Goal: Task Accomplishment & Management: Use online tool/utility

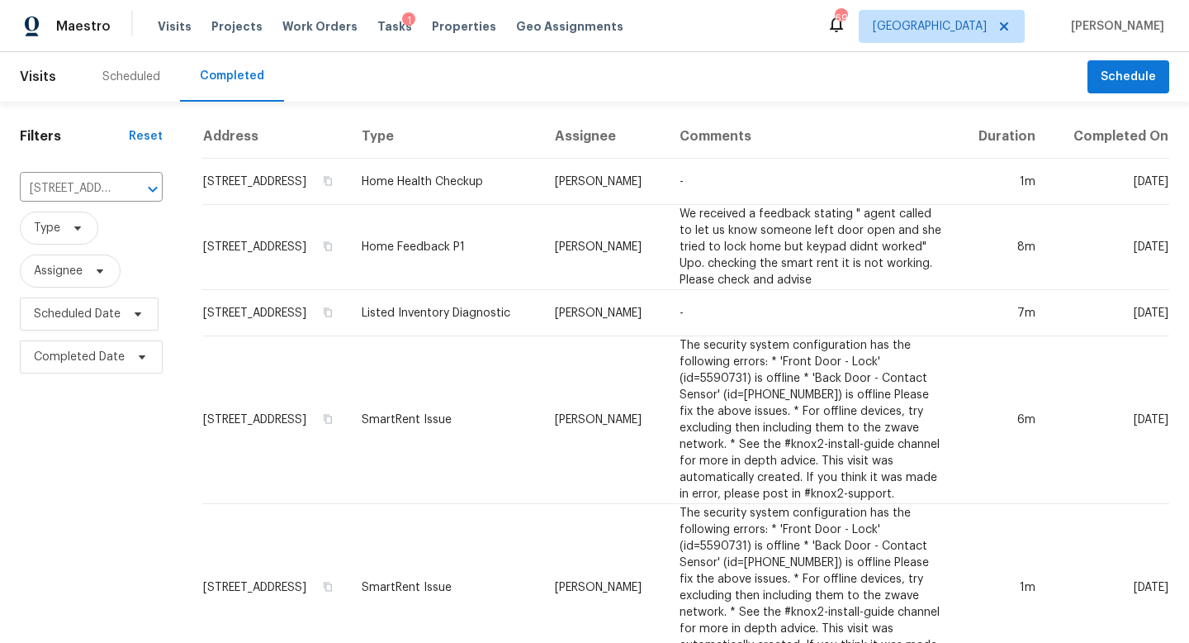
click at [377, 20] on div "Tasks 1" at bounding box center [394, 26] width 35 height 17
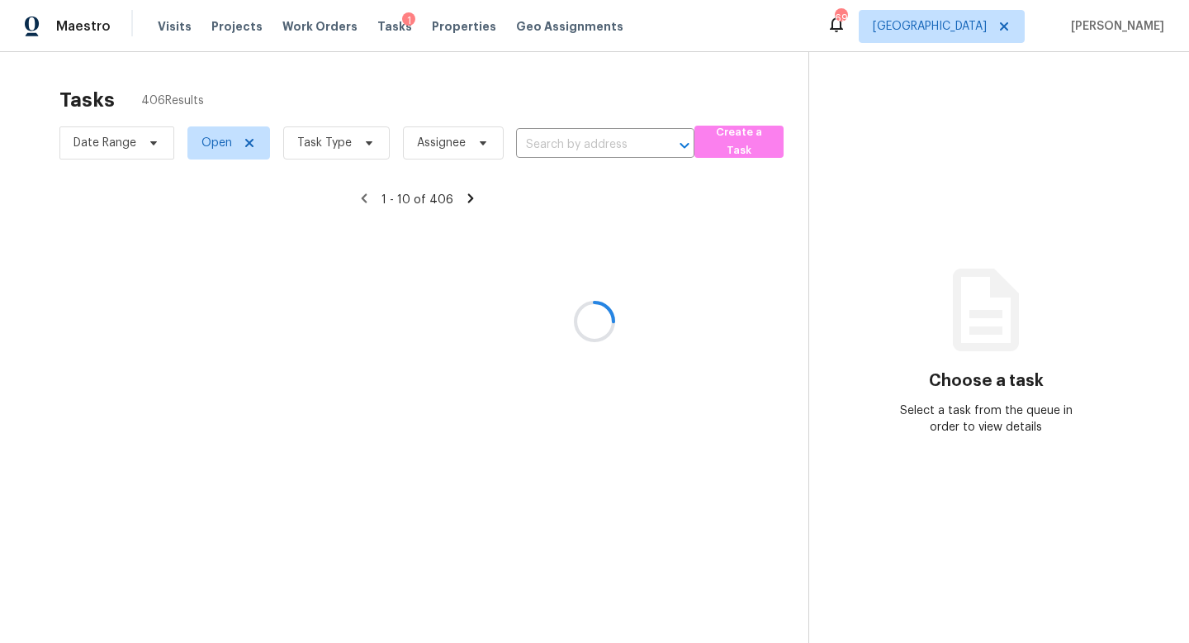
click at [320, 156] on div at bounding box center [594, 321] width 1189 height 643
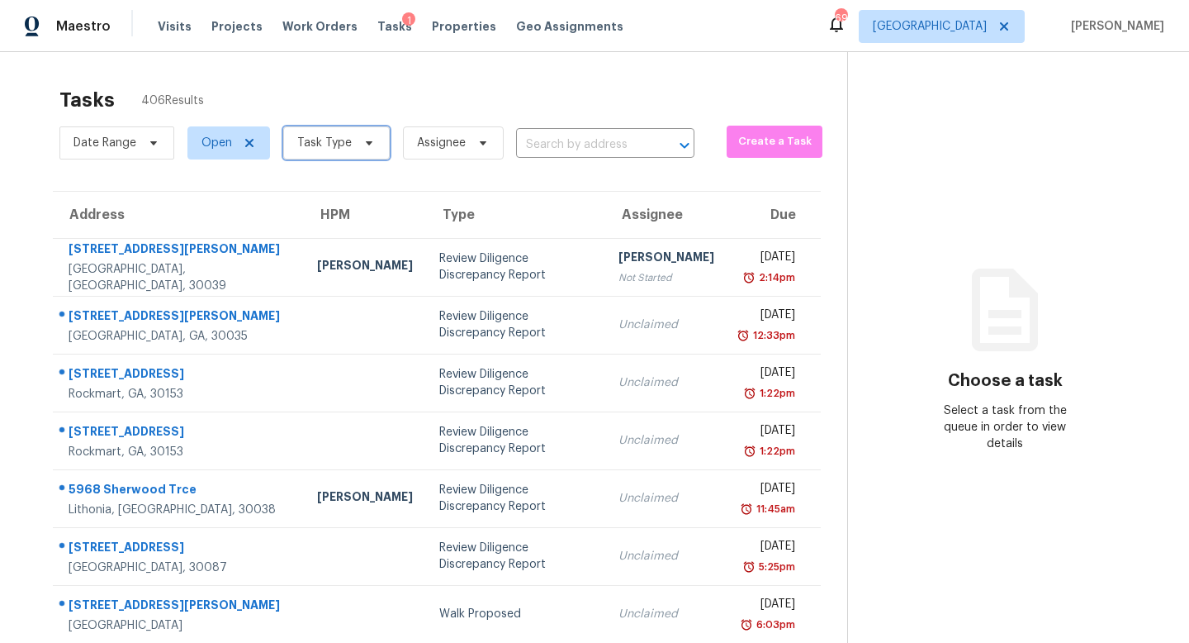
click at [325, 137] on span "Task Type" at bounding box center [324, 143] width 55 height 17
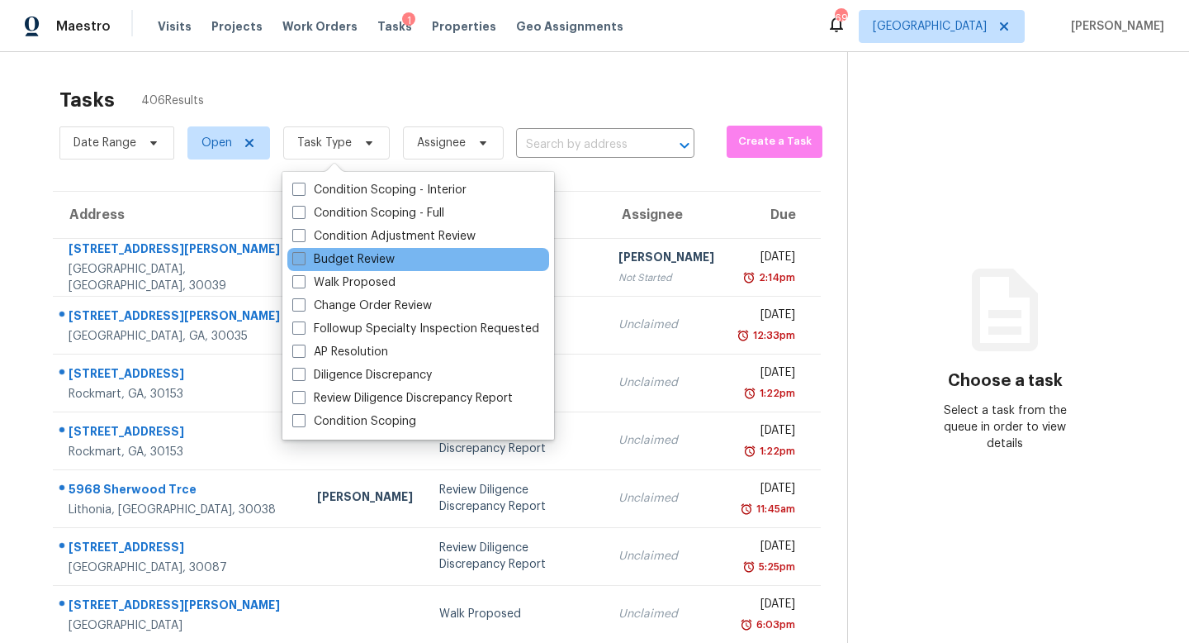
click at [342, 263] on label "Budget Review" at bounding box center [343, 259] width 102 height 17
click at [303, 262] on input "Budget Review" at bounding box center [297, 256] width 11 height 11
checkbox input "true"
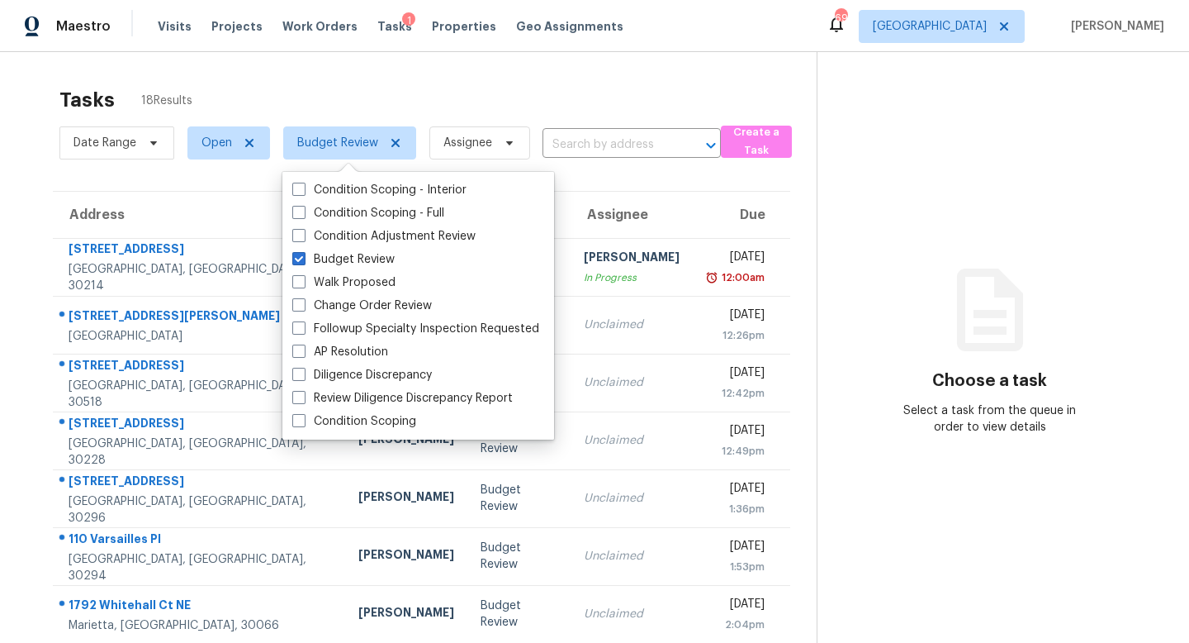
click at [447, 98] on div "Tasks 18 Results" at bounding box center [437, 99] width 757 height 43
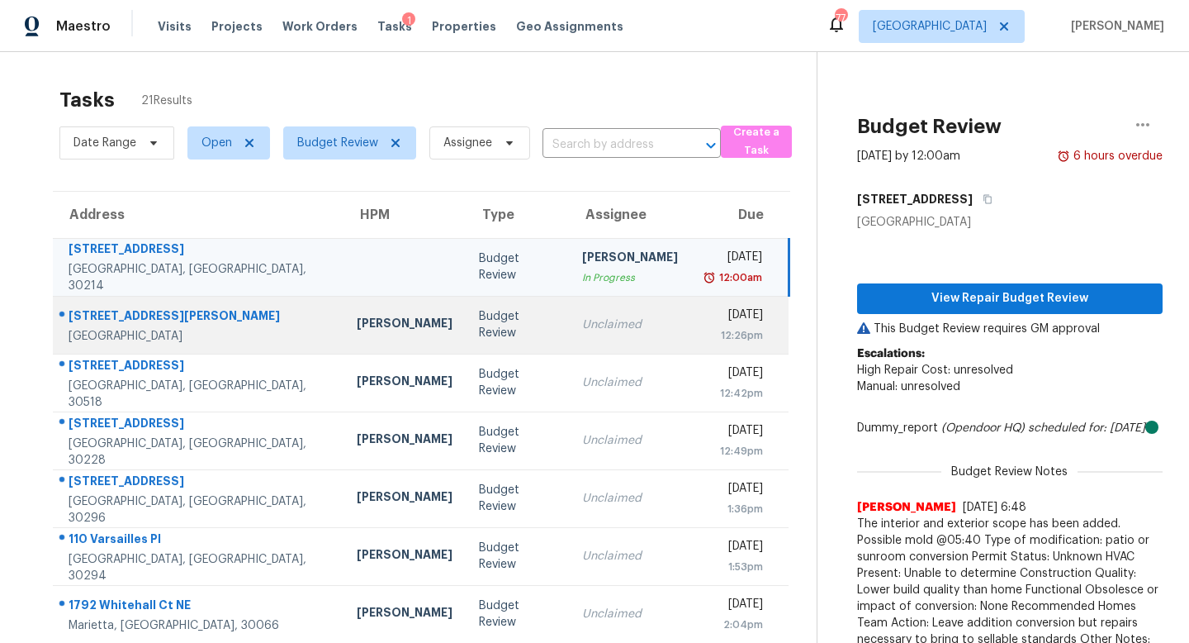
click at [582, 330] on div "Unclaimed" at bounding box center [630, 324] width 96 height 17
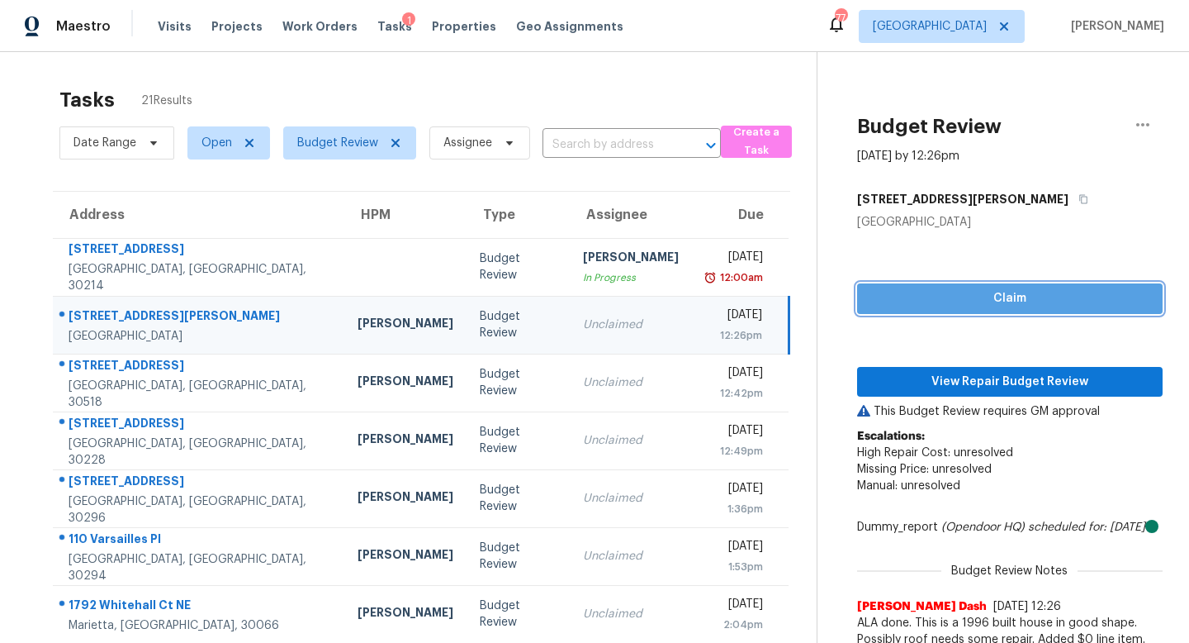
click at [979, 302] on span "Claim" at bounding box center [1009, 298] width 279 height 21
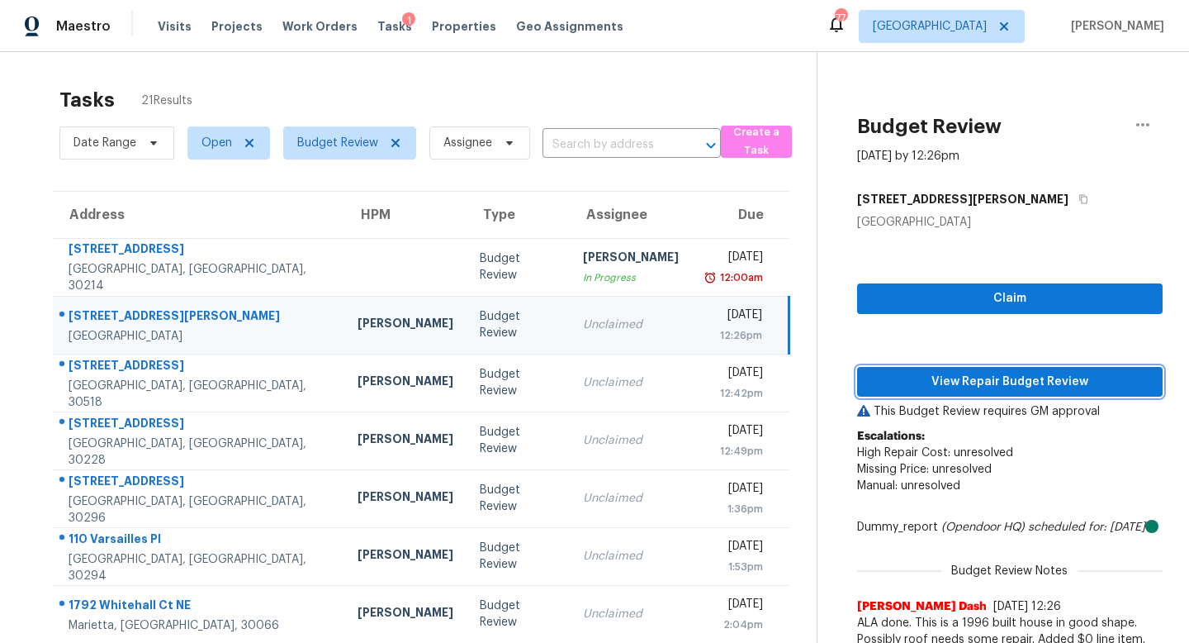
click at [972, 389] on span "View Repair Budget Review" at bounding box center [1009, 382] width 279 height 21
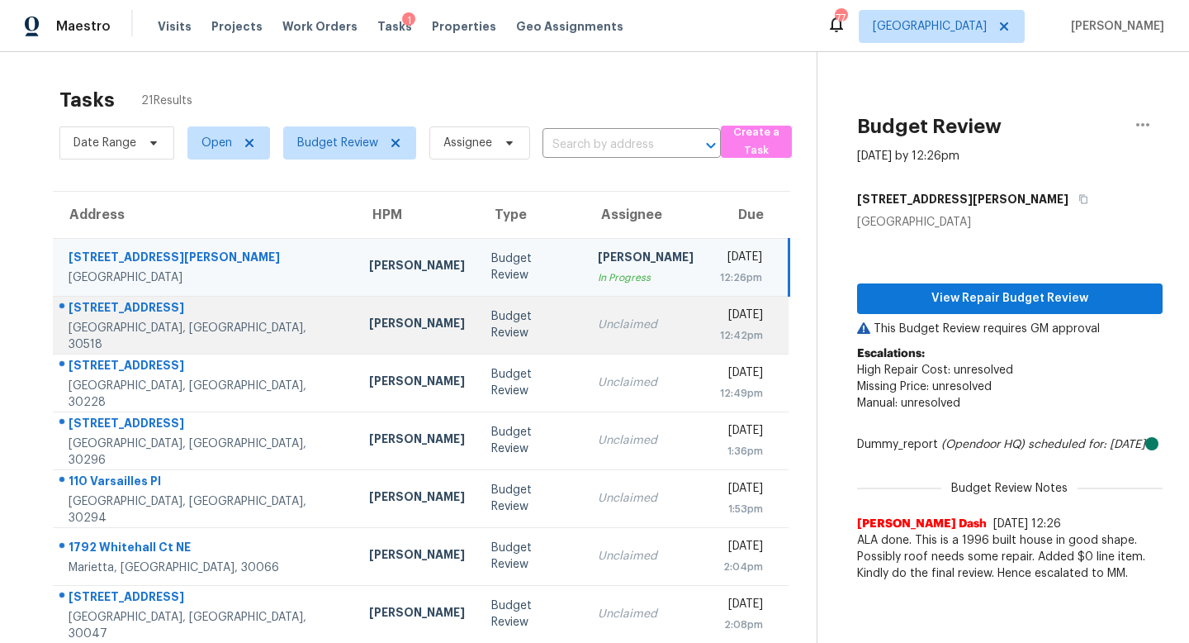
click at [478, 333] on td "Budget Review" at bounding box center [531, 325] width 106 height 58
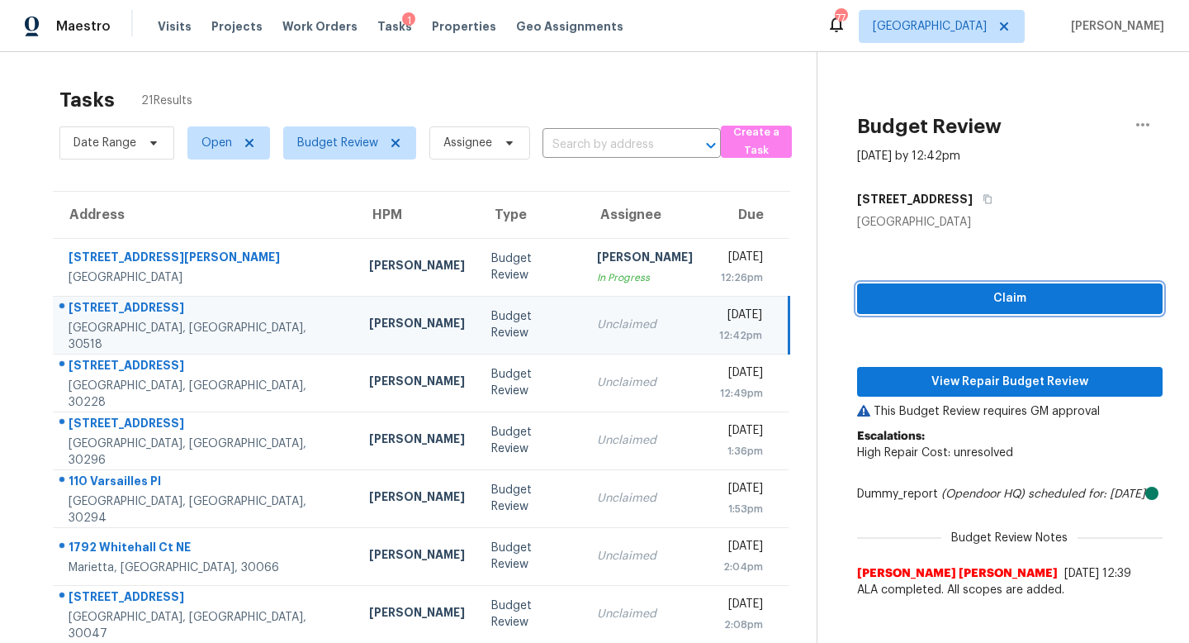
click at [914, 298] on span "Claim" at bounding box center [1009, 298] width 279 height 21
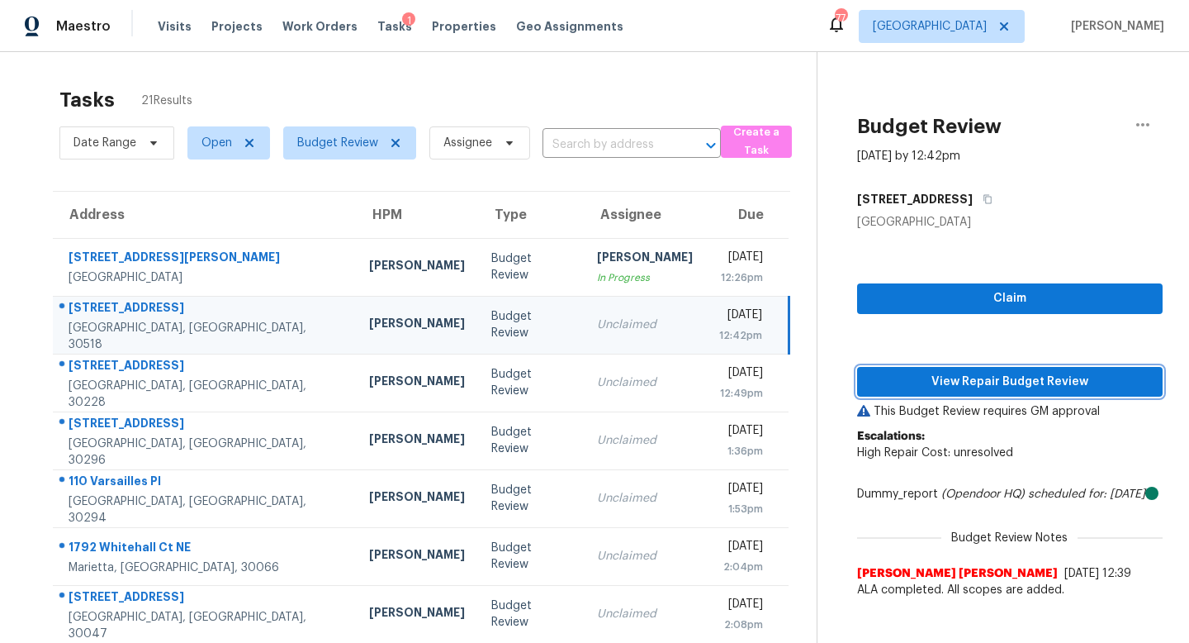
click at [923, 382] on span "View Repair Budget Review" at bounding box center [1009, 382] width 279 height 21
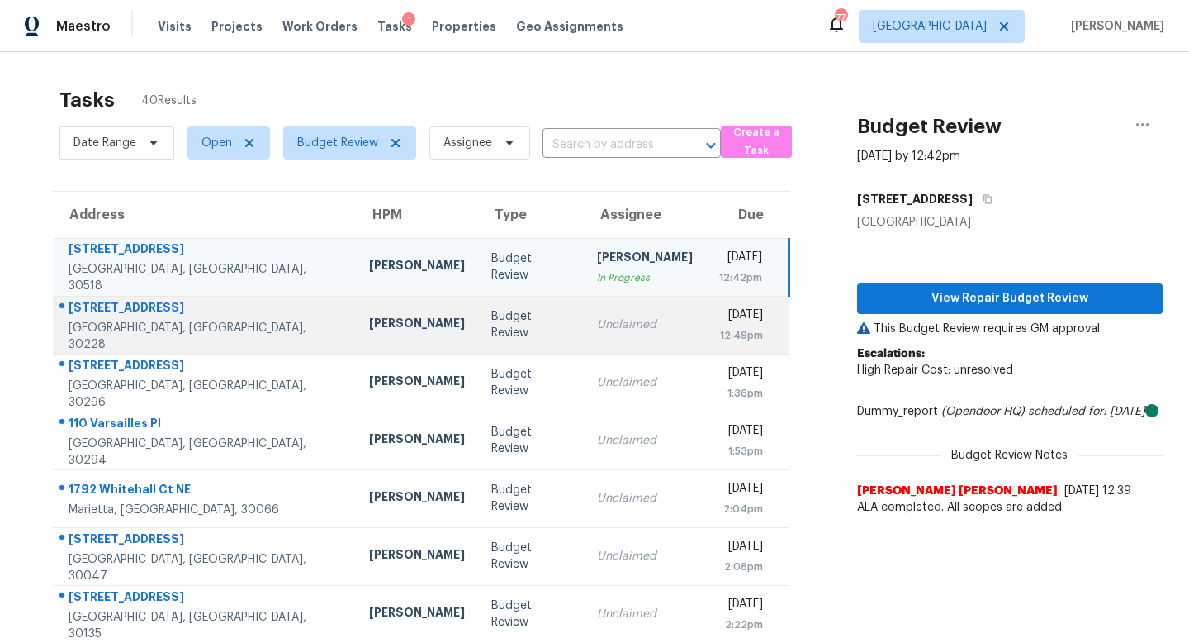
click at [597, 328] on div "Unclaimed" at bounding box center [645, 324] width 96 height 17
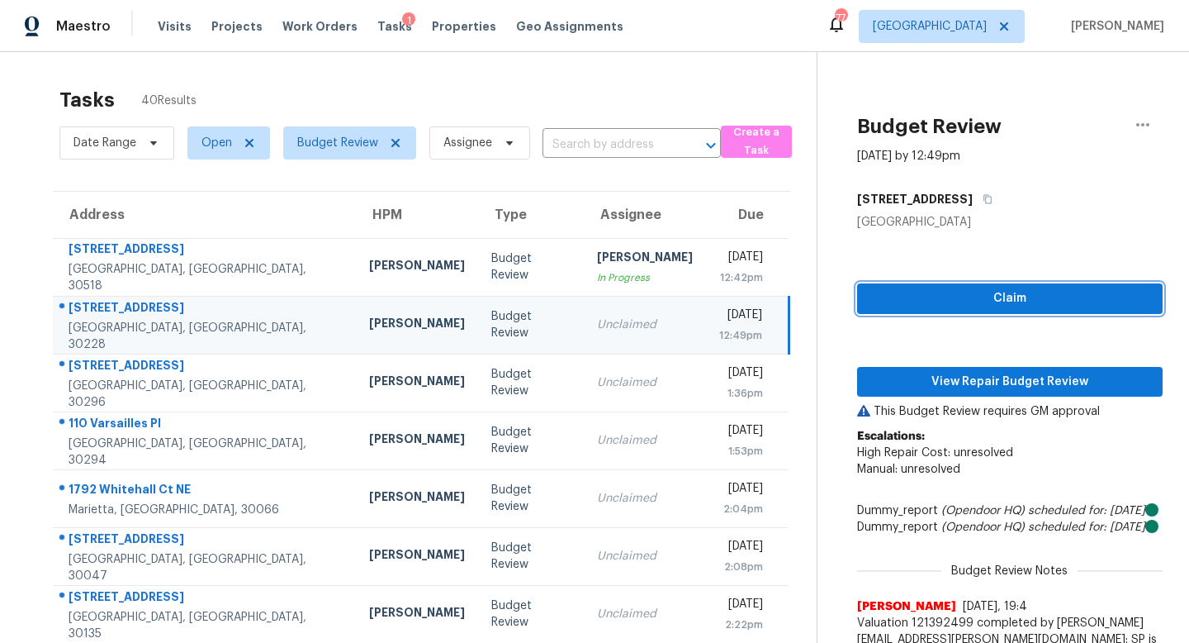
click at [907, 295] on span "Claim" at bounding box center [1009, 298] width 279 height 21
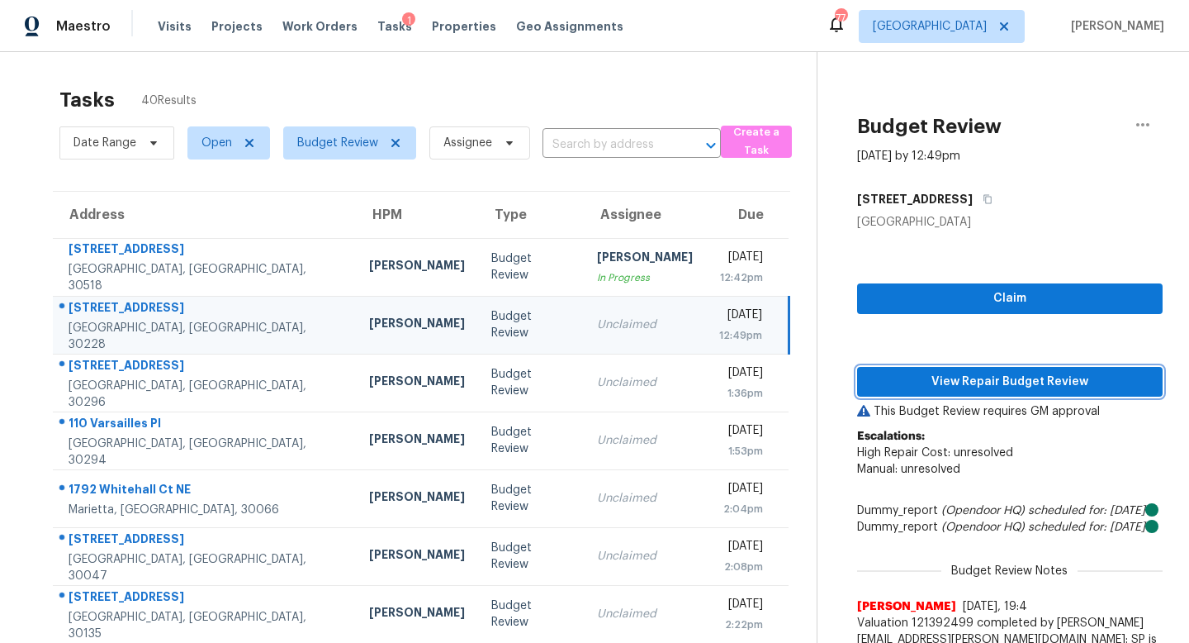
click at [936, 384] on span "View Repair Budget Review" at bounding box center [1009, 382] width 279 height 21
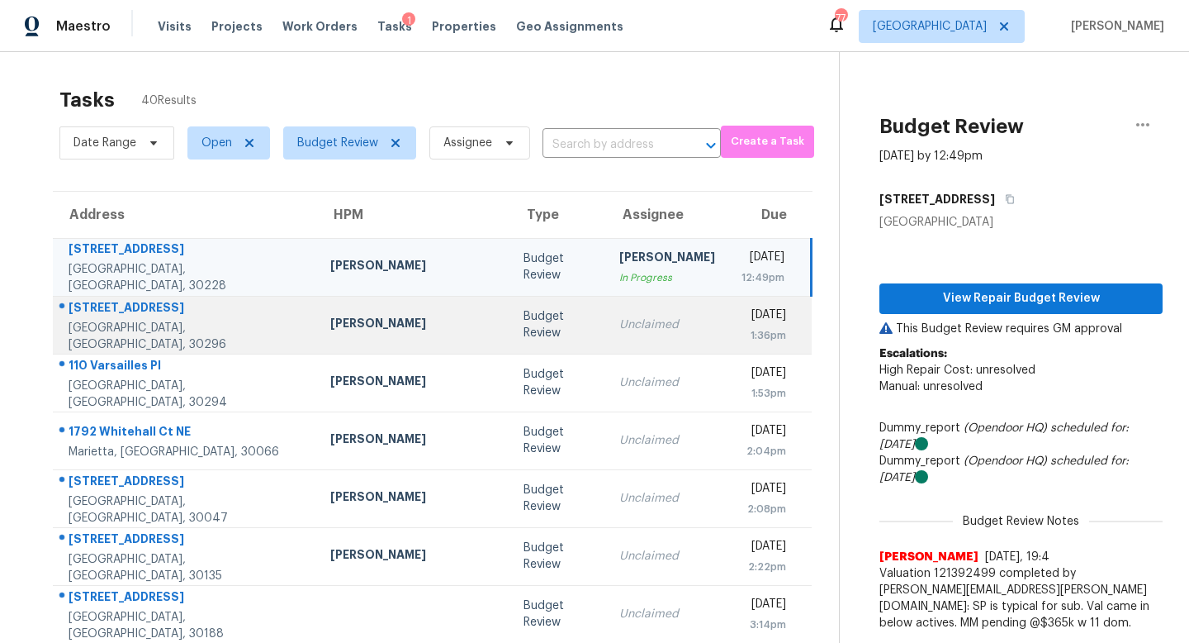
click at [728, 320] on td "Tue, Sep 9th 2025 1:36pm" at bounding box center [769, 325] width 83 height 58
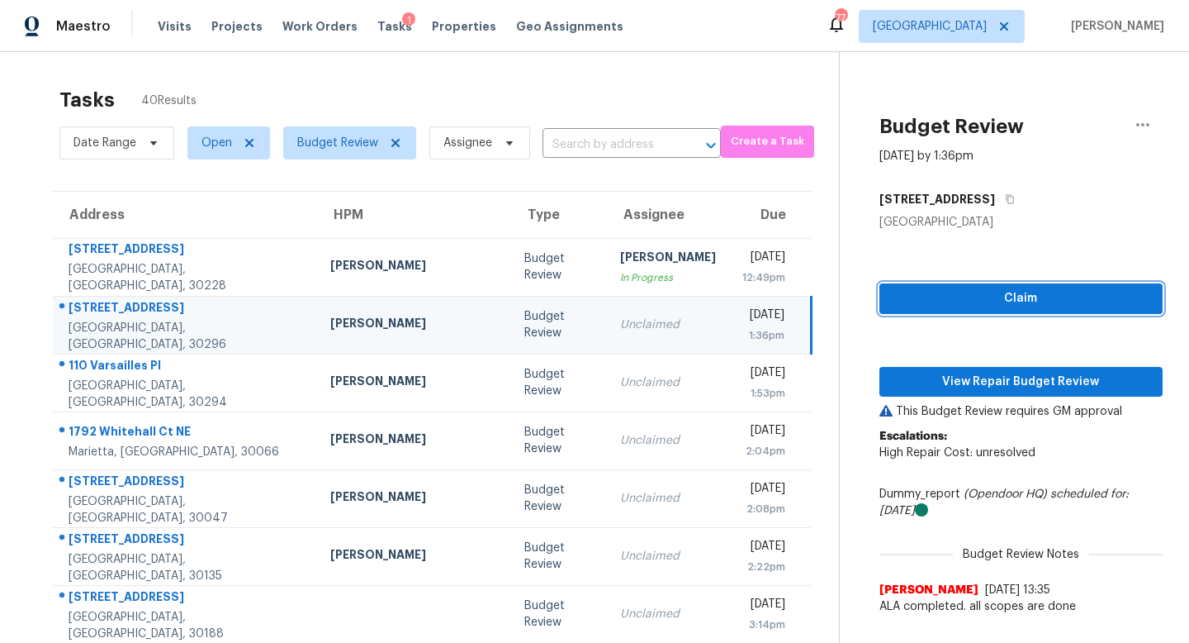
click at [944, 301] on span "Claim" at bounding box center [1021, 298] width 257 height 21
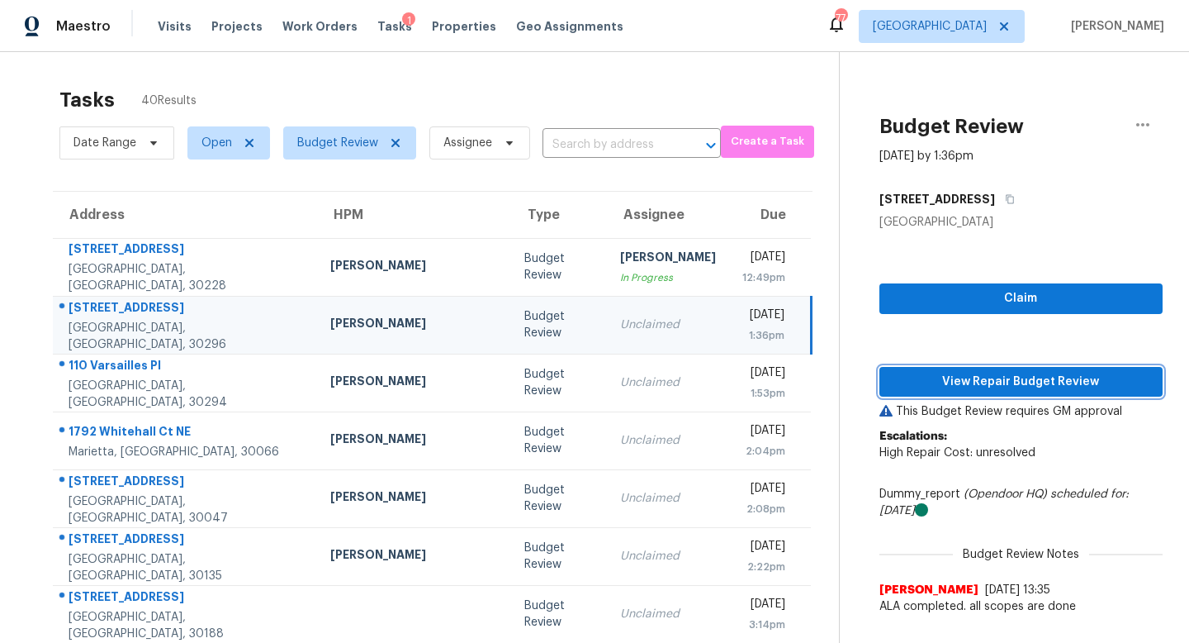
click at [959, 374] on span "View Repair Budget Review" at bounding box center [1021, 382] width 257 height 21
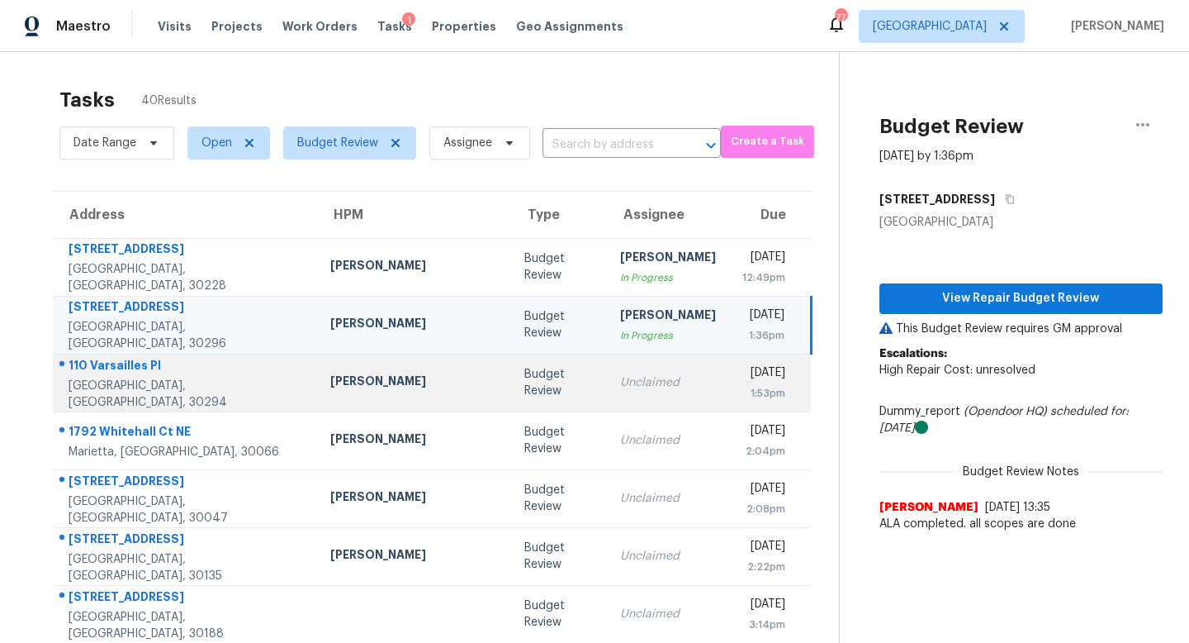
click at [524, 374] on div "Budget Review" at bounding box center [559, 382] width 70 height 33
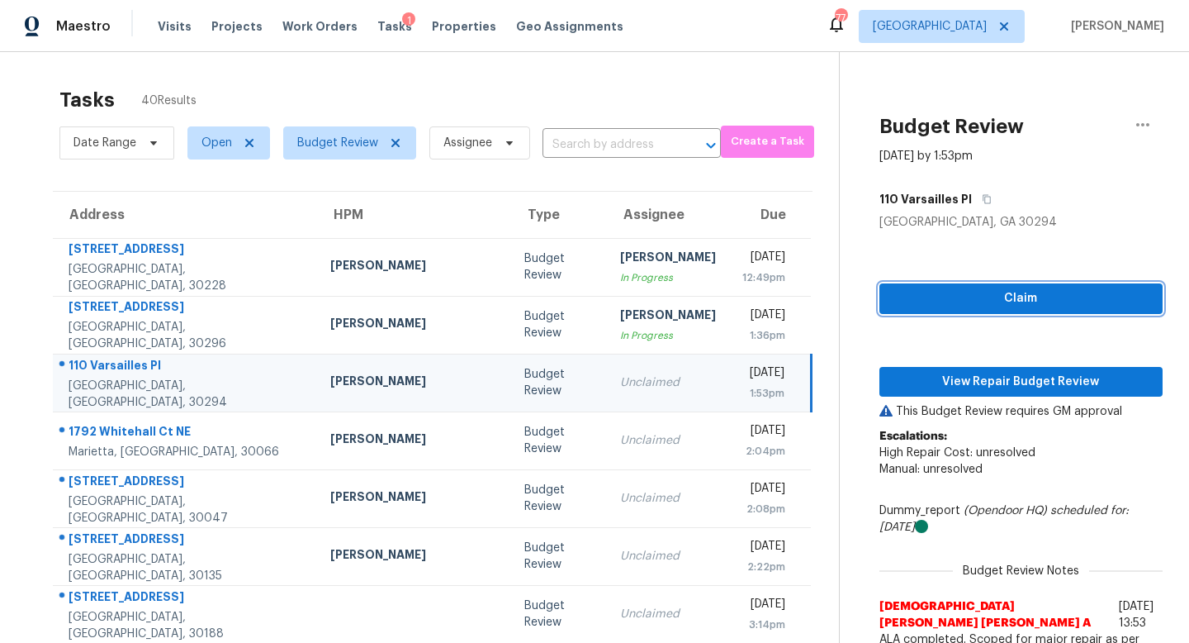
click at [1001, 301] on span "Claim" at bounding box center [1021, 298] width 257 height 21
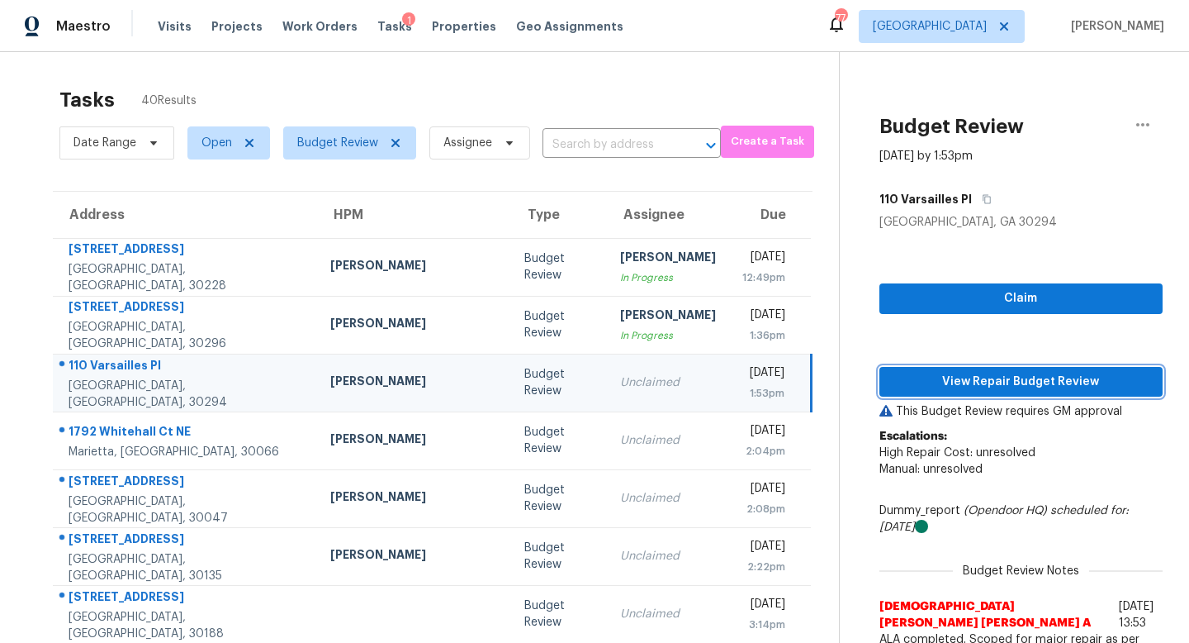
click at [979, 372] on span "View Repair Budget Review" at bounding box center [1021, 382] width 257 height 21
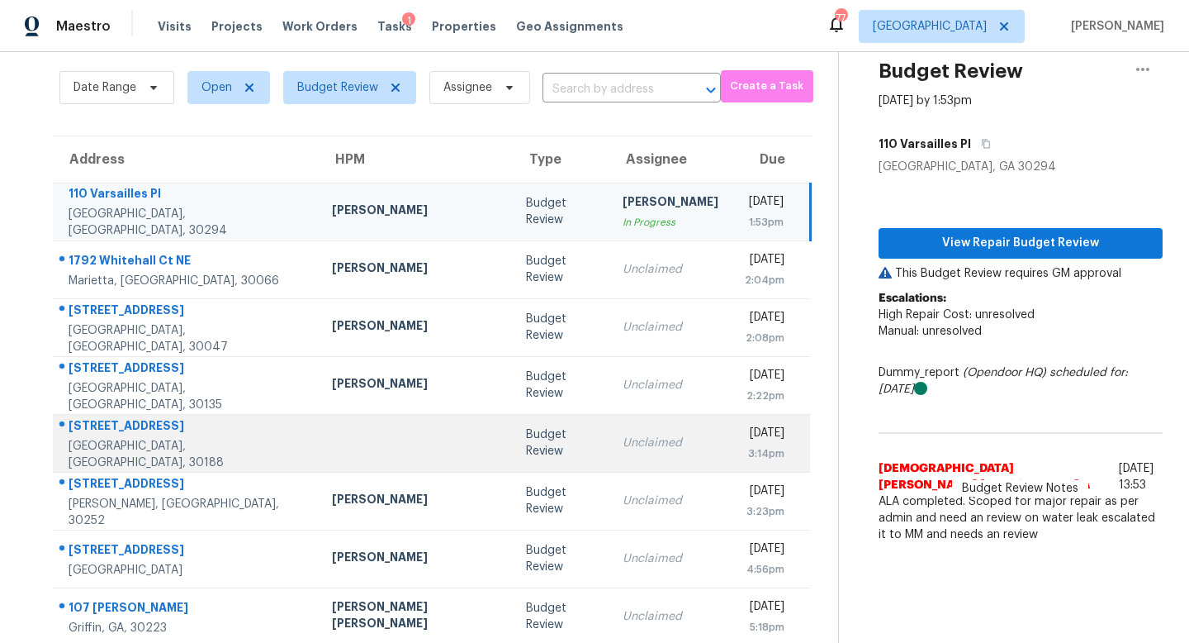
scroll to position [40, 0]
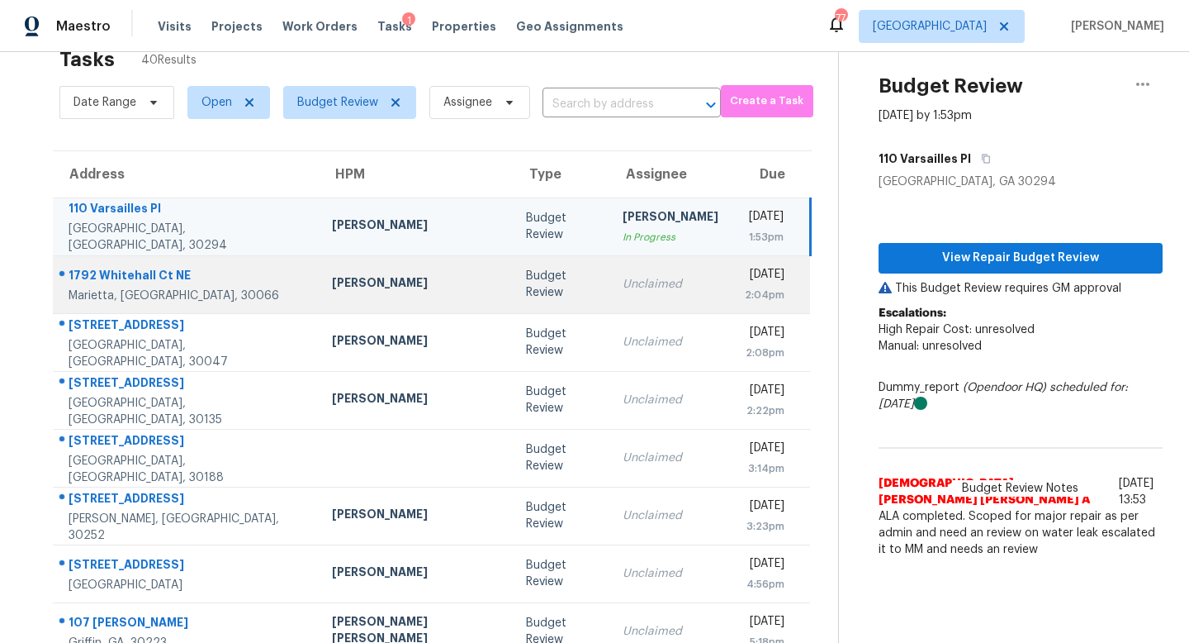
click at [609, 294] on td "Unclaimed" at bounding box center [670, 284] width 122 height 58
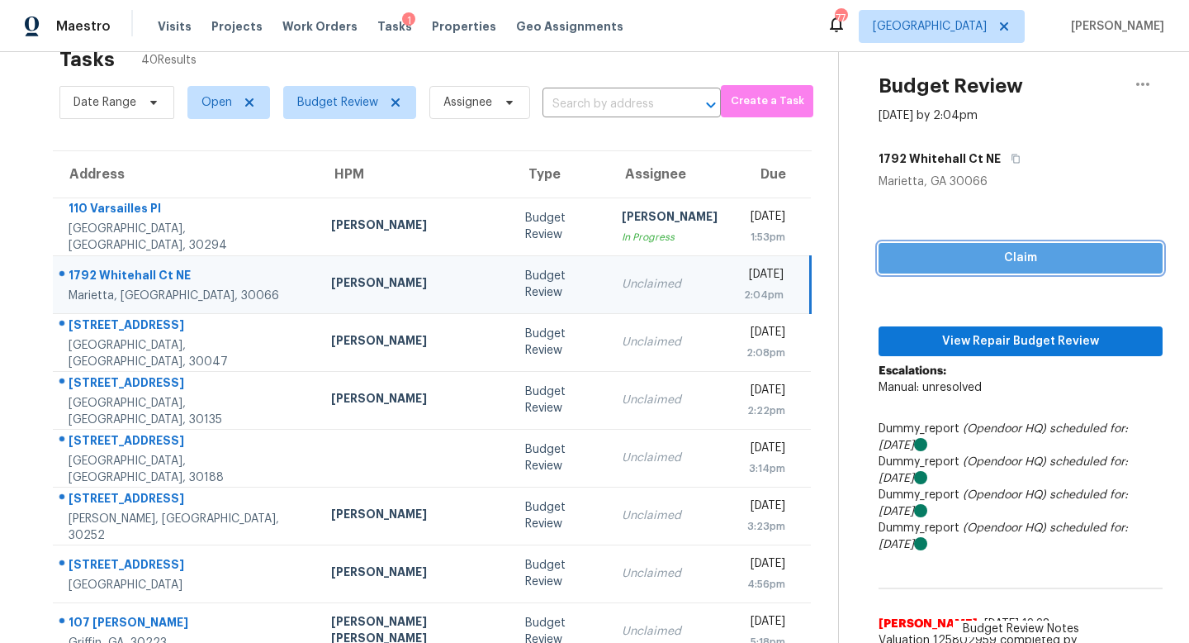
click at [1024, 251] on span "Claim" at bounding box center [1021, 258] width 258 height 21
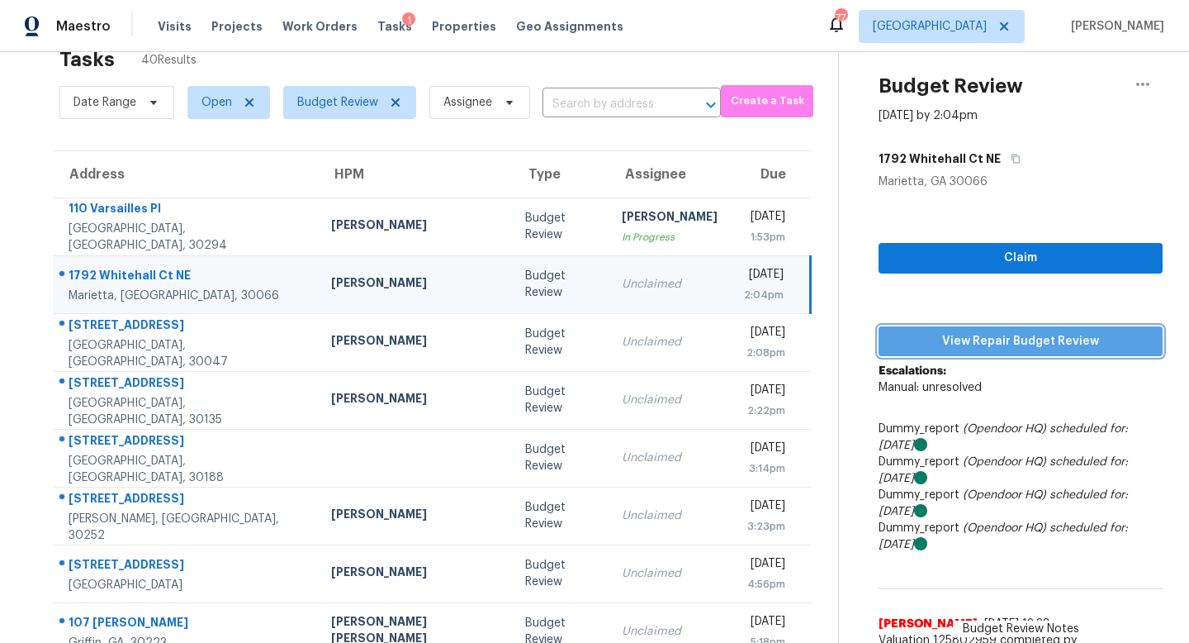
click at [994, 331] on span "View Repair Budget Review" at bounding box center [1021, 341] width 258 height 21
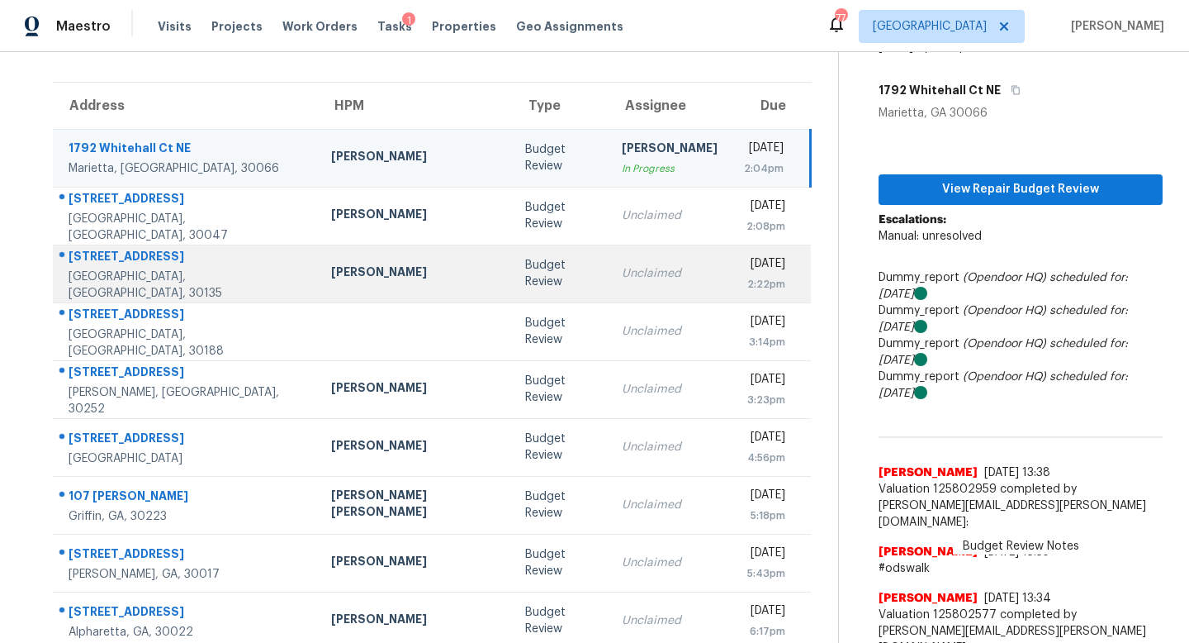
scroll to position [107, 0]
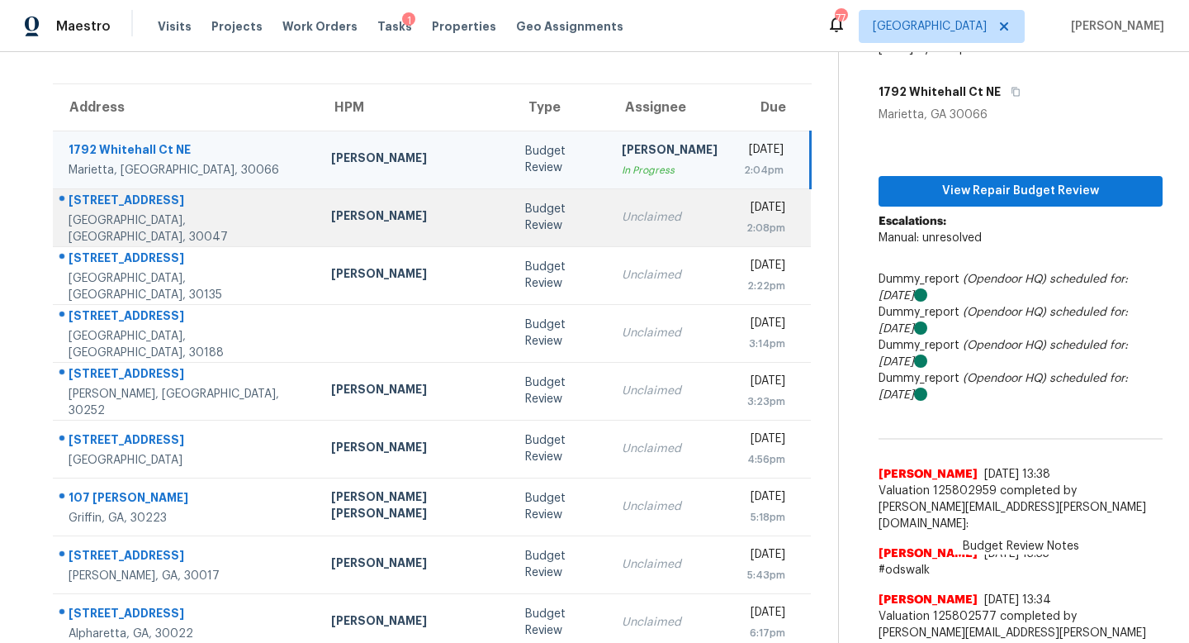
click at [622, 225] on div "Unclaimed" at bounding box center [670, 217] width 96 height 17
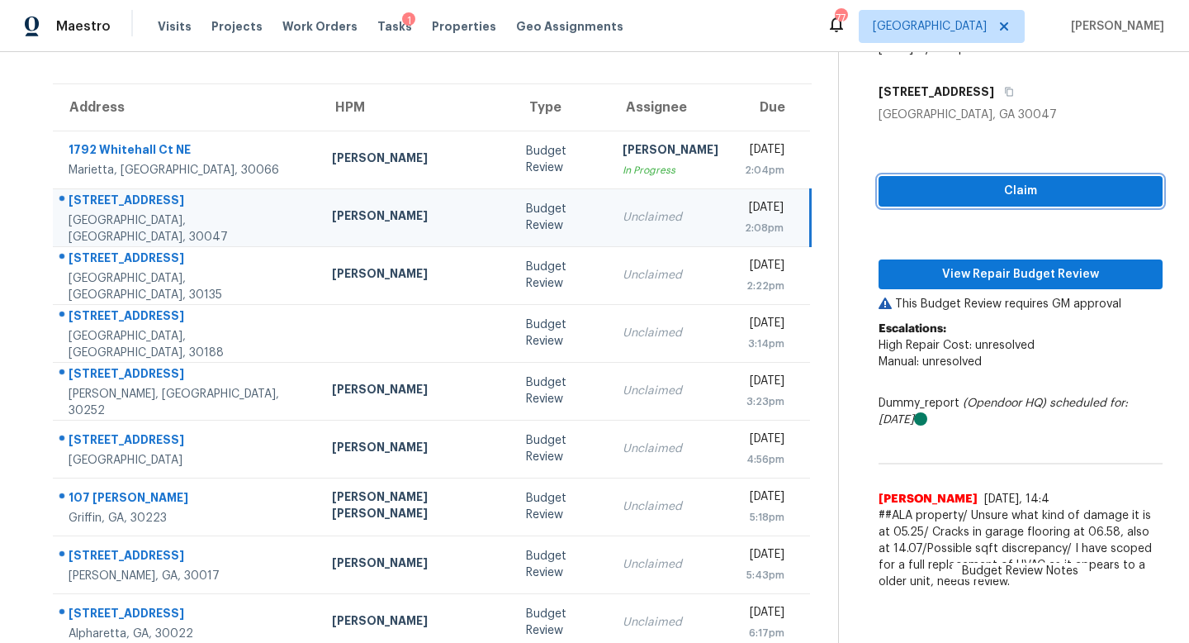
click at [959, 178] on button "Claim" at bounding box center [1021, 191] width 284 height 31
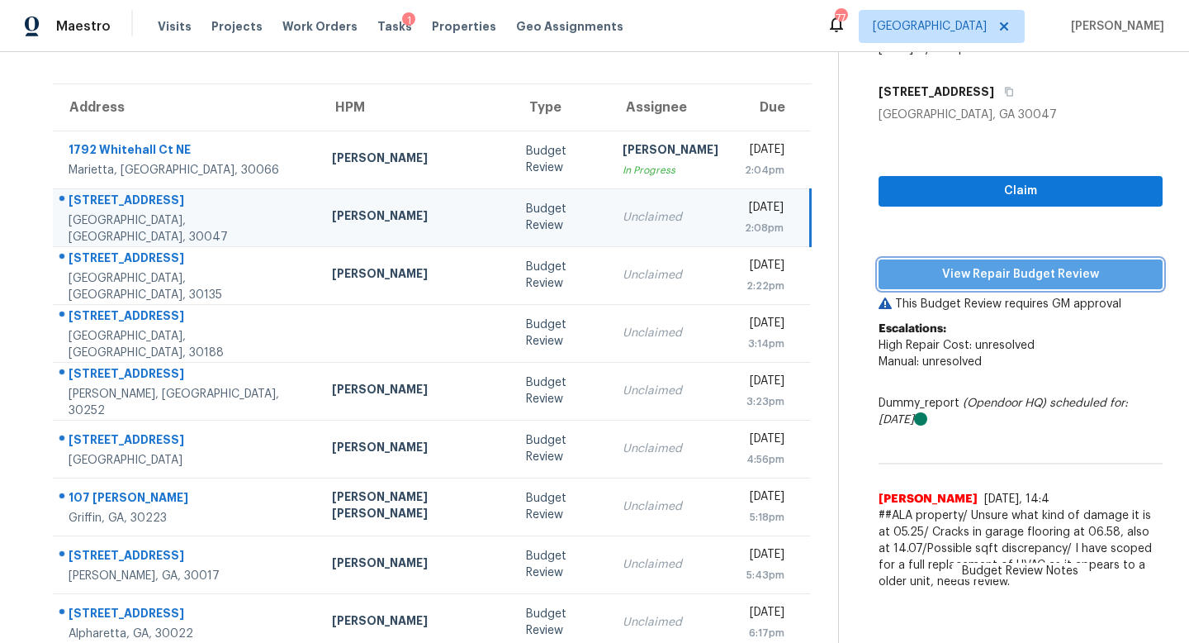
click at [959, 271] on span "View Repair Budget Review" at bounding box center [1021, 274] width 258 height 21
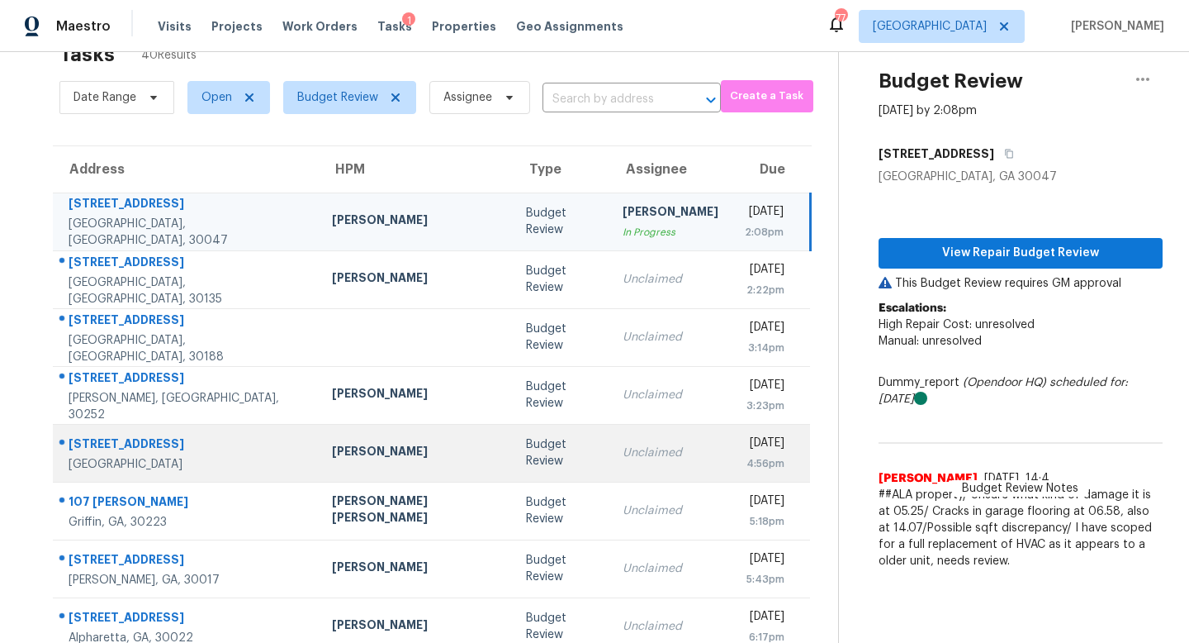
scroll to position [49, 0]
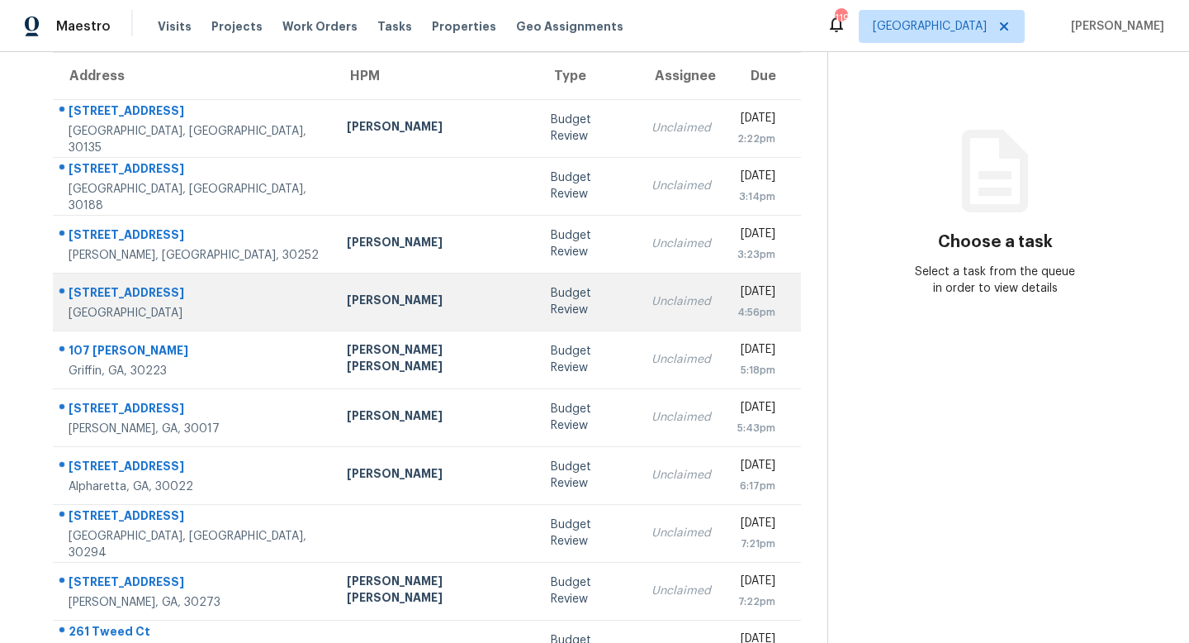
scroll to position [217, 0]
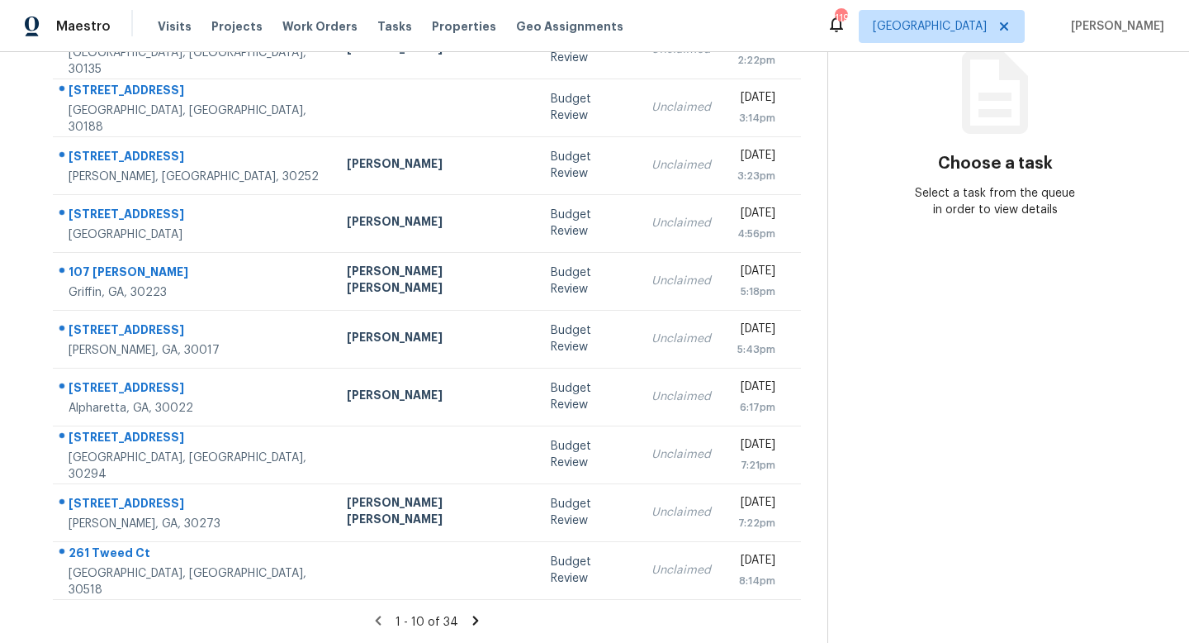
click at [468, 618] on icon at bounding box center [475, 620] width 15 height 15
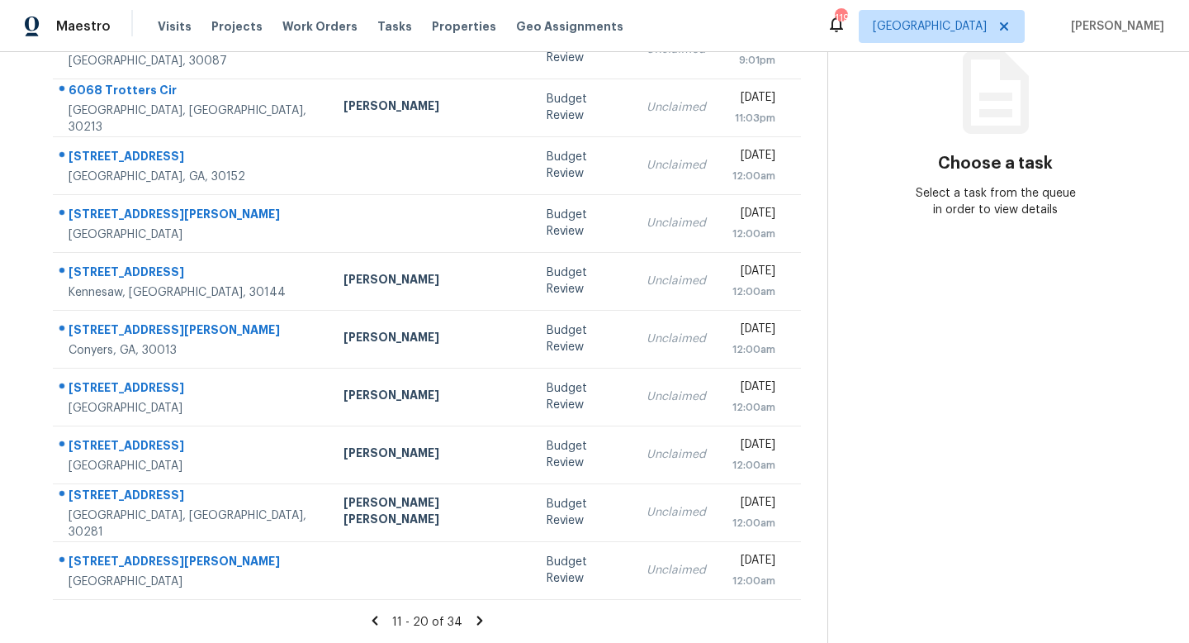
click at [472, 615] on icon at bounding box center [479, 620] width 15 height 15
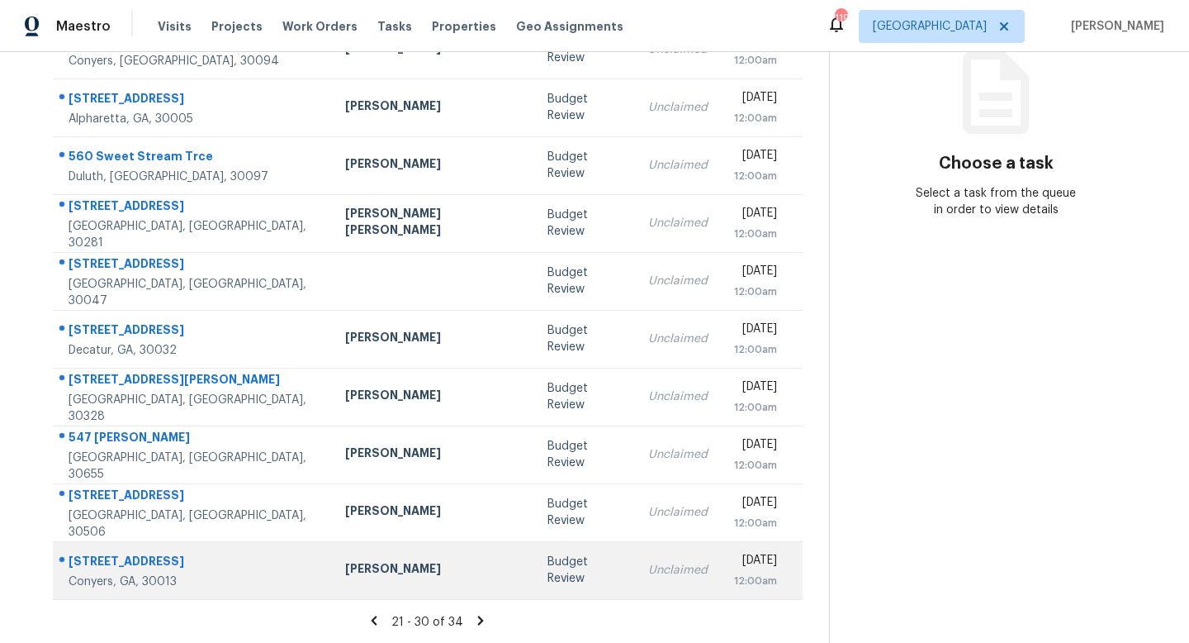
click at [534, 586] on td "Budget Review" at bounding box center [584, 570] width 100 height 58
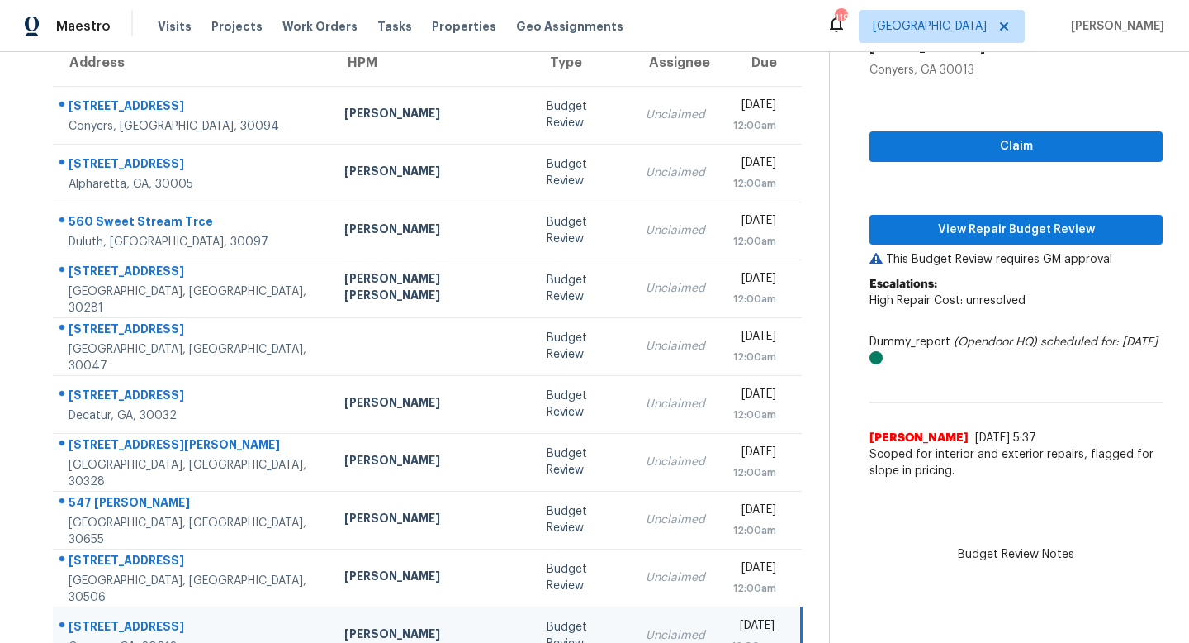
scroll to position [142, 0]
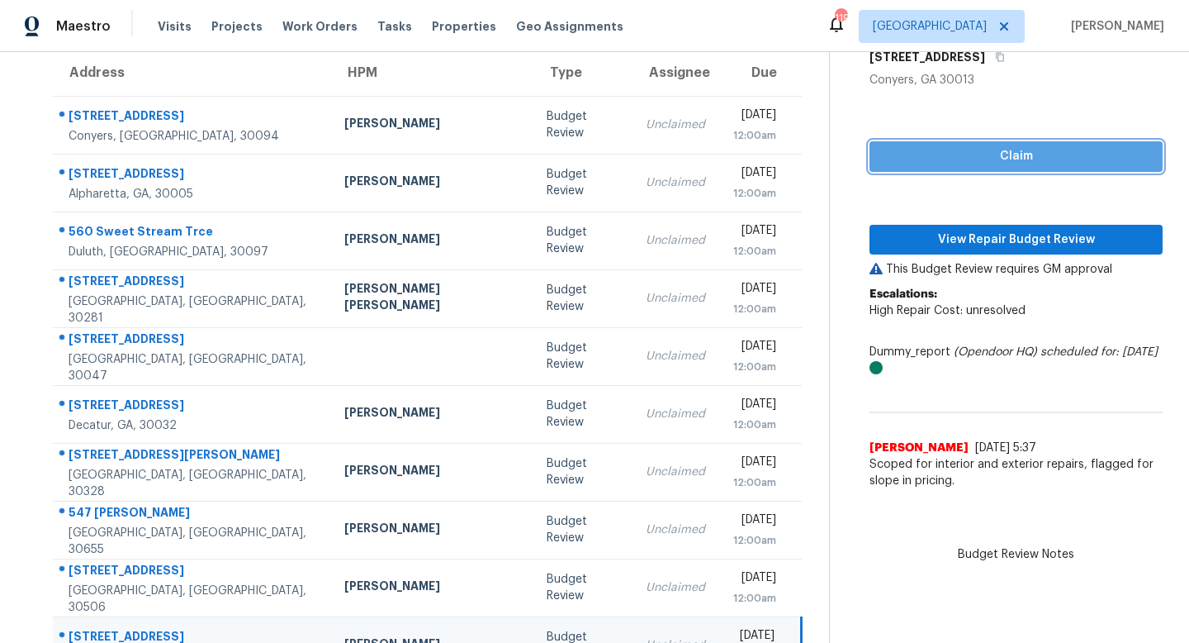
click at [966, 159] on span "Claim" at bounding box center [1016, 156] width 267 height 21
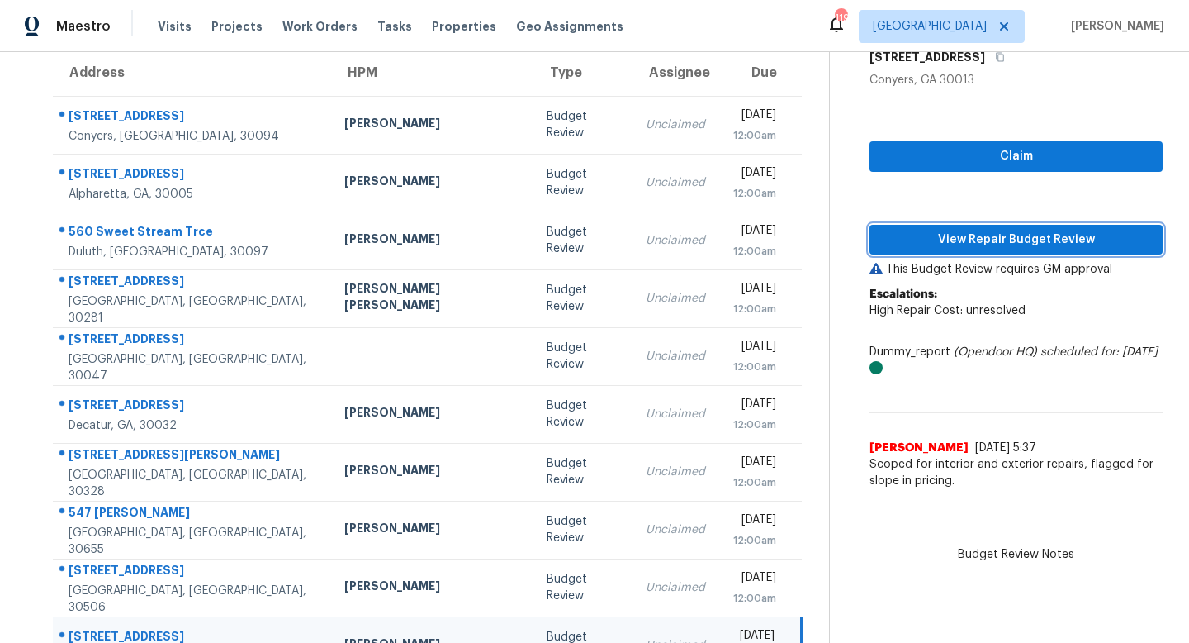
click at [968, 227] on button "View Repair Budget Review" at bounding box center [1016, 240] width 293 height 31
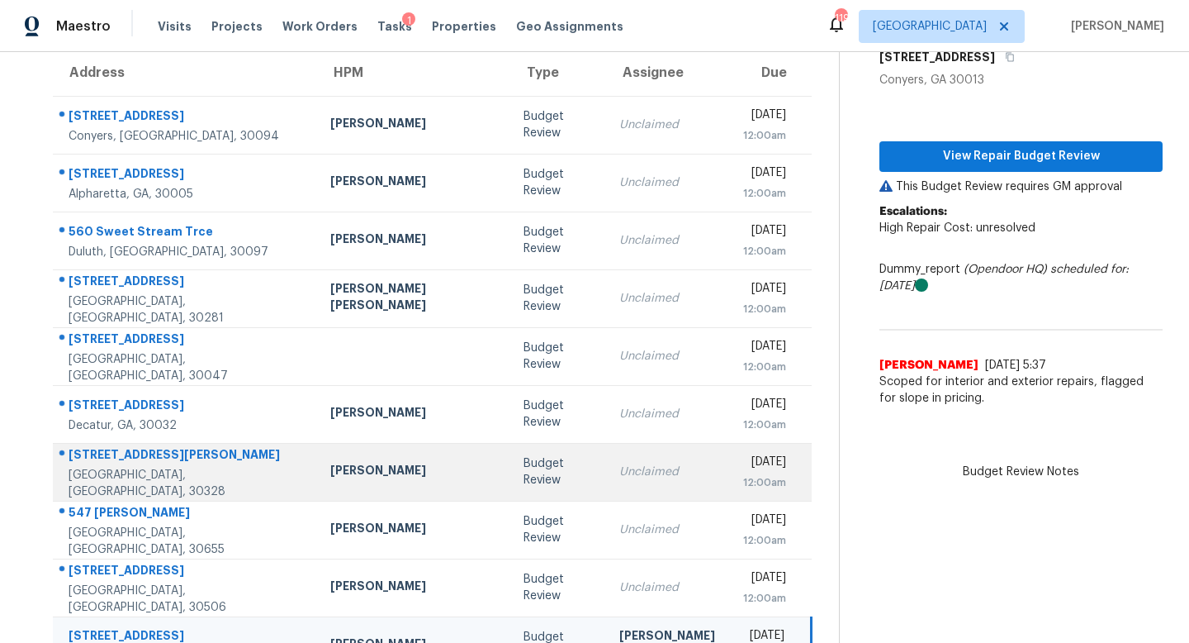
scroll to position [217, 0]
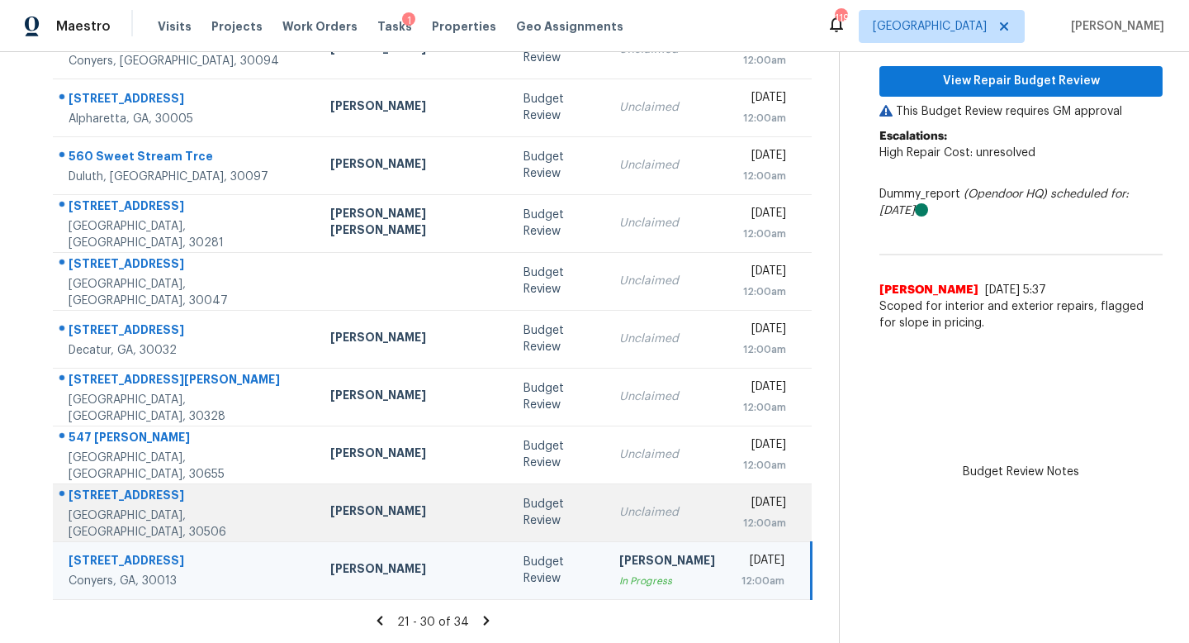
click at [619, 506] on div "Unclaimed" at bounding box center [667, 512] width 96 height 17
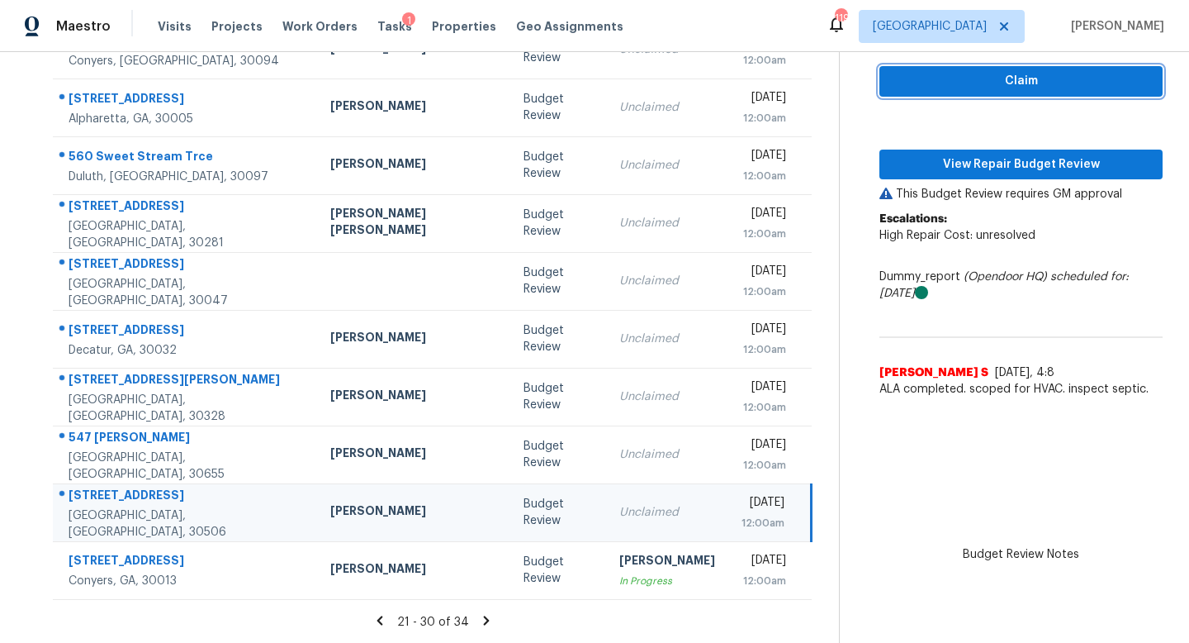
click at [971, 83] on span "Claim" at bounding box center [1021, 81] width 257 height 21
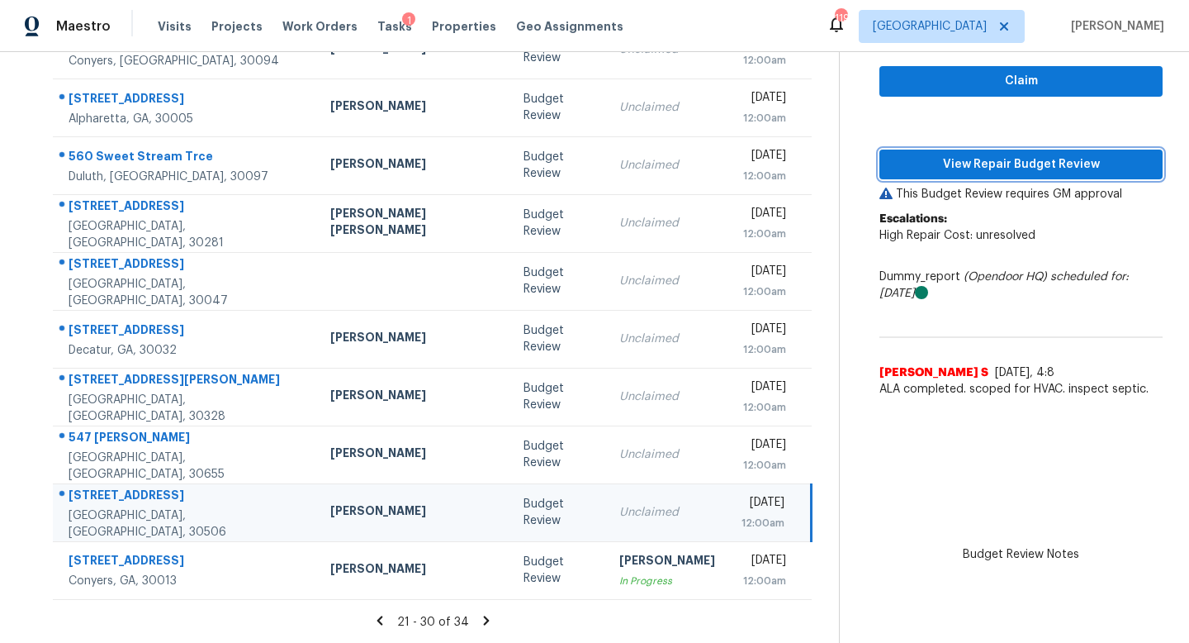
click at [968, 159] on span "View Repair Budget Review" at bounding box center [1021, 164] width 257 height 21
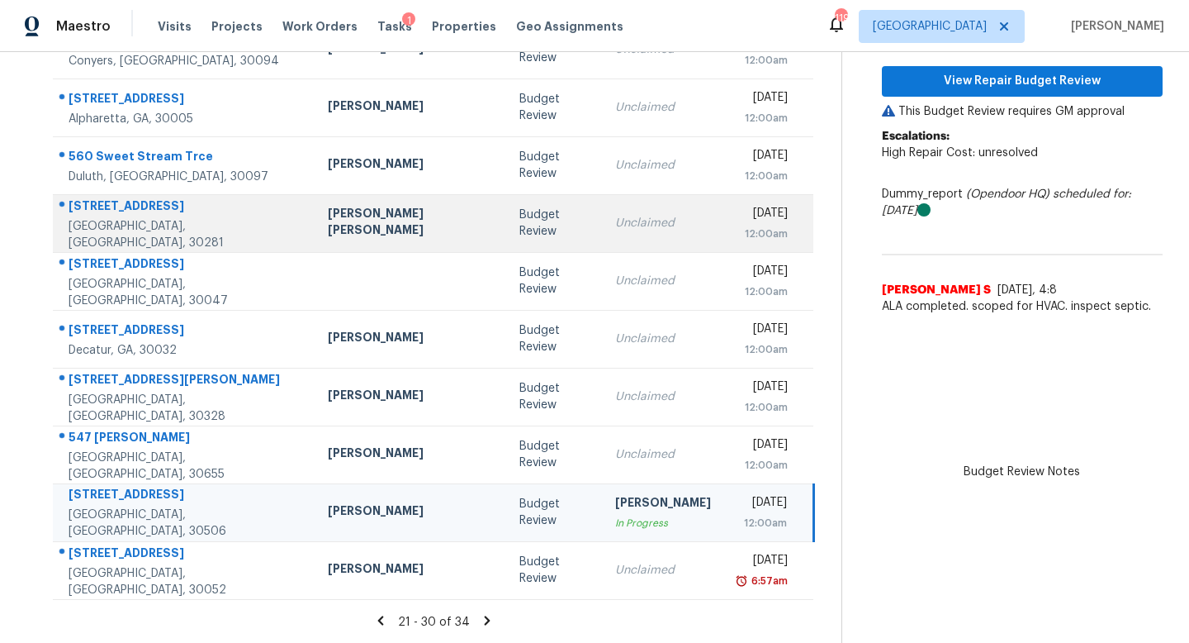
scroll to position [0, 0]
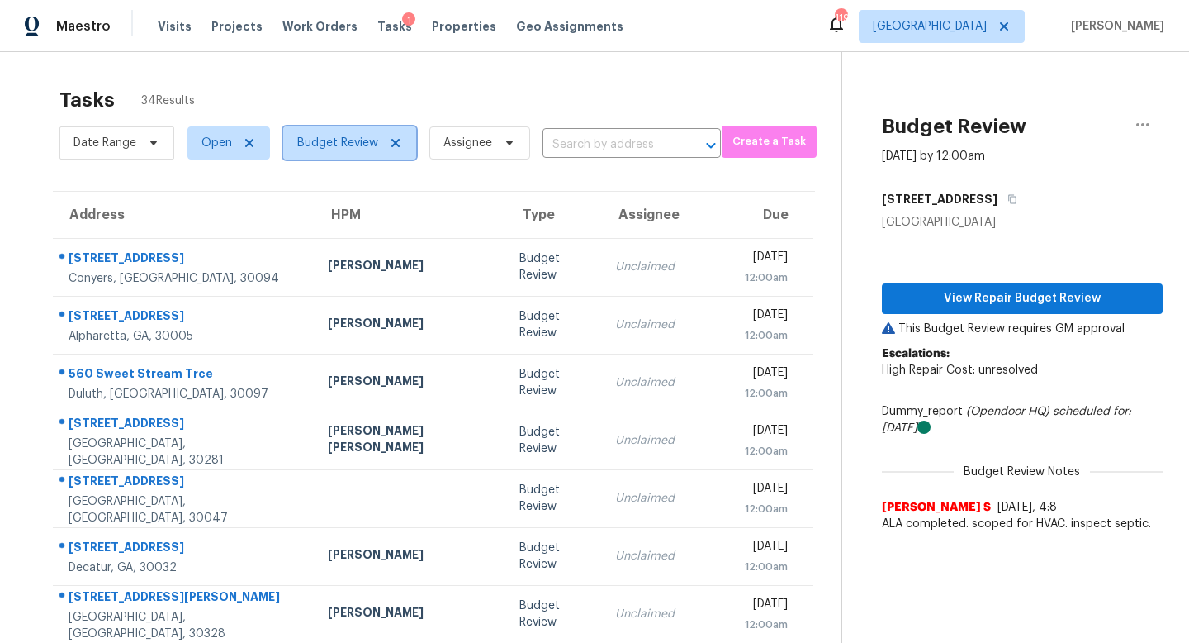
click at [340, 154] on span "Budget Review" at bounding box center [349, 142] width 133 height 33
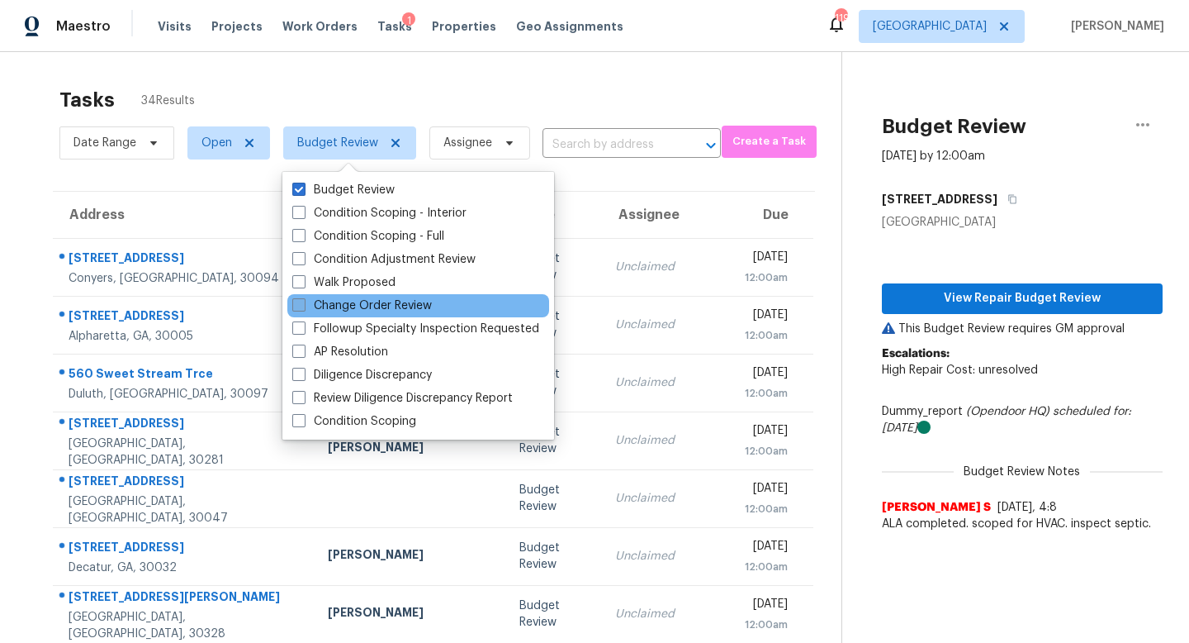
click at [339, 310] on label "Change Order Review" at bounding box center [362, 305] width 140 height 17
click at [303, 308] on input "Change Order Review" at bounding box center [297, 302] width 11 height 11
checkbox input "true"
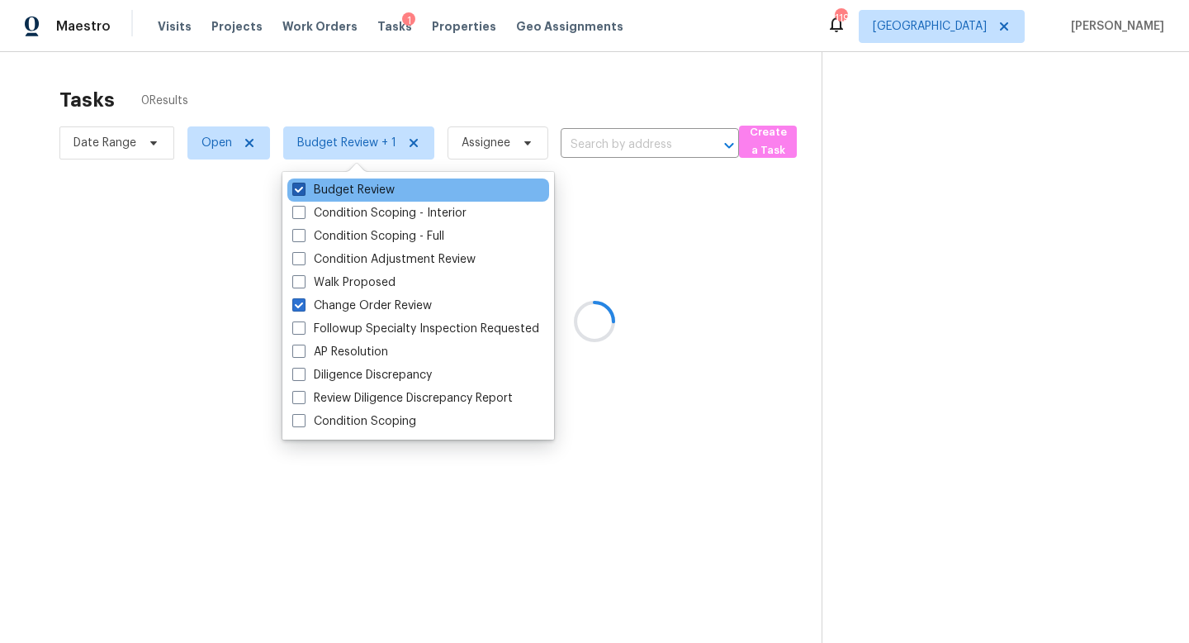
click at [301, 191] on span at bounding box center [298, 189] width 13 height 13
click at [301, 191] on input "Budget Review" at bounding box center [297, 187] width 11 height 11
checkbox input "false"
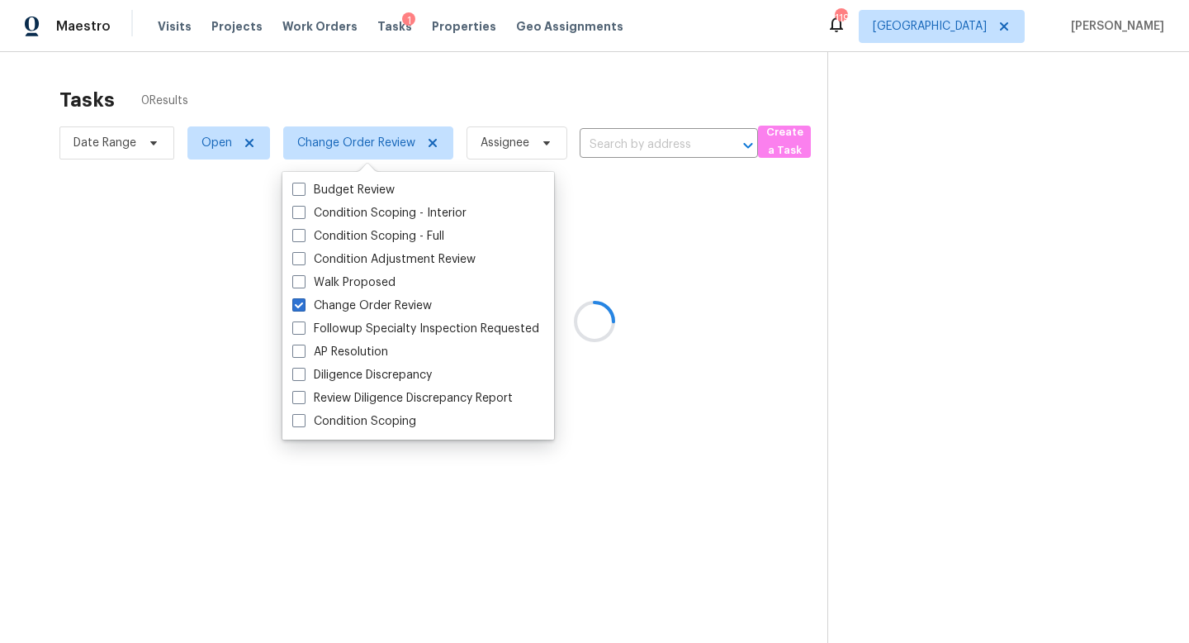
click at [382, 59] on div at bounding box center [594, 321] width 1189 height 643
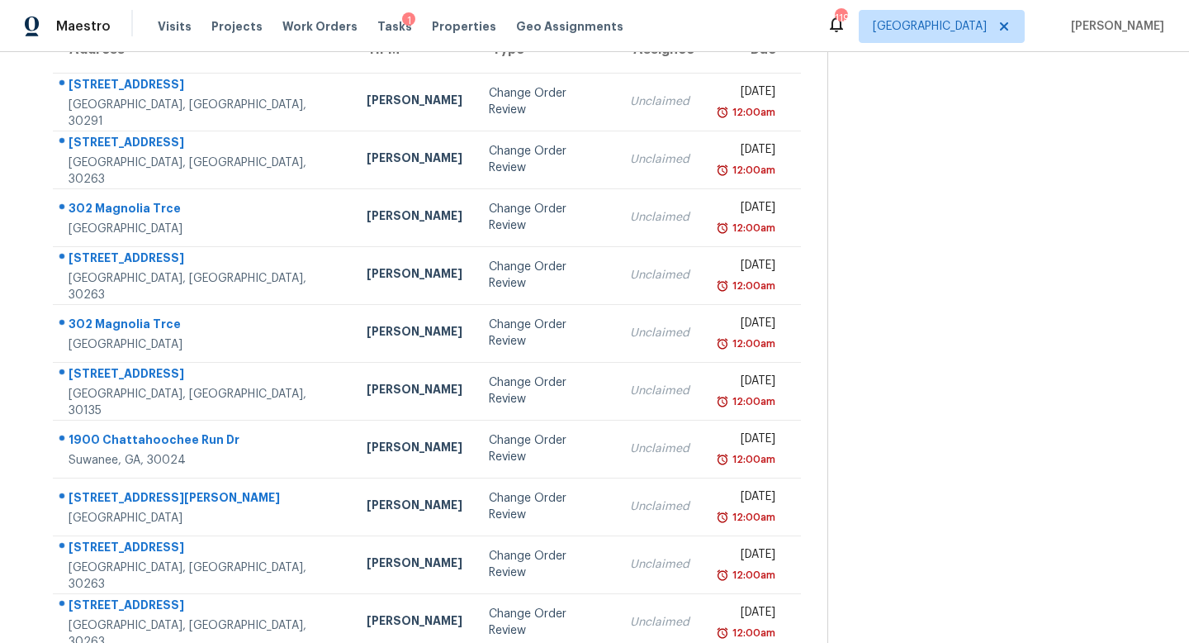
scroll to position [152, 0]
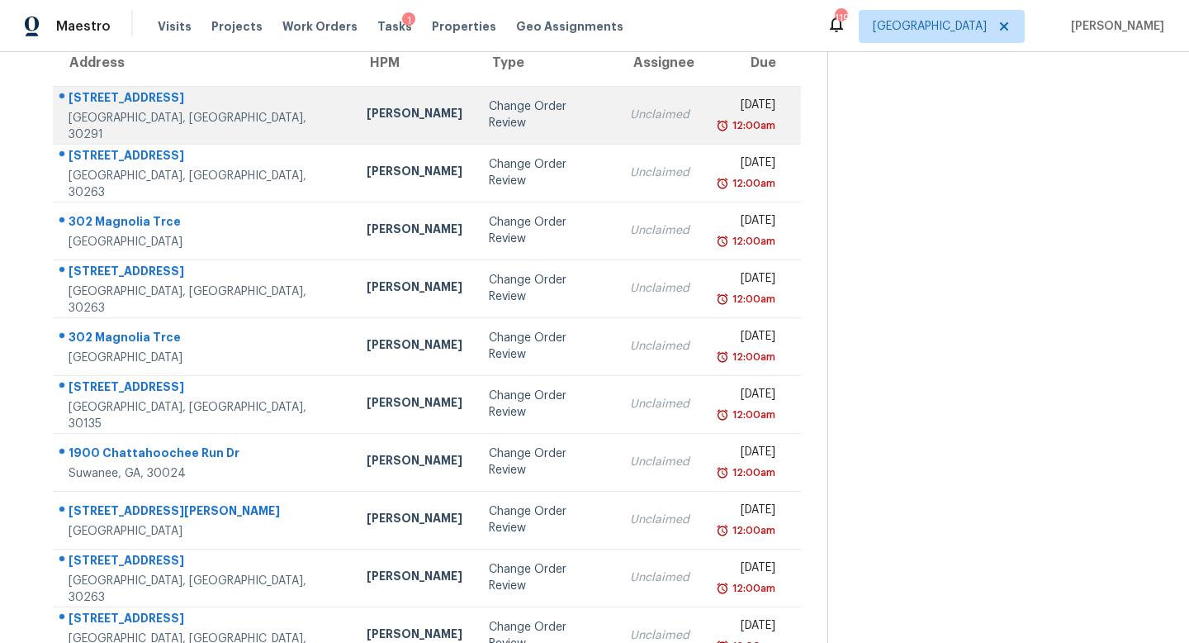
click at [531, 130] on td "Change Order Review" at bounding box center [547, 115] width 142 height 58
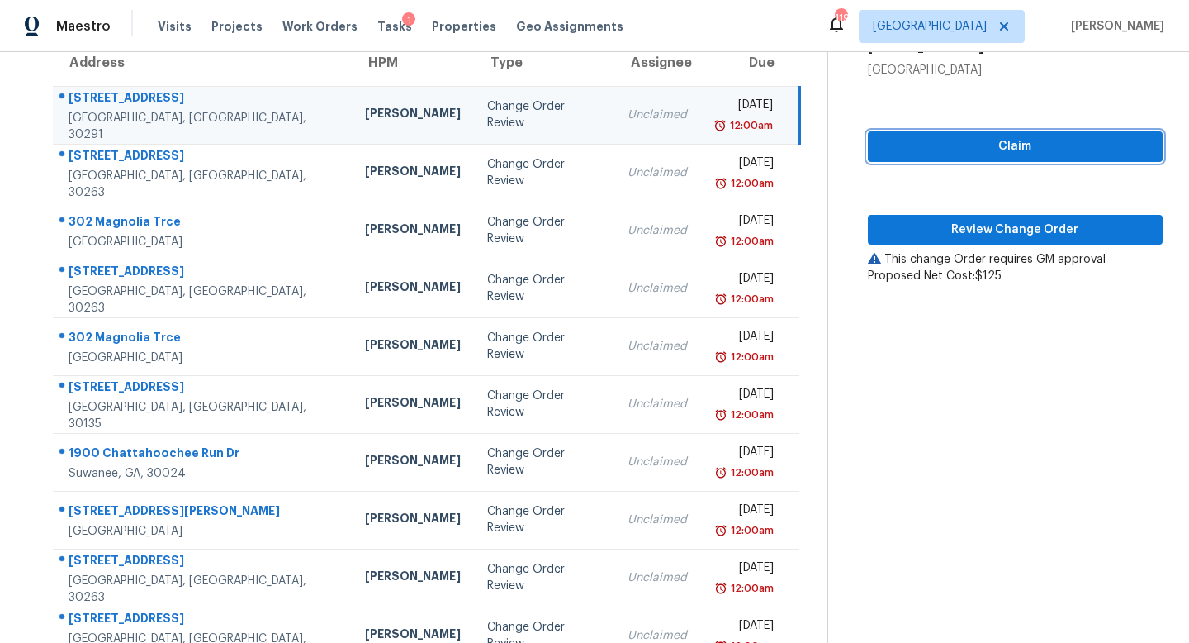
click at [1005, 159] on button "Claim" at bounding box center [1015, 146] width 295 height 31
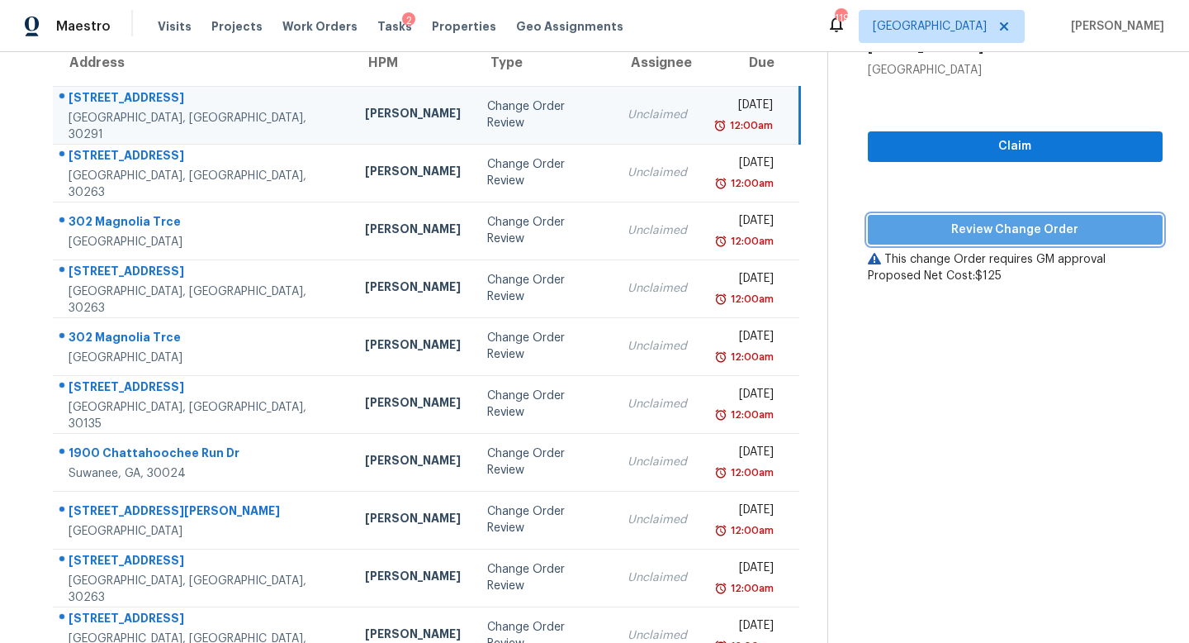
click at [996, 220] on span "Review Change Order" at bounding box center [1015, 230] width 268 height 21
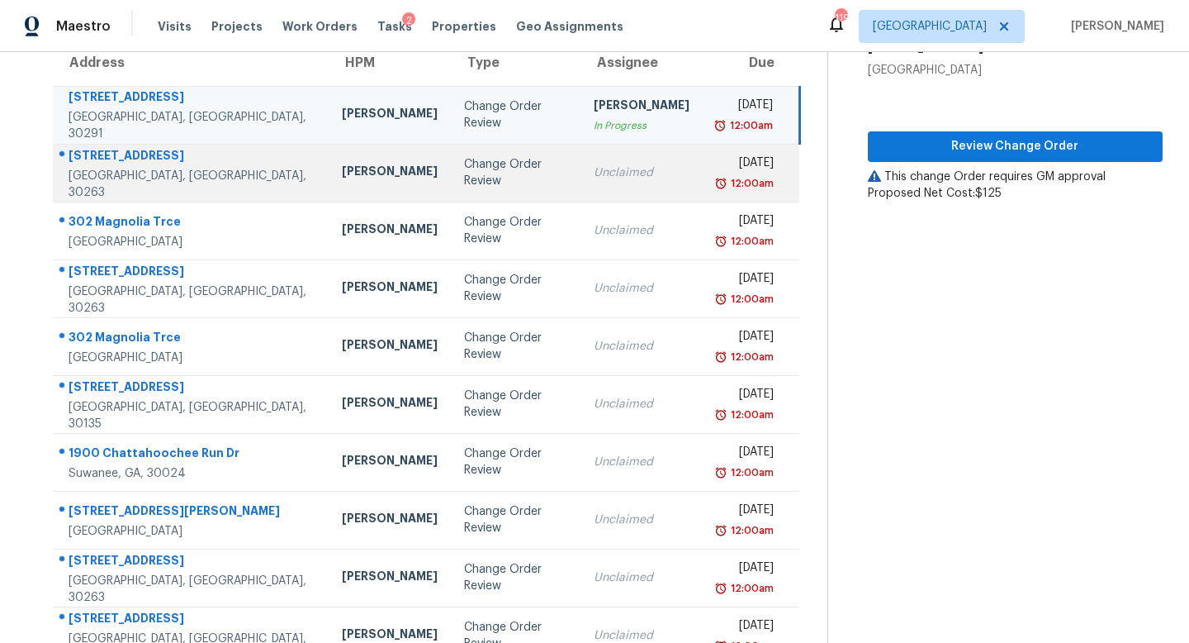
click at [703, 186] on td "Tue, Sep 9th 2025 12:00am" at bounding box center [751, 173] width 97 height 58
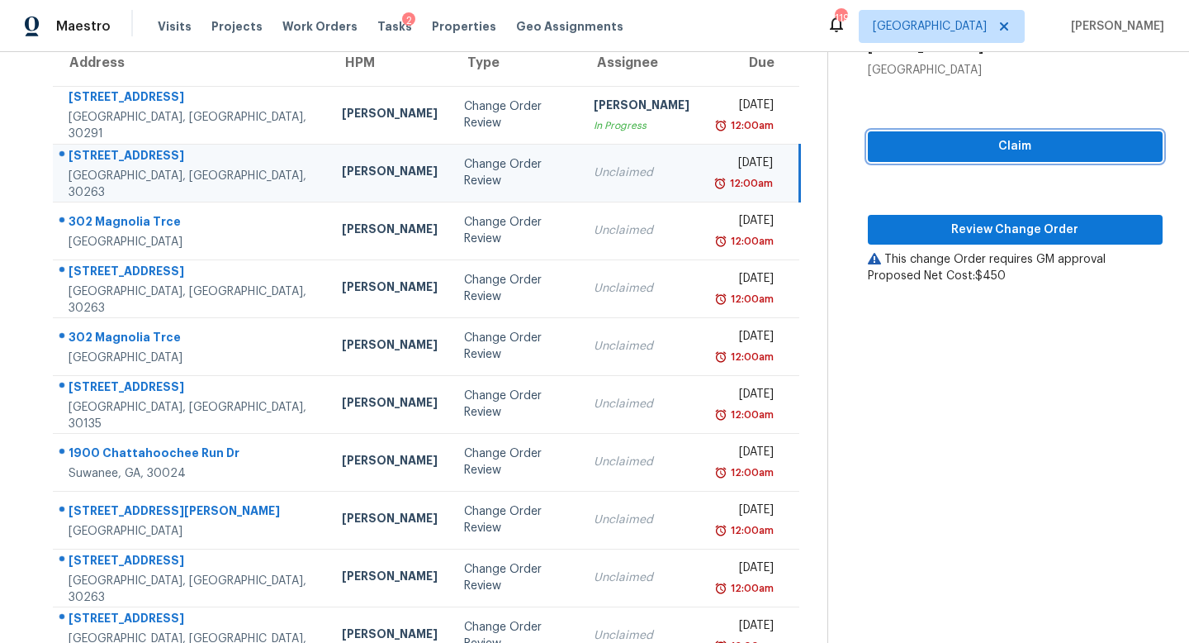
click at [961, 144] on span "Claim" at bounding box center [1015, 146] width 268 height 21
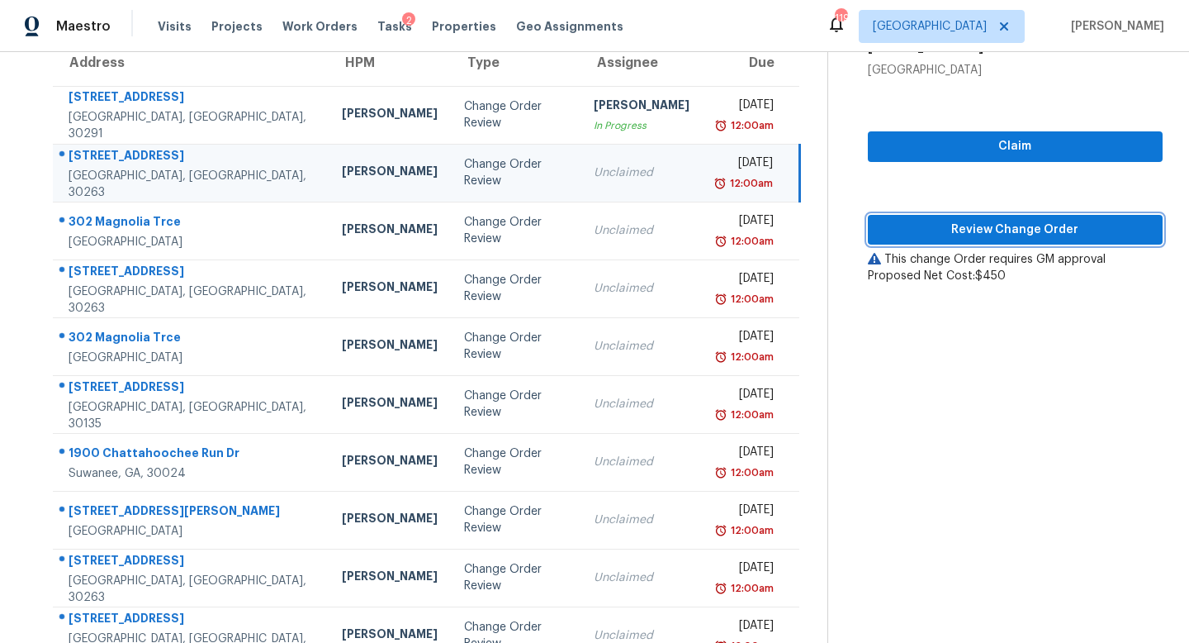
click at [960, 220] on span "Review Change Order" at bounding box center [1015, 230] width 268 height 21
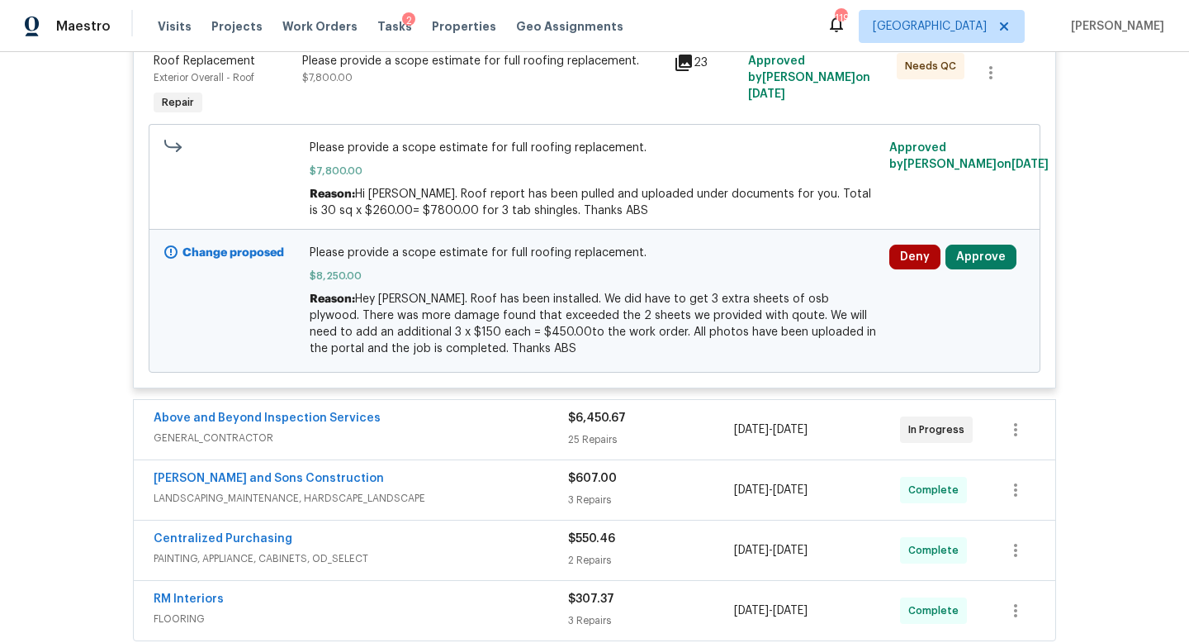
scroll to position [448, 0]
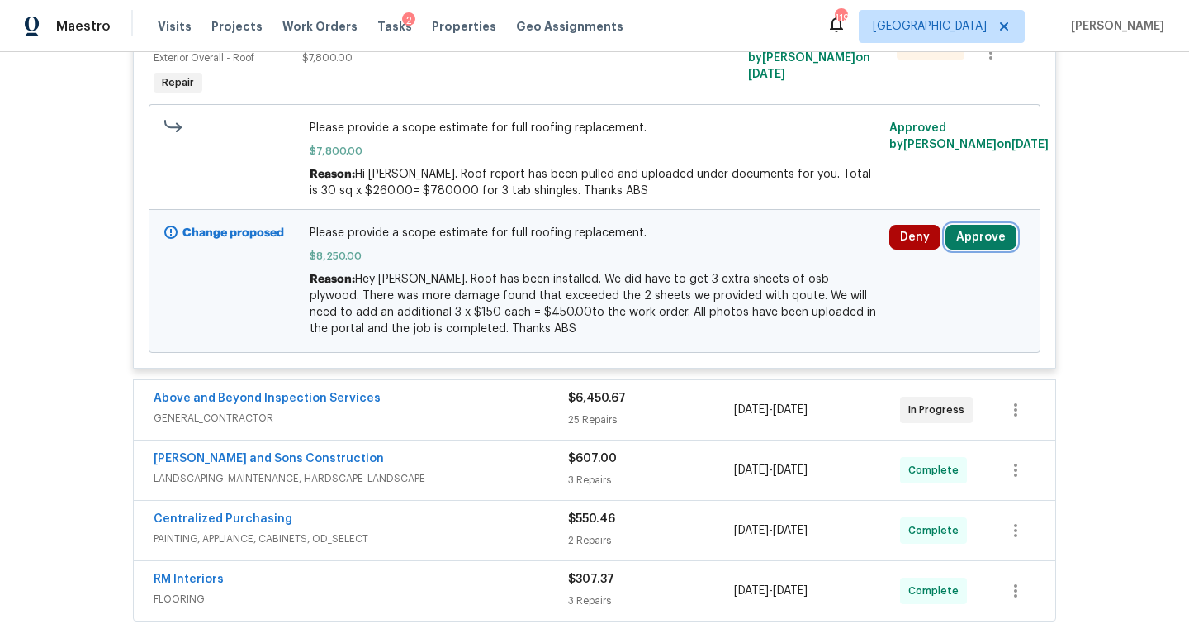
click at [975, 242] on button "Approve" at bounding box center [981, 237] width 71 height 25
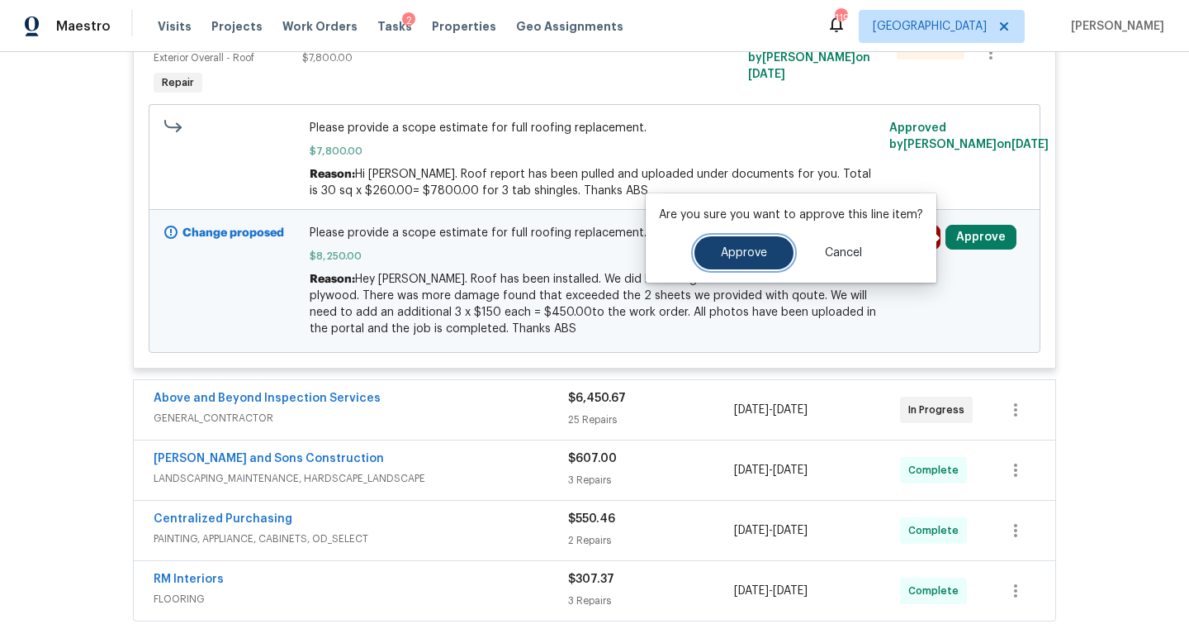
click at [724, 252] on span "Approve" at bounding box center [744, 253] width 46 height 12
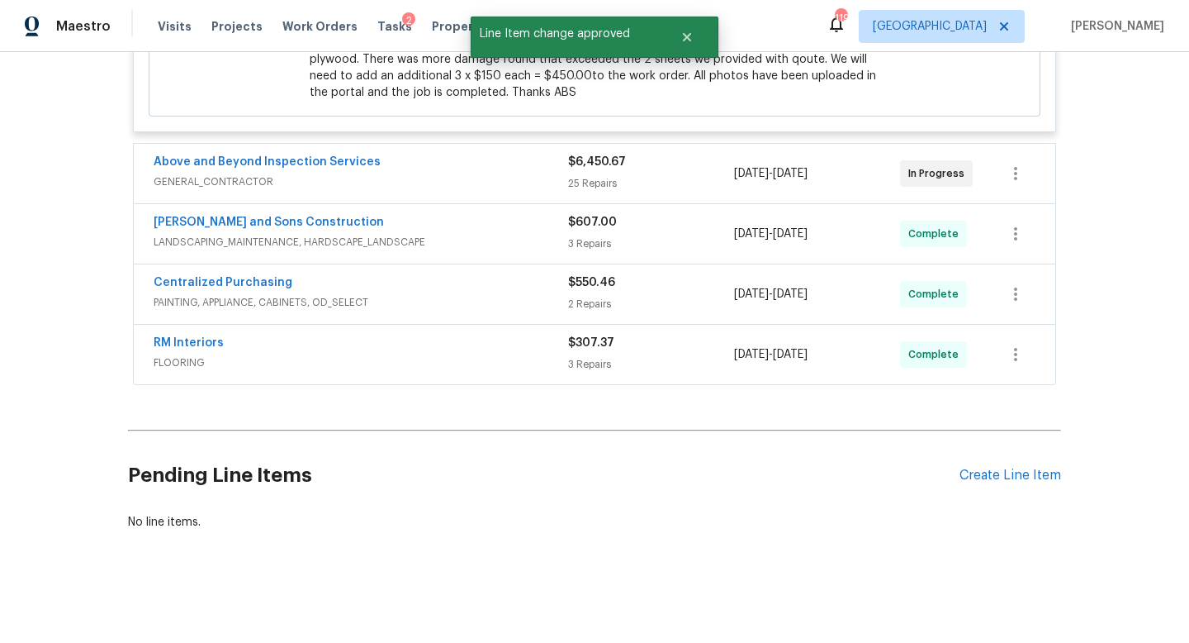
scroll to position [0, 0]
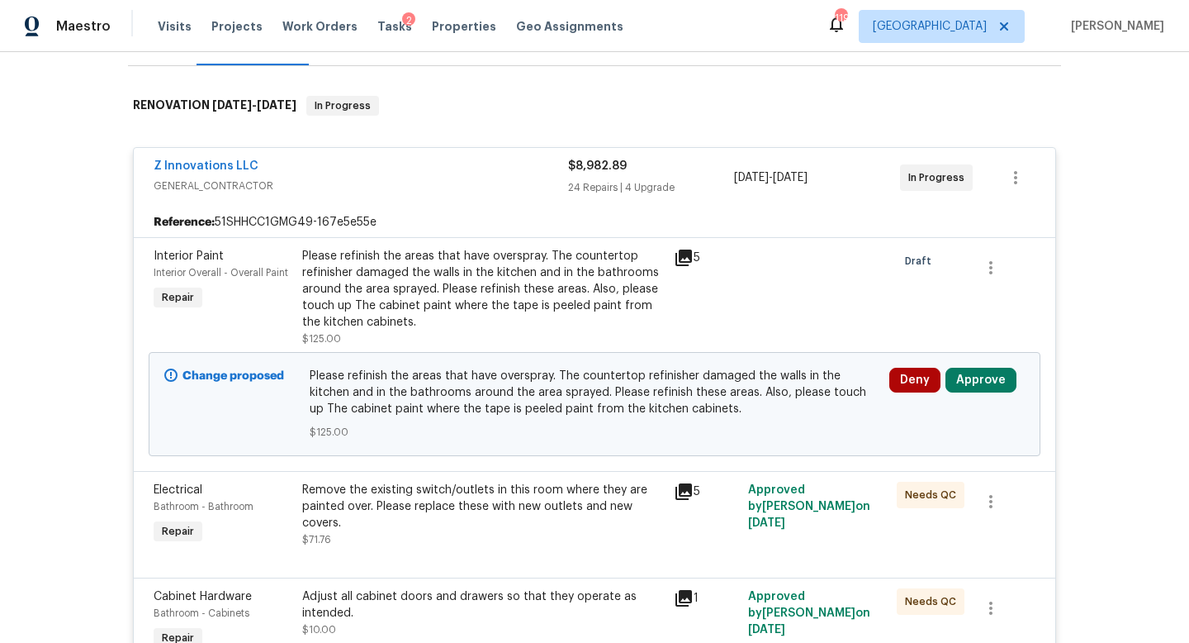
scroll to position [330, 0]
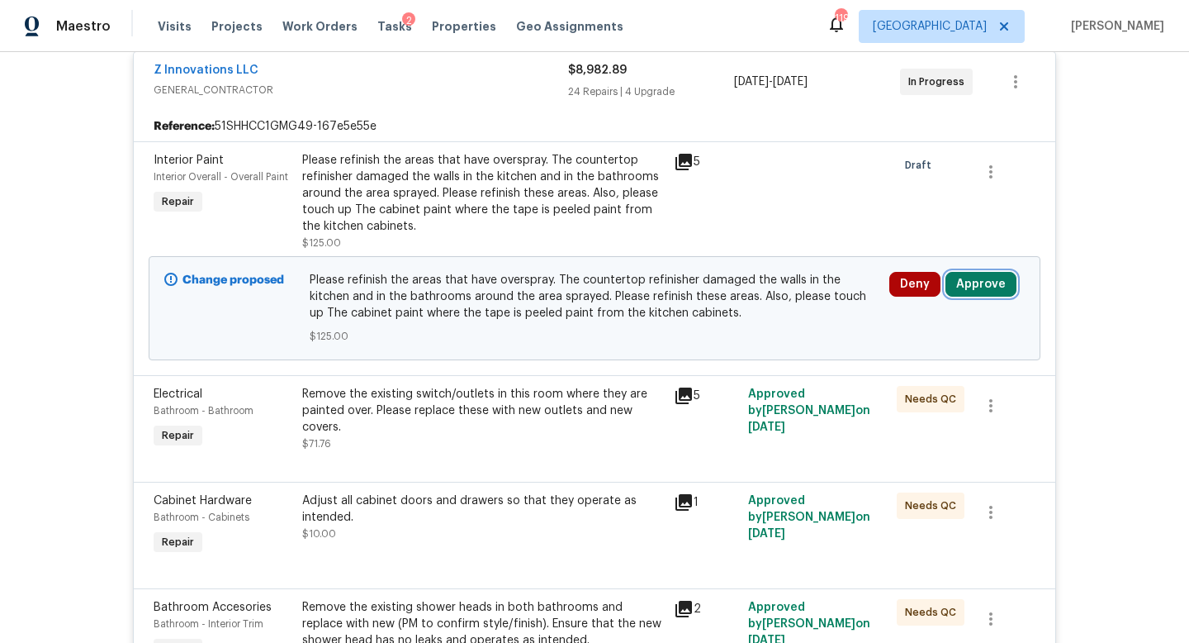
click at [972, 288] on button "Approve" at bounding box center [981, 284] width 71 height 25
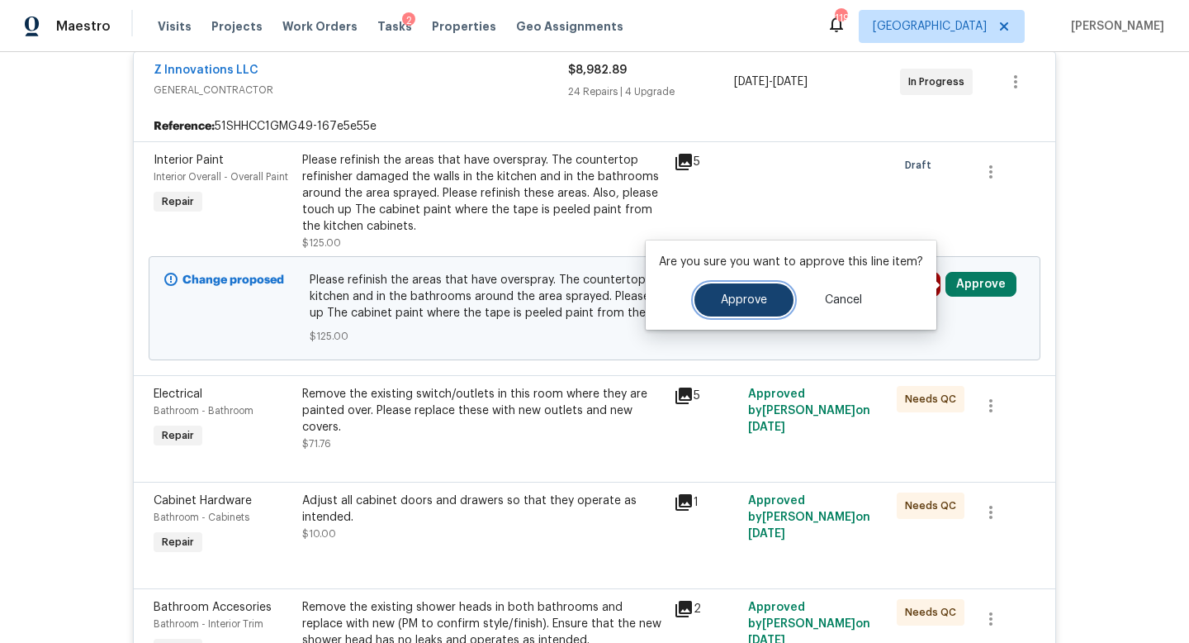
click at [727, 308] on button "Approve" at bounding box center [744, 299] width 99 height 33
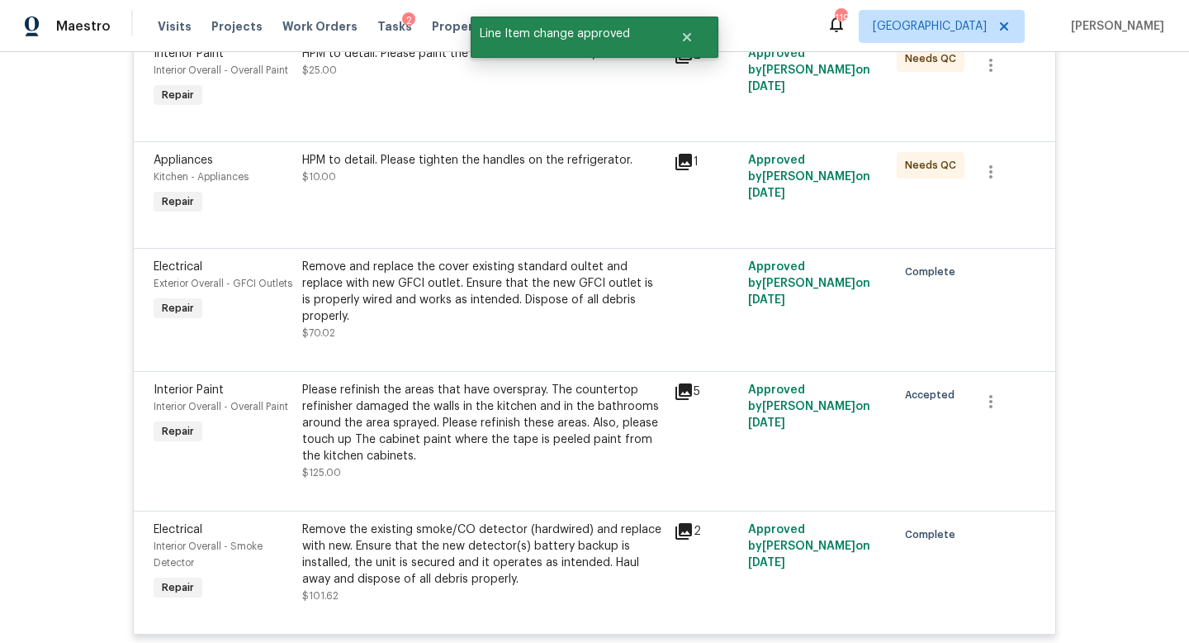
scroll to position [4624, 0]
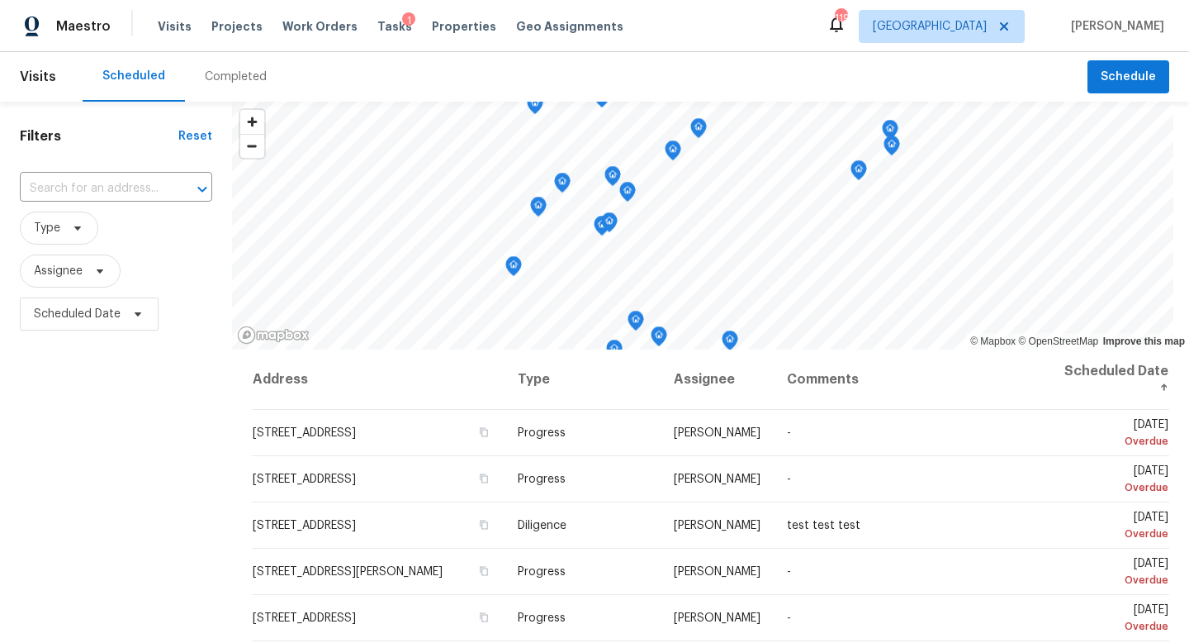
click at [402, 28] on div "1" at bounding box center [408, 20] width 13 height 17
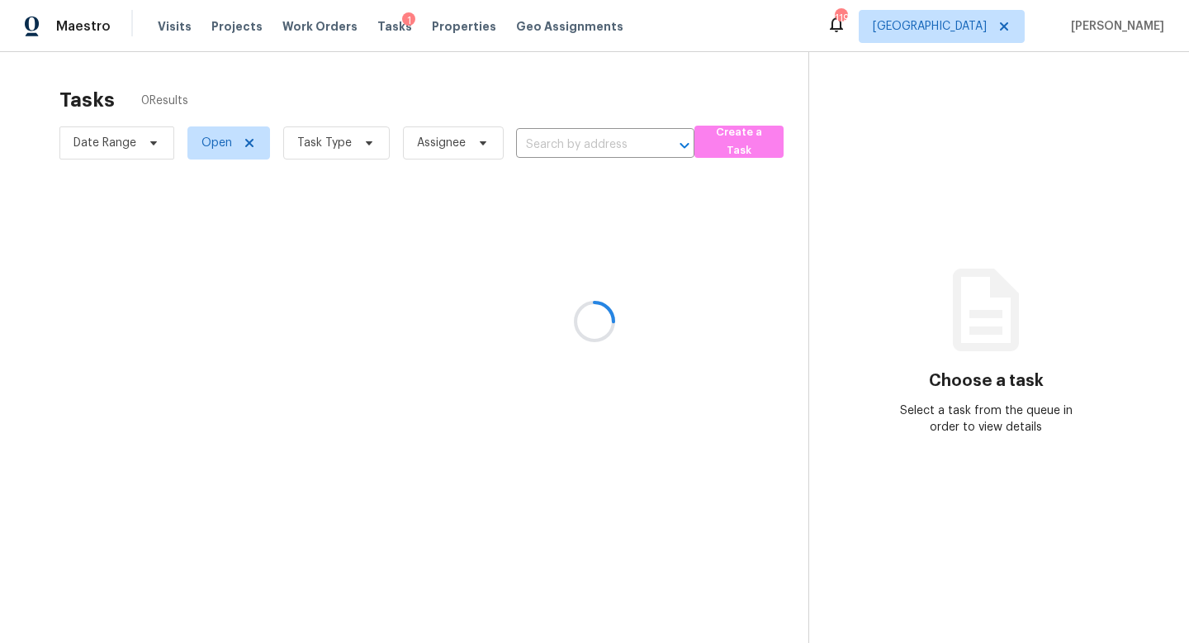
click at [324, 151] on div at bounding box center [594, 321] width 1189 height 643
click at [324, 140] on div at bounding box center [594, 321] width 1189 height 643
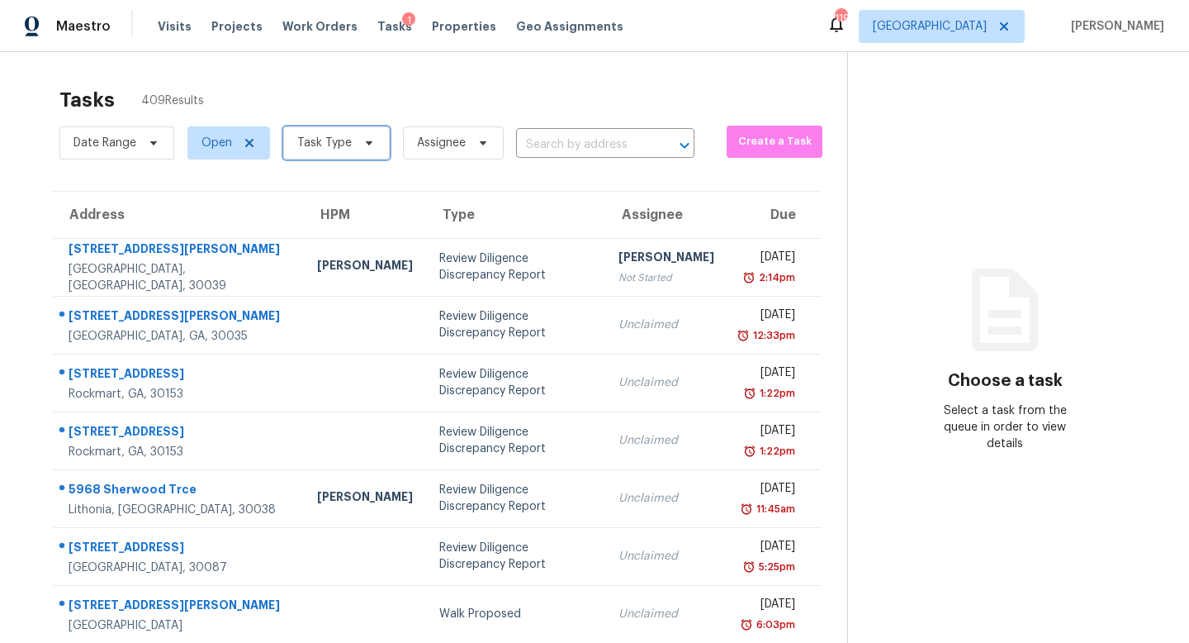
click at [324, 140] on span "Task Type" at bounding box center [324, 143] width 55 height 17
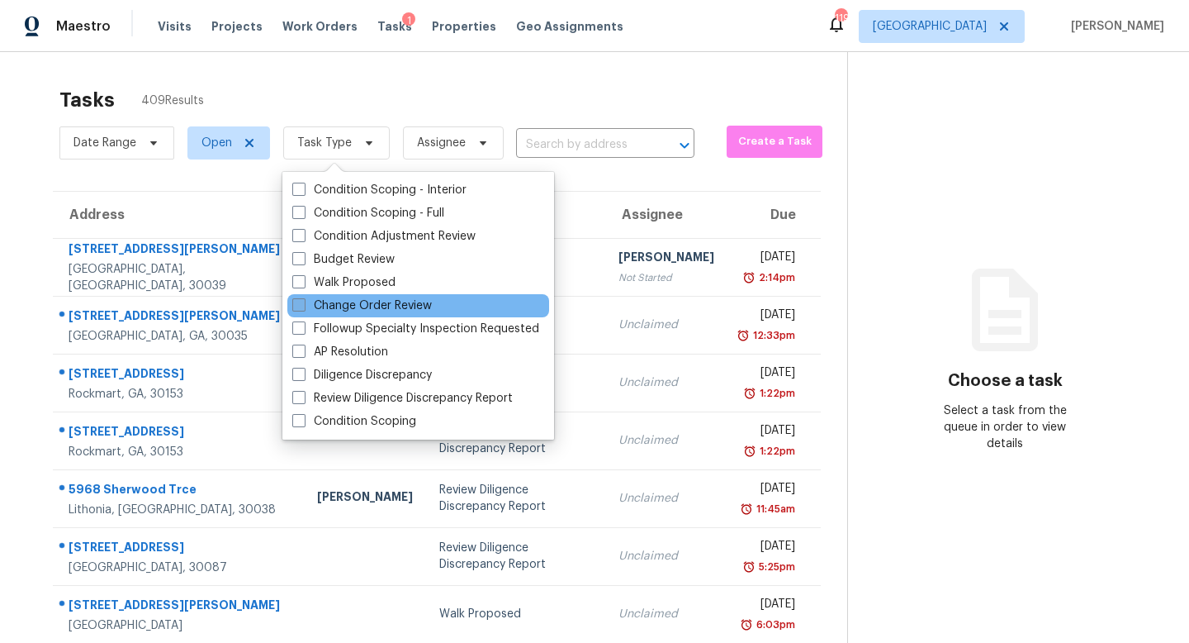
click at [358, 304] on label "Change Order Review" at bounding box center [362, 305] width 140 height 17
click at [303, 304] on input "Change Order Review" at bounding box center [297, 302] width 11 height 11
checkbox input "true"
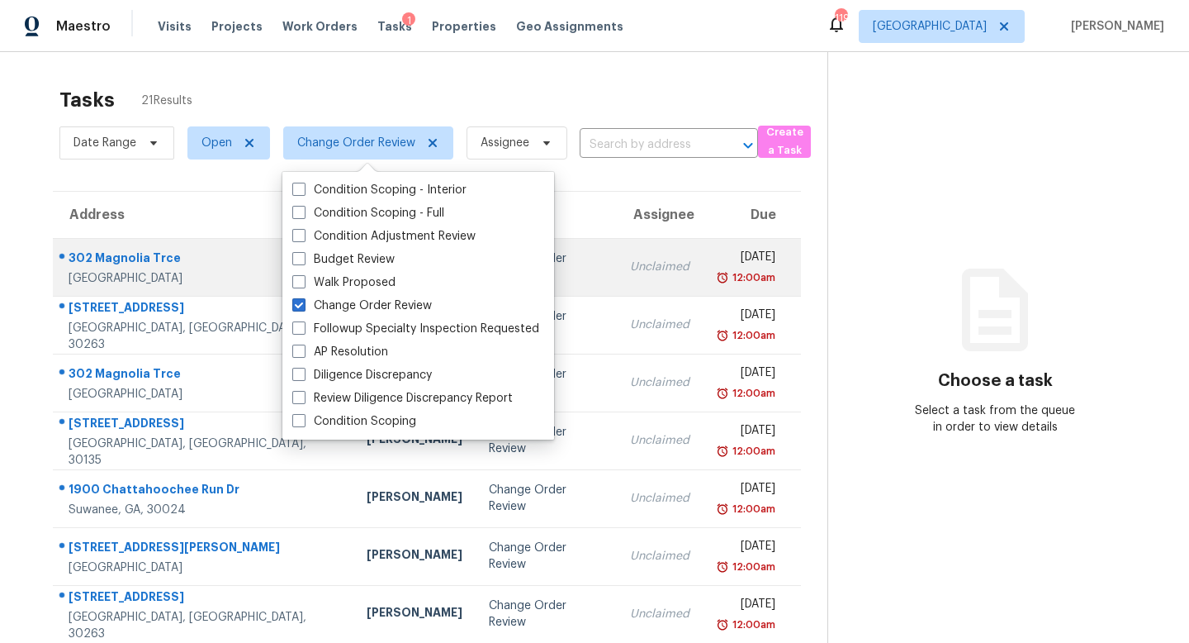
click at [630, 261] on div "Unclaimed" at bounding box center [659, 266] width 59 height 17
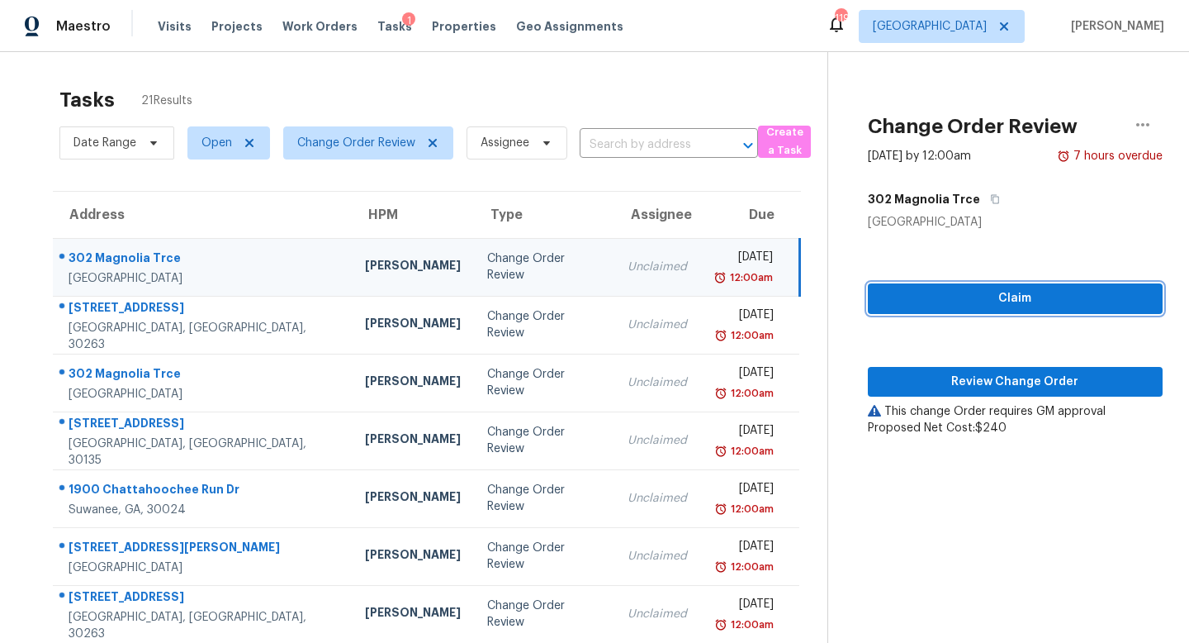
click at [978, 288] on span "Claim" at bounding box center [1015, 298] width 268 height 21
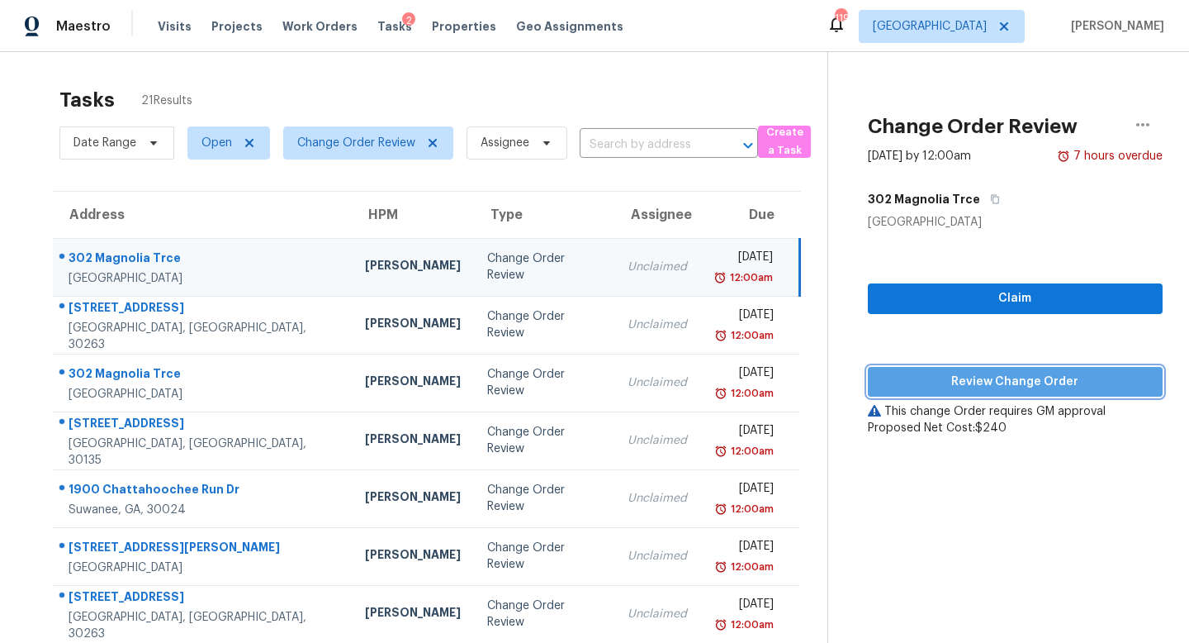
click at [981, 372] on span "Review Change Order" at bounding box center [1015, 382] width 268 height 21
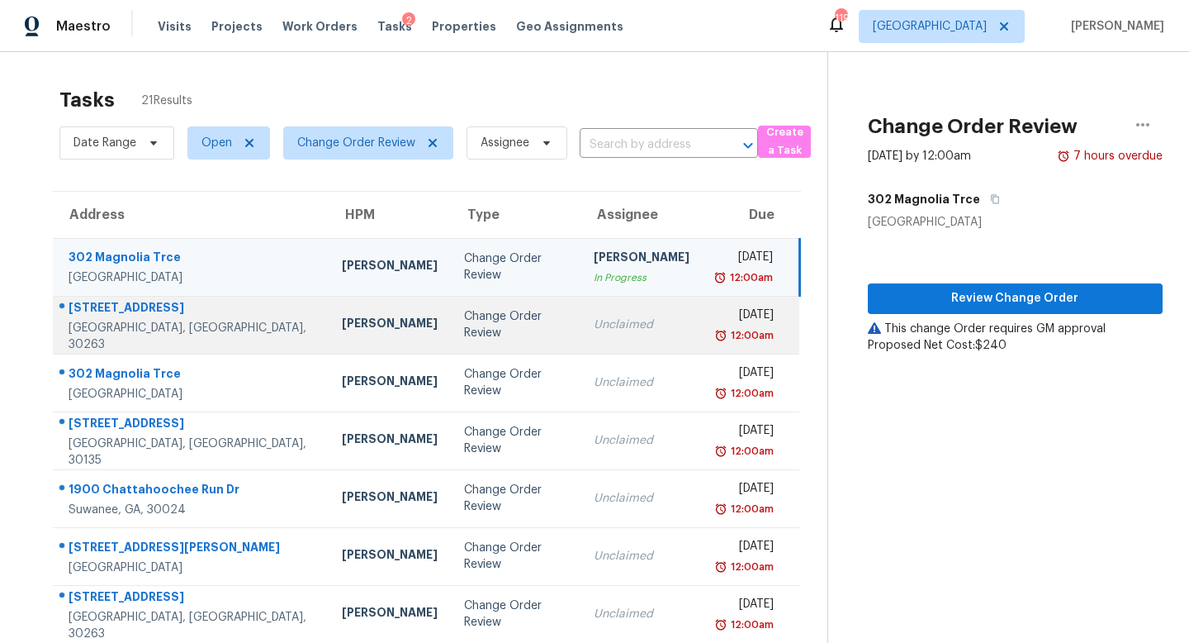
click at [594, 331] on div "Unclaimed" at bounding box center [642, 324] width 96 height 17
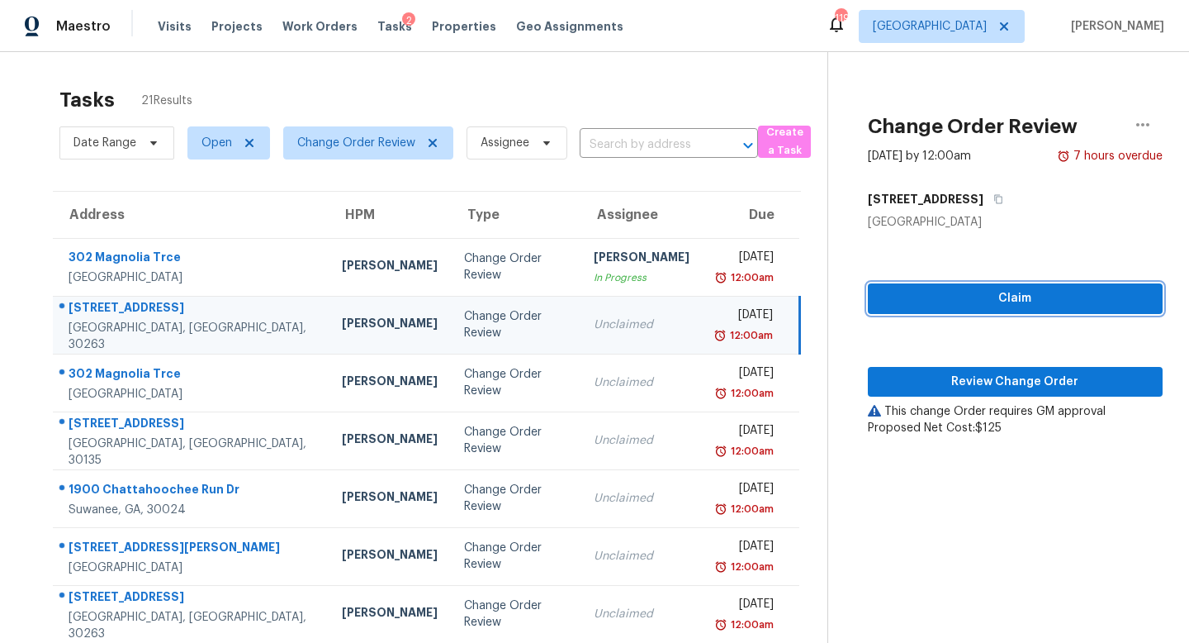
click at [995, 301] on span "Claim" at bounding box center [1015, 298] width 268 height 21
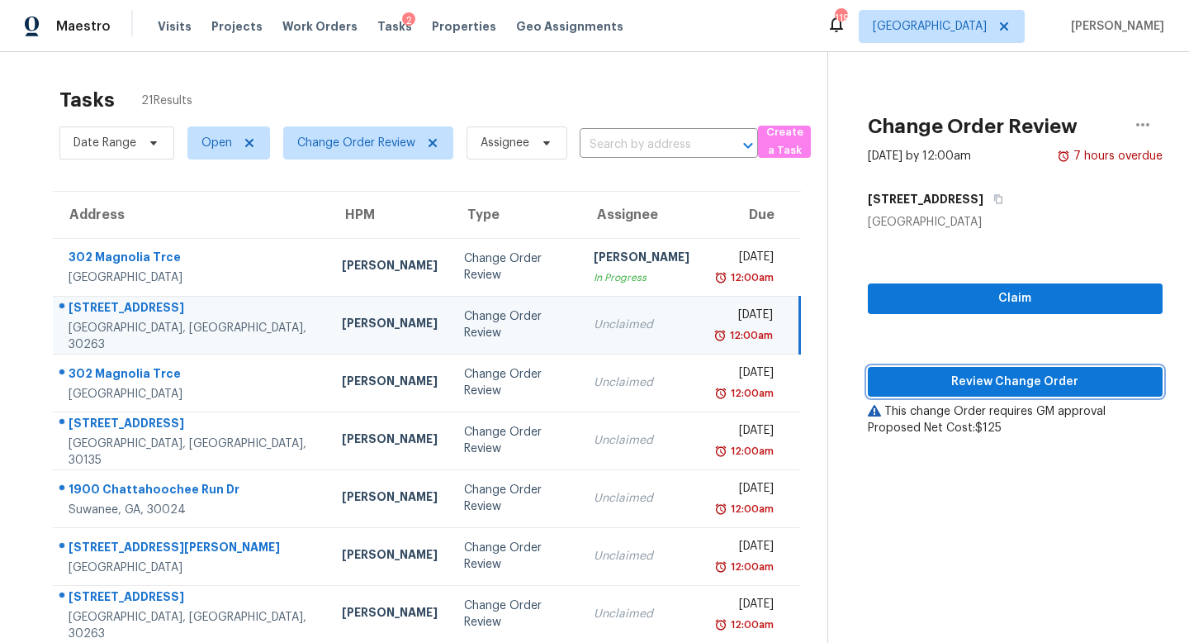
click at [995, 378] on span "Review Change Order" at bounding box center [1015, 382] width 268 height 21
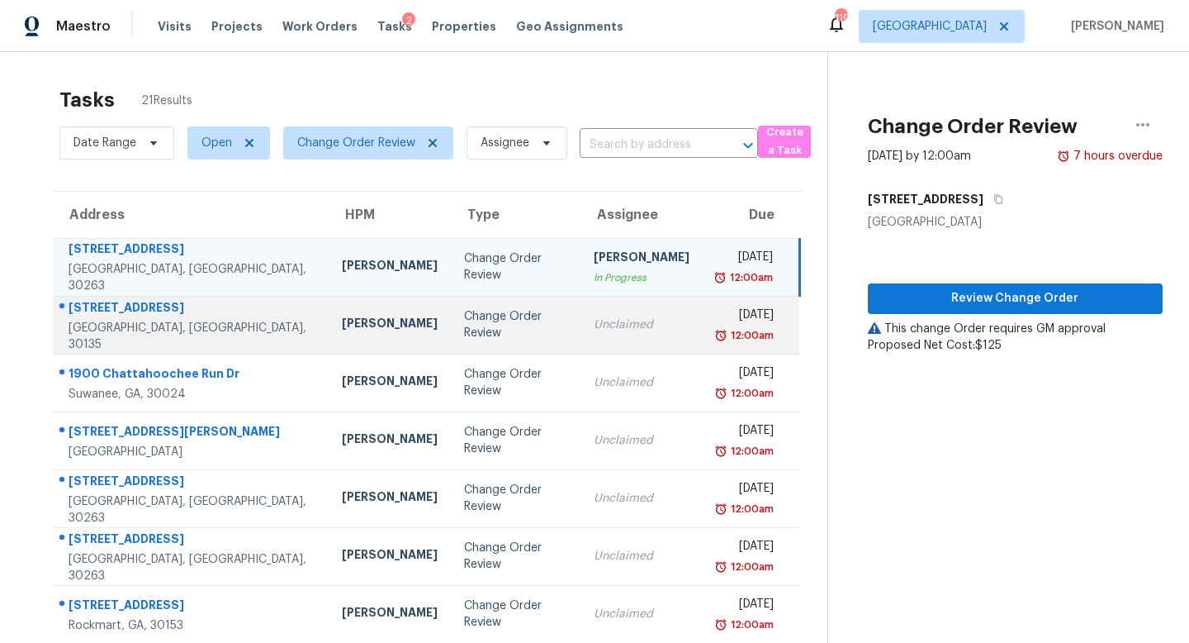
click at [606, 307] on td "Unclaimed" at bounding box center [642, 325] width 122 height 58
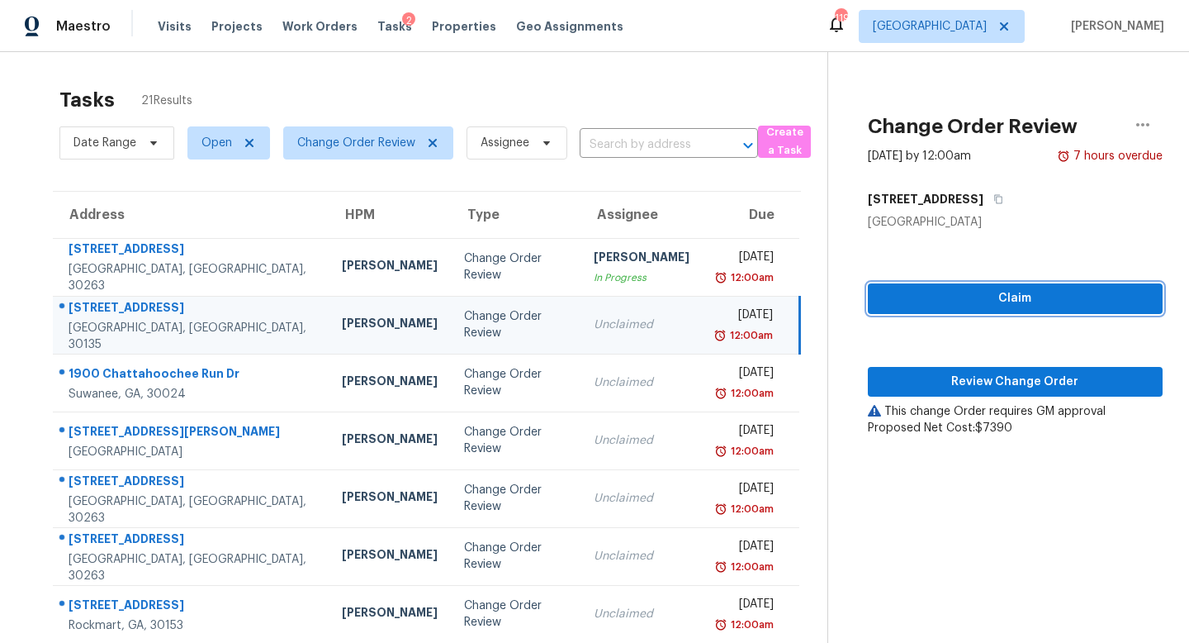
click at [1008, 287] on button "Claim" at bounding box center [1015, 298] width 295 height 31
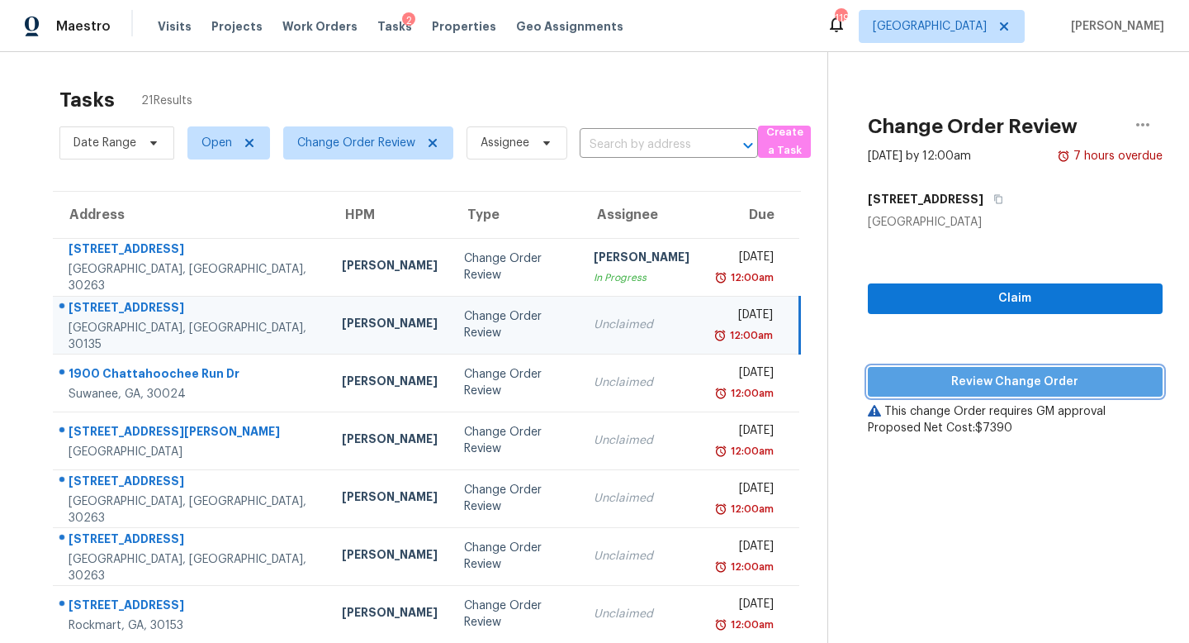
click at [980, 372] on span "Review Change Order" at bounding box center [1015, 382] width 268 height 21
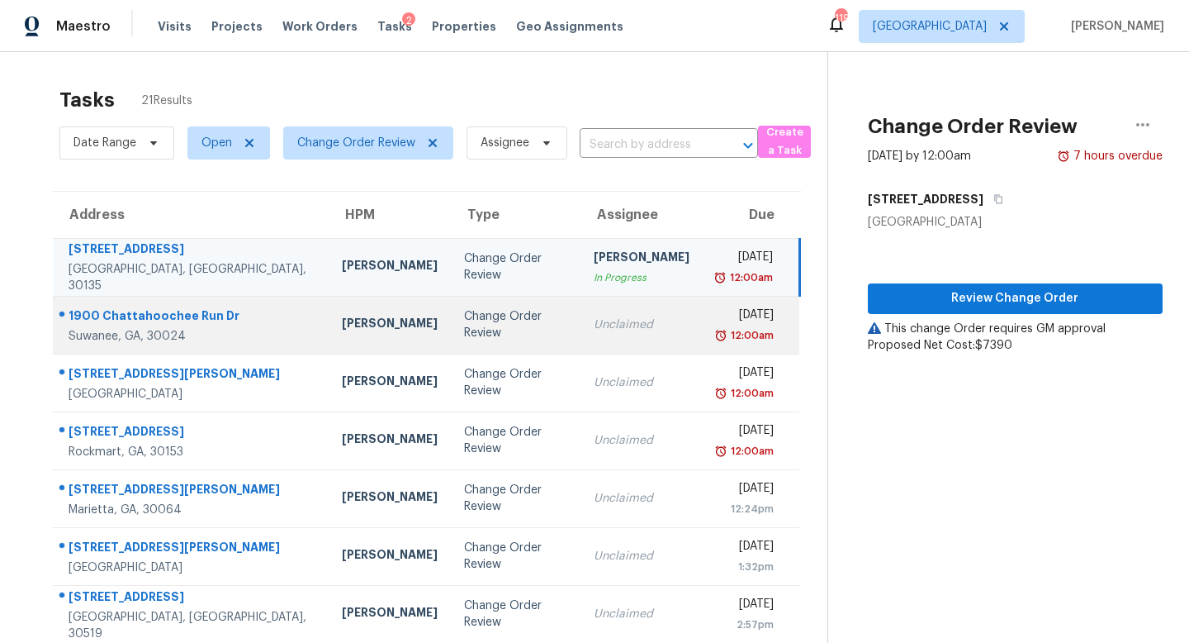
click at [632, 344] on td "Unclaimed" at bounding box center [642, 325] width 122 height 58
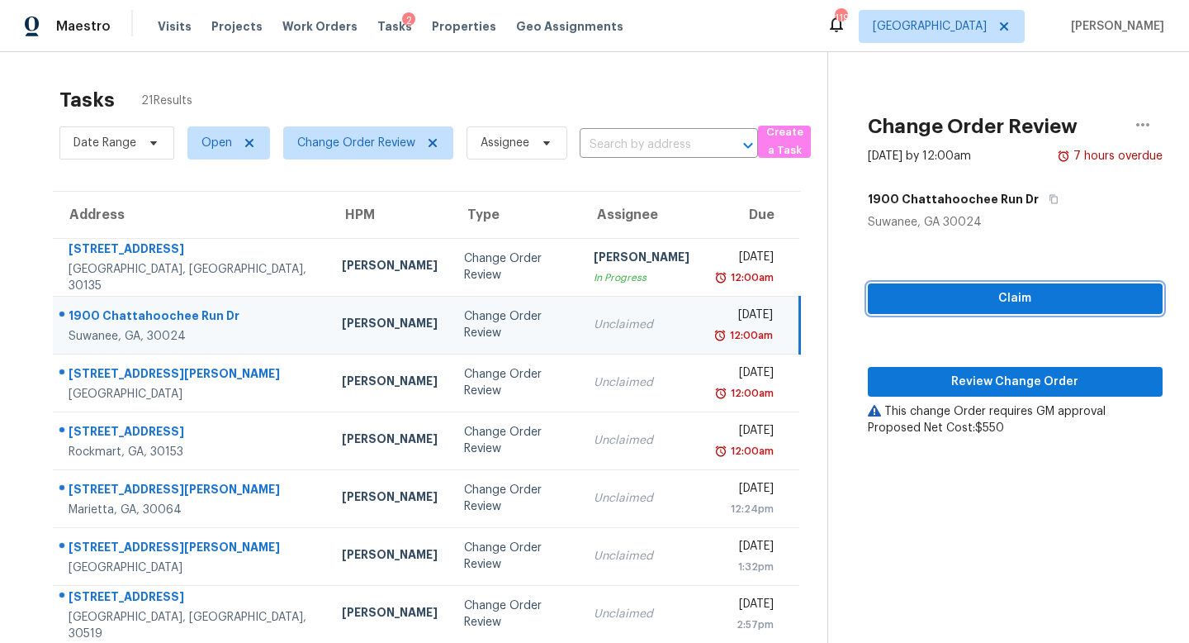
click at [967, 297] on span "Claim" at bounding box center [1015, 298] width 268 height 21
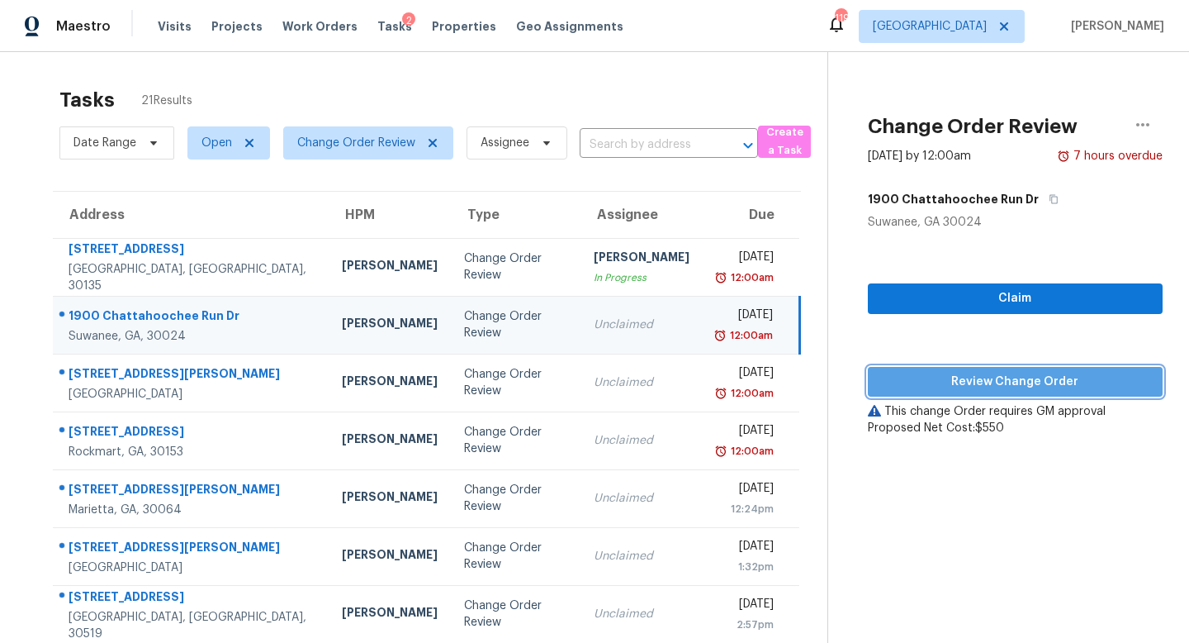
click at [975, 380] on span "Review Change Order" at bounding box center [1015, 382] width 268 height 21
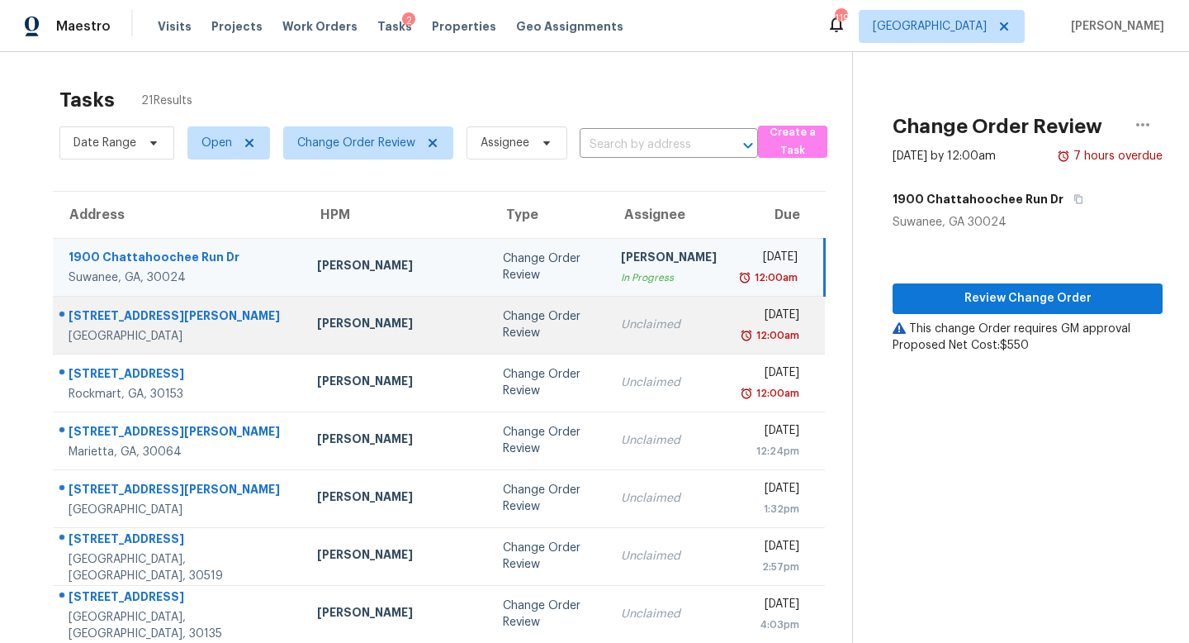
click at [647, 346] on td "Unclaimed" at bounding box center [669, 325] width 122 height 58
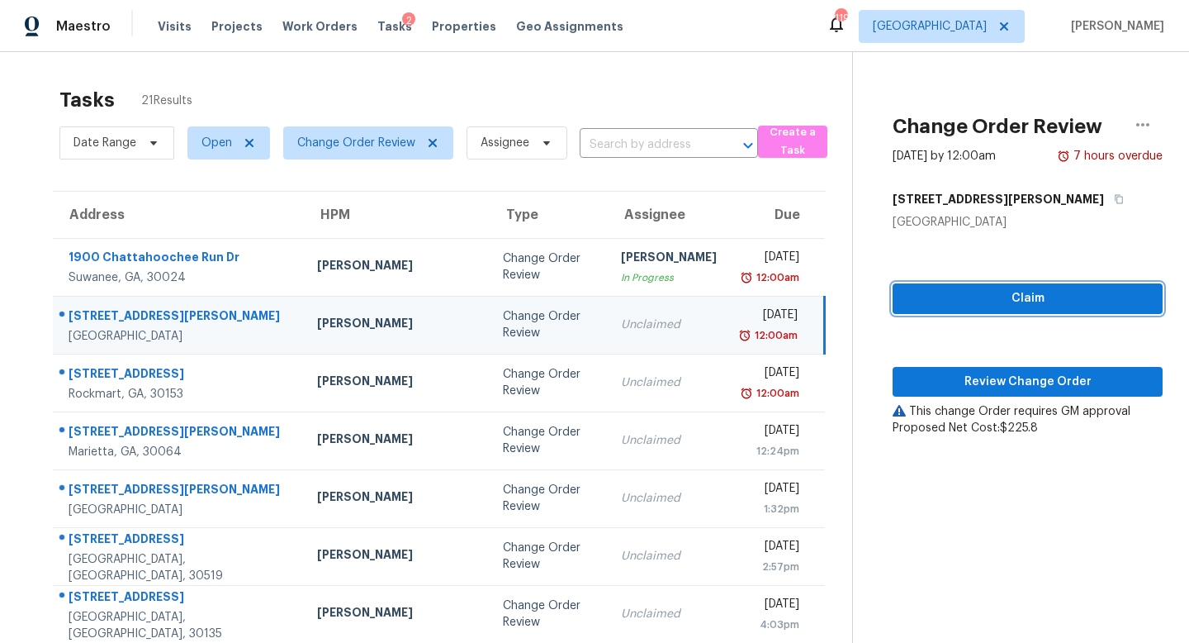
click at [973, 288] on span "Claim" at bounding box center [1028, 298] width 244 height 21
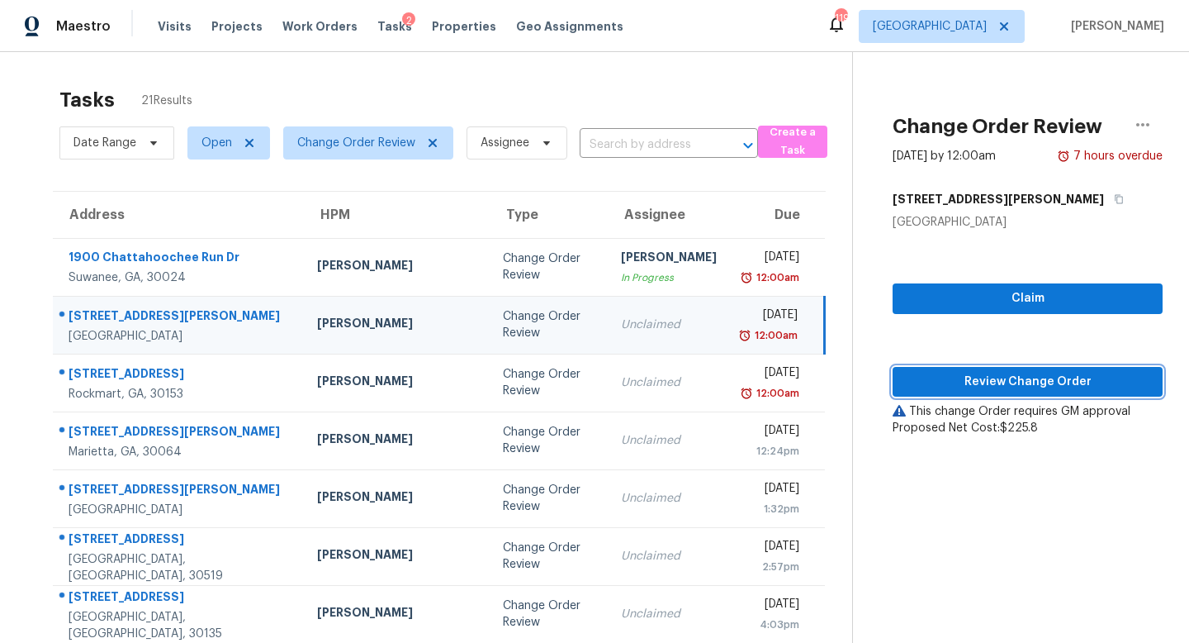
click at [976, 374] on span "Review Change Order" at bounding box center [1028, 382] width 244 height 21
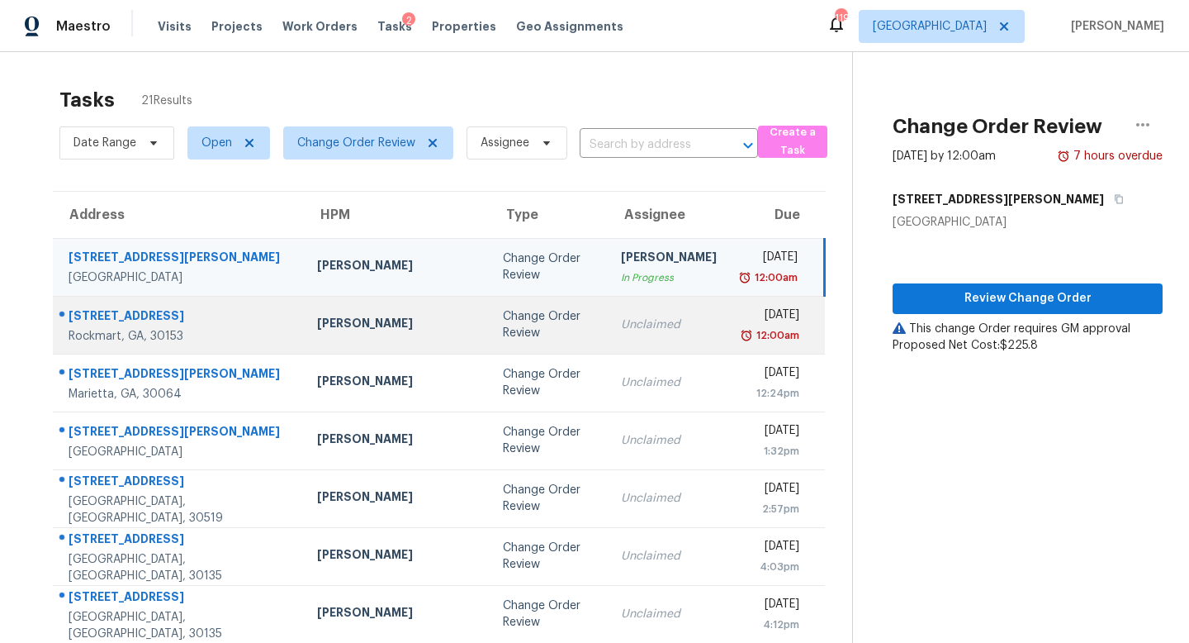
click at [608, 347] on td "Unclaimed" at bounding box center [669, 325] width 122 height 58
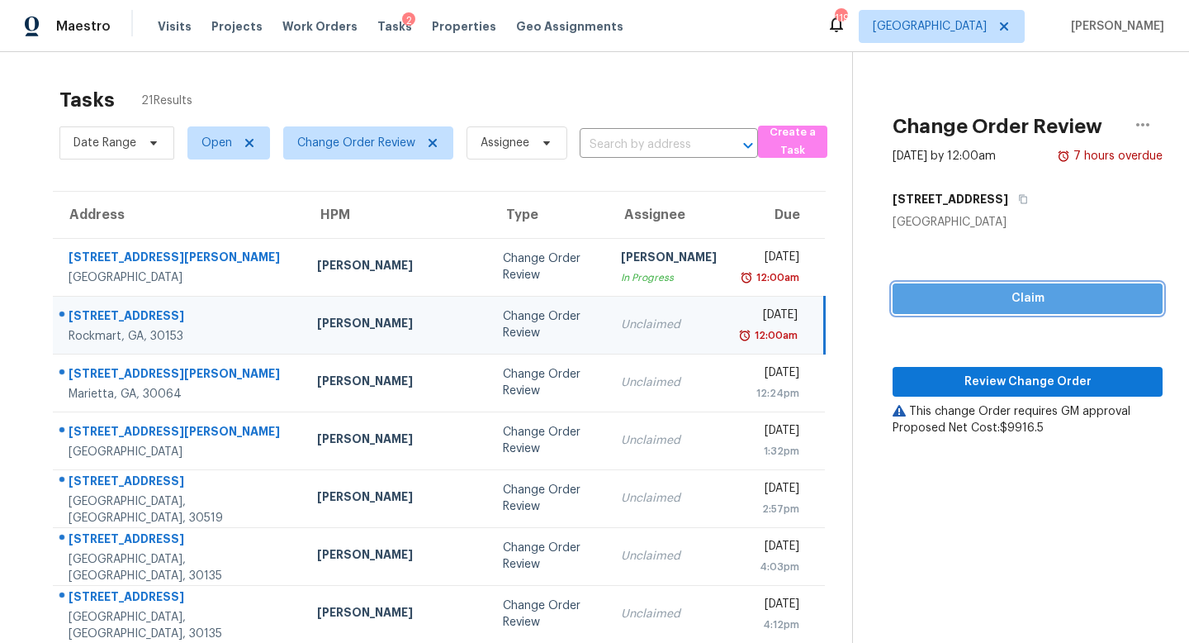
click at [994, 290] on span "Claim" at bounding box center [1028, 298] width 244 height 21
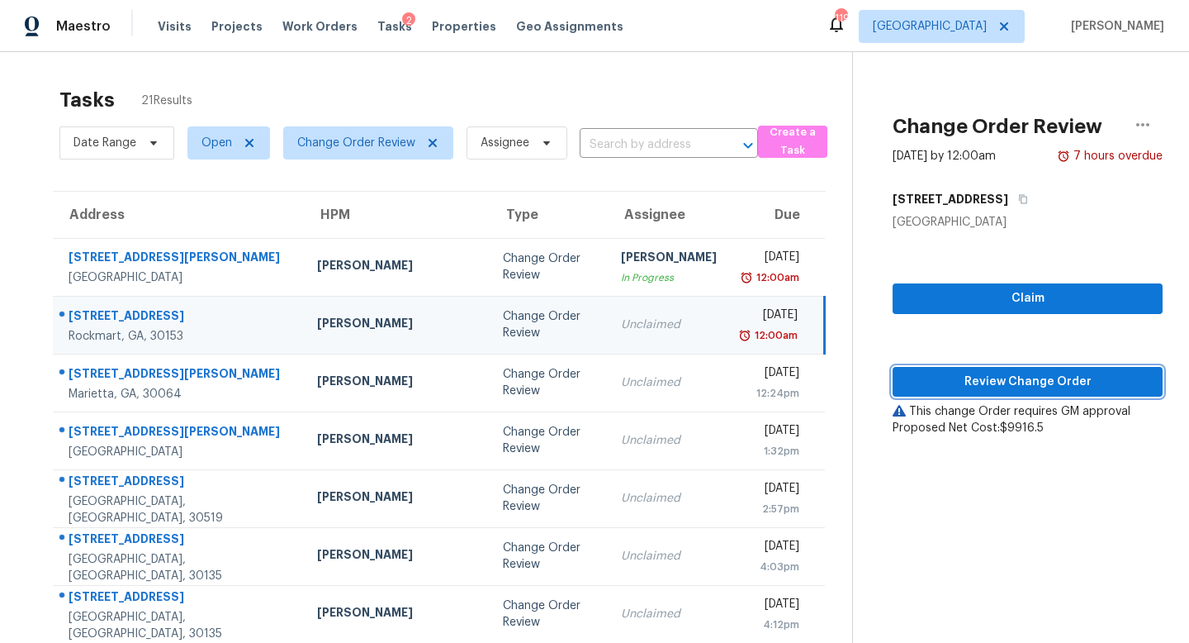
click at [992, 374] on span "Review Change Order" at bounding box center [1028, 382] width 244 height 21
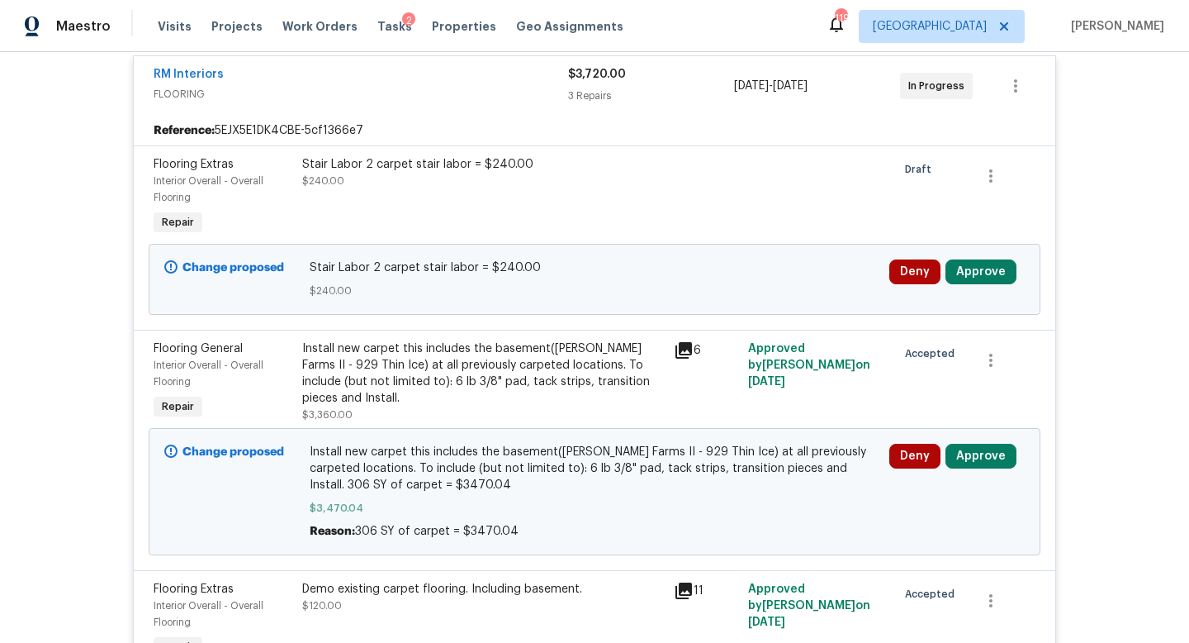
scroll to position [492, 0]
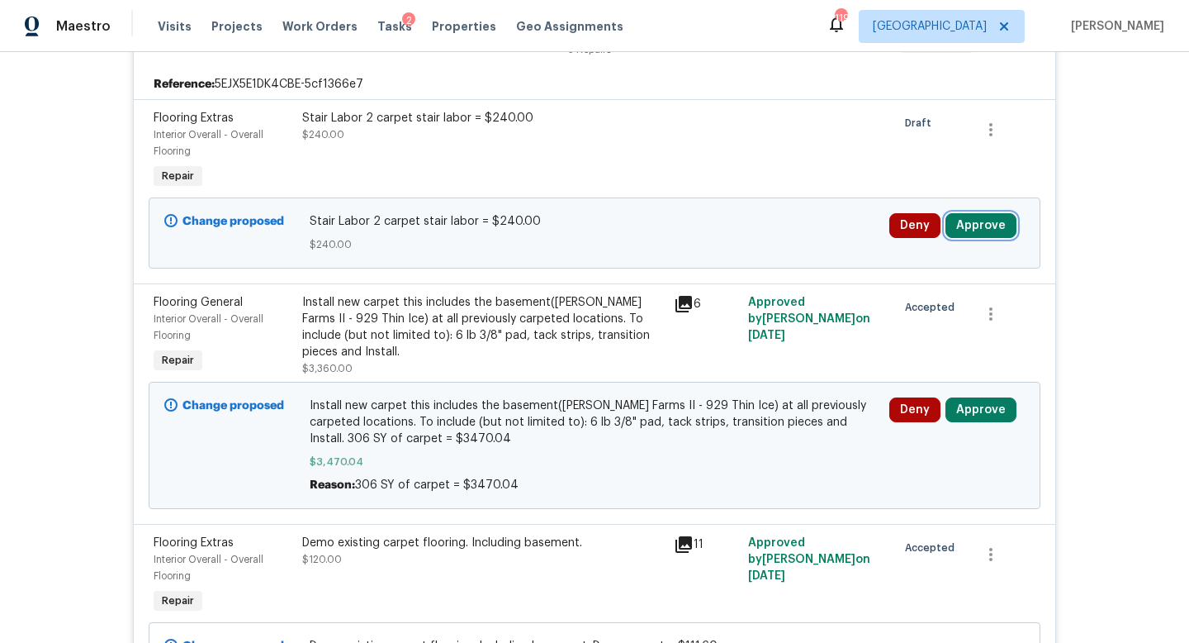
click at [975, 226] on button "Approve" at bounding box center [981, 225] width 71 height 25
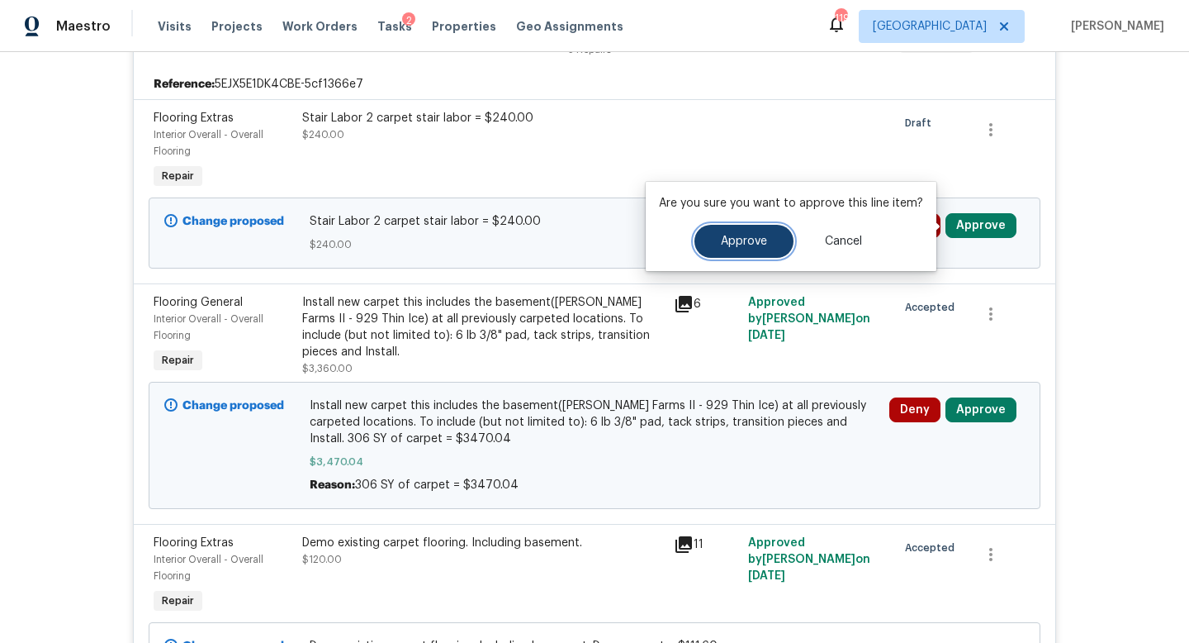
click at [754, 236] on span "Approve" at bounding box center [744, 241] width 46 height 12
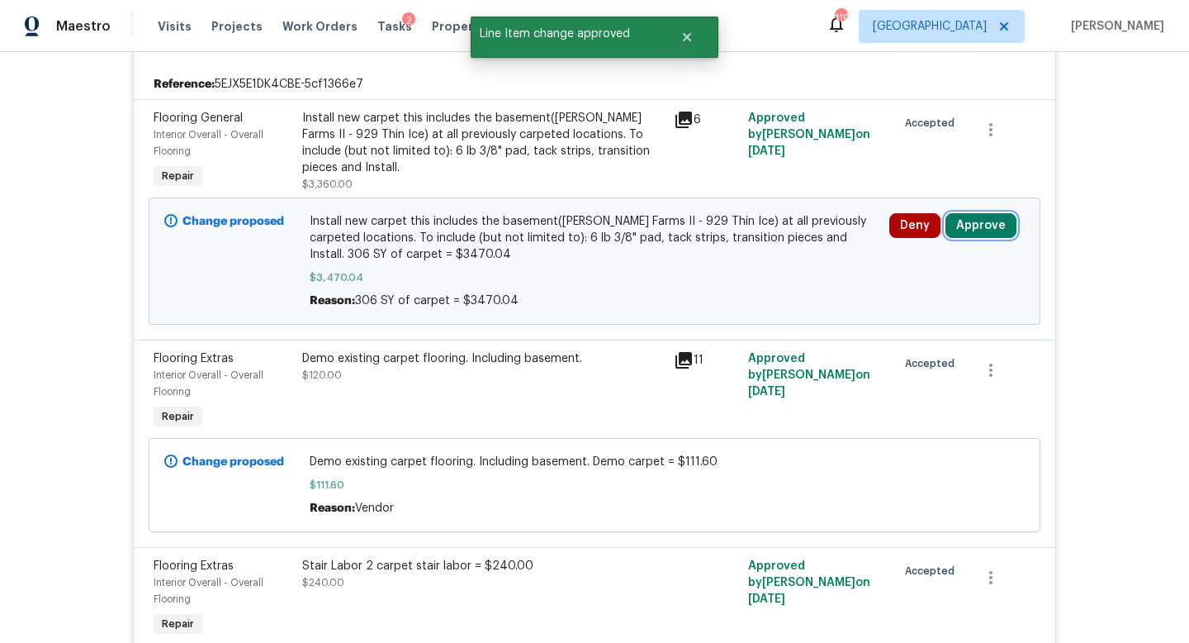
click at [978, 228] on button "Approve" at bounding box center [981, 225] width 71 height 25
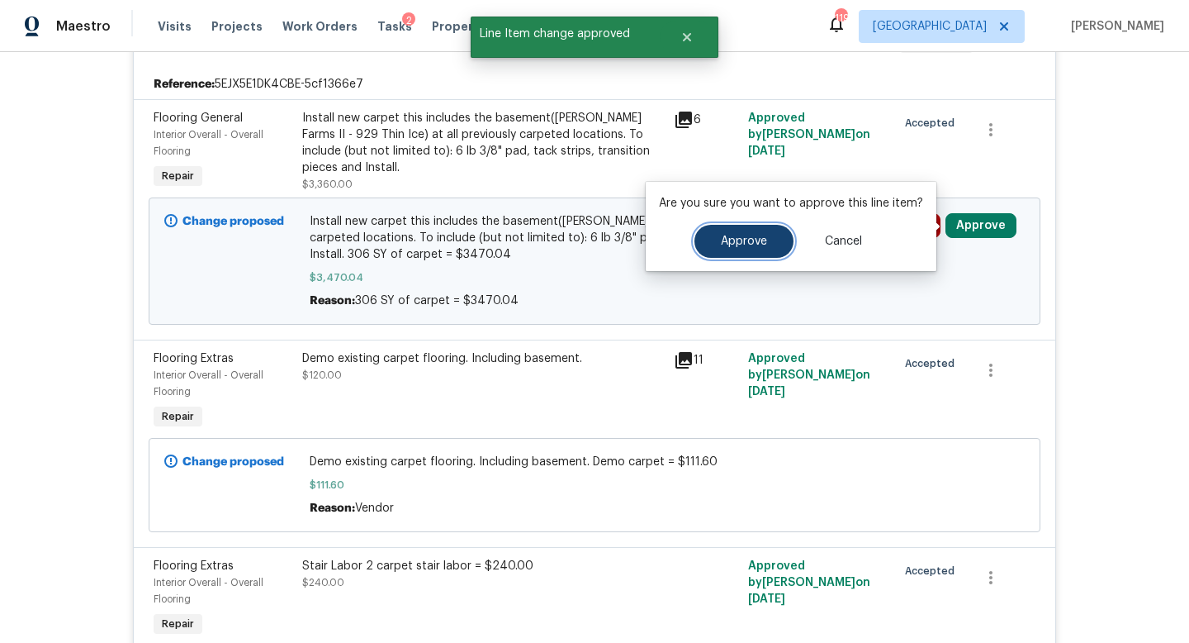
click at [756, 241] on span "Approve" at bounding box center [744, 241] width 46 height 12
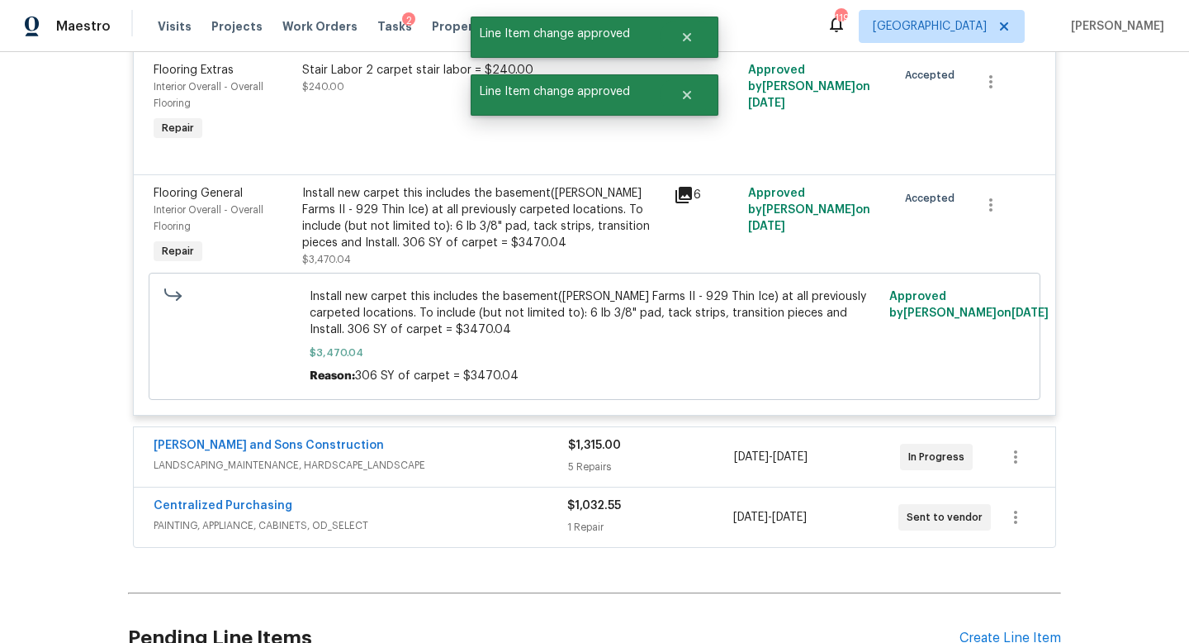
scroll to position [0, 0]
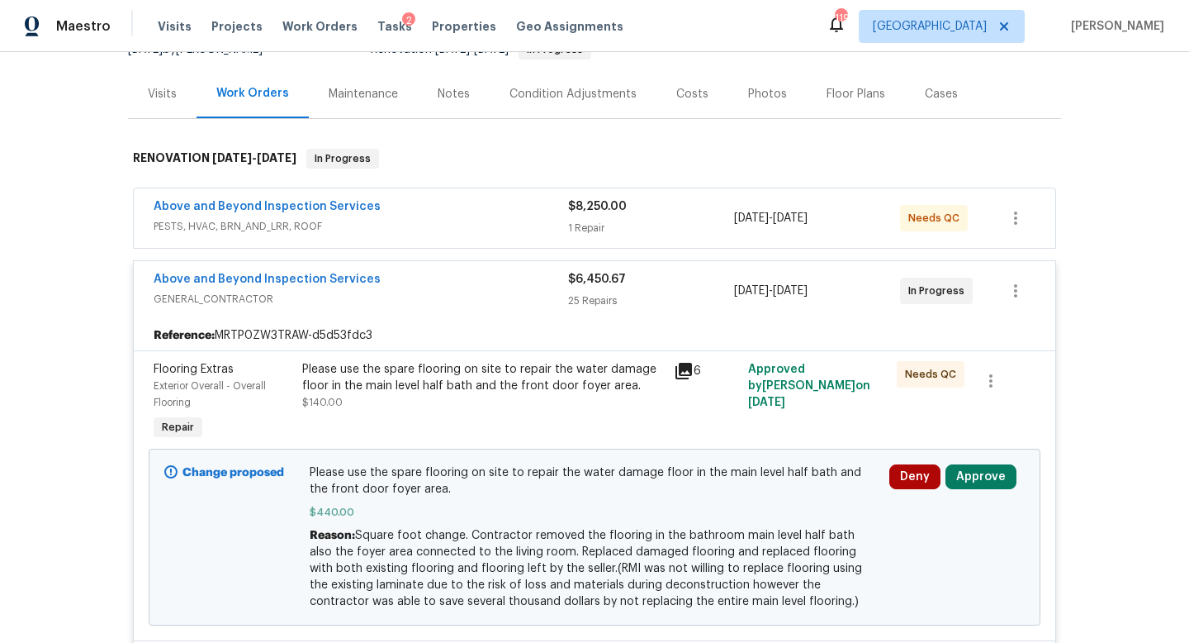
scroll to position [382, 0]
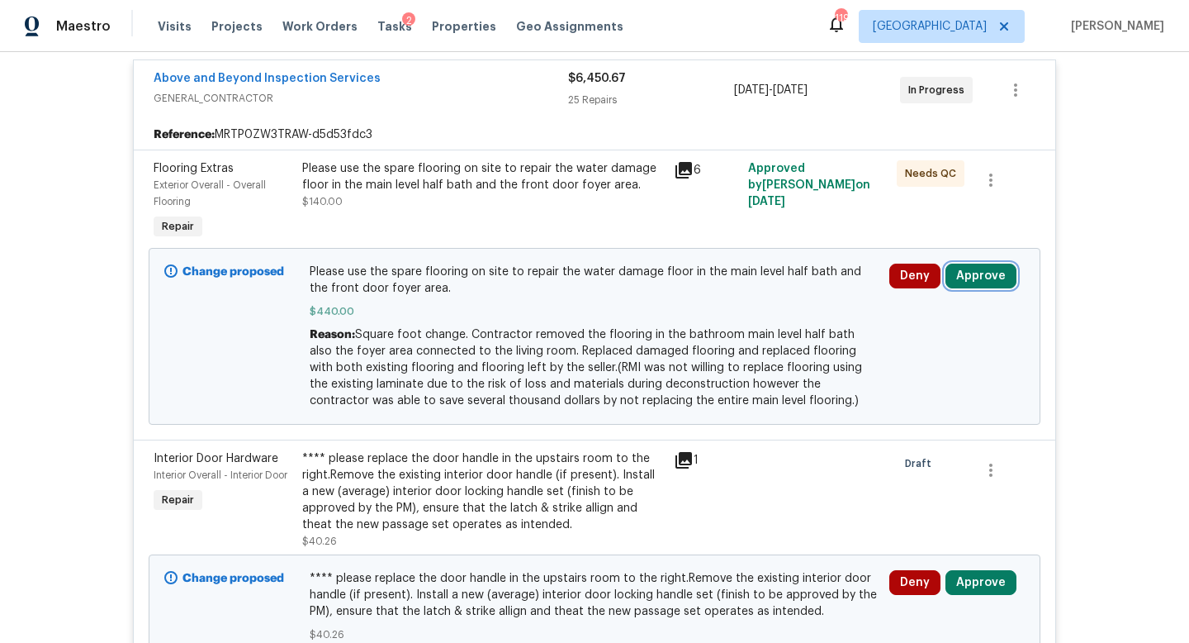
click at [973, 275] on button "Approve" at bounding box center [981, 275] width 71 height 25
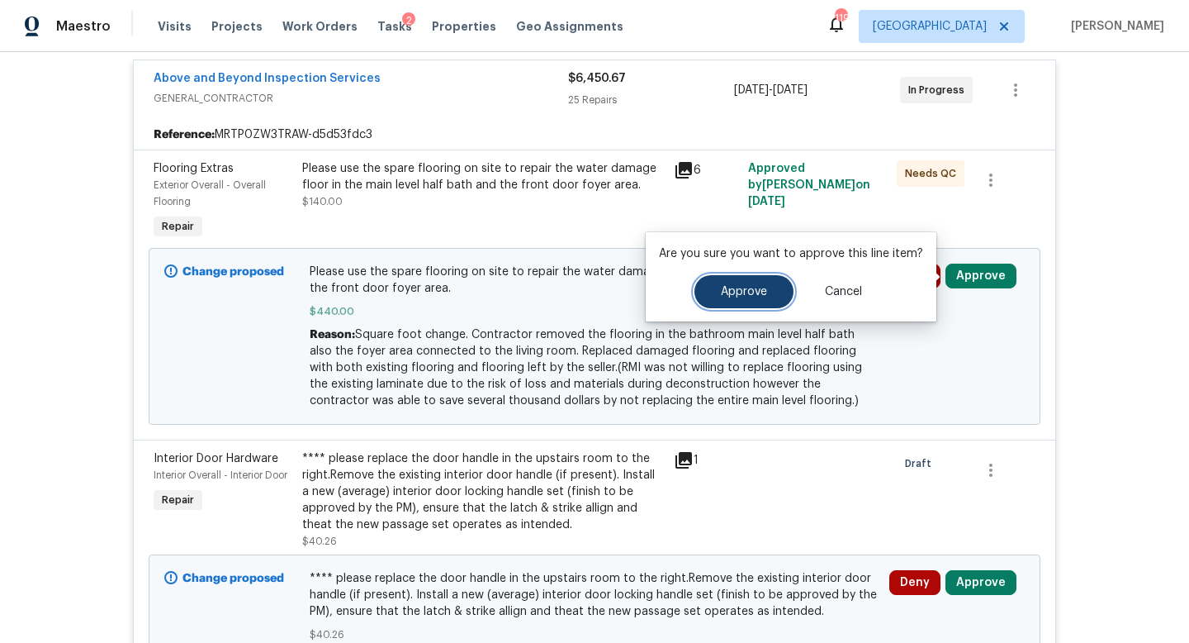
click at [734, 297] on span "Approve" at bounding box center [744, 292] width 46 height 12
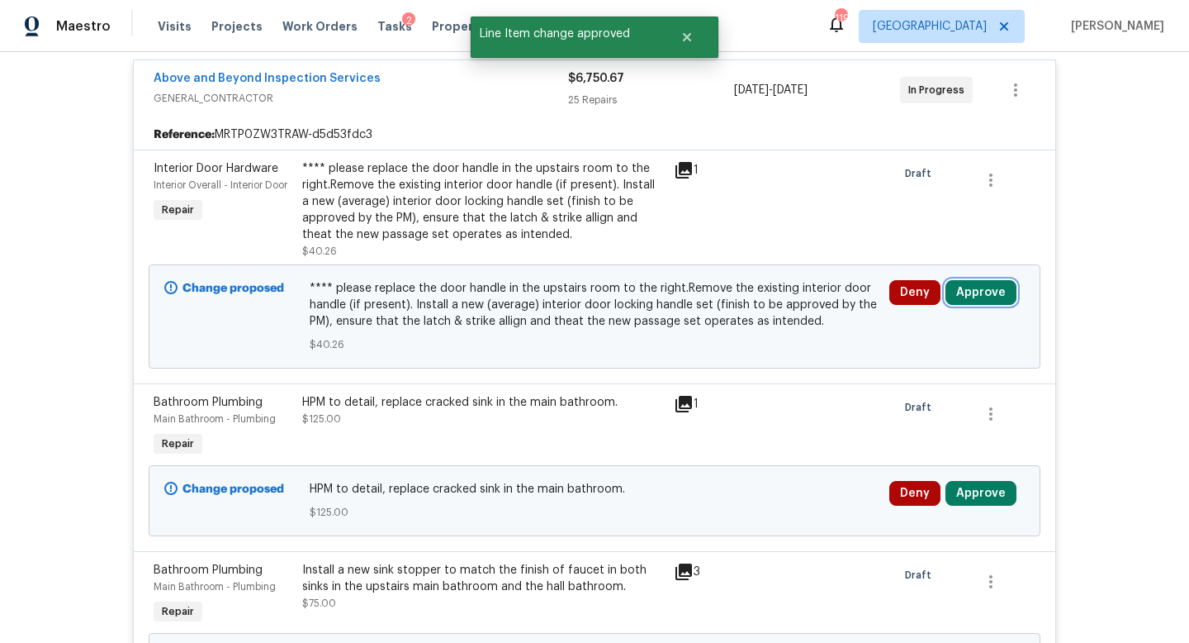
click at [968, 295] on button "Approve" at bounding box center [981, 292] width 71 height 25
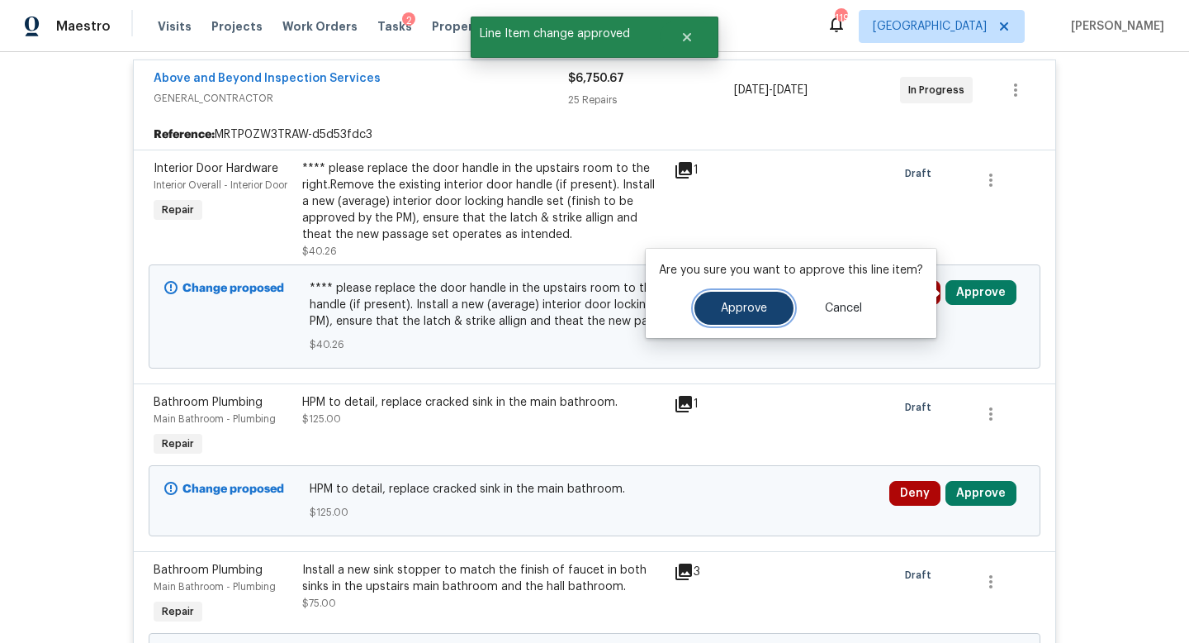
click at [728, 322] on button "Approve" at bounding box center [744, 308] width 99 height 33
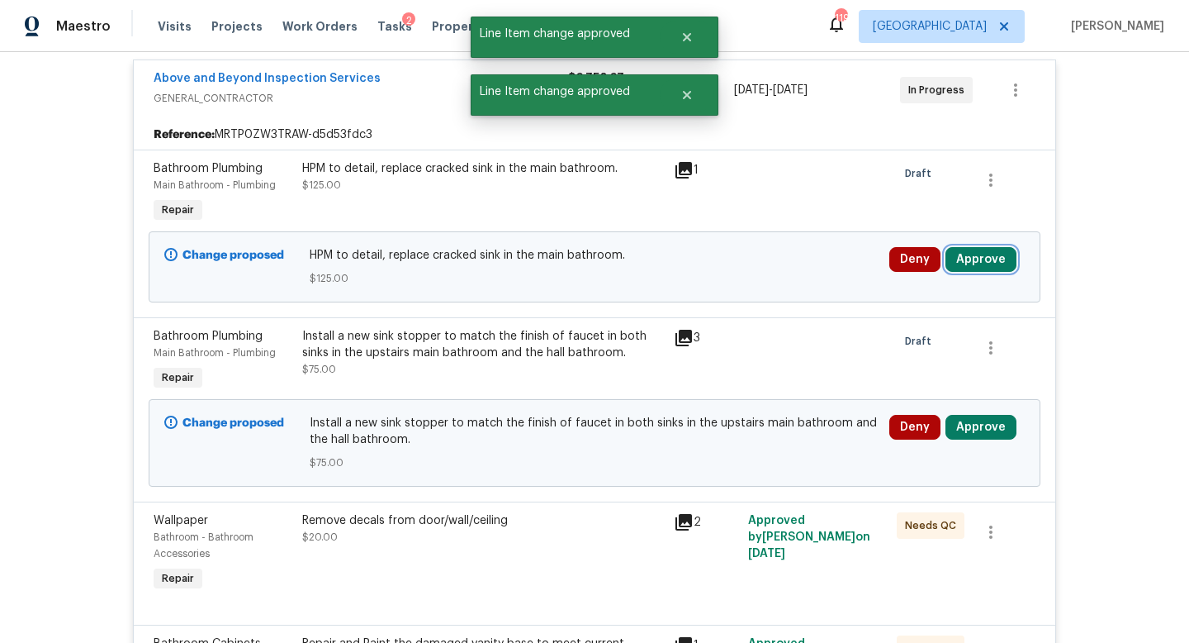
click at [966, 263] on button "Approve" at bounding box center [981, 259] width 71 height 25
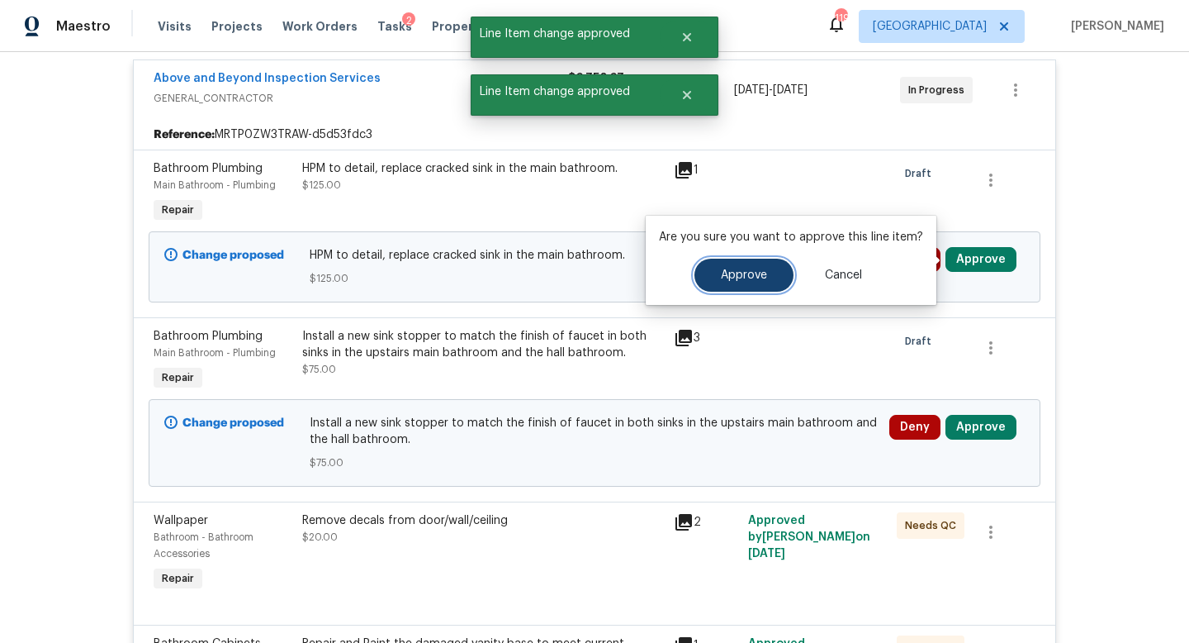
click at [774, 277] on button "Approve" at bounding box center [744, 274] width 99 height 33
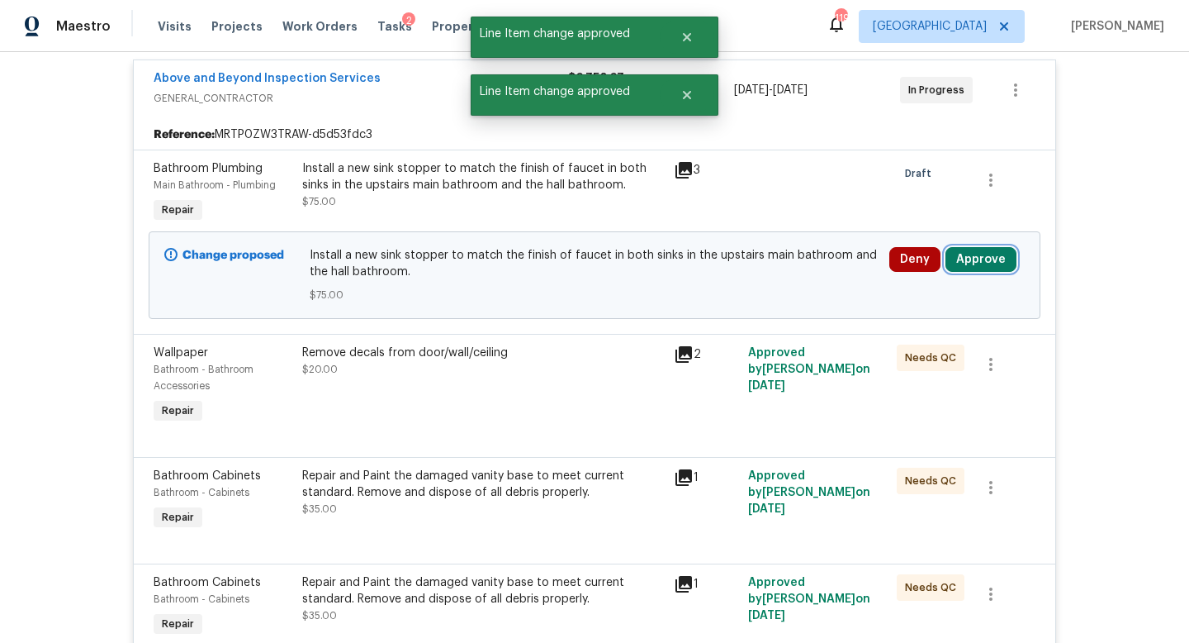
click at [997, 262] on button "Approve" at bounding box center [981, 259] width 71 height 25
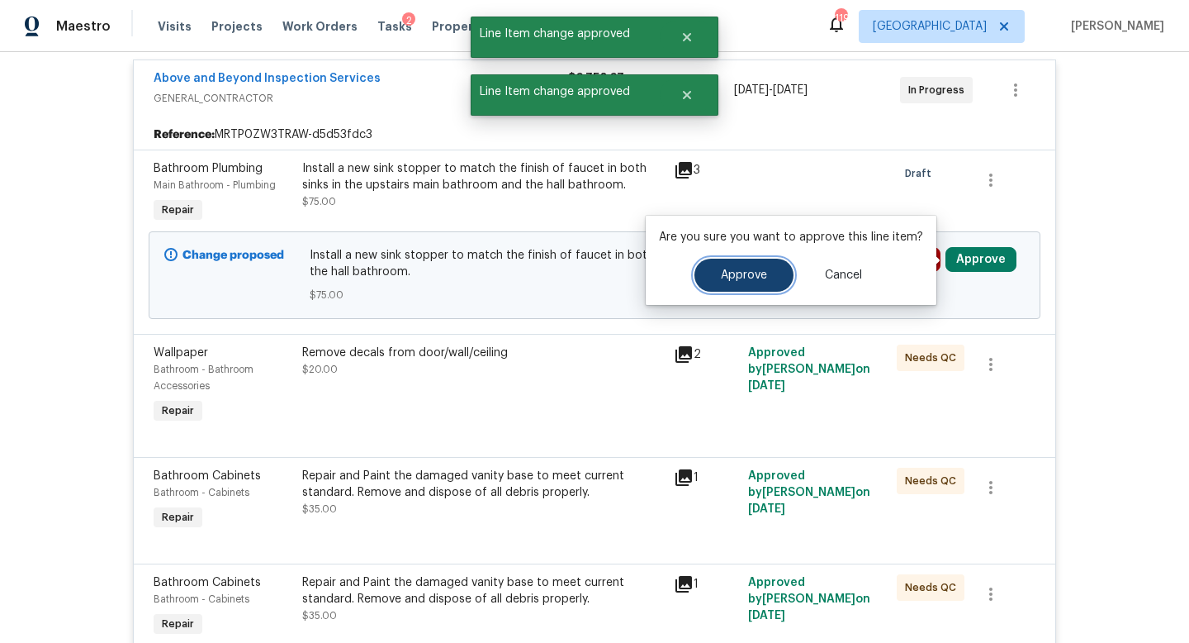
click at [744, 283] on button "Approve" at bounding box center [744, 274] width 99 height 33
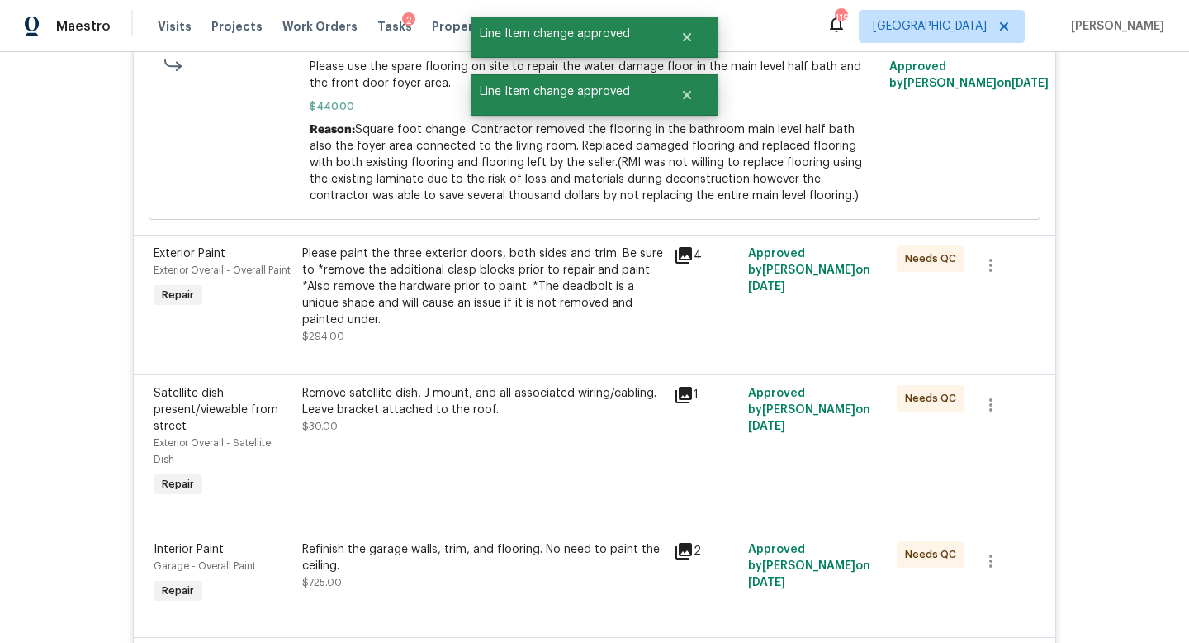
scroll to position [0, 0]
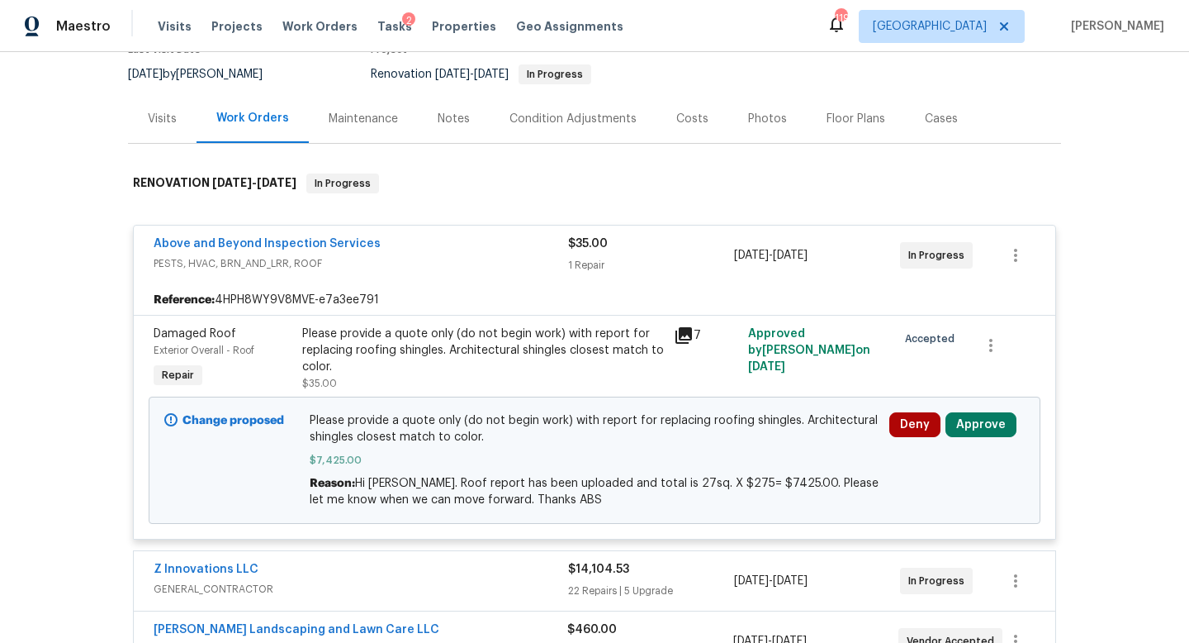
scroll to position [168, 0]
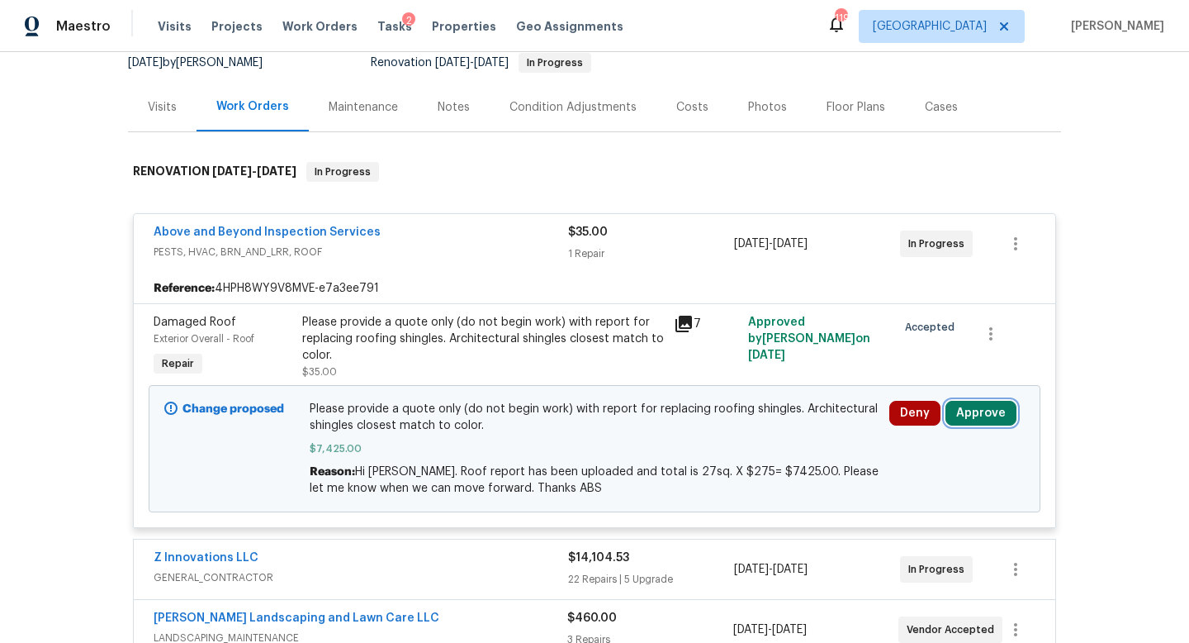
click at [975, 415] on button "Approve" at bounding box center [981, 413] width 71 height 25
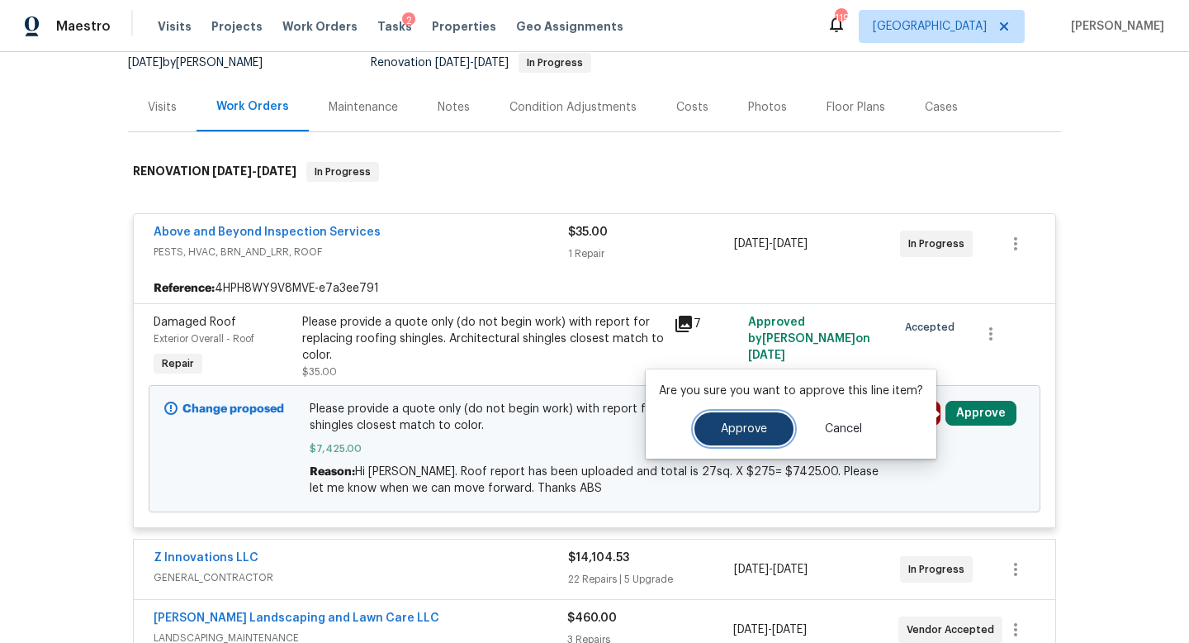
click at [749, 434] on span "Approve" at bounding box center [744, 429] width 46 height 12
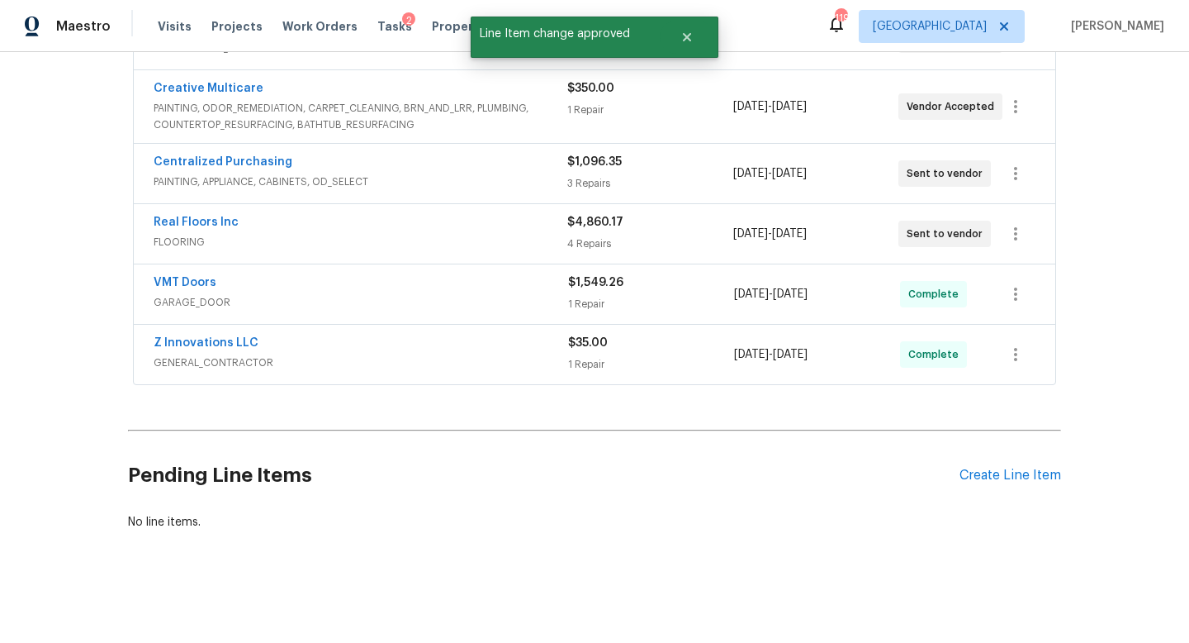
scroll to position [0, 0]
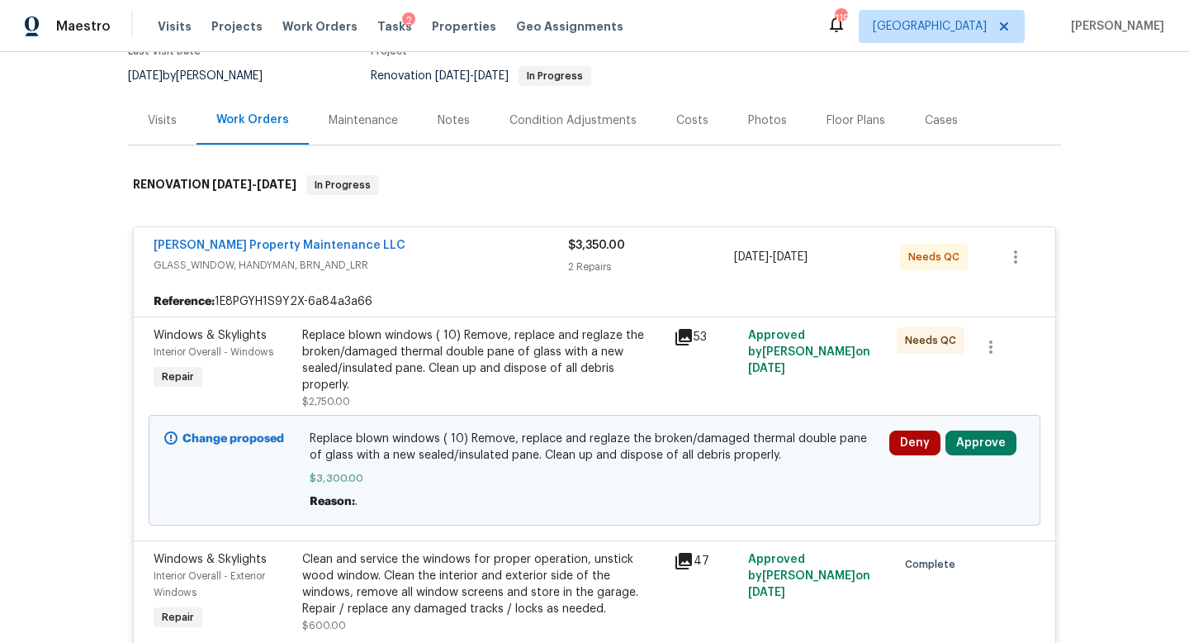
scroll to position [169, 0]
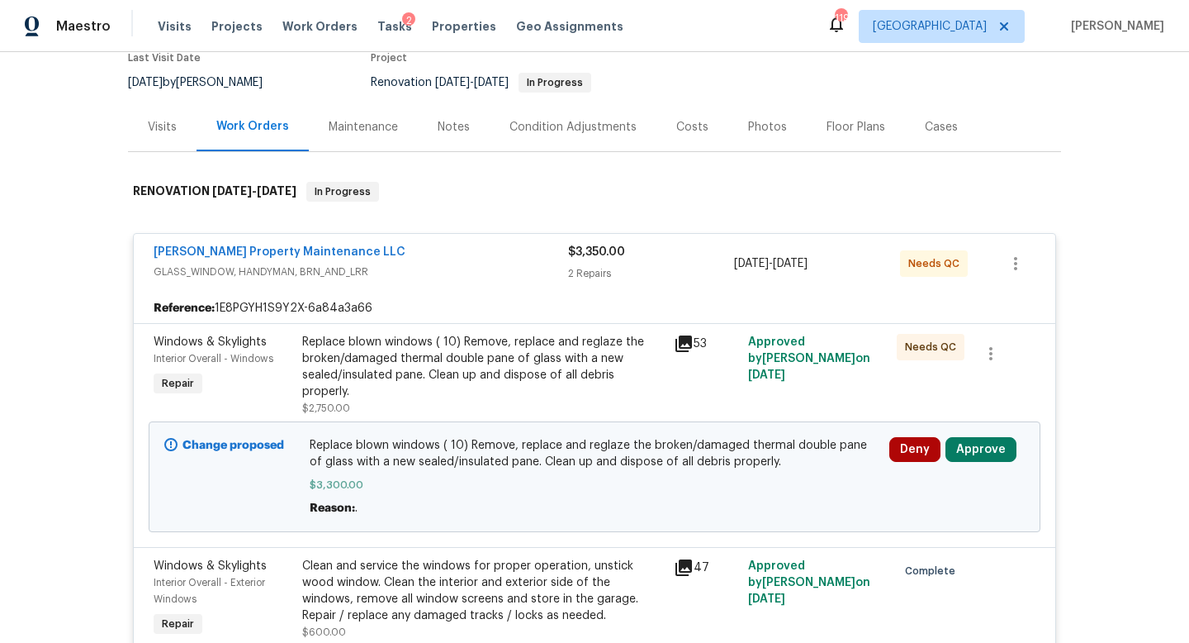
scroll to position [202, 0]
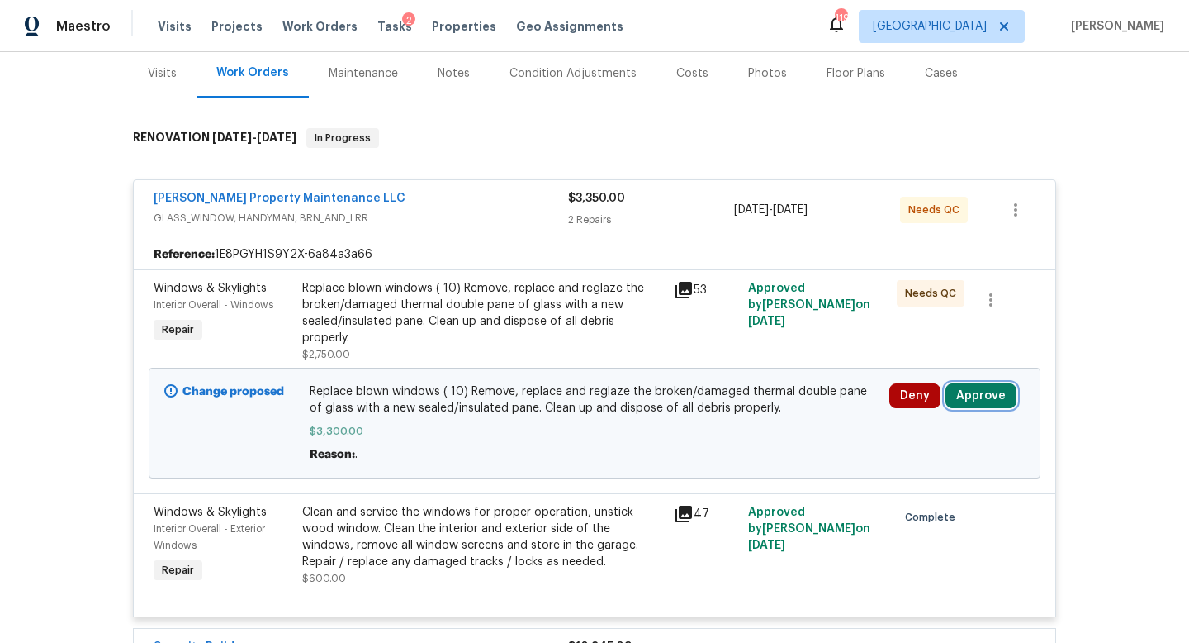
click at [976, 383] on button "Approve" at bounding box center [981, 395] width 71 height 25
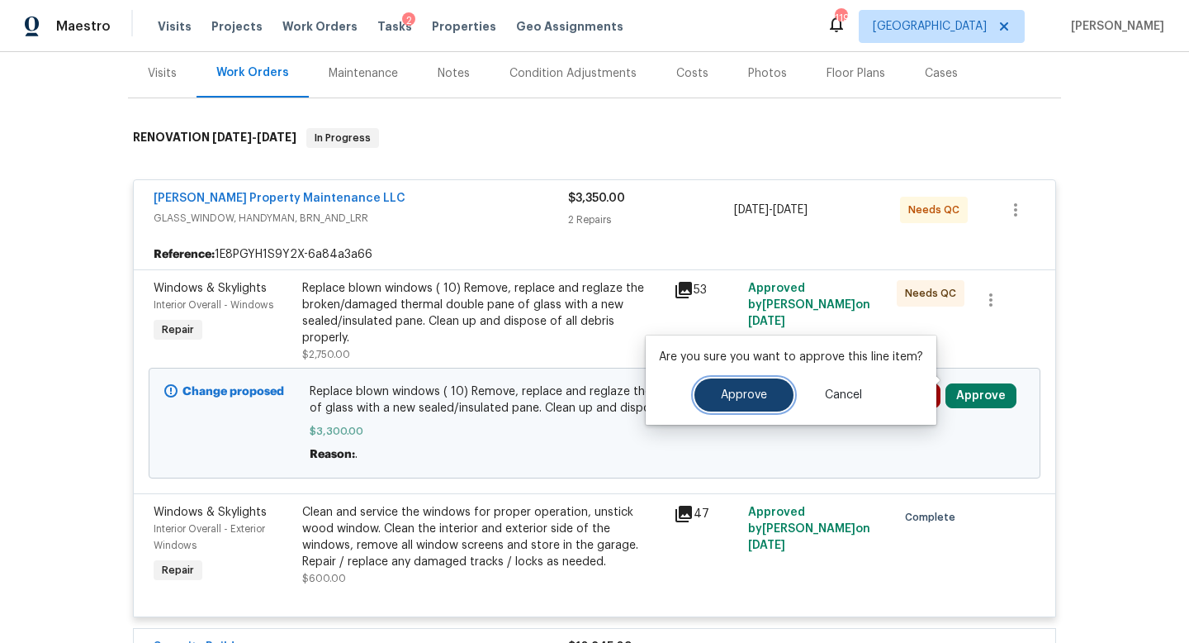
click at [743, 400] on span "Approve" at bounding box center [744, 395] width 46 height 12
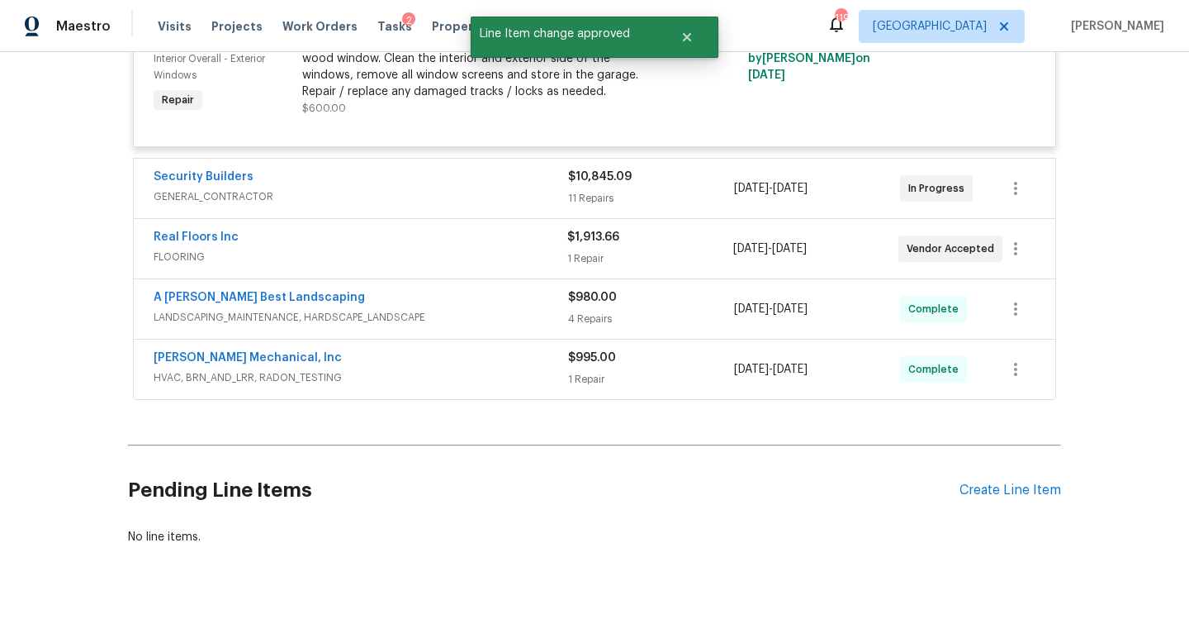
scroll to position [0, 0]
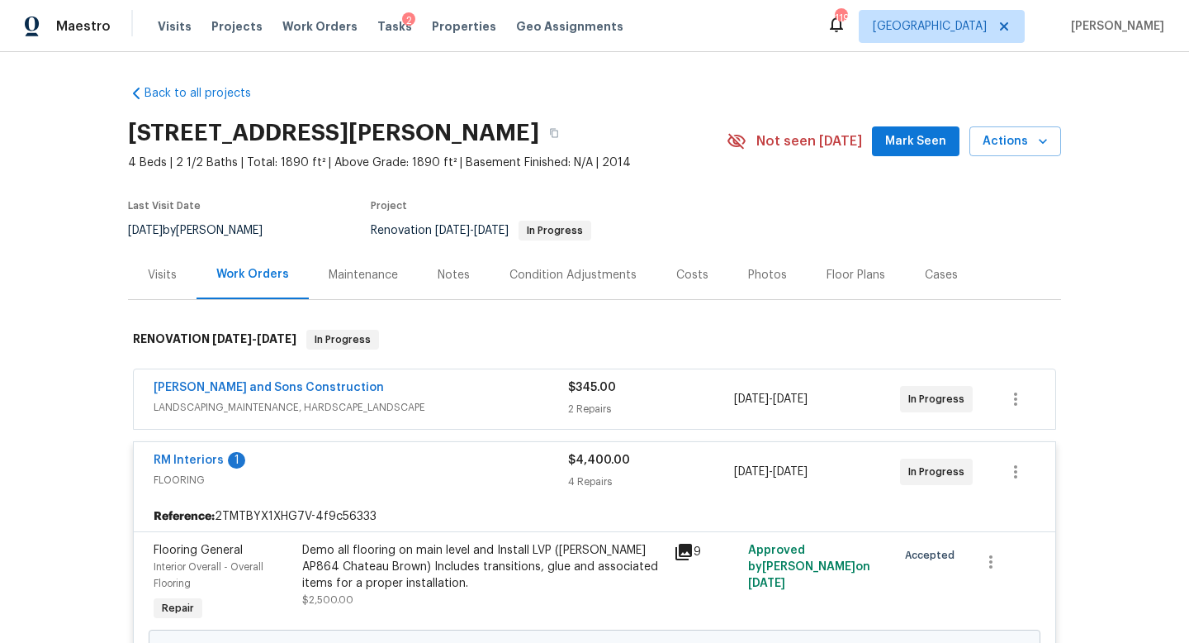
scroll to position [452, 0]
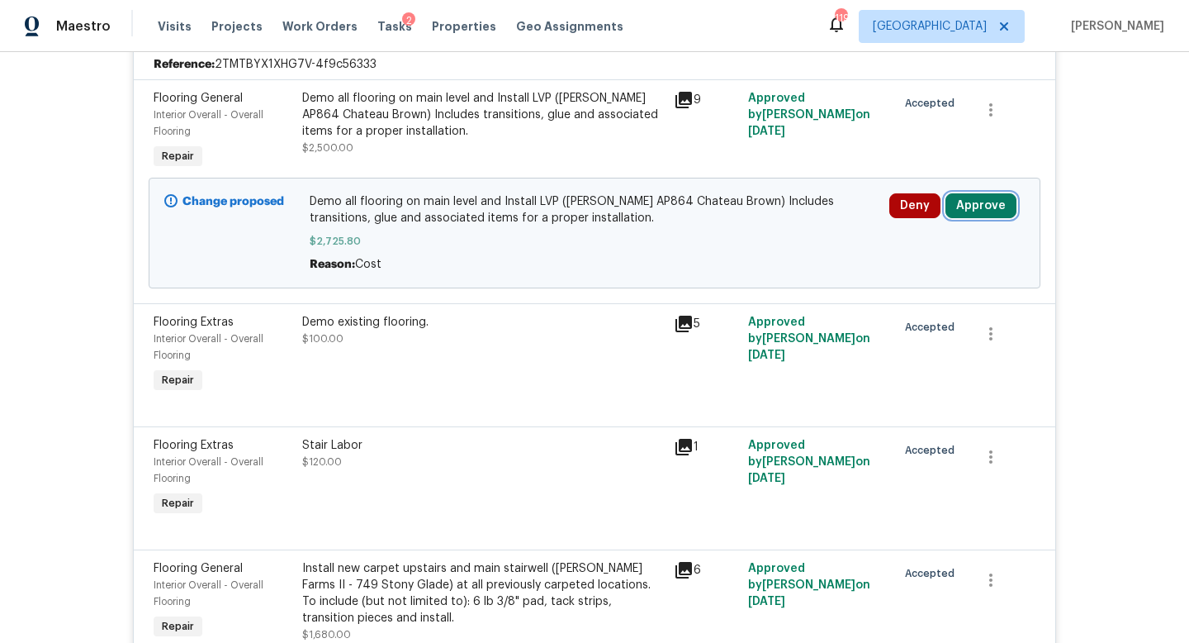
click at [970, 211] on button "Approve" at bounding box center [981, 205] width 71 height 25
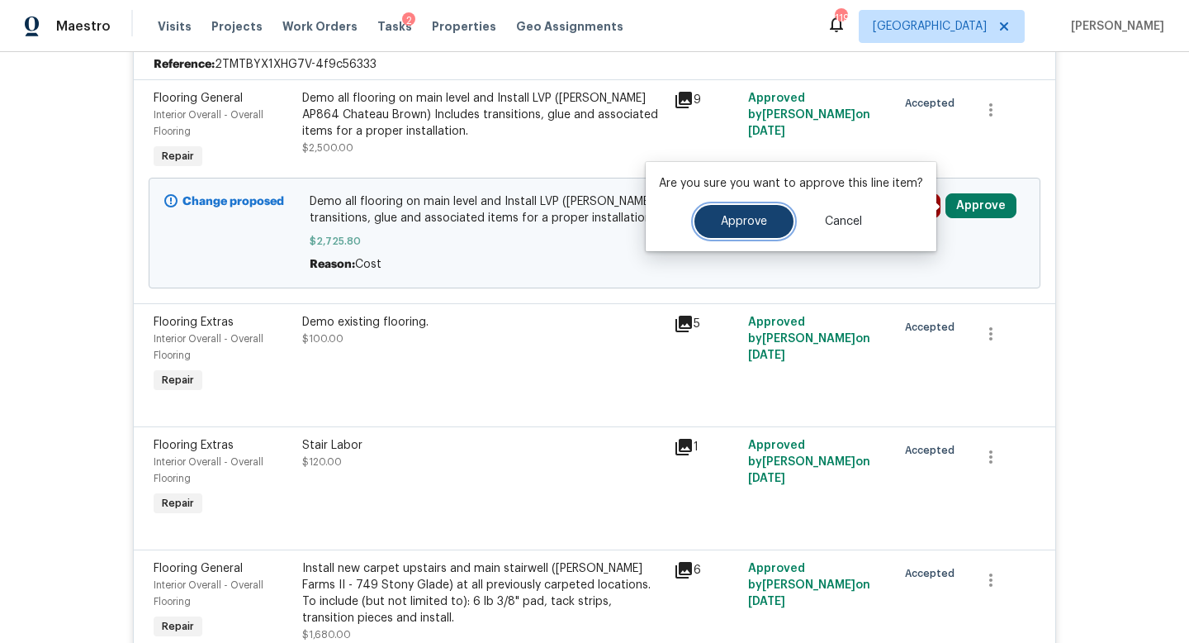
click at [770, 216] on button "Approve" at bounding box center [744, 221] width 99 height 33
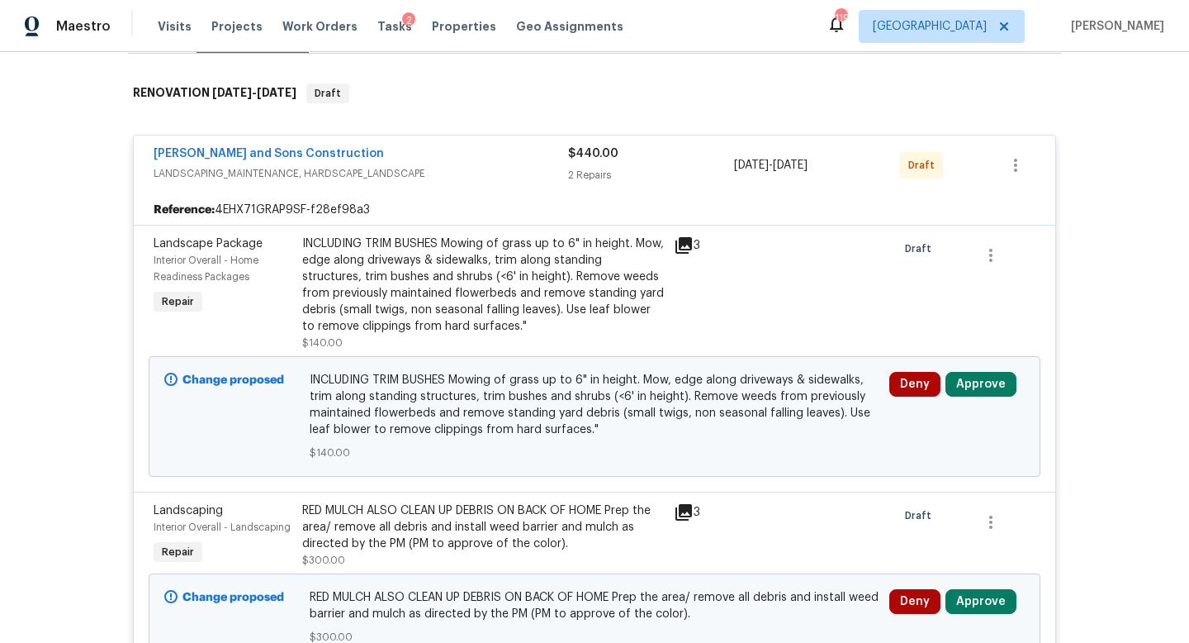
scroll to position [315, 0]
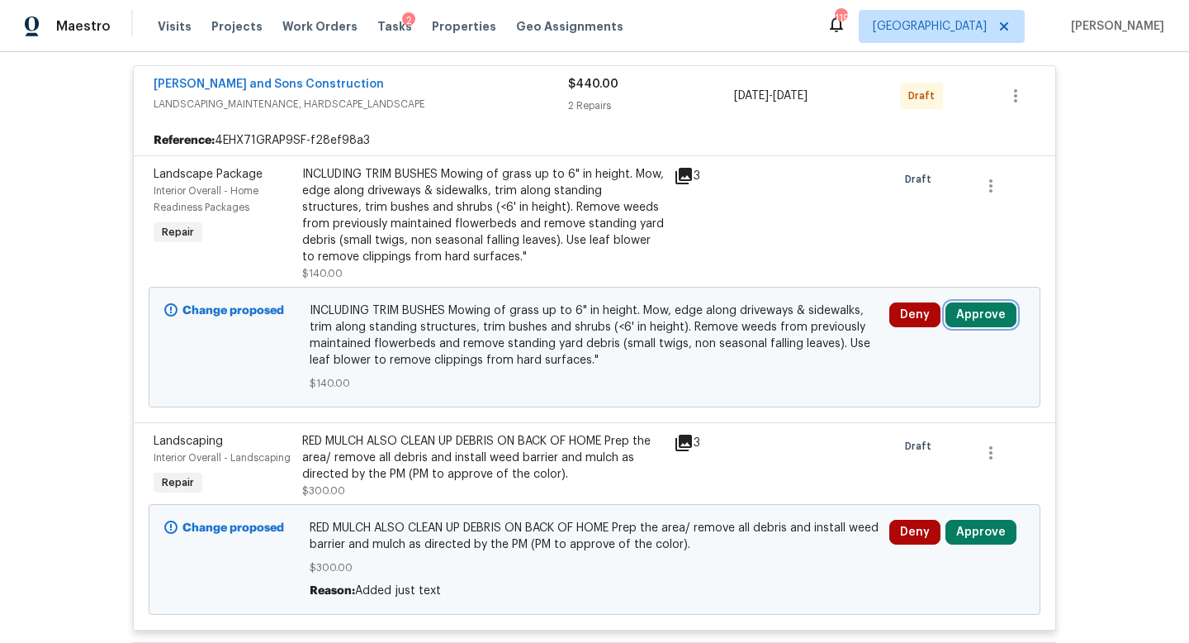
click at [981, 308] on button "Approve" at bounding box center [981, 314] width 71 height 25
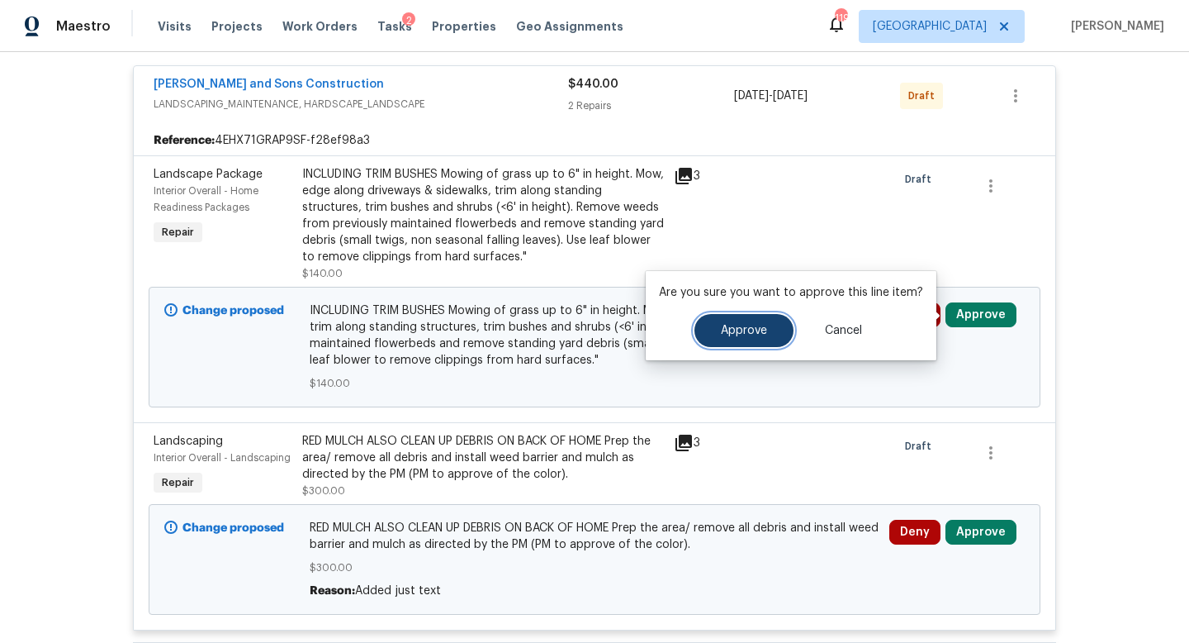
click at [729, 314] on button "Approve" at bounding box center [744, 330] width 99 height 33
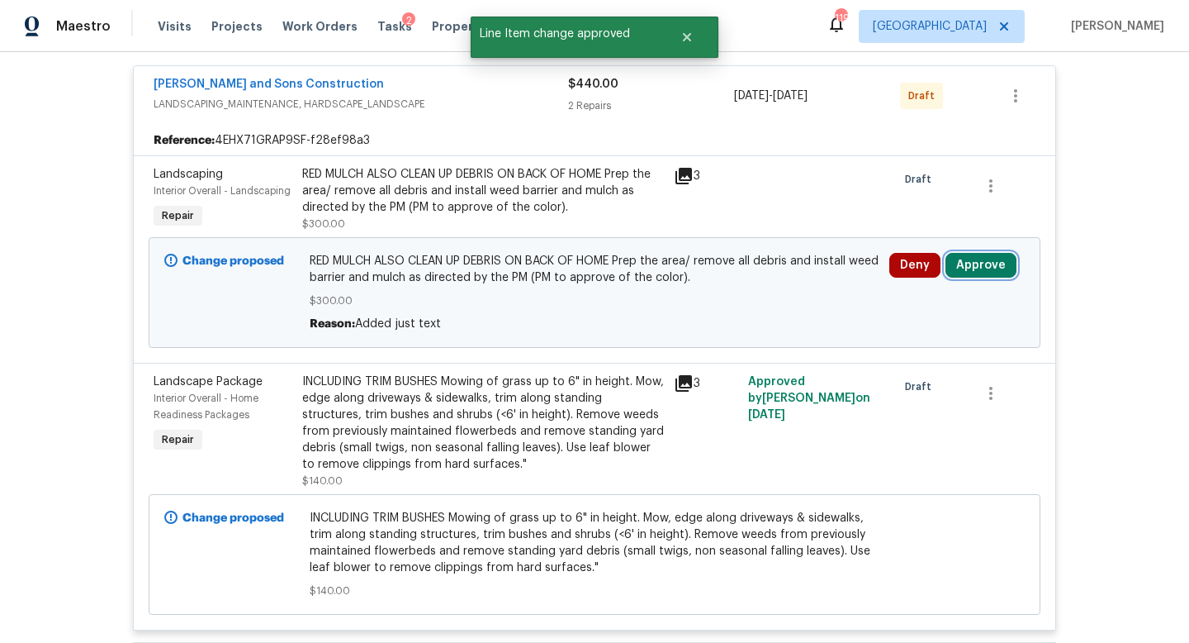
click at [970, 267] on button "Approve" at bounding box center [981, 265] width 71 height 25
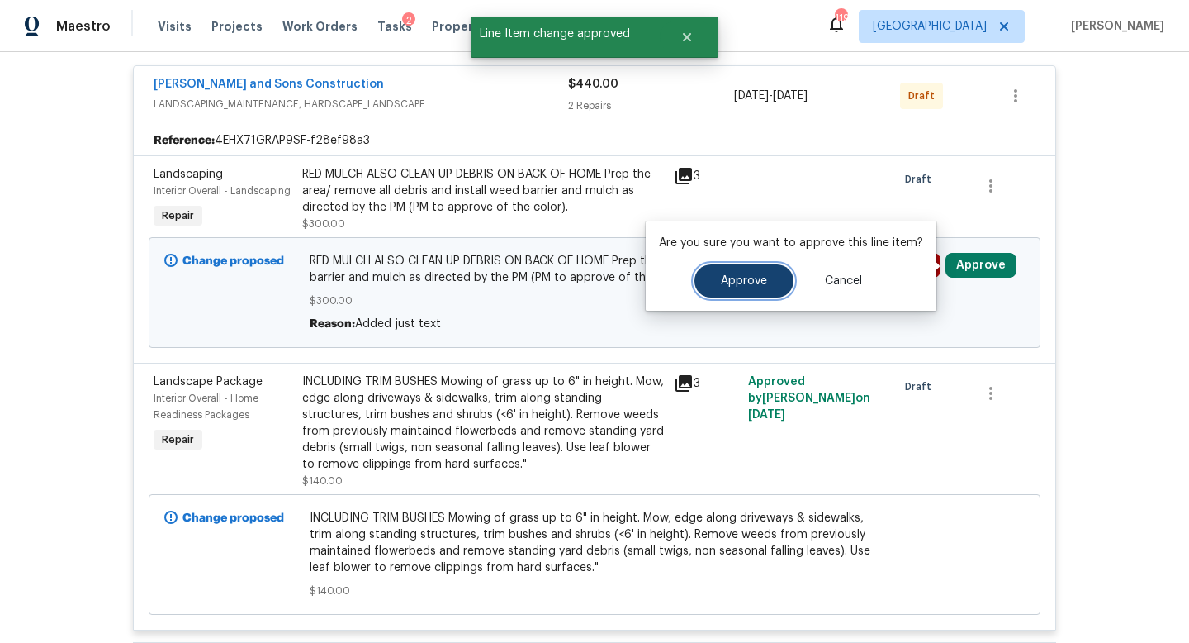
click at [761, 264] on button "Approve" at bounding box center [744, 280] width 99 height 33
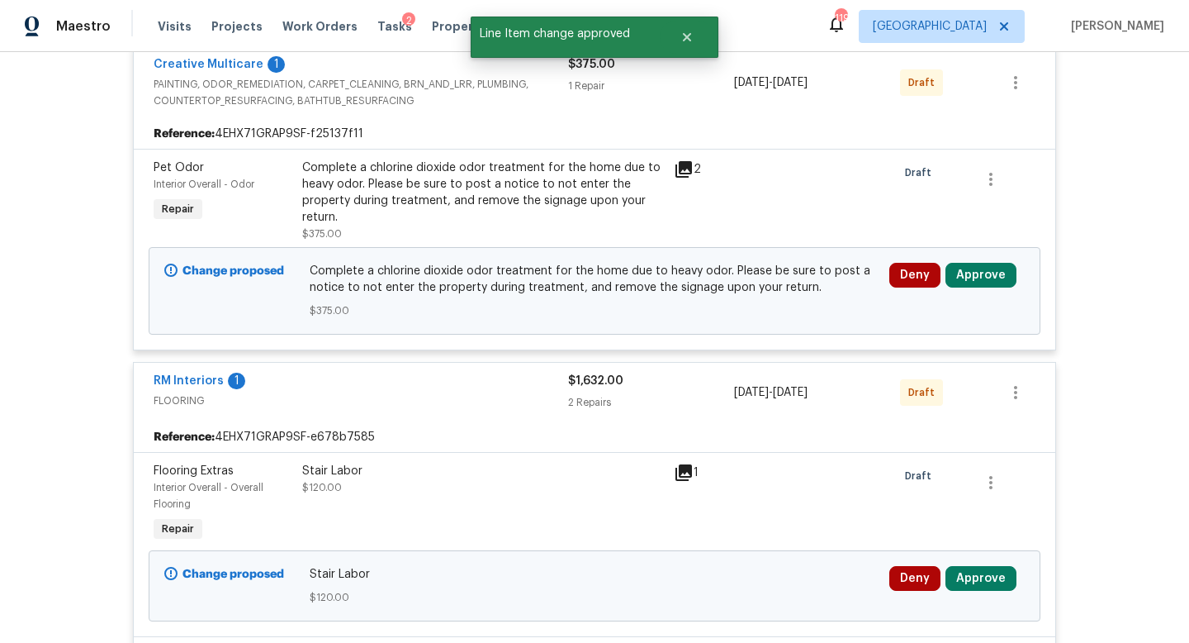
scroll to position [933, 0]
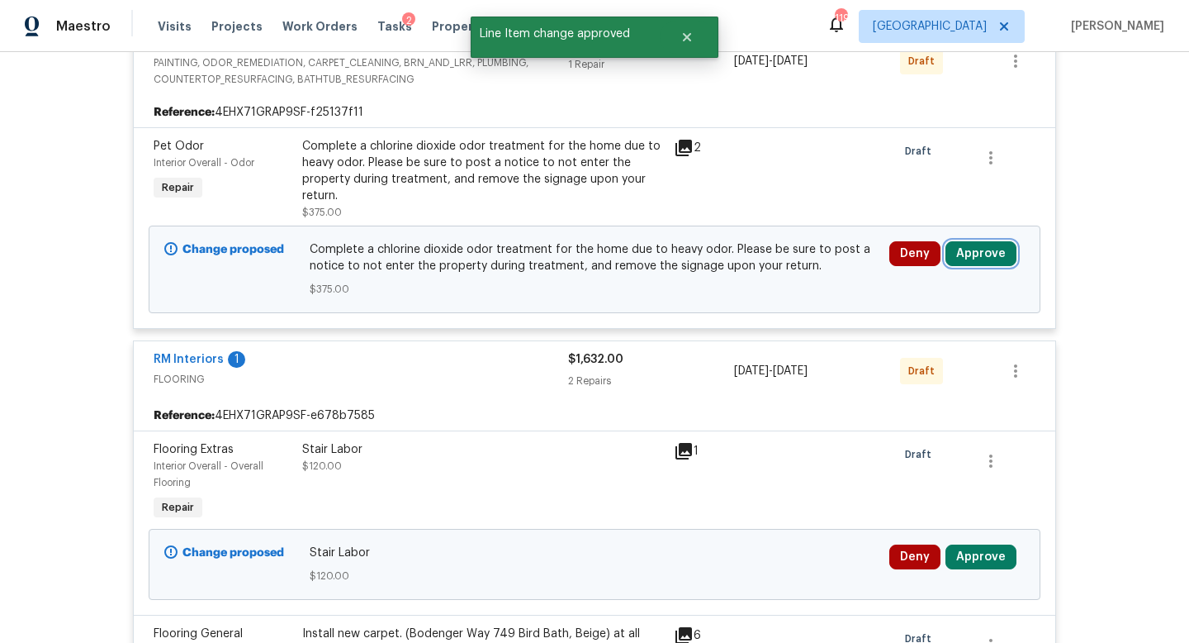
click at [988, 246] on button "Approve" at bounding box center [981, 253] width 71 height 25
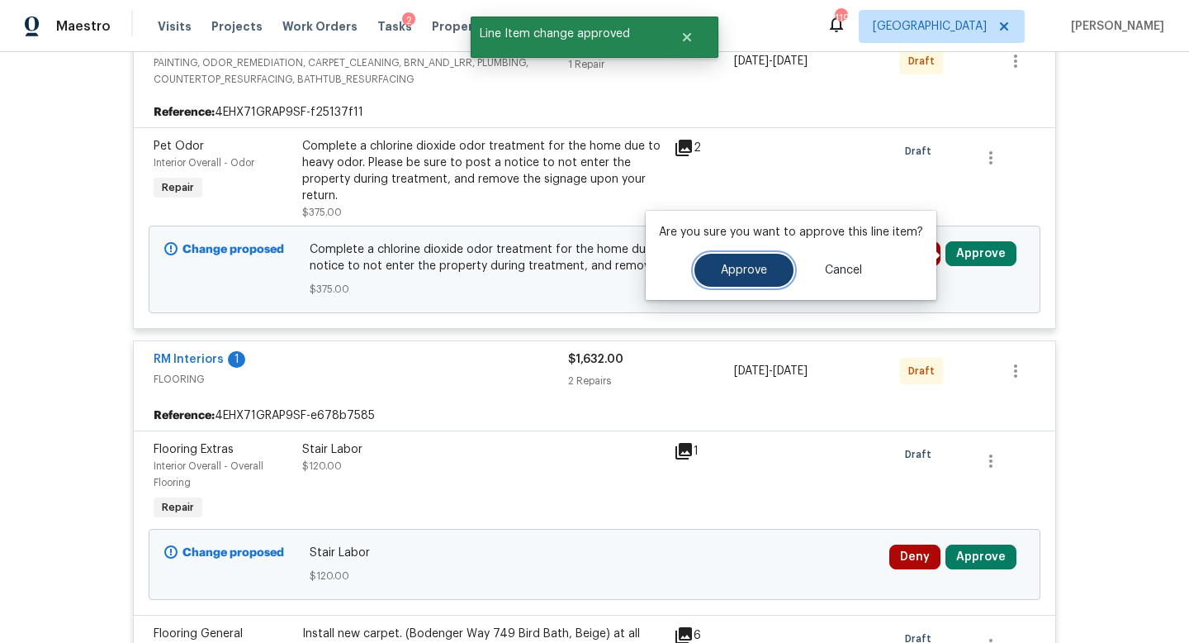
click at [767, 279] on button "Approve" at bounding box center [744, 270] width 99 height 33
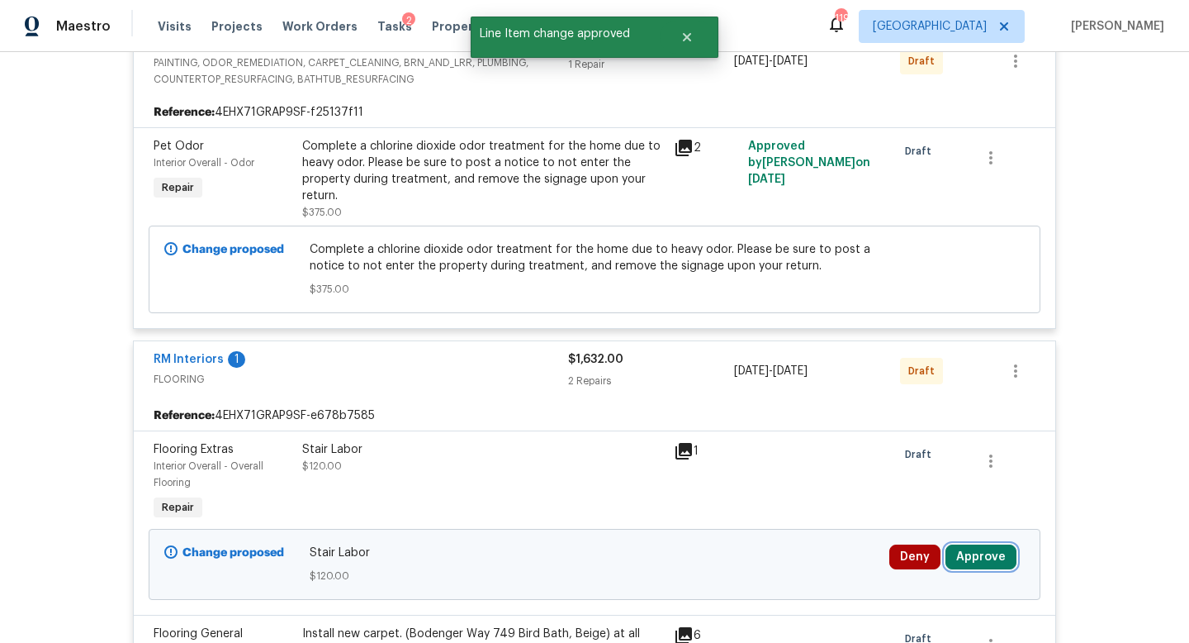
click at [965, 558] on button "Approve" at bounding box center [981, 556] width 71 height 25
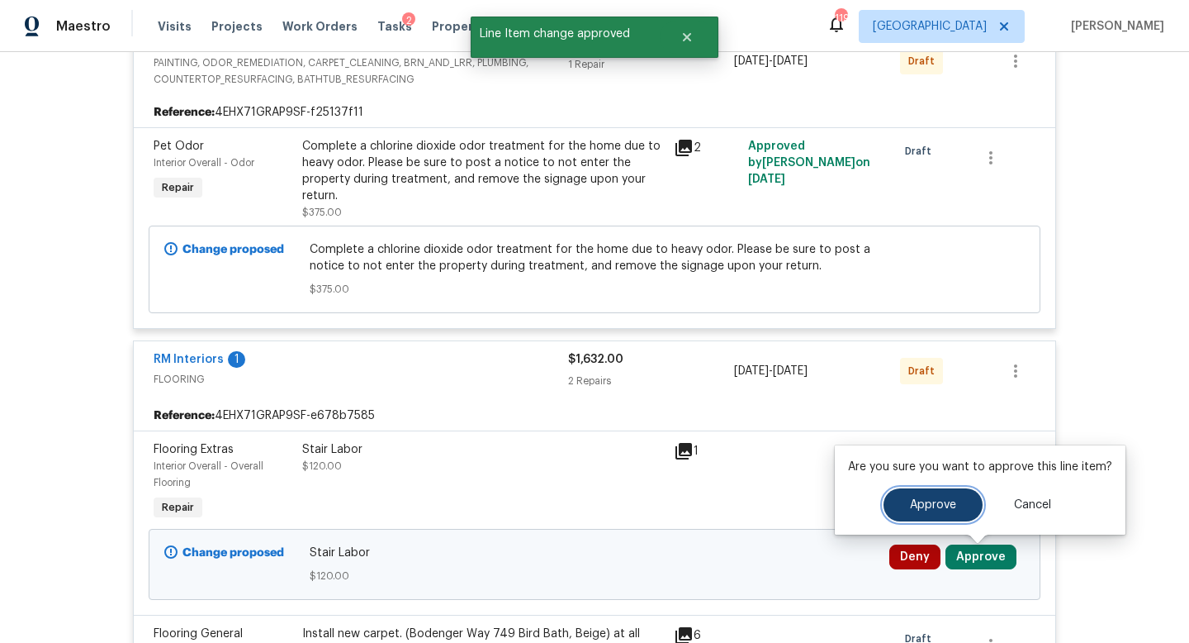
click at [926, 506] on span "Approve" at bounding box center [933, 505] width 46 height 12
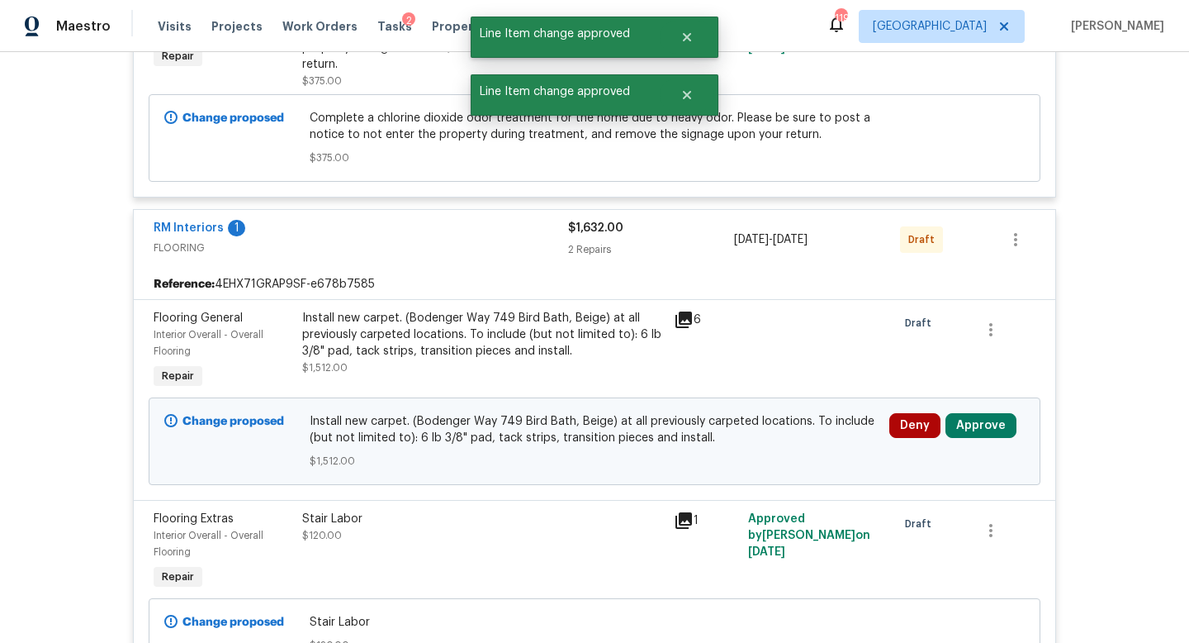
scroll to position [1066, 0]
click at [974, 447] on div "Deny Approve" at bounding box center [957, 439] width 145 height 66
click at [974, 432] on button "Approve" at bounding box center [981, 423] width 71 height 25
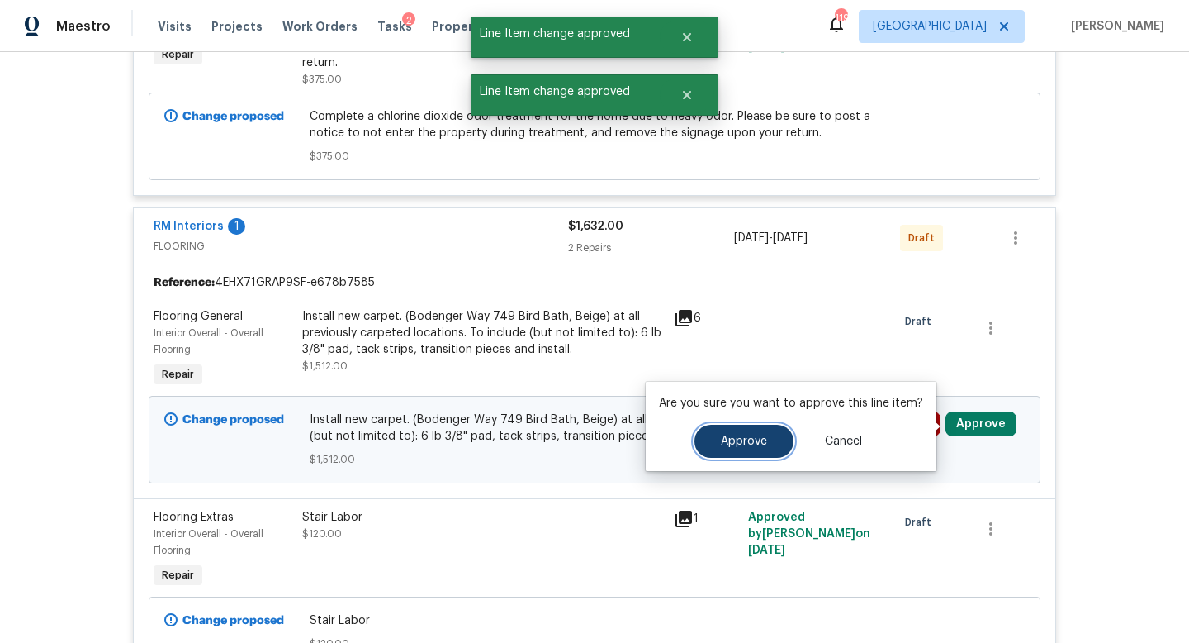
click at [763, 446] on span "Approve" at bounding box center [744, 441] width 46 height 12
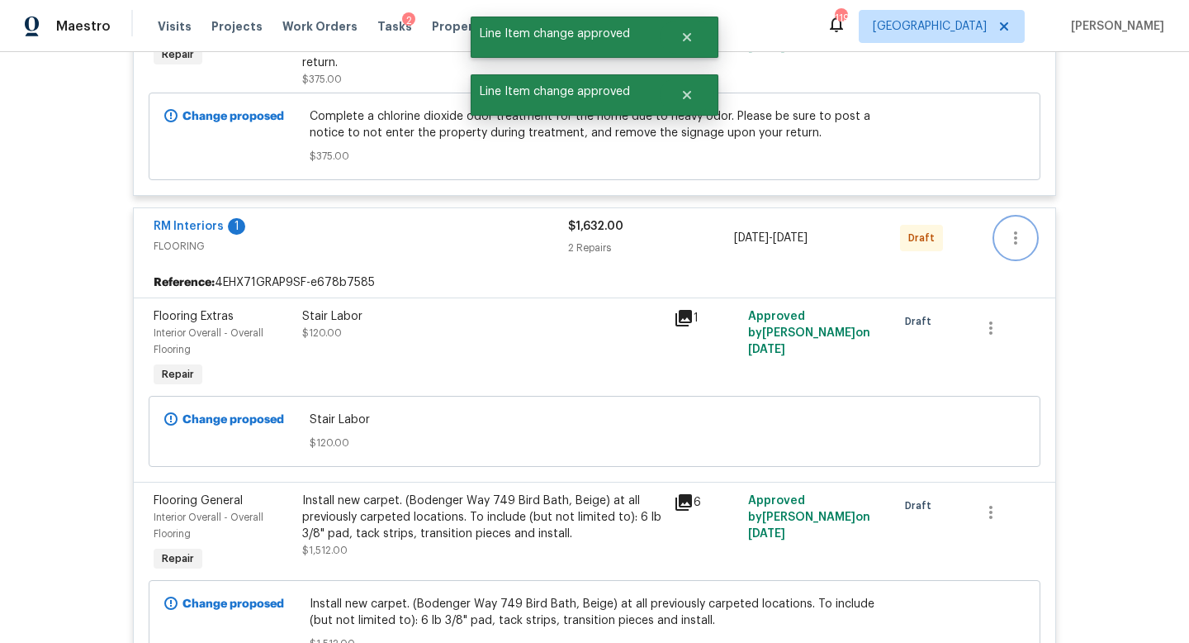
click at [1018, 240] on icon "button" at bounding box center [1016, 238] width 20 height 20
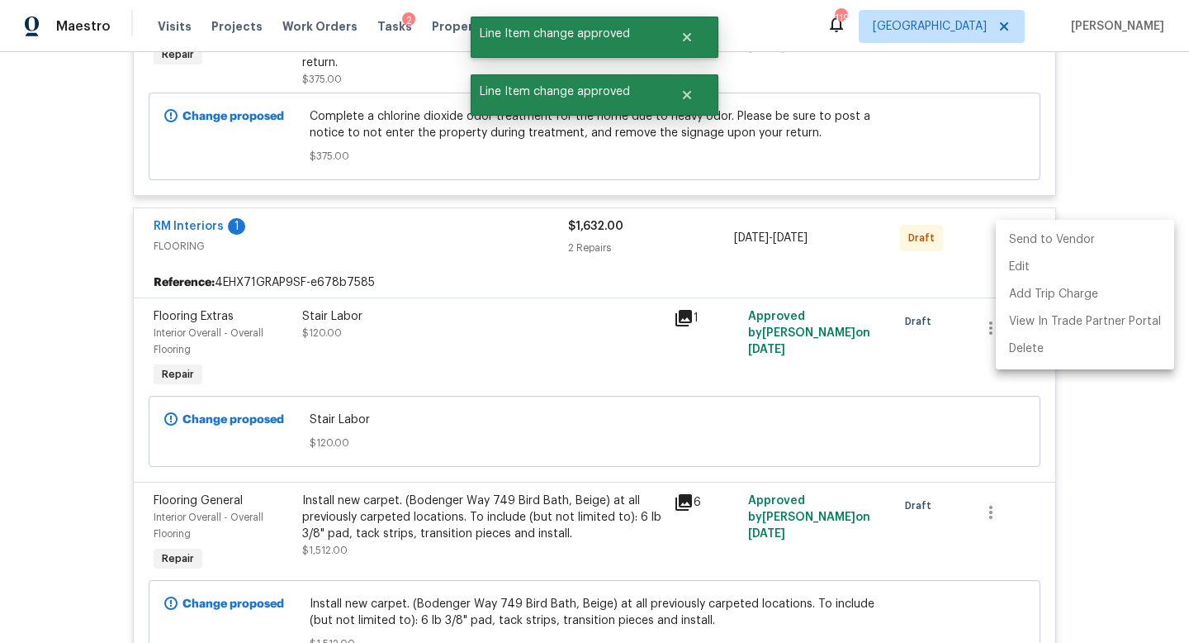
click at [1020, 250] on li "Send to Vendor" at bounding box center [1085, 239] width 178 height 27
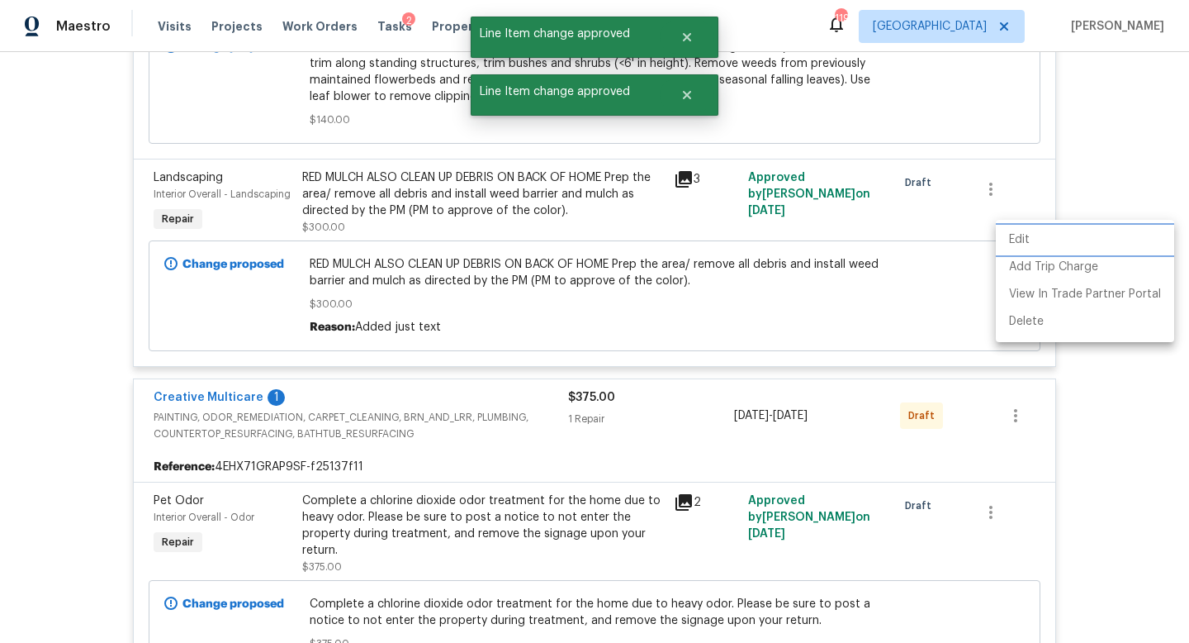
scroll to position [172, 0]
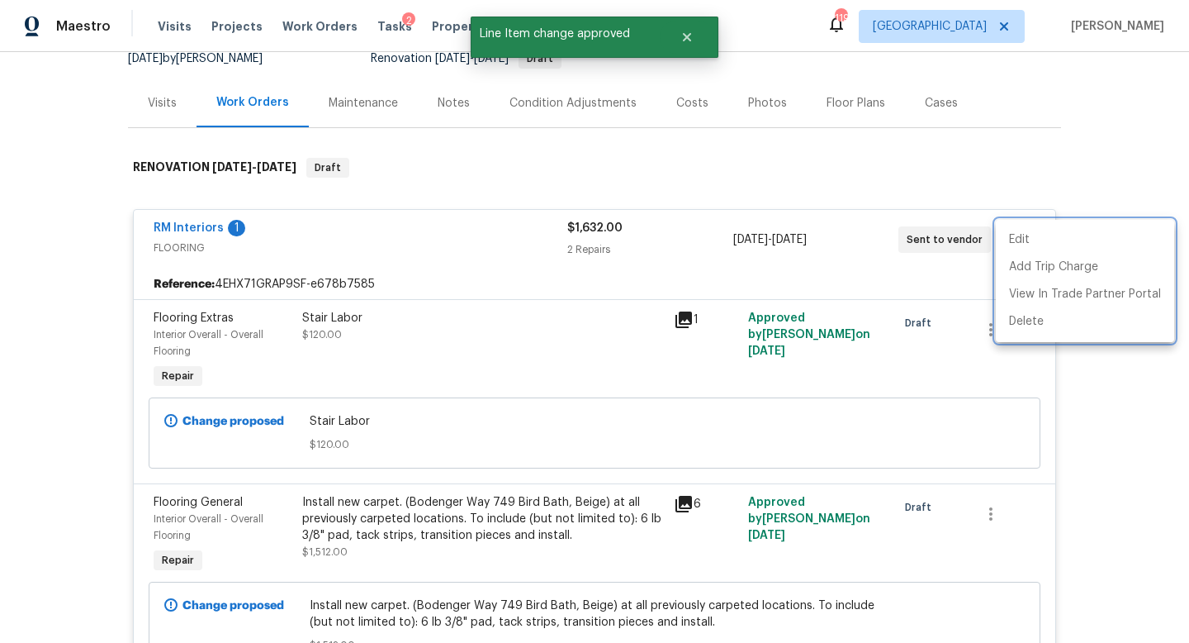
click at [1065, 483] on div at bounding box center [594, 321] width 1189 height 643
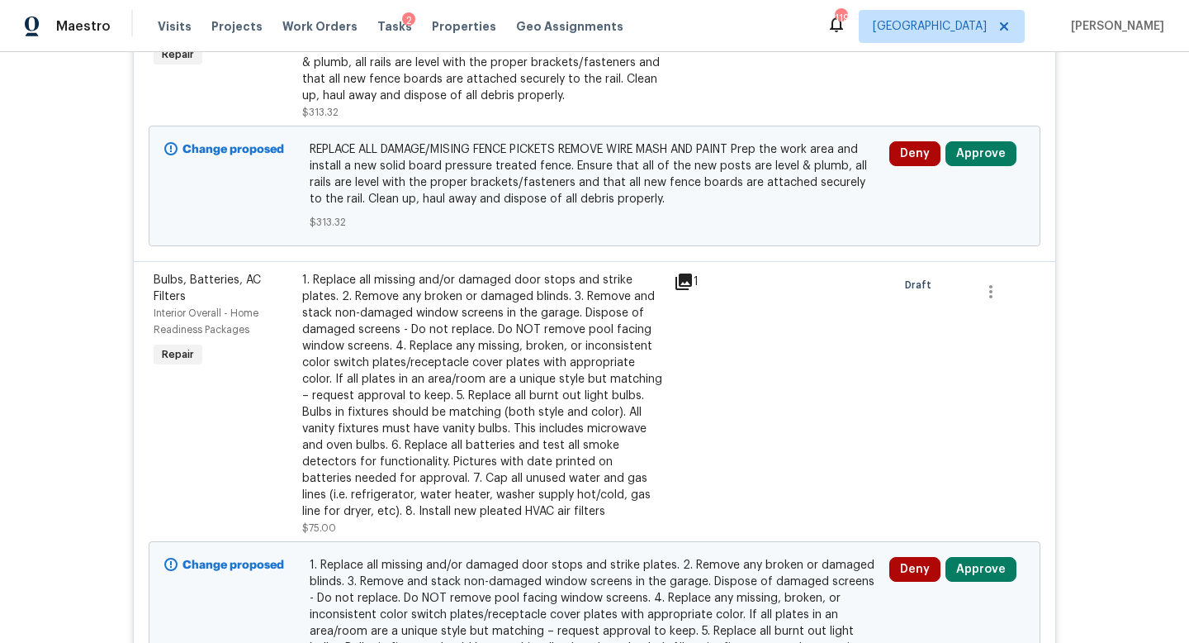
scroll to position [2529, 0]
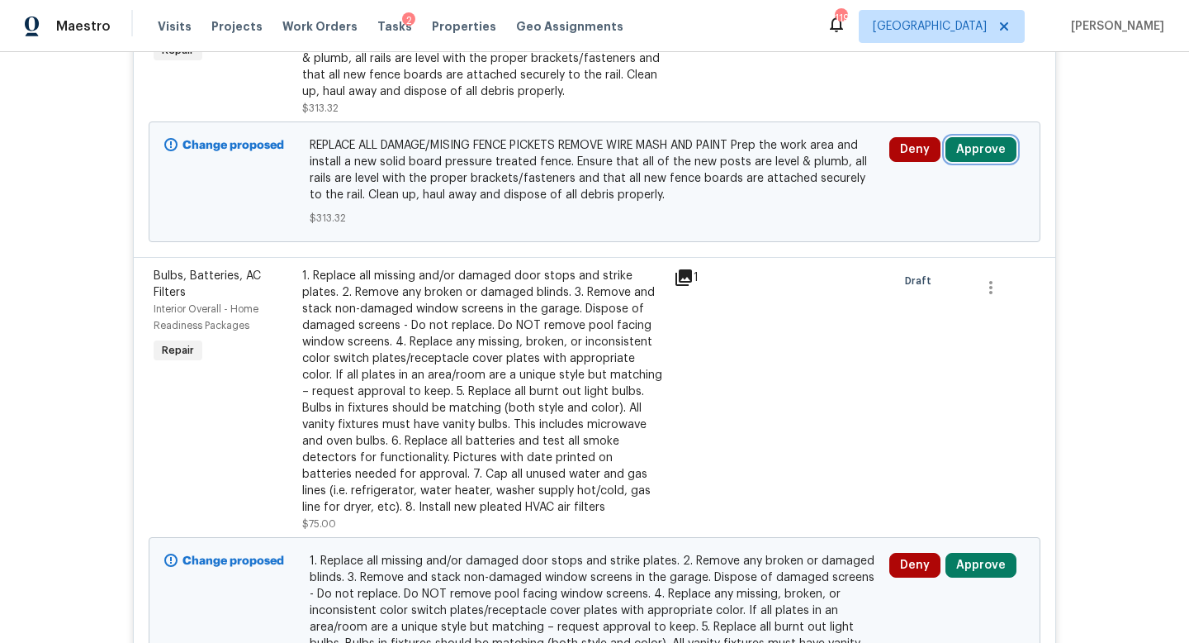
click at [977, 139] on button "Approve" at bounding box center [981, 149] width 71 height 25
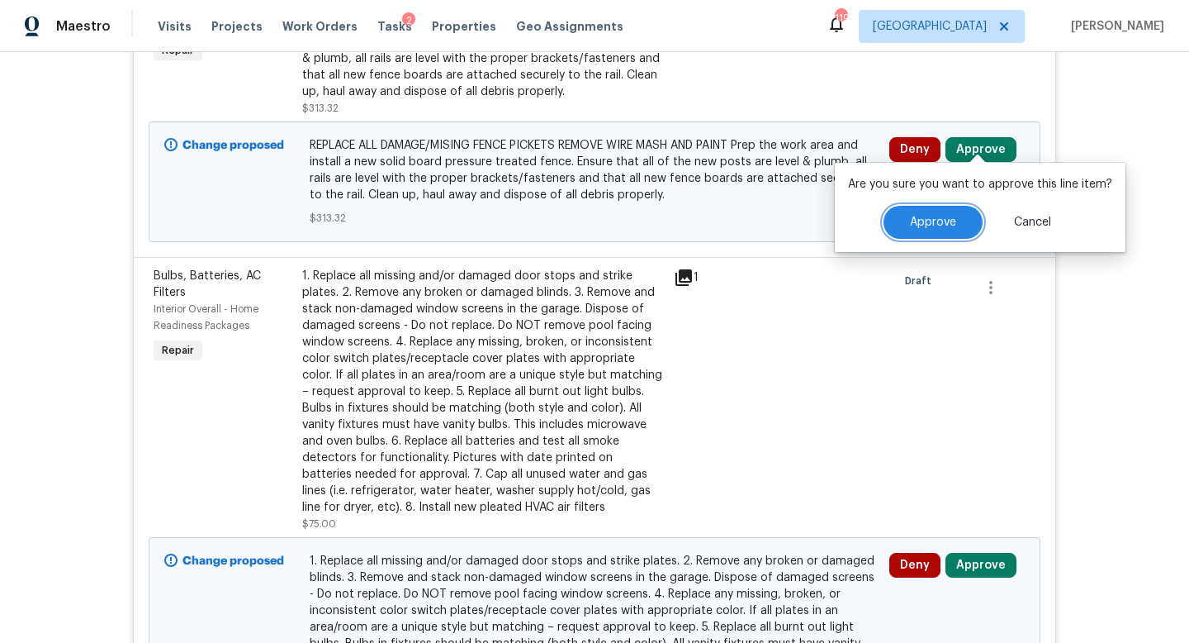
click at [945, 211] on button "Approve" at bounding box center [933, 222] width 99 height 33
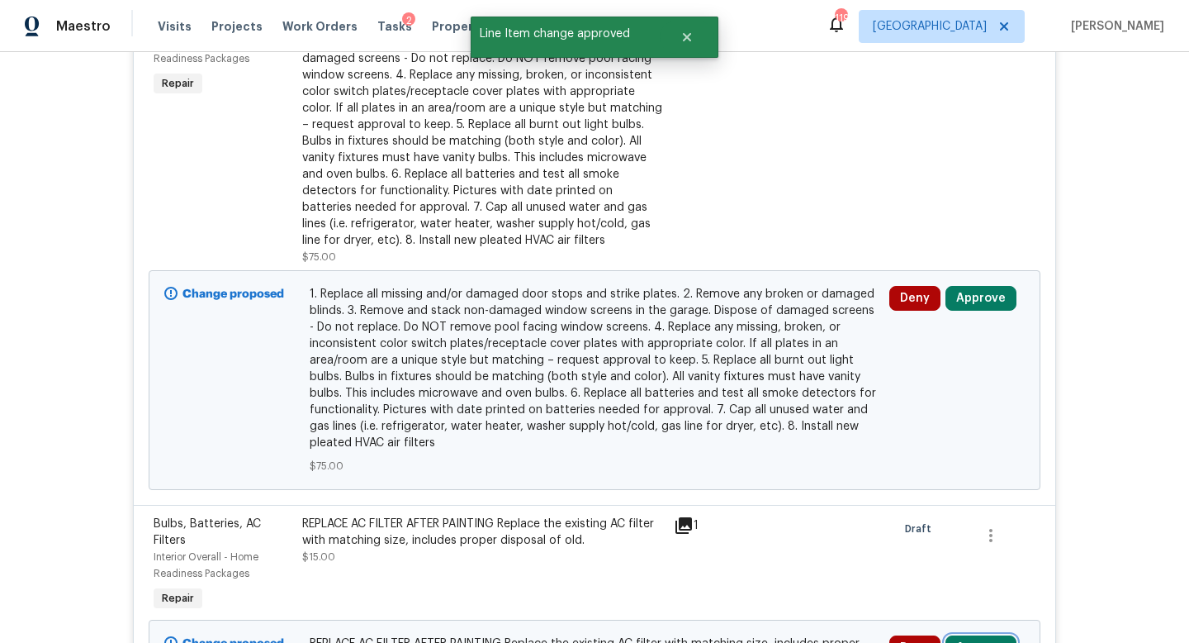
click at [991, 635] on button "Approve" at bounding box center [981, 647] width 71 height 25
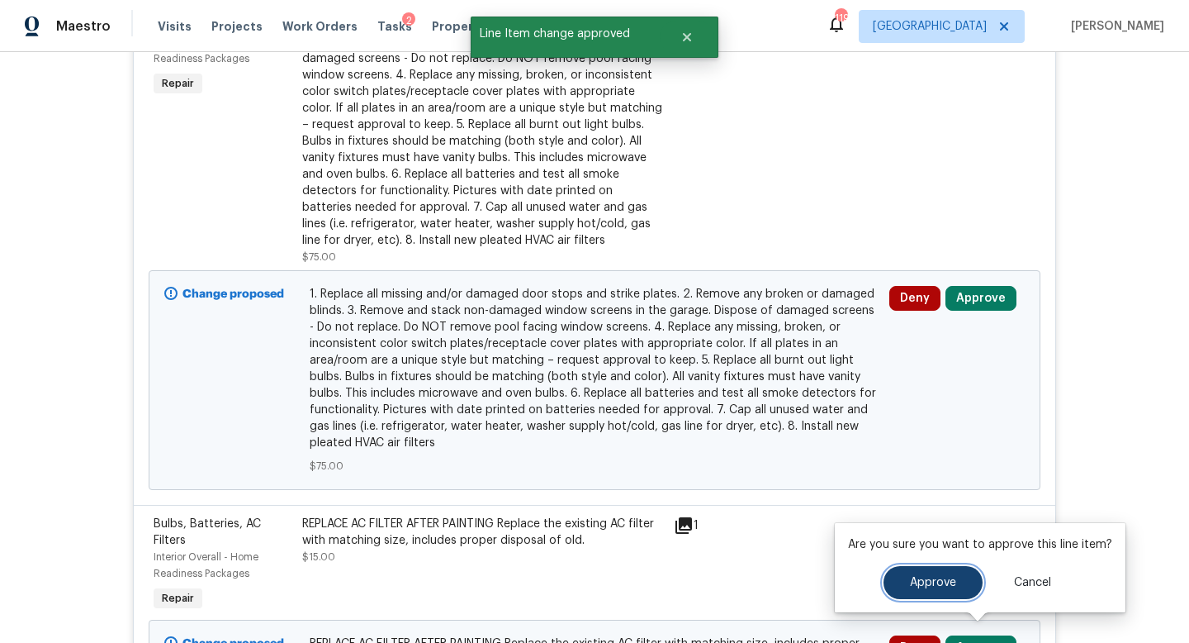
click at [926, 581] on span "Approve" at bounding box center [933, 582] width 46 height 12
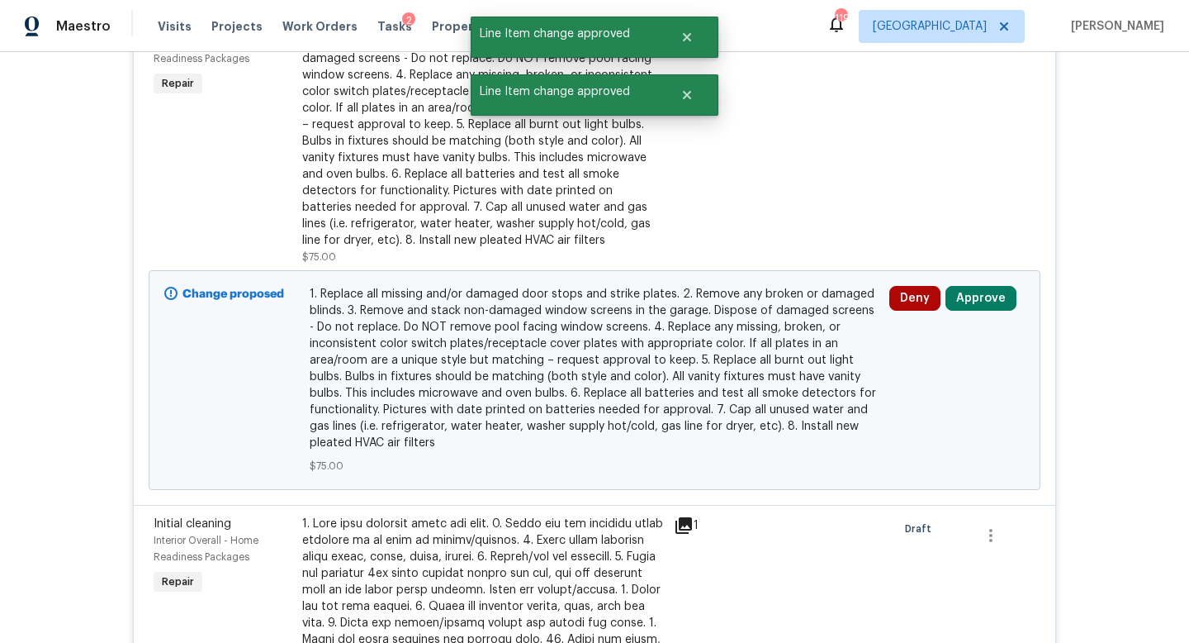
scroll to position [2451, 0]
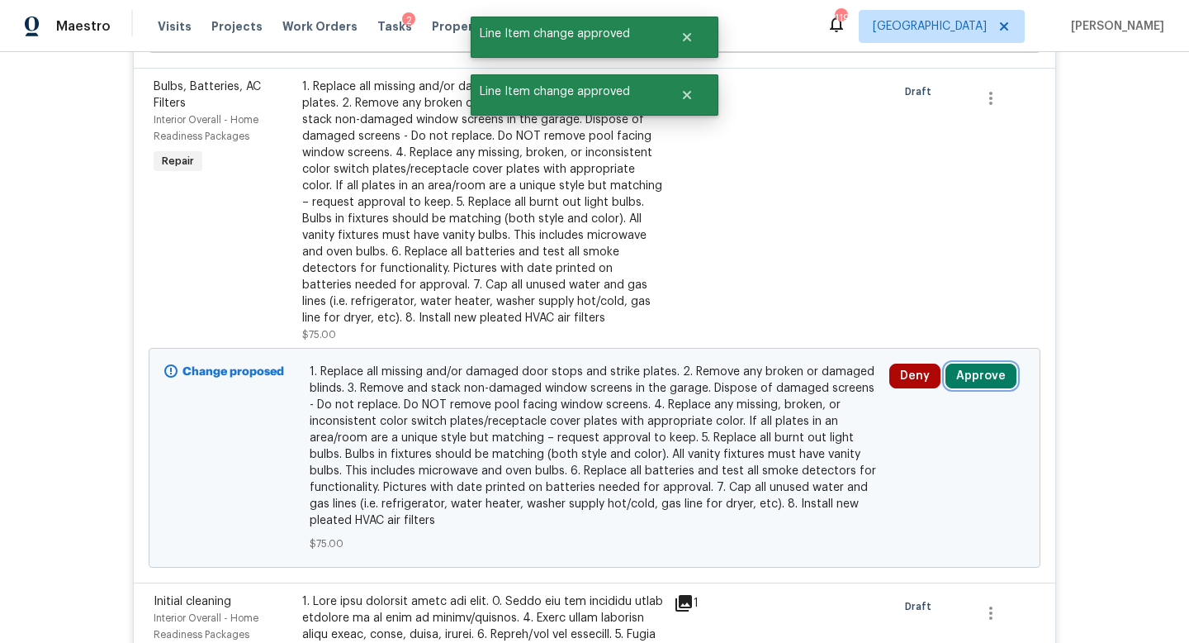
click at [957, 370] on button "Approve" at bounding box center [981, 375] width 71 height 25
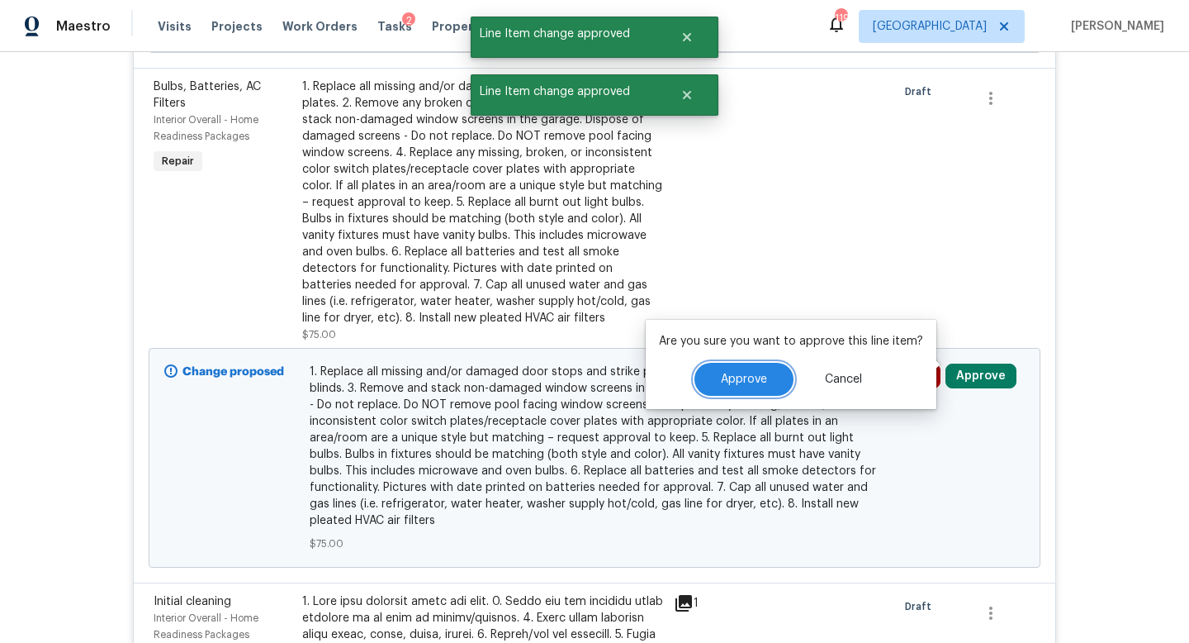
click at [753, 377] on span "Approve" at bounding box center [744, 379] width 46 height 12
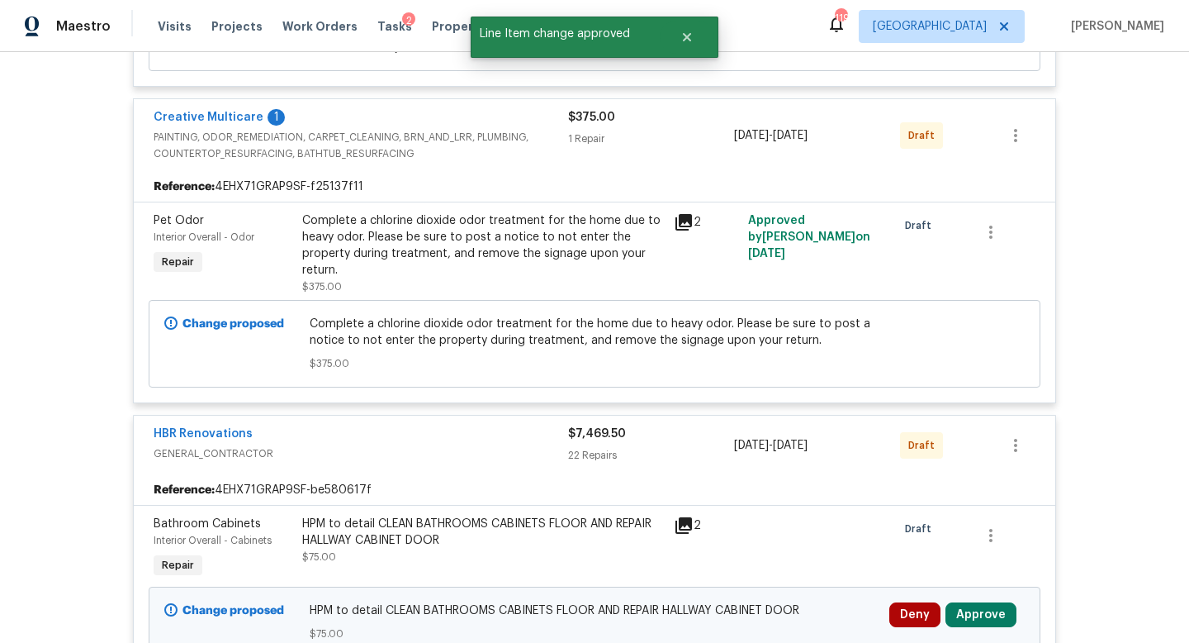
scroll to position [1258, 0]
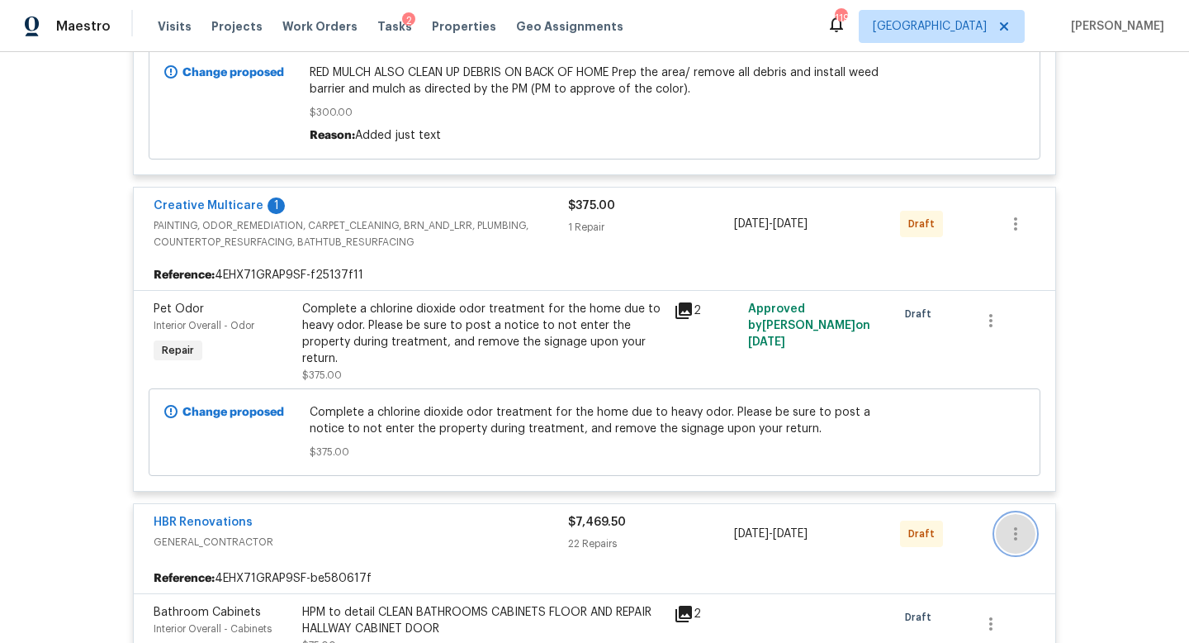
click at [1011, 530] on icon "button" at bounding box center [1016, 534] width 20 height 20
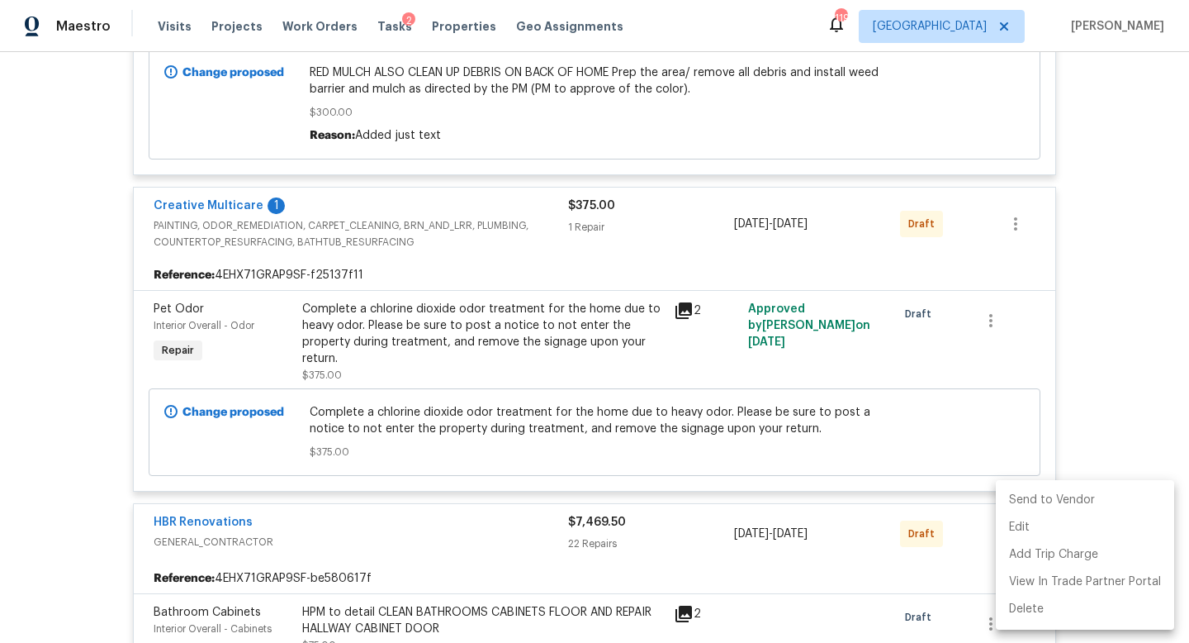
click at [1033, 499] on li "Send to Vendor" at bounding box center [1085, 499] width 178 height 27
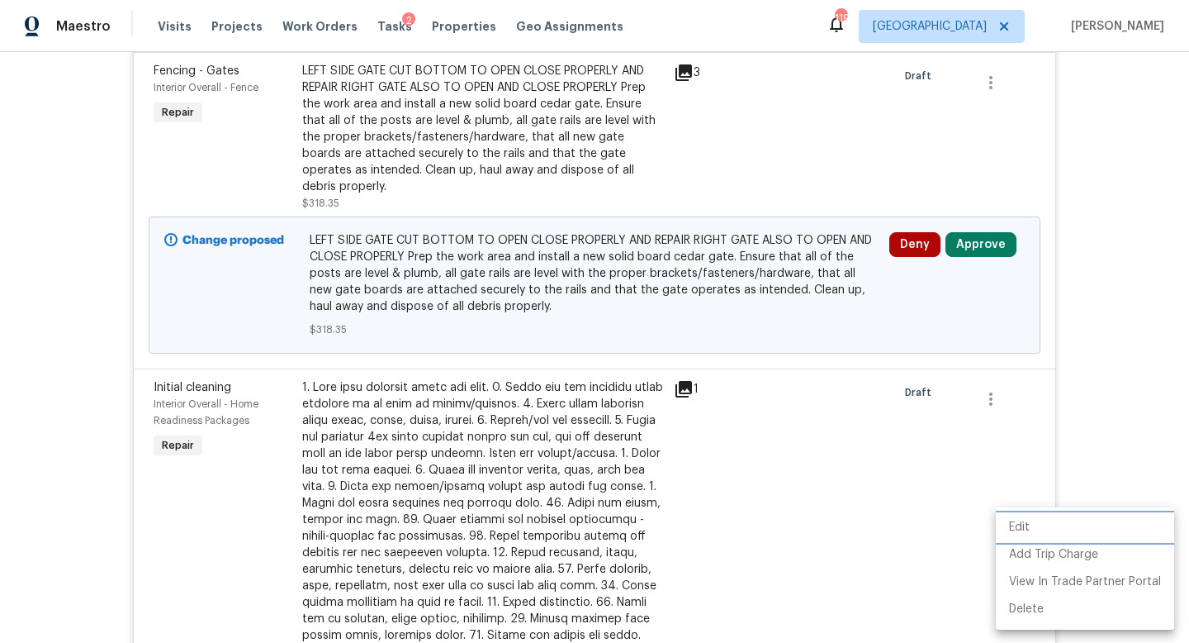
scroll to position [363, 0]
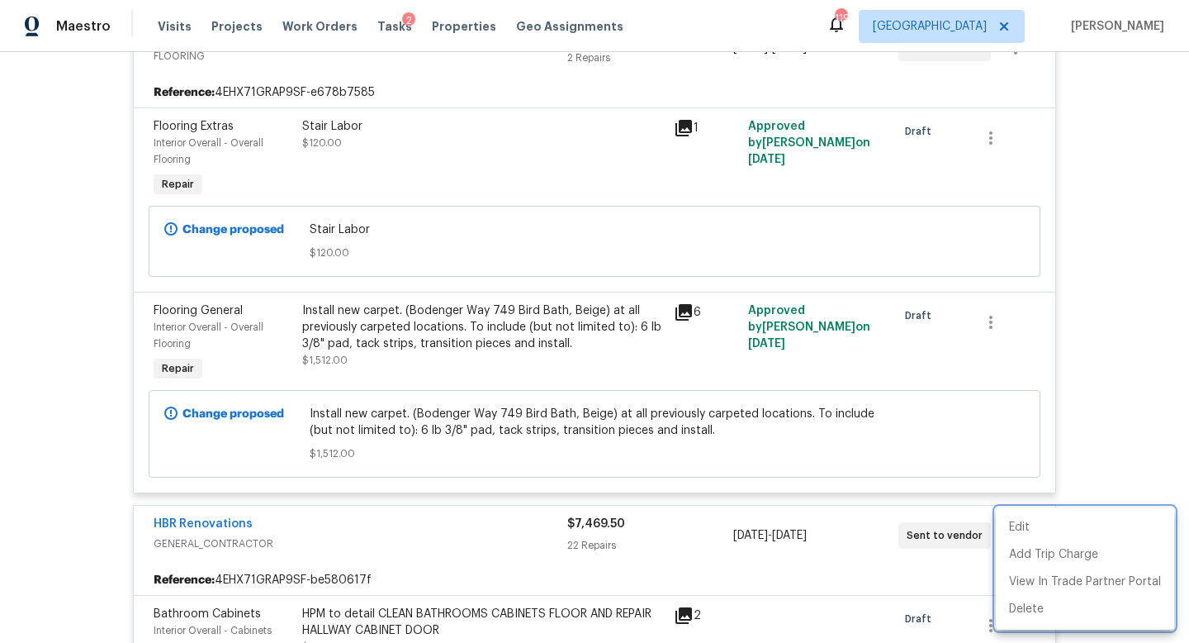
click at [1042, 275] on div at bounding box center [594, 321] width 1189 height 643
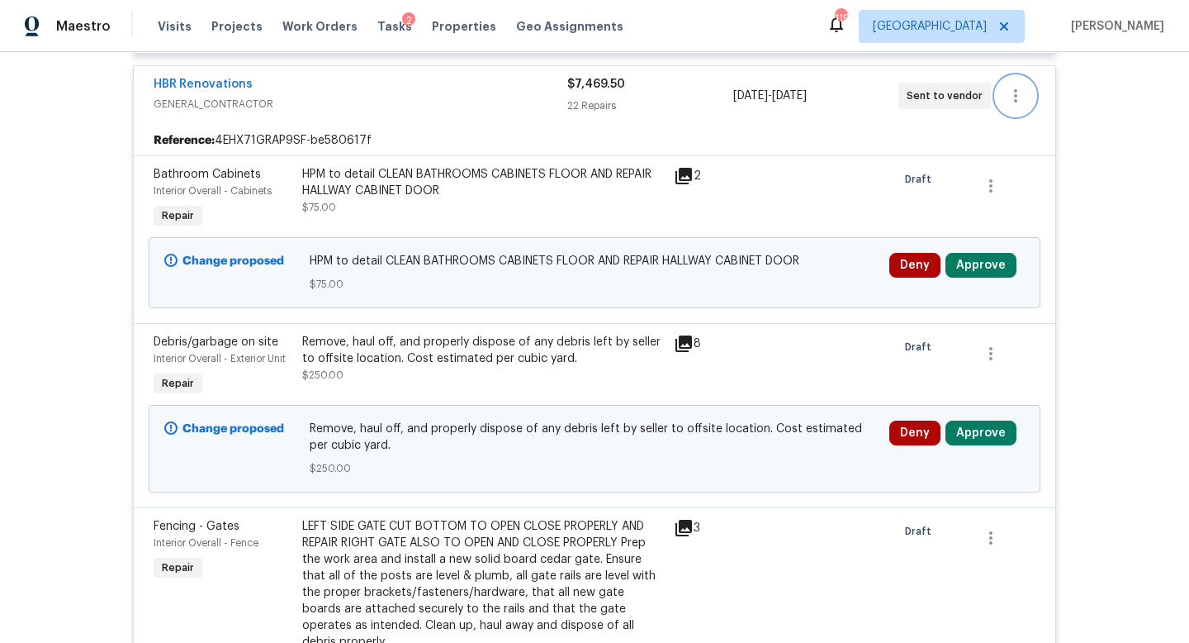
scroll to position [845, 0]
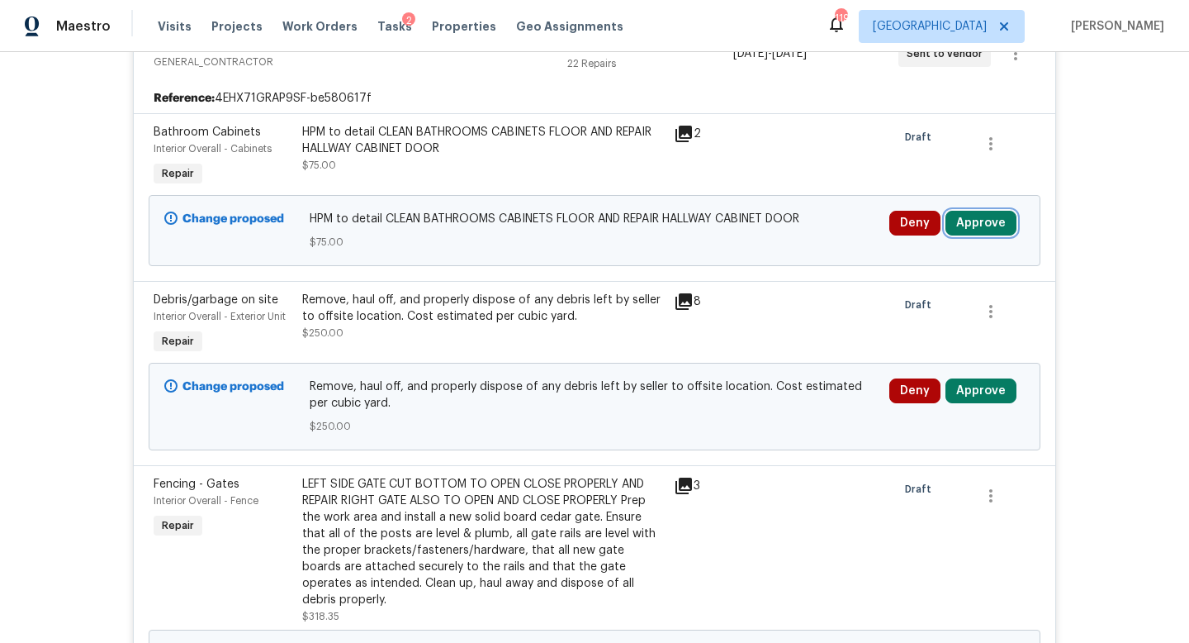
click at [977, 230] on button "Approve" at bounding box center [981, 223] width 71 height 25
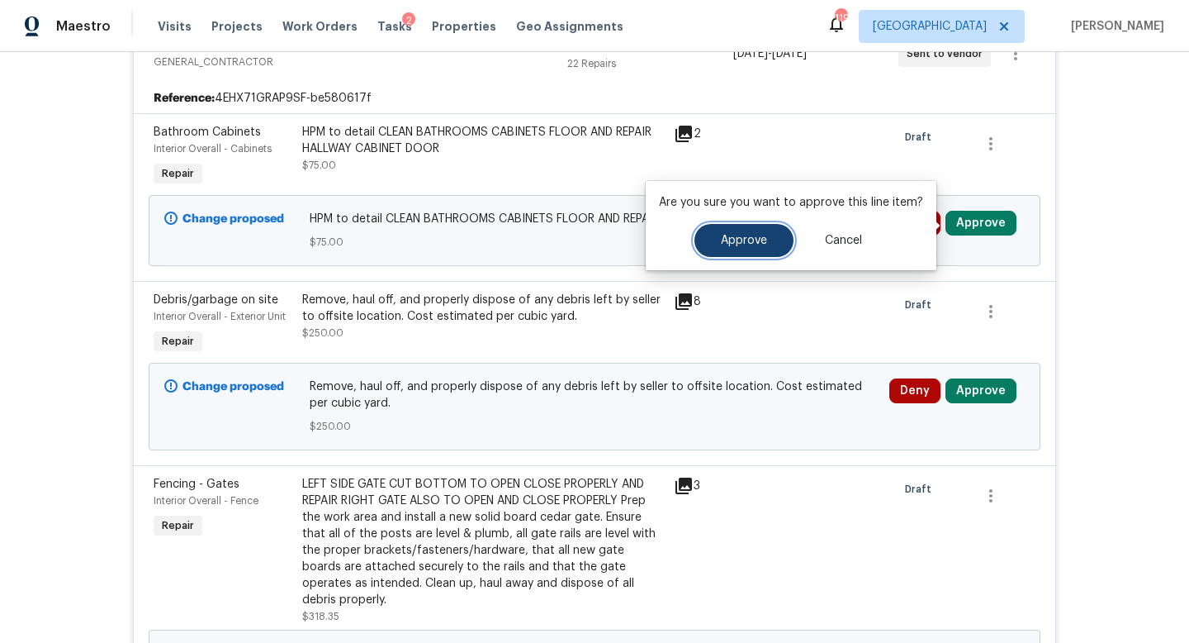
click at [776, 246] on button "Approve" at bounding box center [744, 240] width 99 height 33
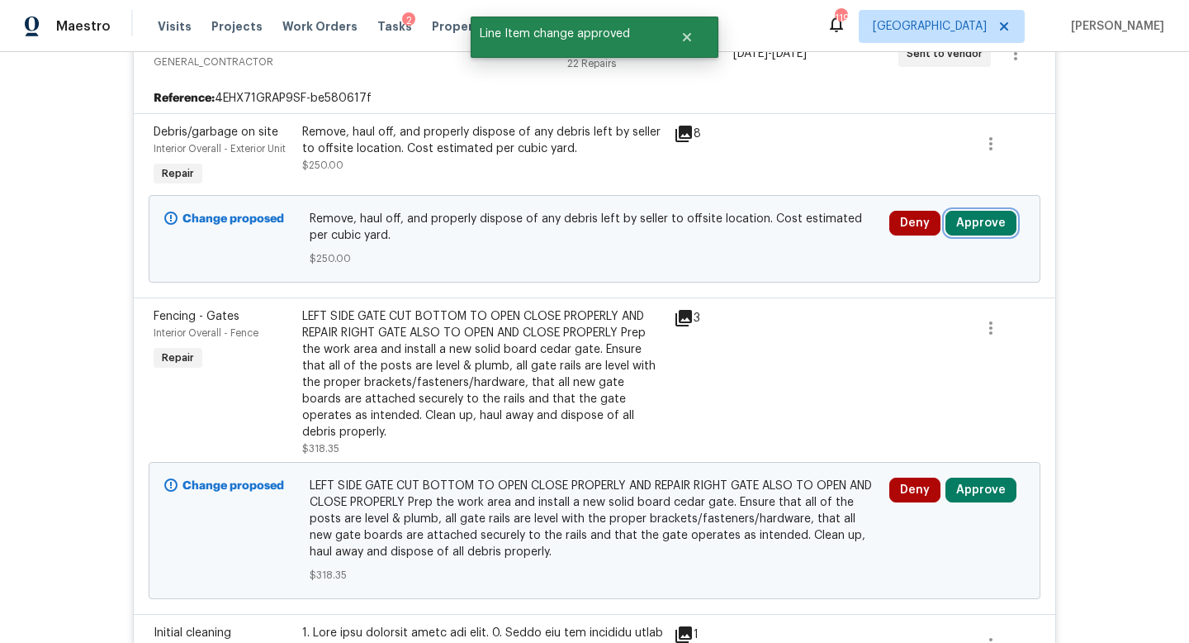
click at [976, 230] on button "Approve" at bounding box center [981, 223] width 71 height 25
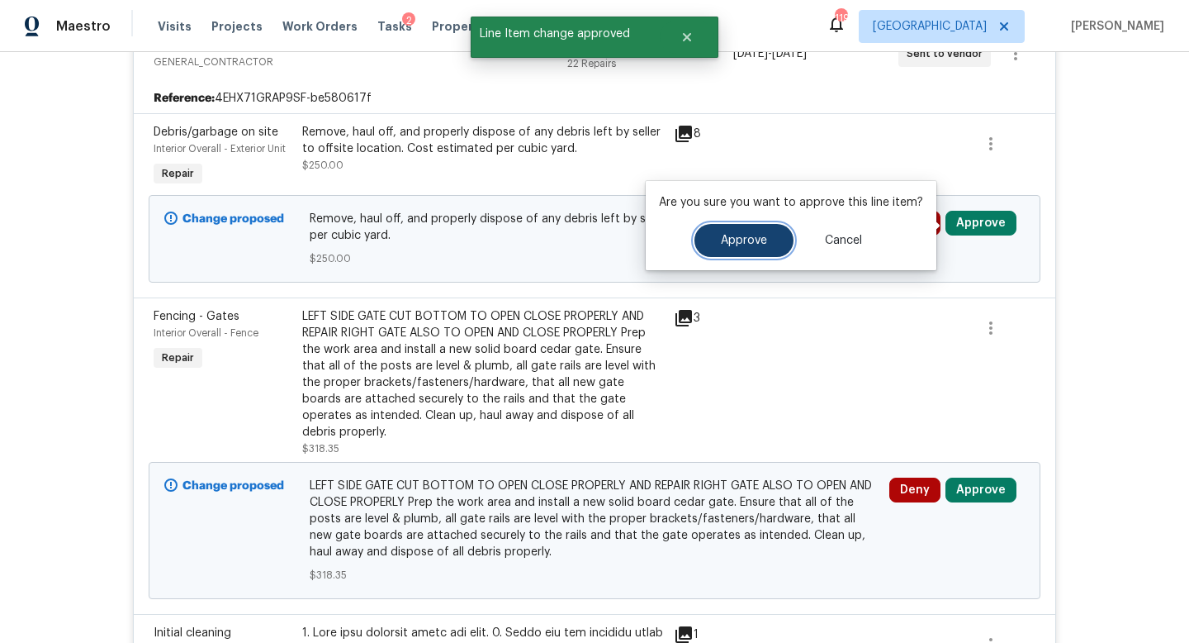
click at [764, 237] on button "Approve" at bounding box center [744, 240] width 99 height 33
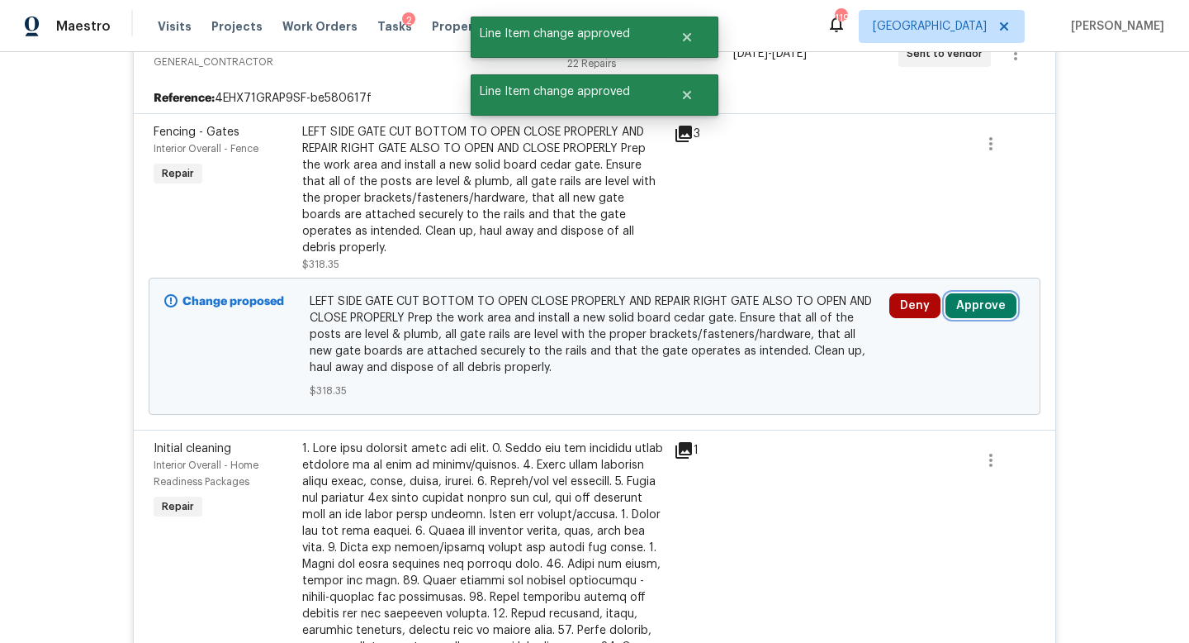
click at [974, 301] on button "Approve" at bounding box center [981, 305] width 71 height 25
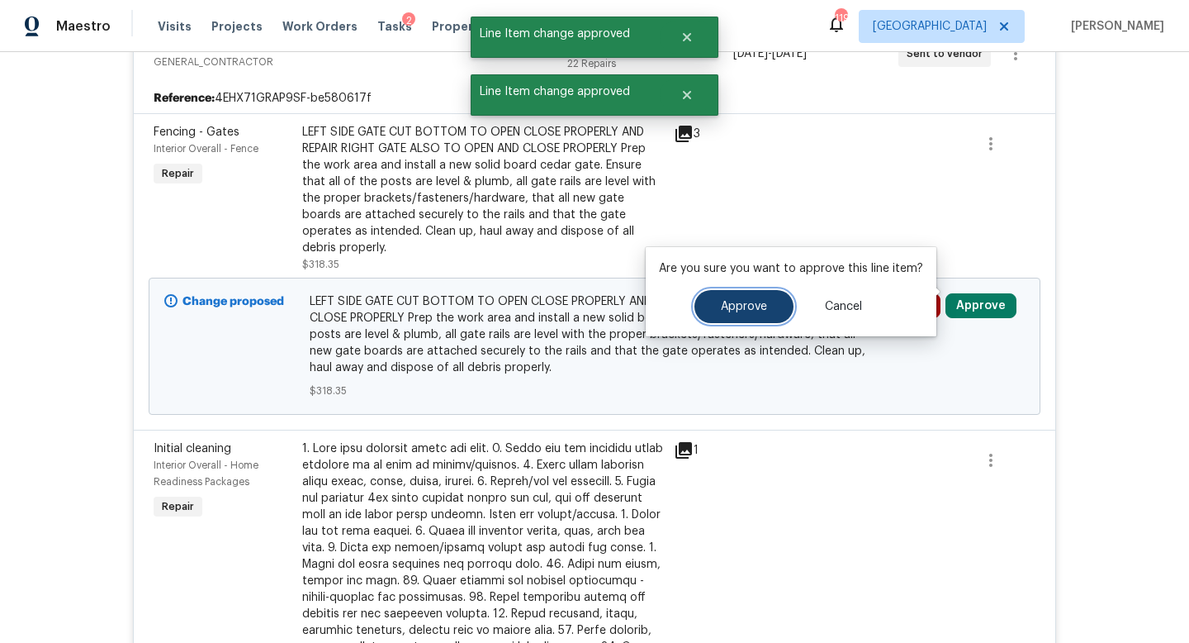
click at [769, 310] on button "Approve" at bounding box center [744, 306] width 99 height 33
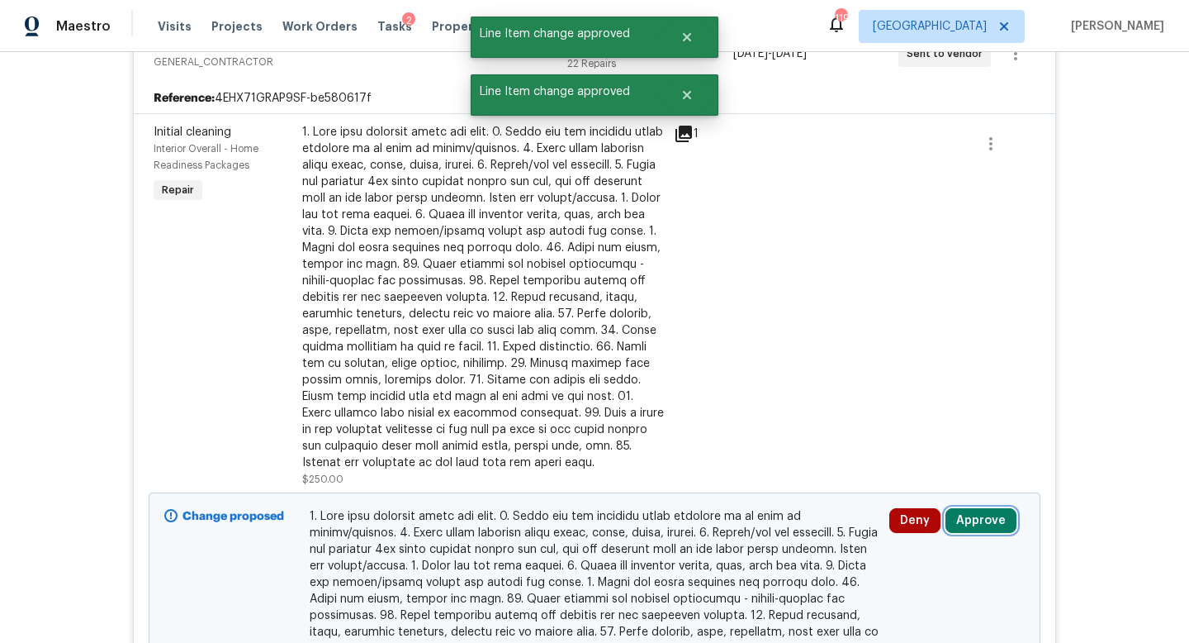
click at [981, 518] on button "Approve" at bounding box center [981, 520] width 71 height 25
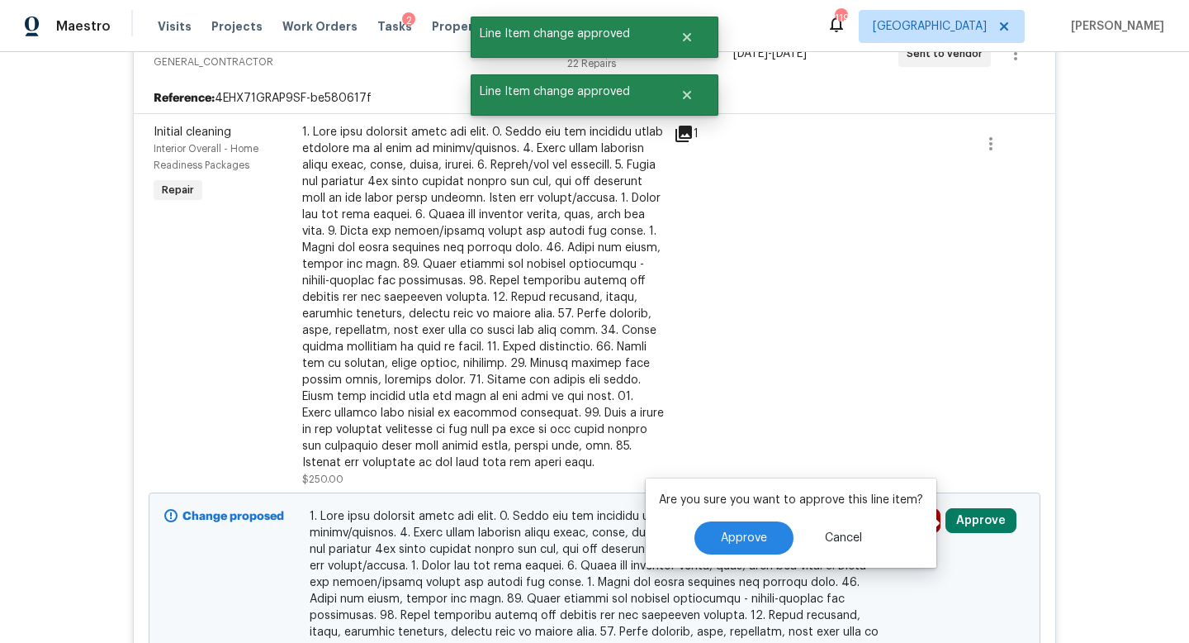
click at [791, 520] on div "Are you sure you want to approve this line item? Approve Cancel" at bounding box center [791, 522] width 291 height 89
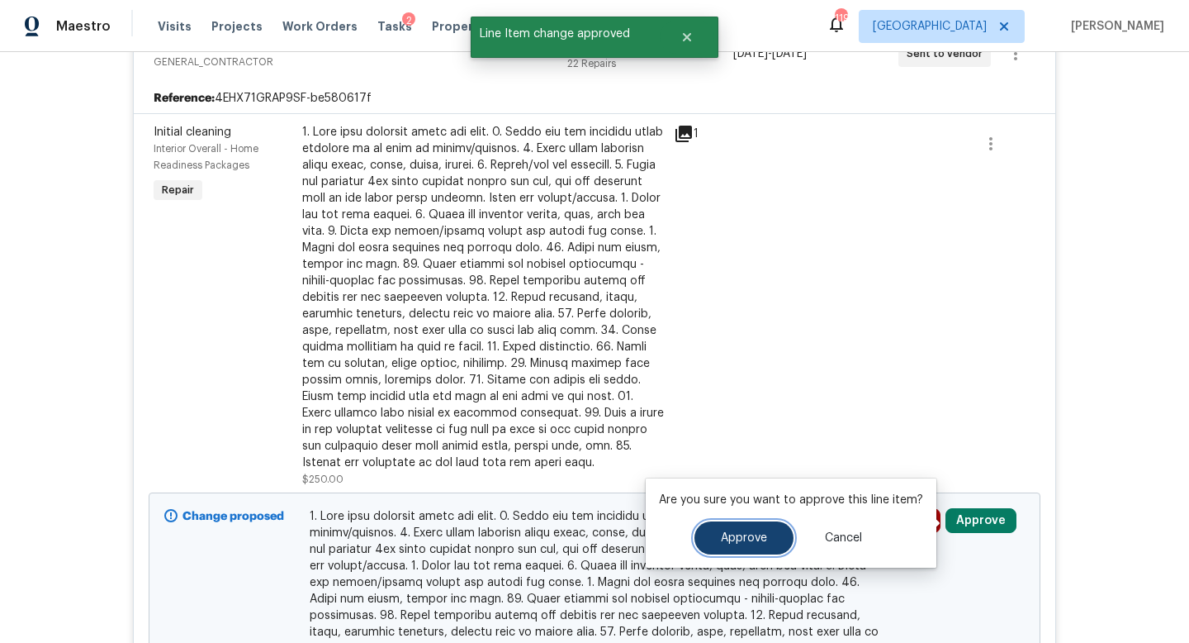
click at [765, 527] on button "Approve" at bounding box center [744, 537] width 99 height 33
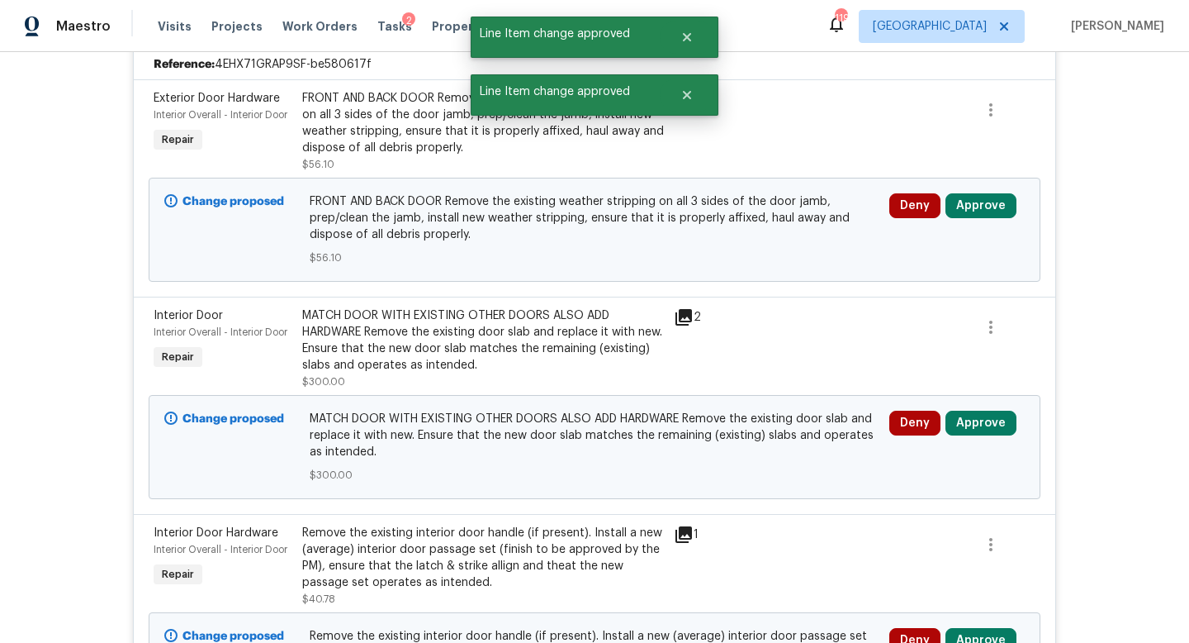
scroll to position [908, 0]
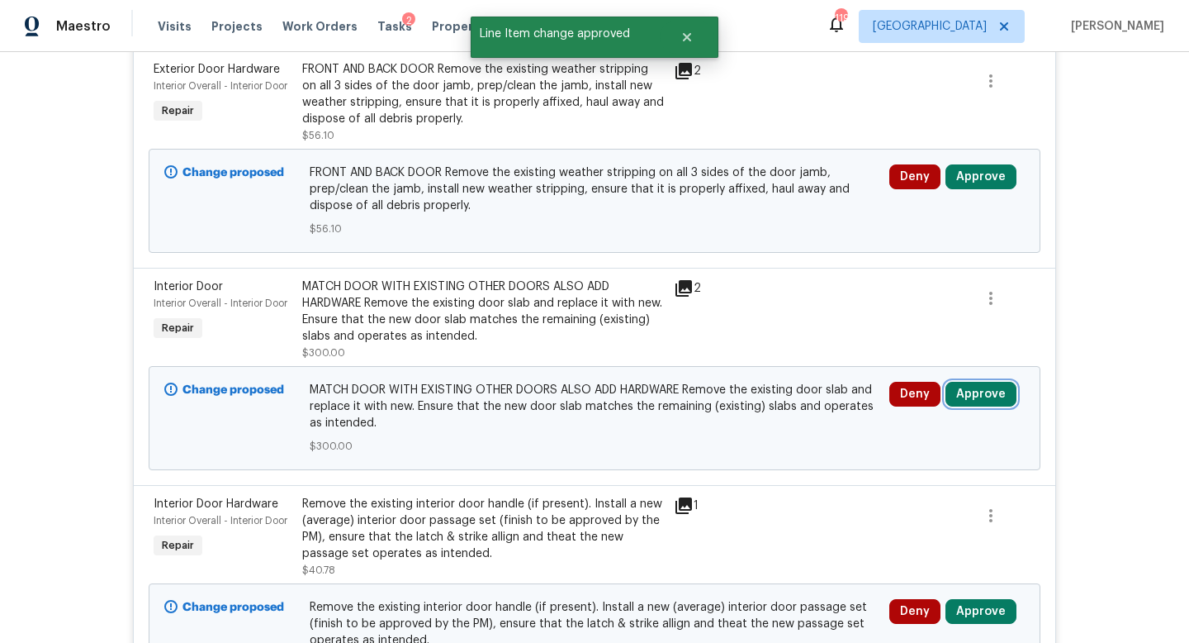
click at [987, 400] on button "Approve" at bounding box center [981, 394] width 71 height 25
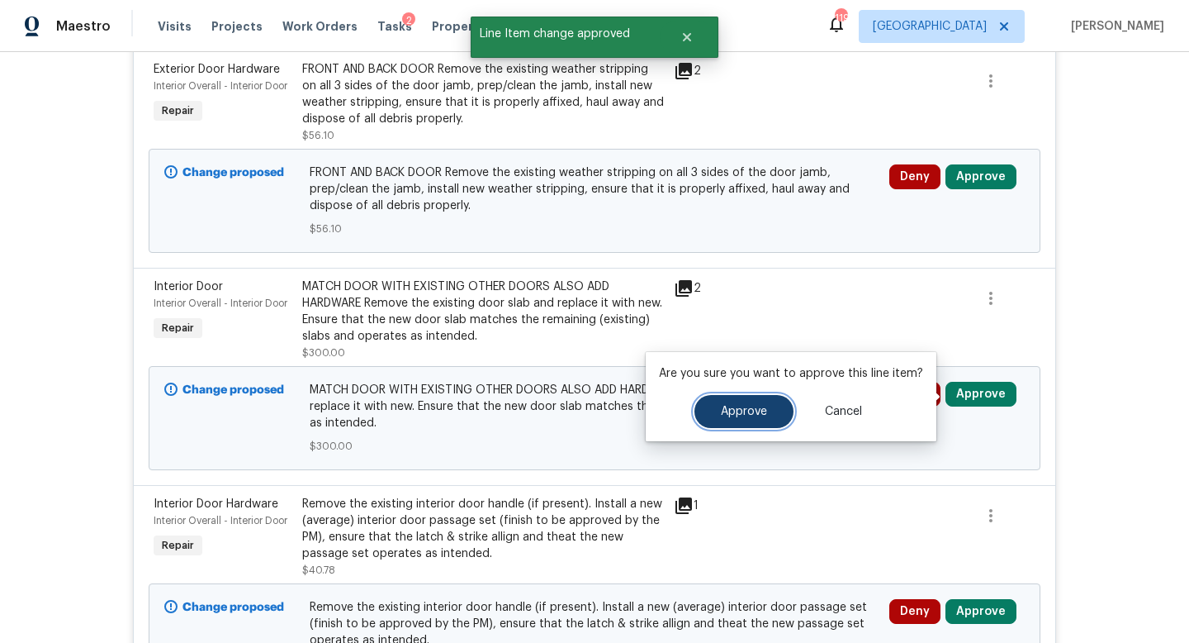
click at [773, 407] on button "Approve" at bounding box center [744, 411] width 99 height 33
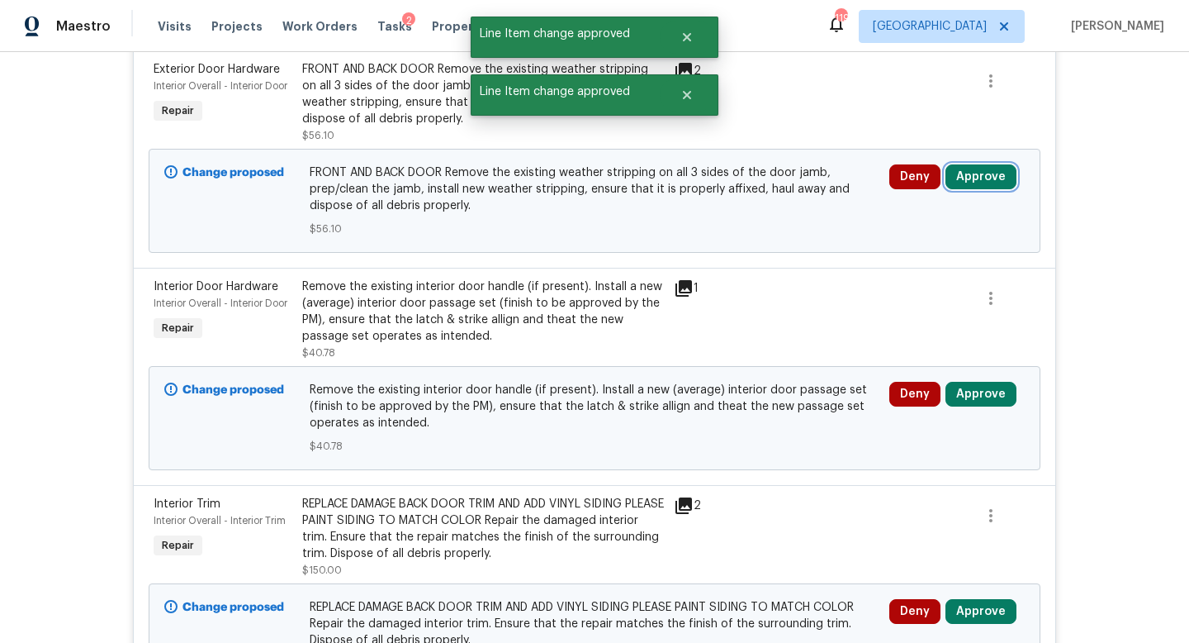
click at [978, 178] on button "Approve" at bounding box center [981, 176] width 71 height 25
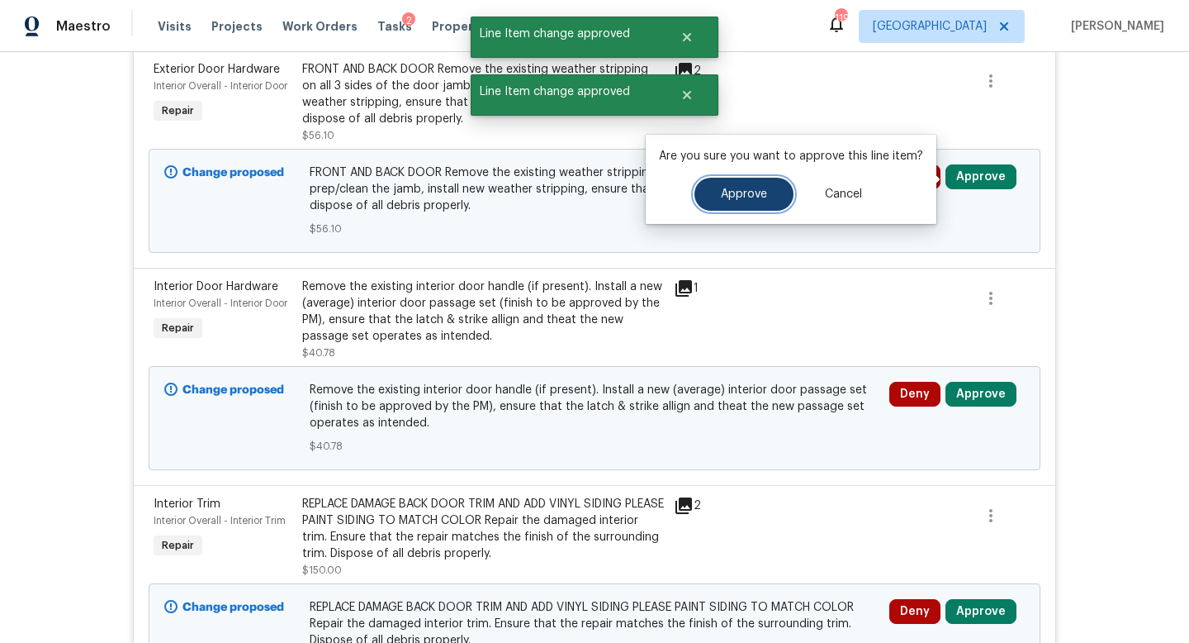
click at [744, 205] on button "Approve" at bounding box center [744, 194] width 99 height 33
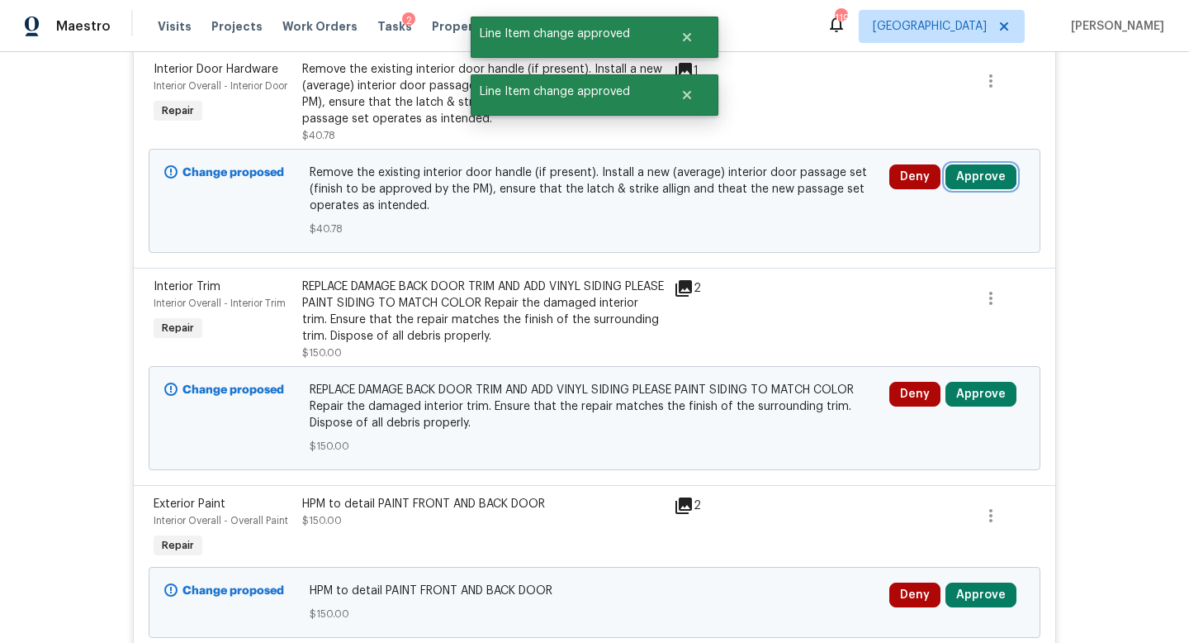
click at [997, 168] on button "Approve" at bounding box center [981, 176] width 71 height 25
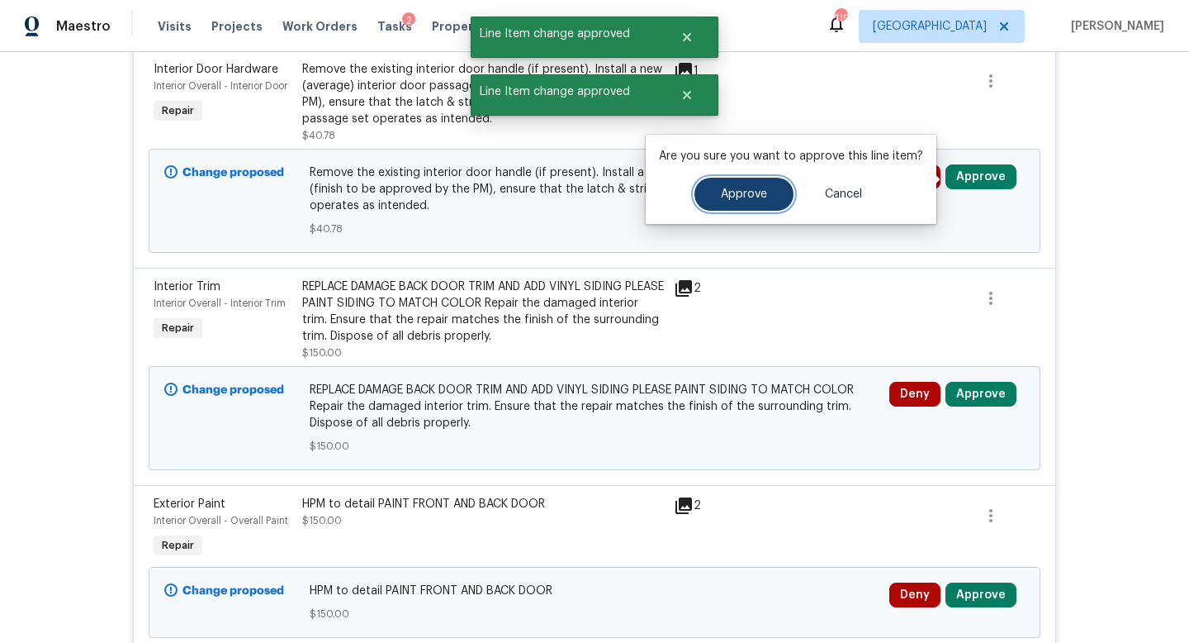
click at [768, 192] on button "Approve" at bounding box center [744, 194] width 99 height 33
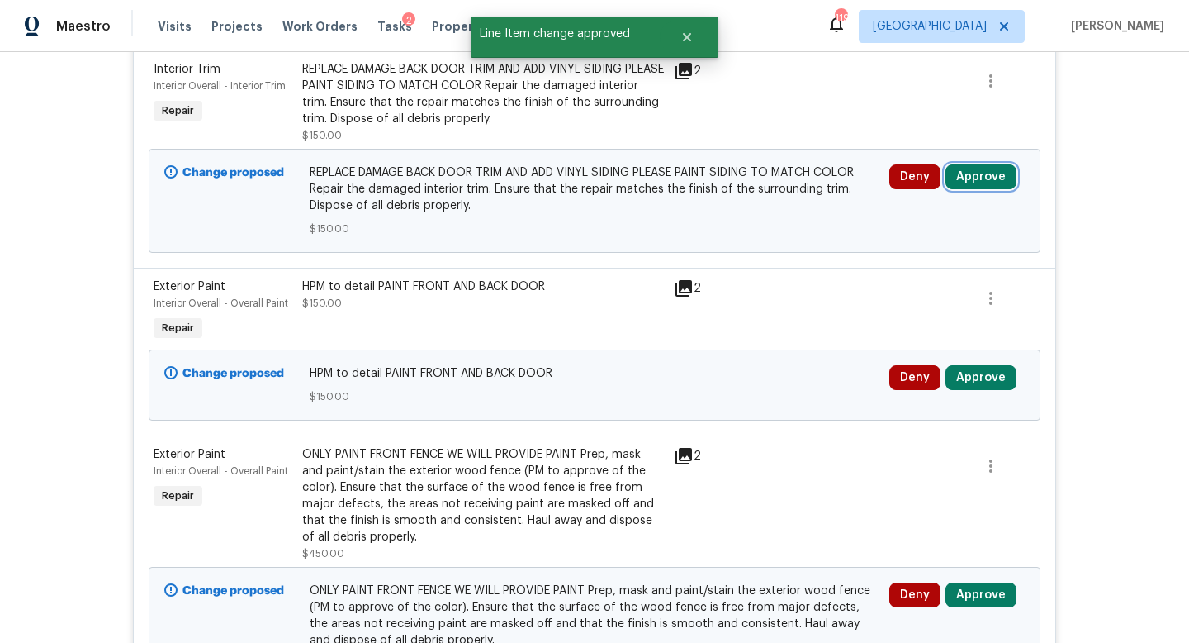
click at [976, 177] on button "Approve" at bounding box center [981, 176] width 71 height 25
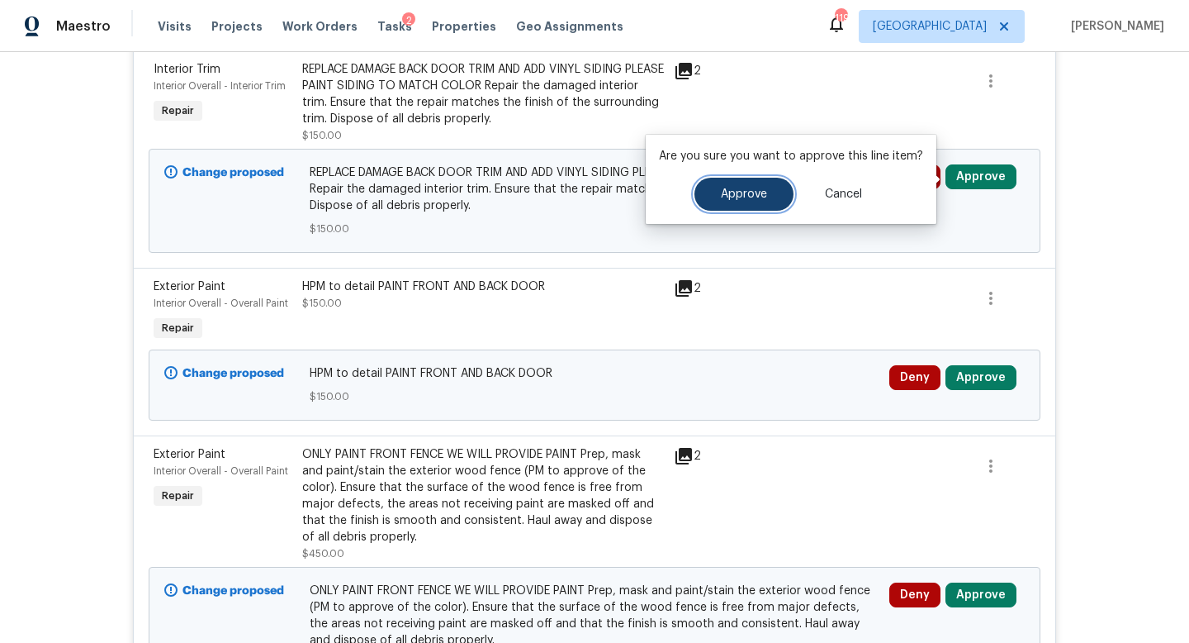
click at [768, 197] on button "Approve" at bounding box center [744, 194] width 99 height 33
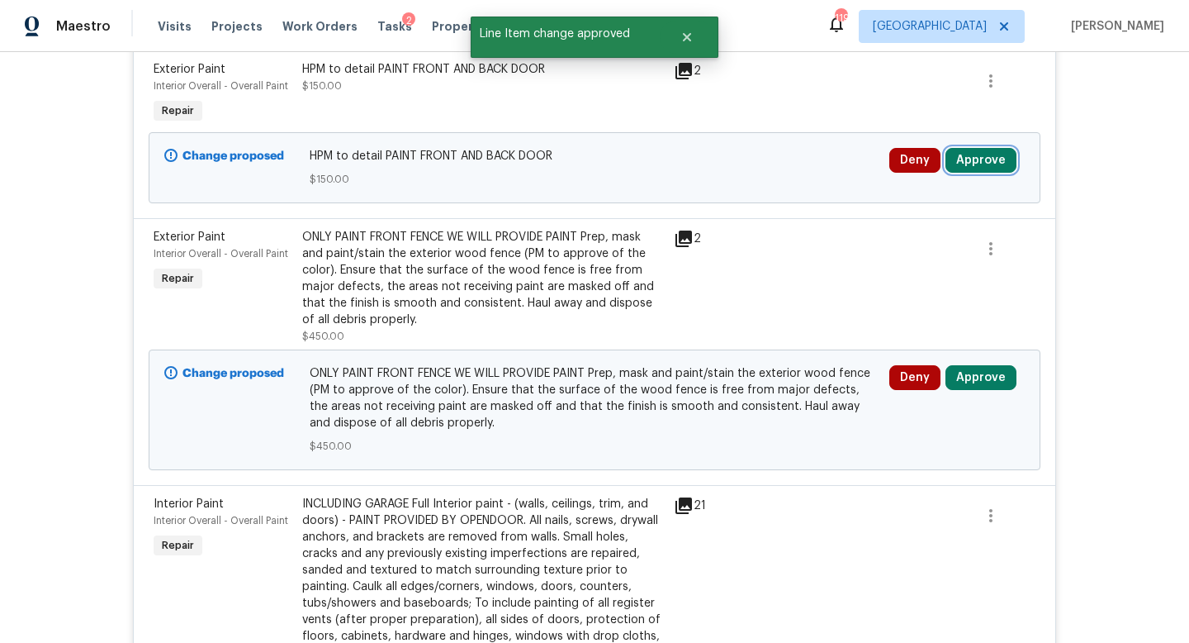
click at [985, 161] on button "Approve" at bounding box center [981, 160] width 71 height 25
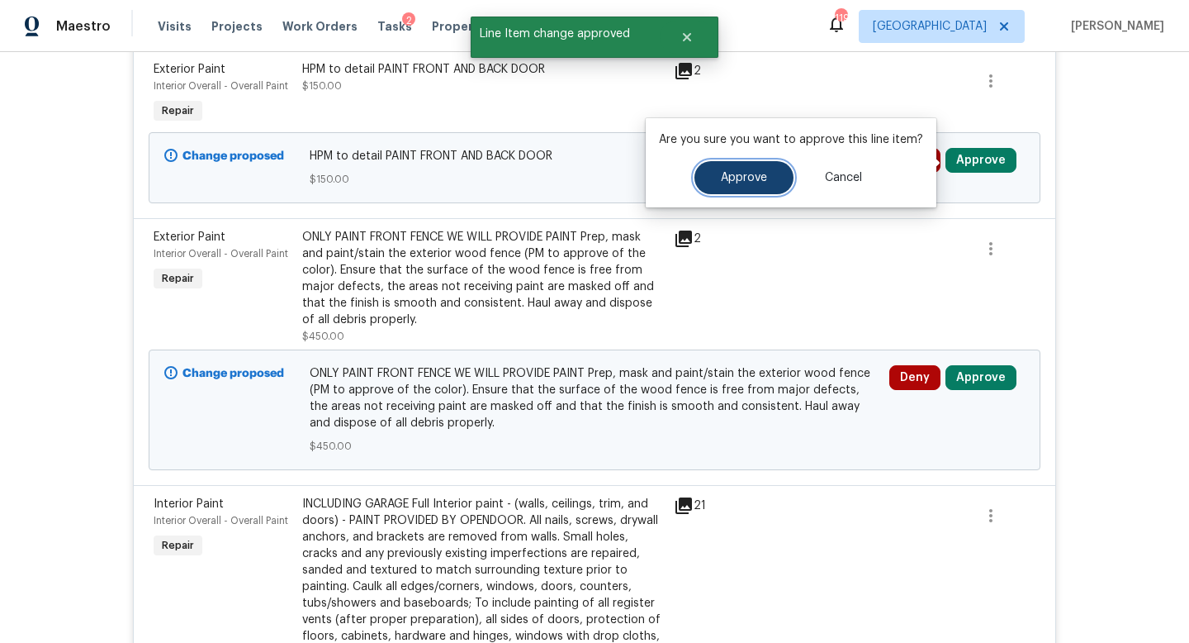
click at [763, 168] on button "Approve" at bounding box center [744, 177] width 99 height 33
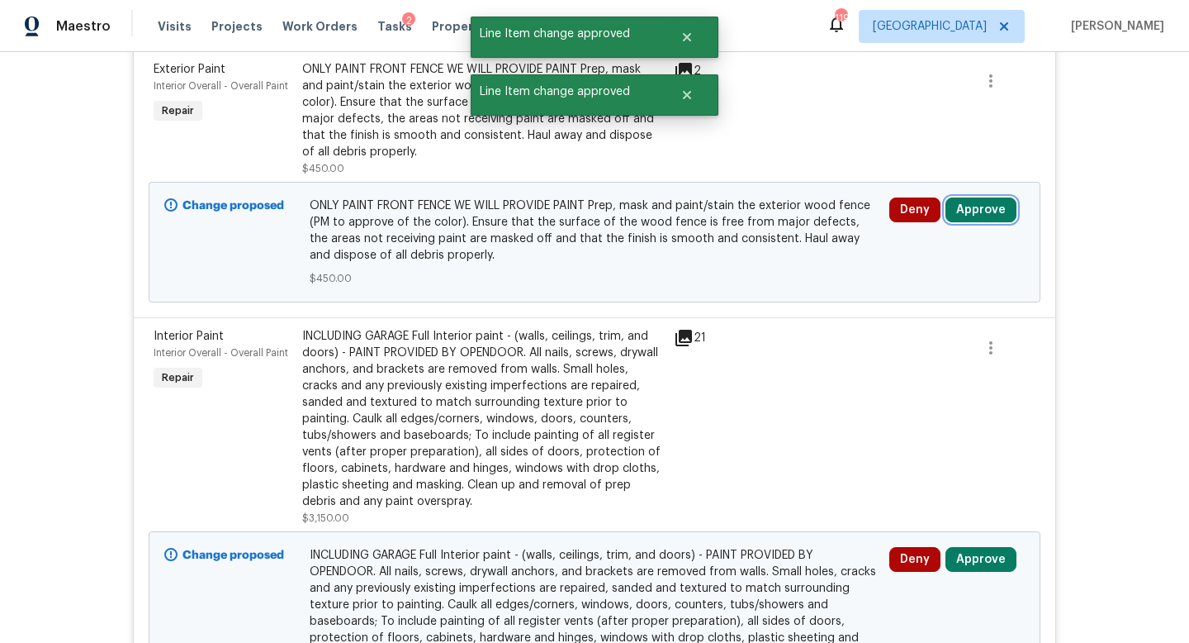
click at [963, 211] on button "Approve" at bounding box center [981, 209] width 71 height 25
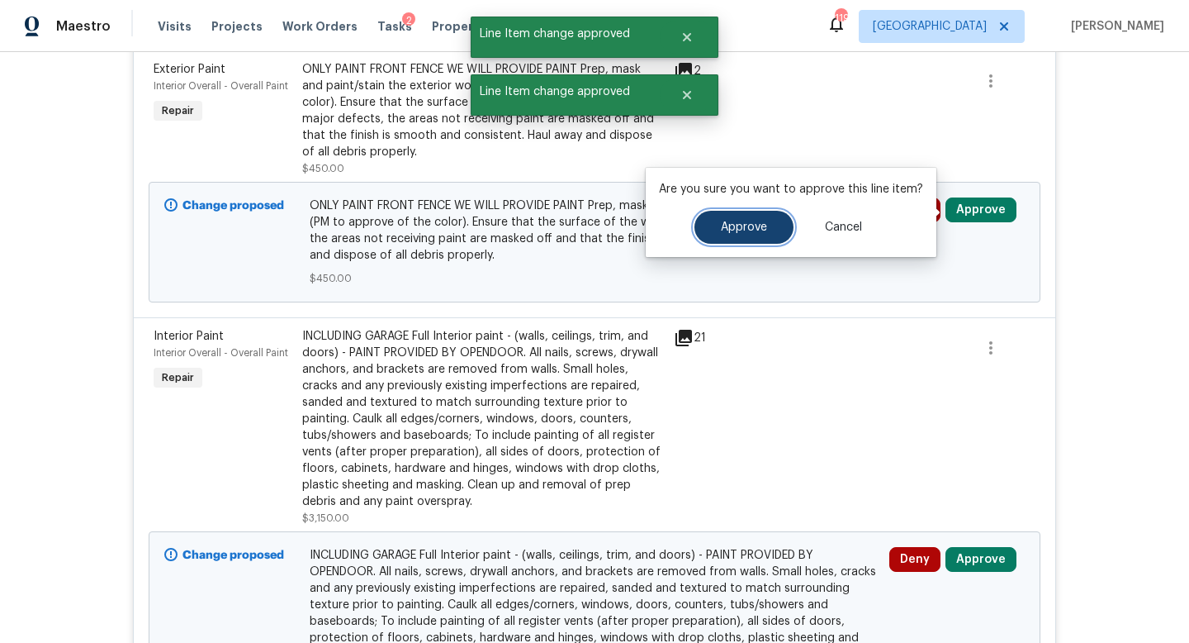
click at [742, 222] on span "Approve" at bounding box center [744, 227] width 46 height 12
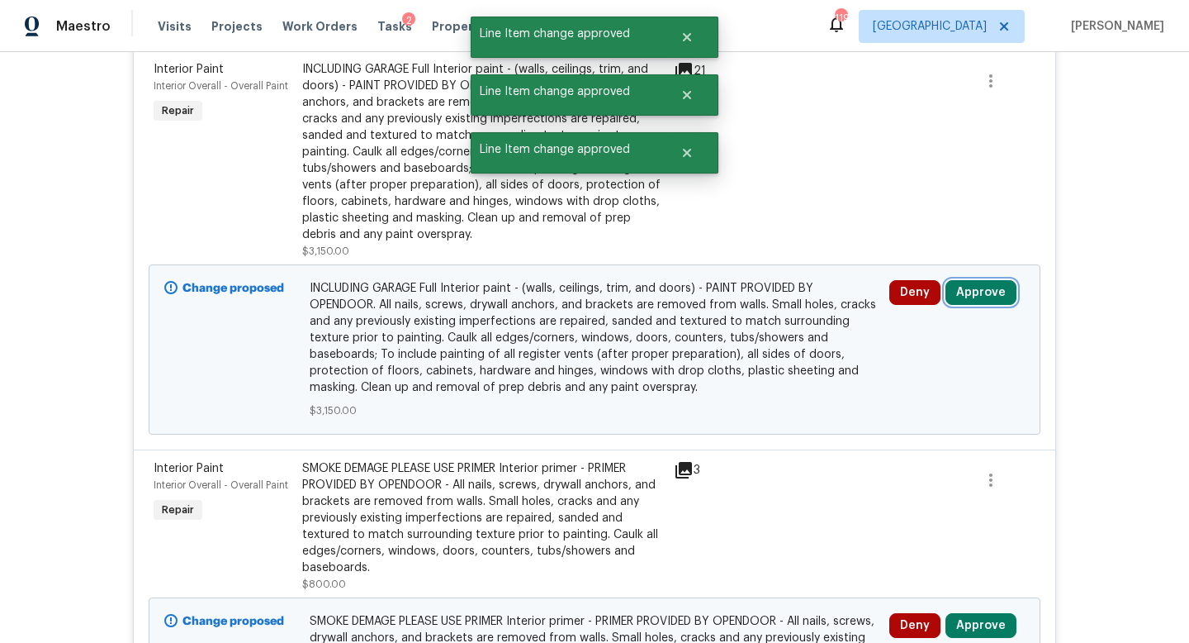
click at [984, 292] on button "Approve" at bounding box center [981, 292] width 71 height 25
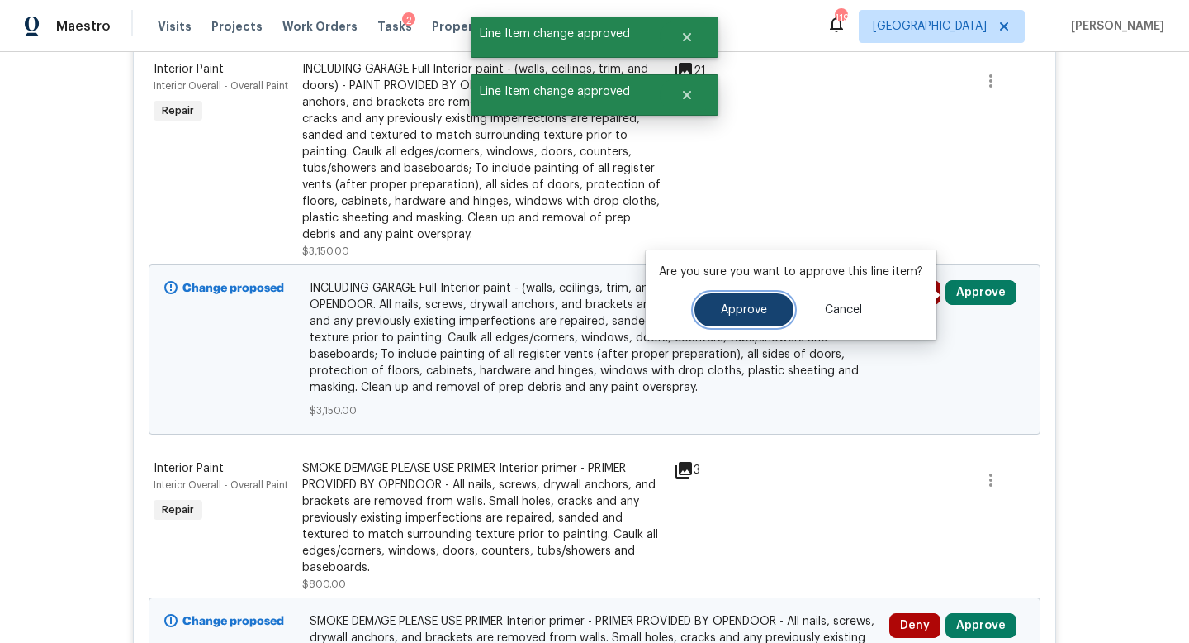
click at [780, 304] on button "Approve" at bounding box center [744, 309] width 99 height 33
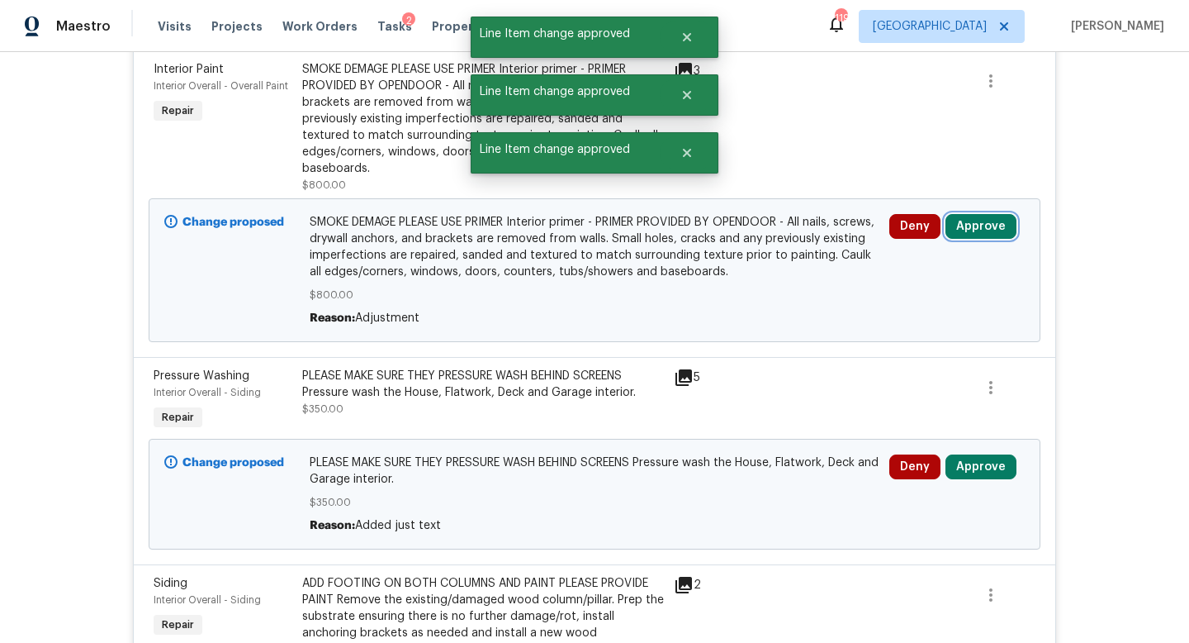
click at [956, 226] on button "Approve" at bounding box center [981, 226] width 71 height 25
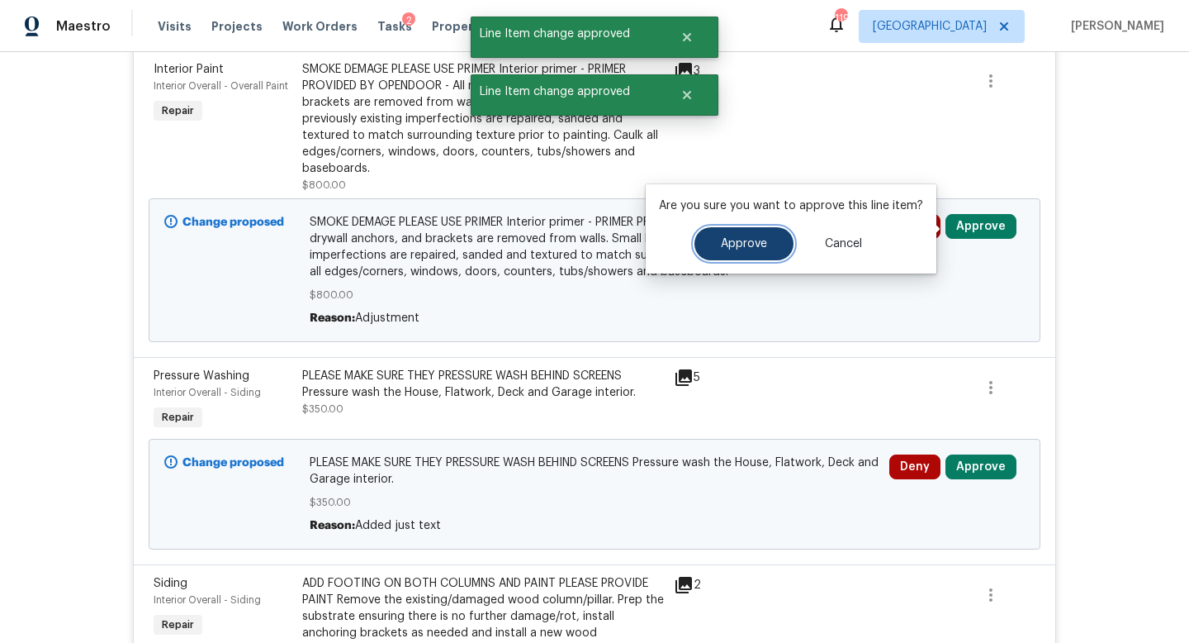
click at [762, 243] on span "Approve" at bounding box center [744, 244] width 46 height 12
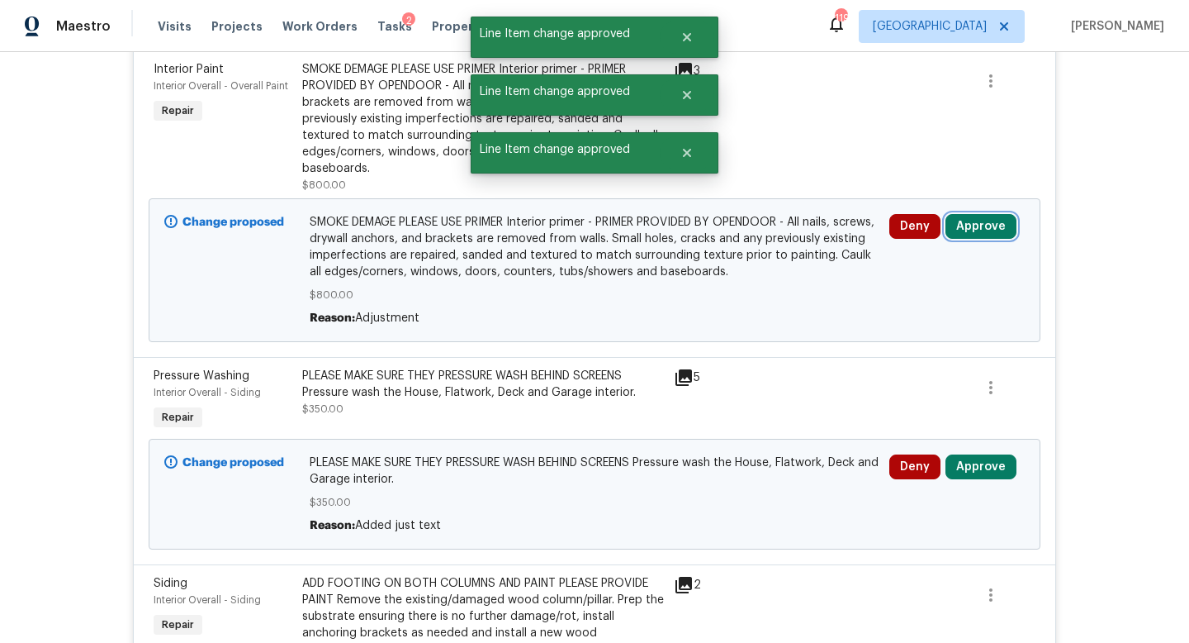
click at [970, 235] on button "Approve" at bounding box center [981, 226] width 71 height 25
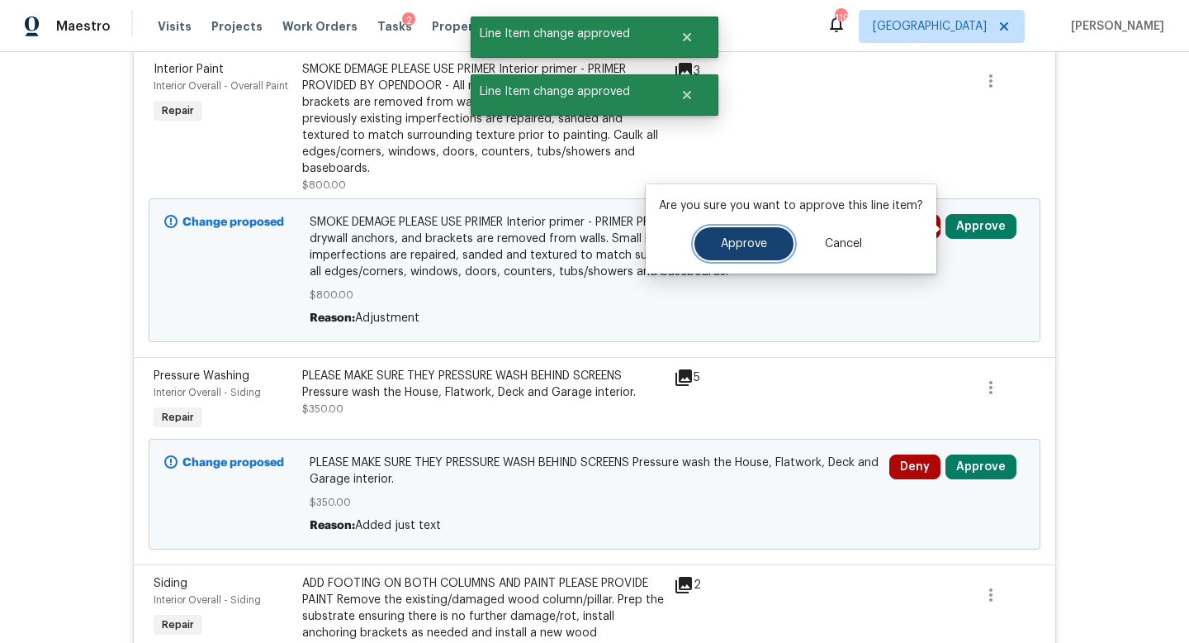
click at [761, 239] on span "Approve" at bounding box center [744, 244] width 46 height 12
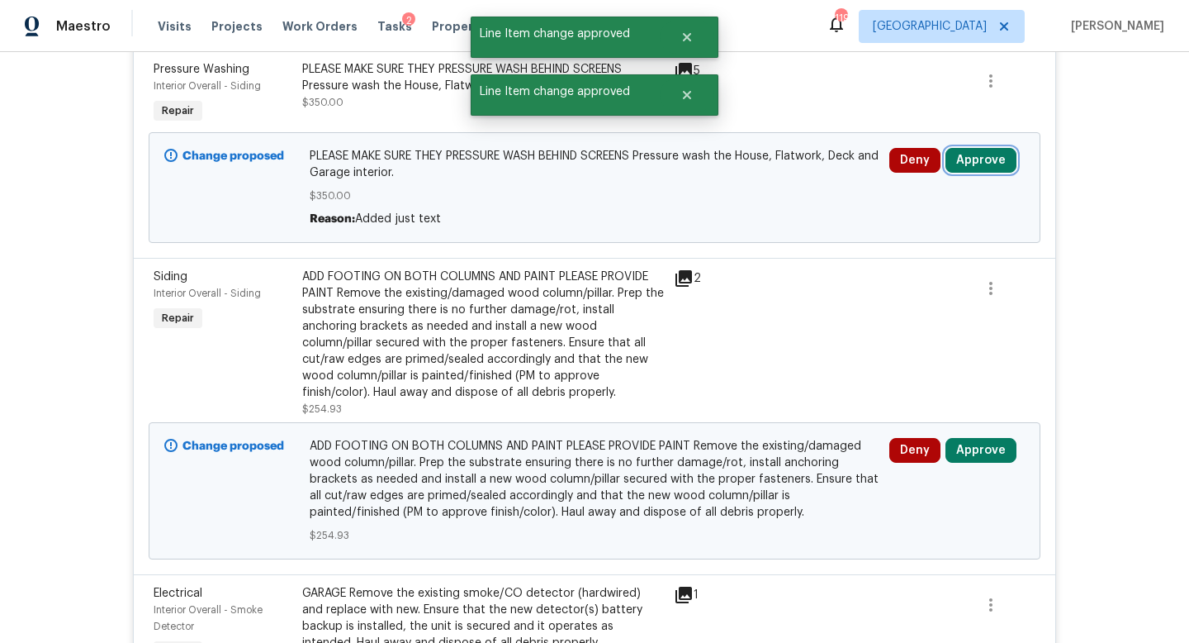
click at [972, 165] on button "Approve" at bounding box center [981, 160] width 71 height 25
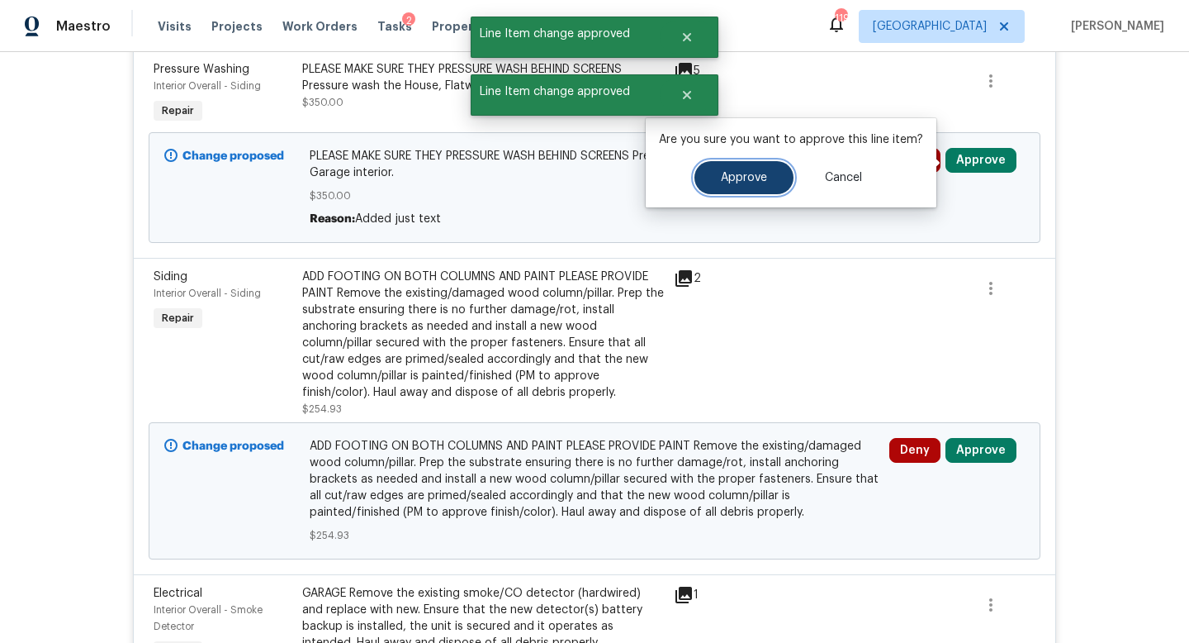
click at [770, 186] on button "Approve" at bounding box center [744, 177] width 99 height 33
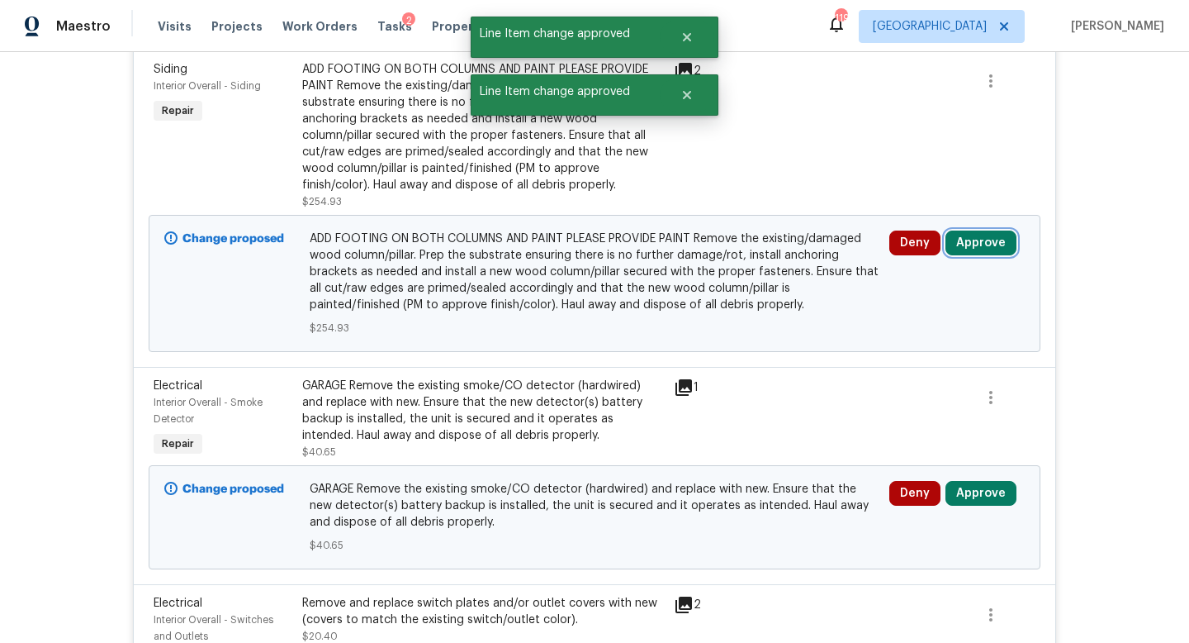
click at [978, 255] on button "Approve" at bounding box center [981, 242] width 71 height 25
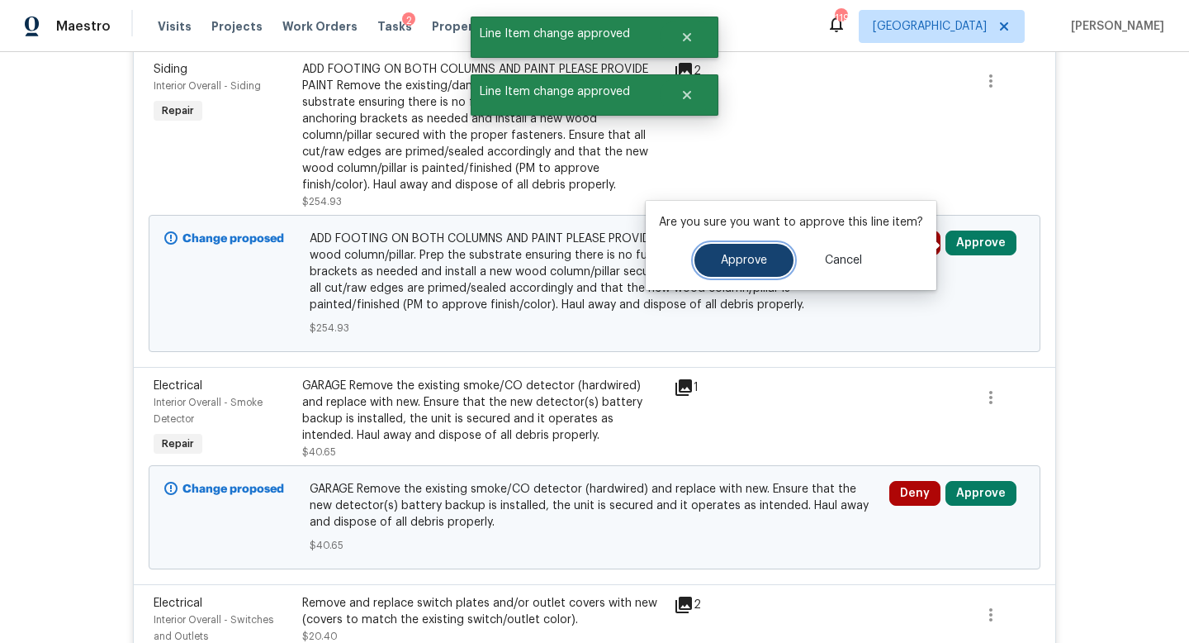
click at [741, 262] on span "Approve" at bounding box center [744, 260] width 46 height 12
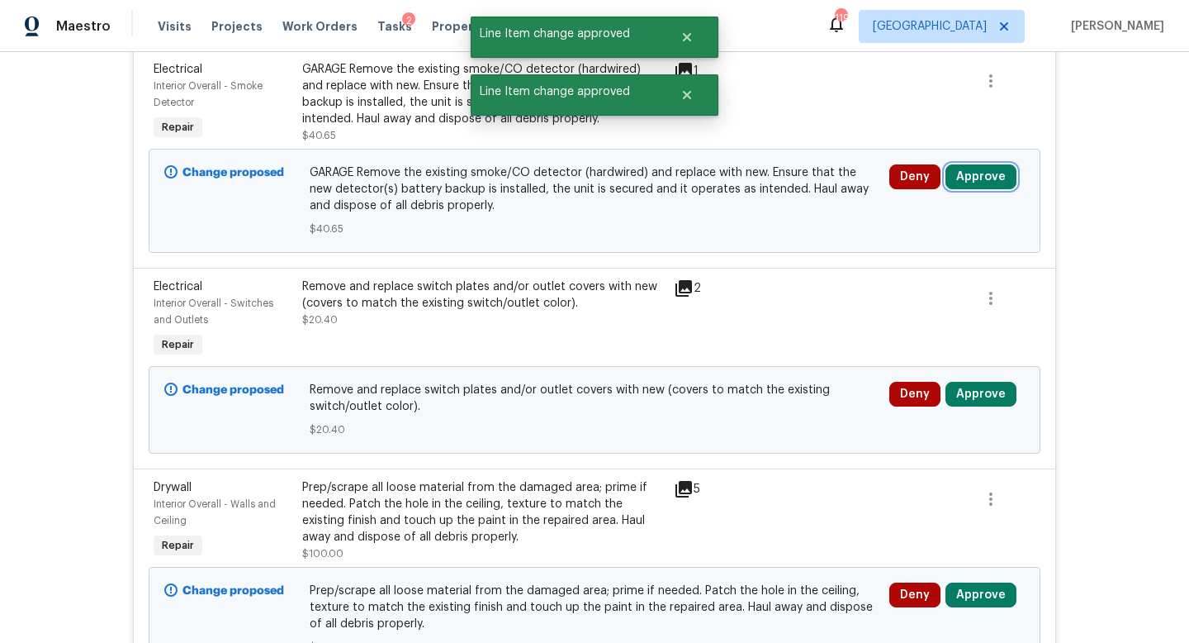
click at [976, 181] on button "Approve" at bounding box center [981, 176] width 71 height 25
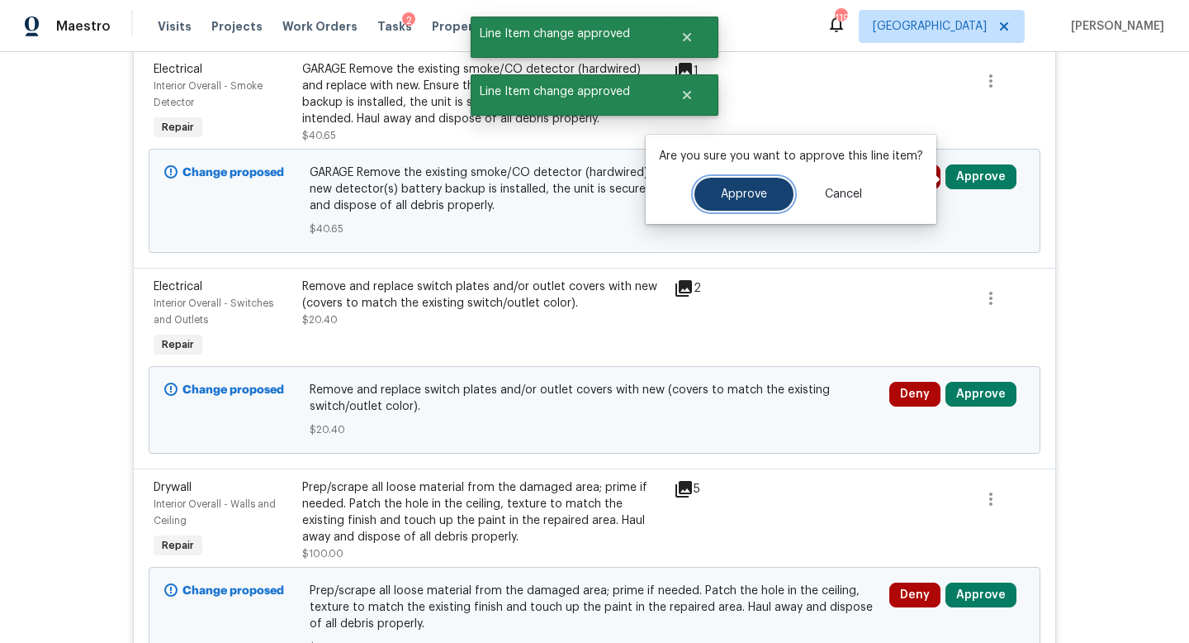
click at [762, 188] on span "Approve" at bounding box center [744, 194] width 46 height 12
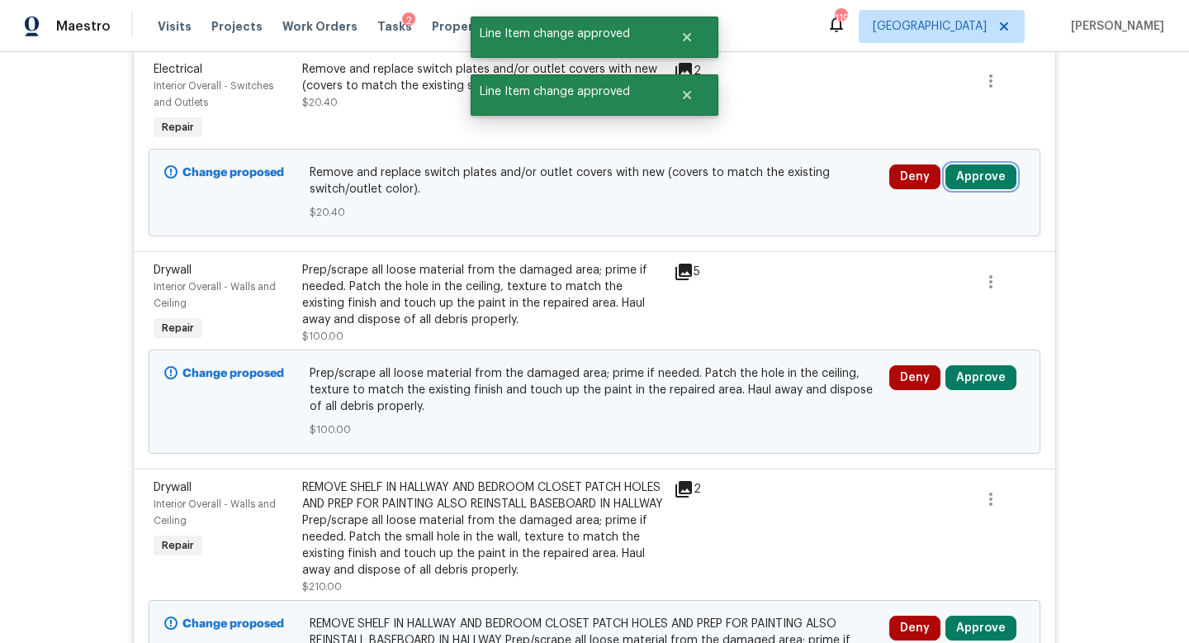
click at [971, 173] on button "Approve" at bounding box center [981, 176] width 71 height 25
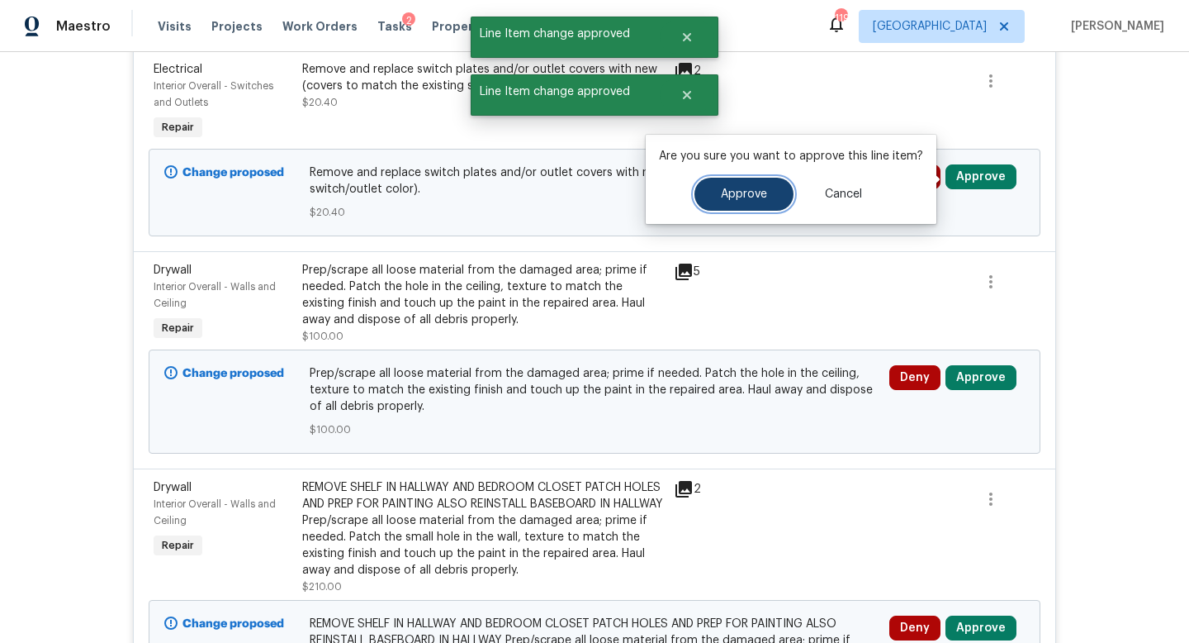
click at [760, 178] on button "Approve" at bounding box center [744, 194] width 99 height 33
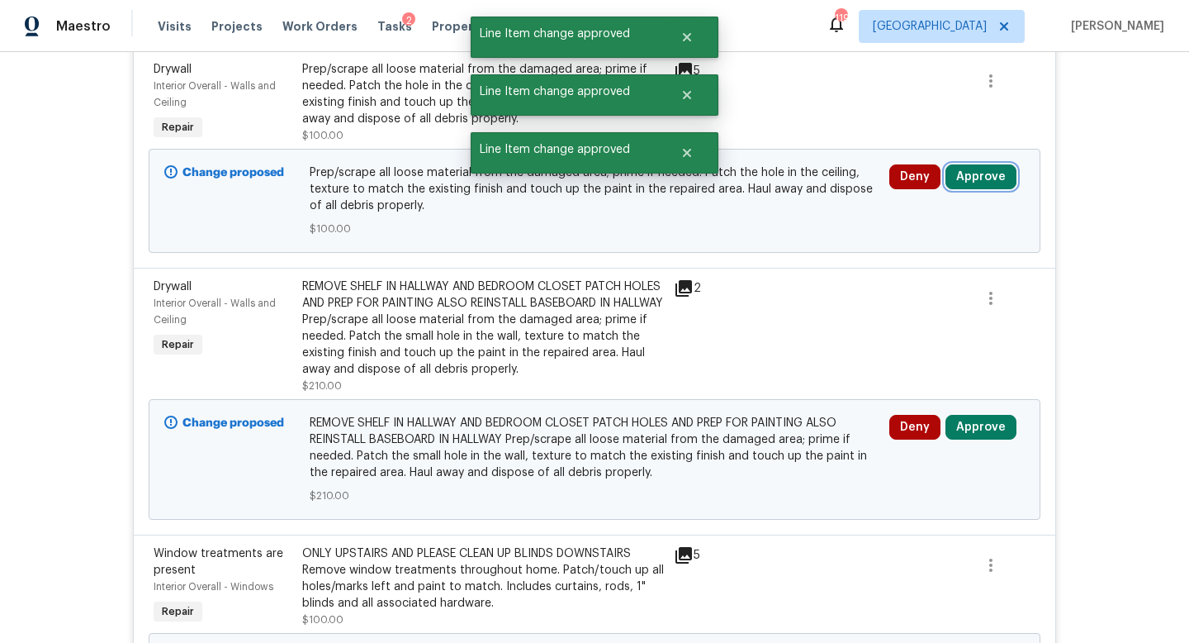
click at [953, 179] on button "Approve" at bounding box center [981, 176] width 71 height 25
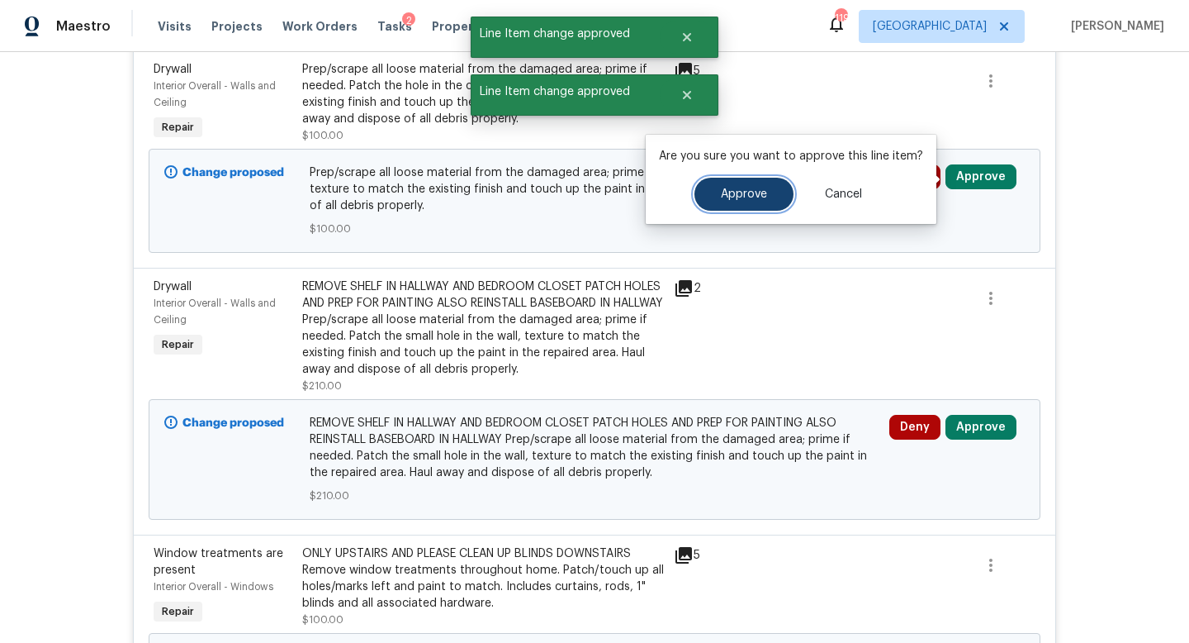
click at [738, 206] on button "Approve" at bounding box center [744, 194] width 99 height 33
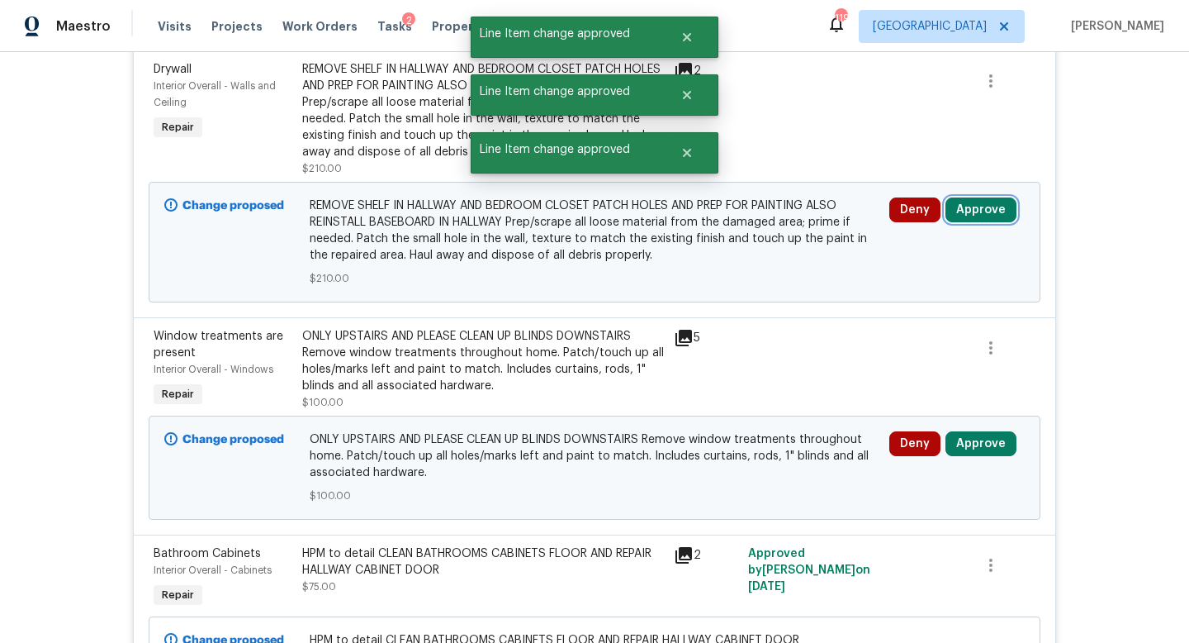
click at [976, 210] on button "Approve" at bounding box center [981, 209] width 71 height 25
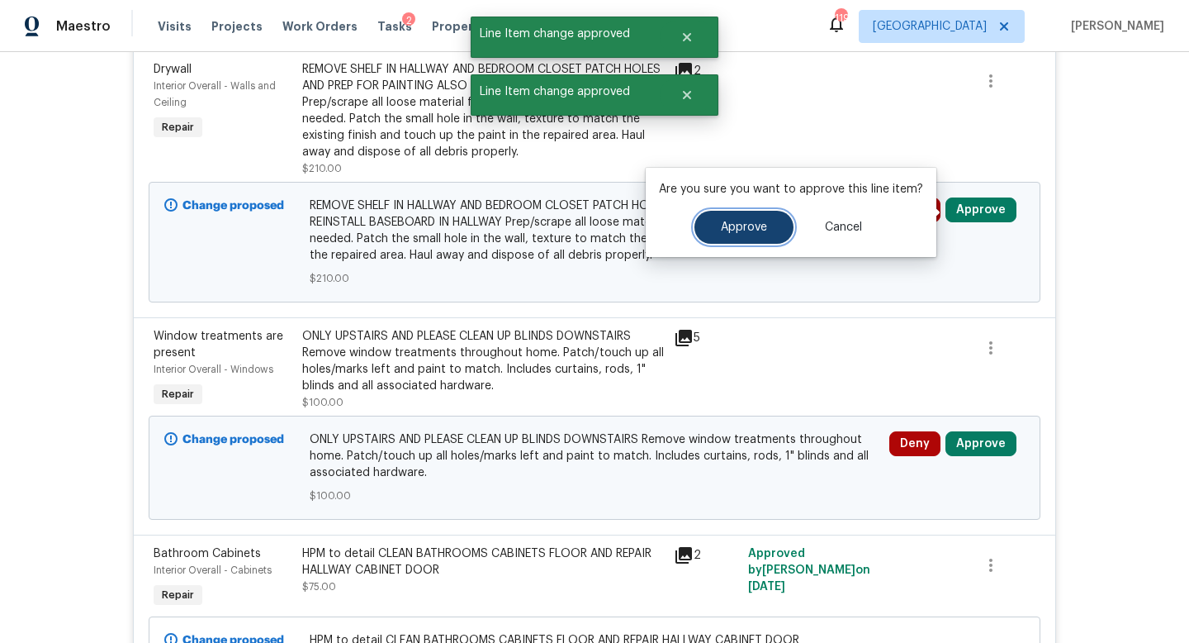
click at [754, 229] on span "Approve" at bounding box center [744, 227] width 46 height 12
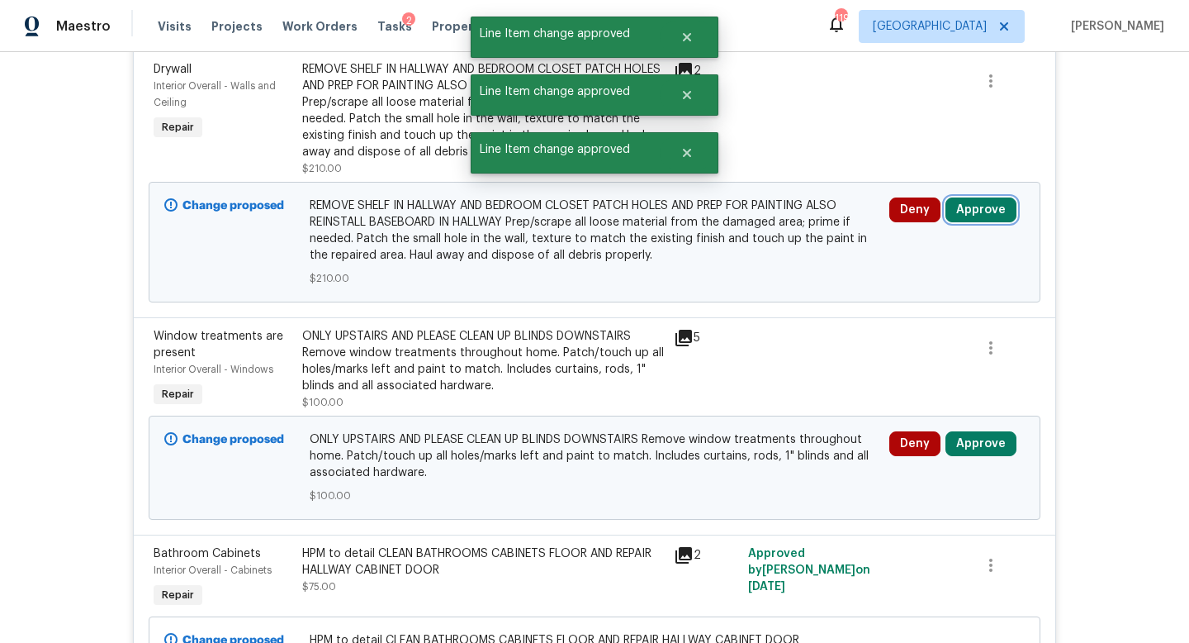
click at [978, 214] on button "Approve" at bounding box center [981, 209] width 71 height 25
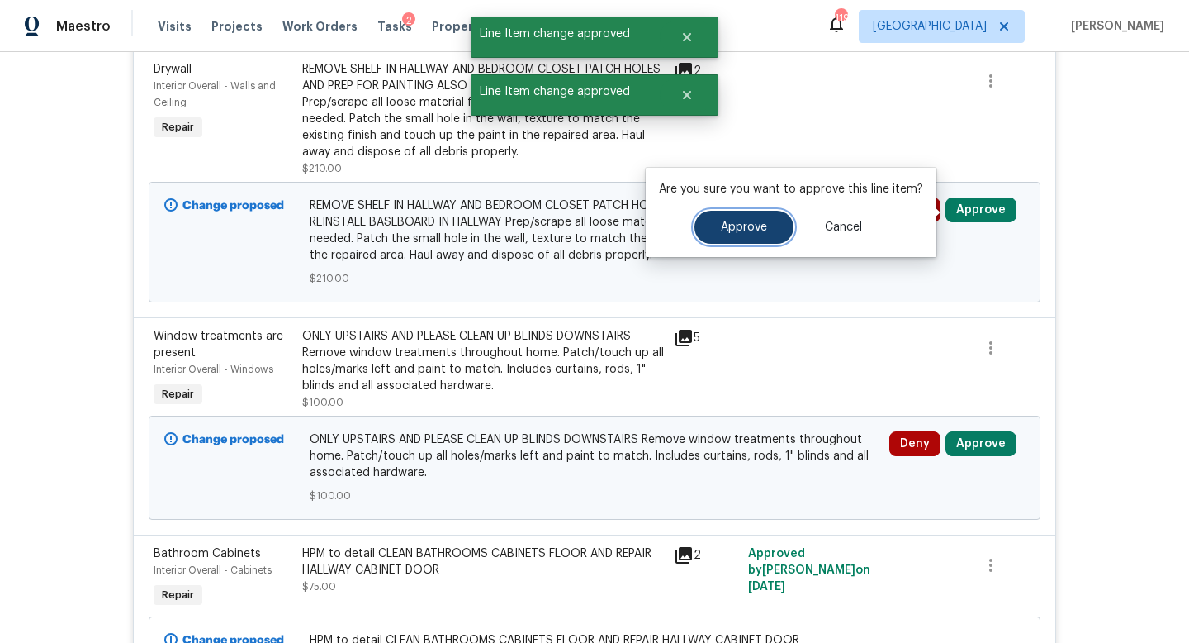
click at [773, 226] on button "Approve" at bounding box center [744, 227] width 99 height 33
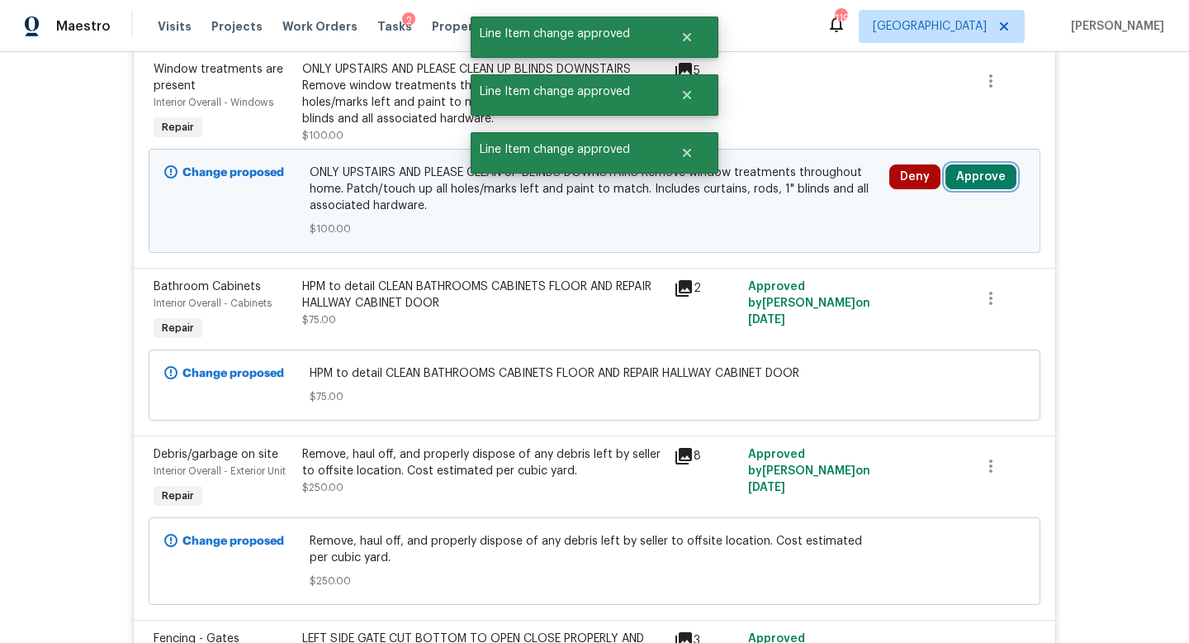
click at [977, 183] on button "Approve" at bounding box center [981, 176] width 71 height 25
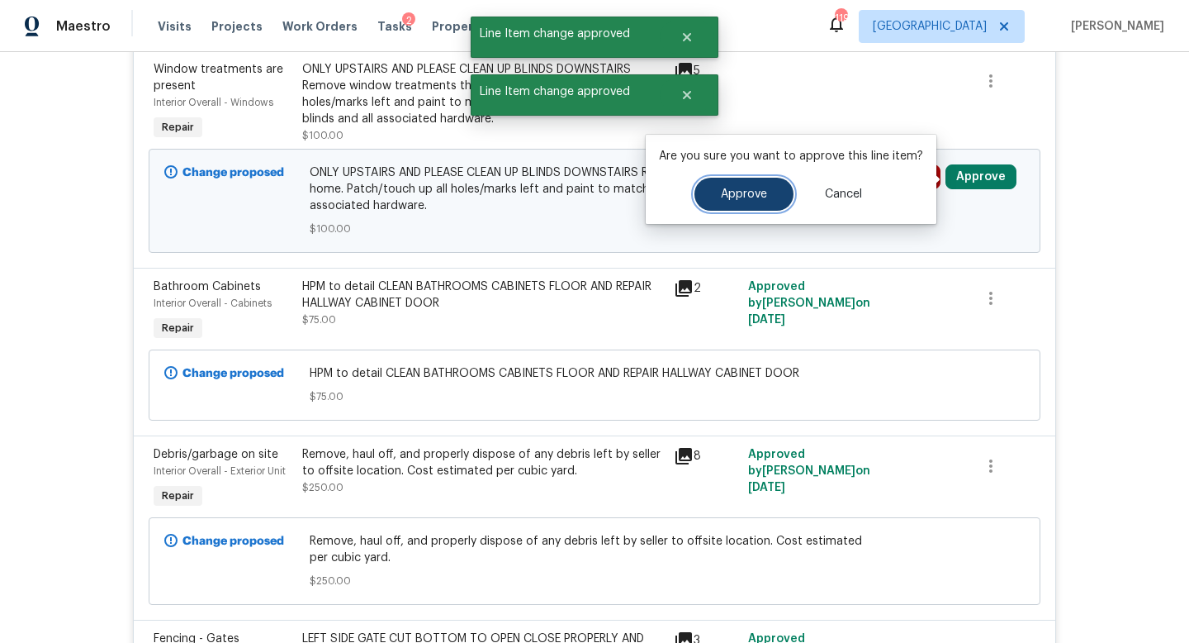
click at [787, 187] on button "Approve" at bounding box center [744, 194] width 99 height 33
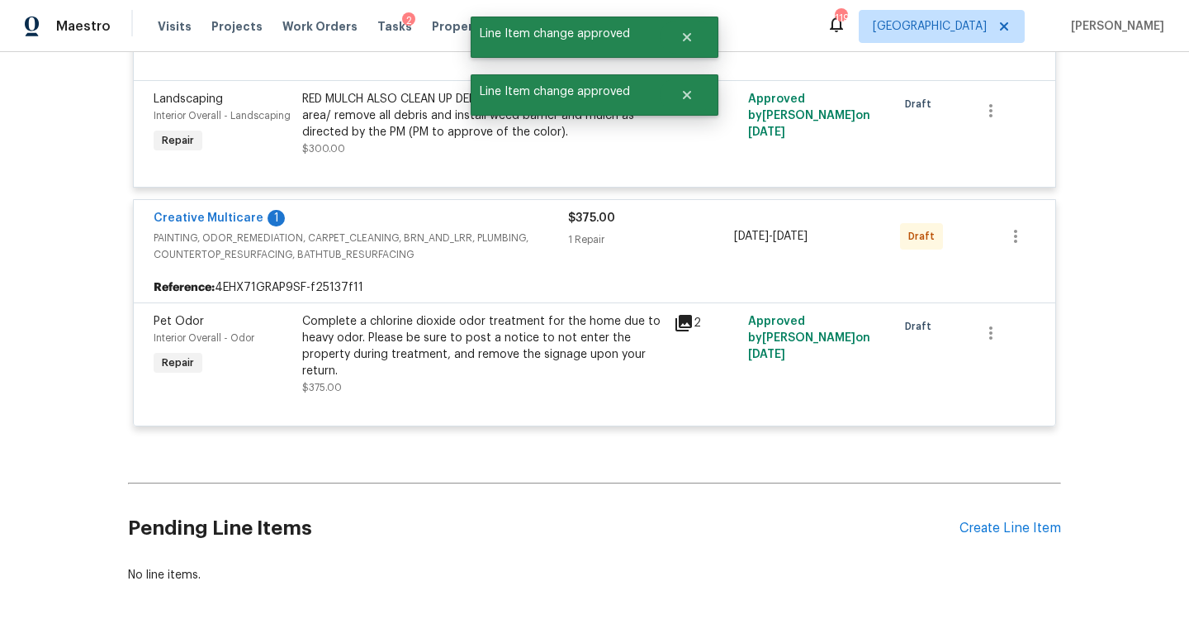
scroll to position [4564, 0]
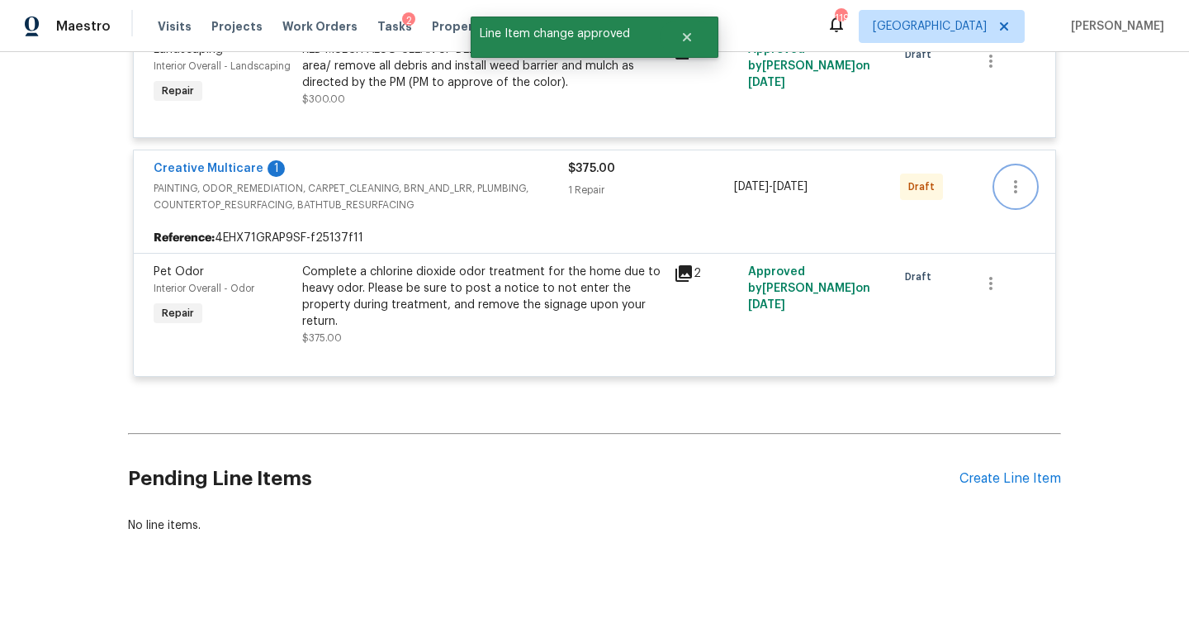
click at [1027, 179] on button "button" at bounding box center [1016, 187] width 40 height 40
click at [1027, 183] on li "Send to Vendor" at bounding box center [1085, 182] width 178 height 27
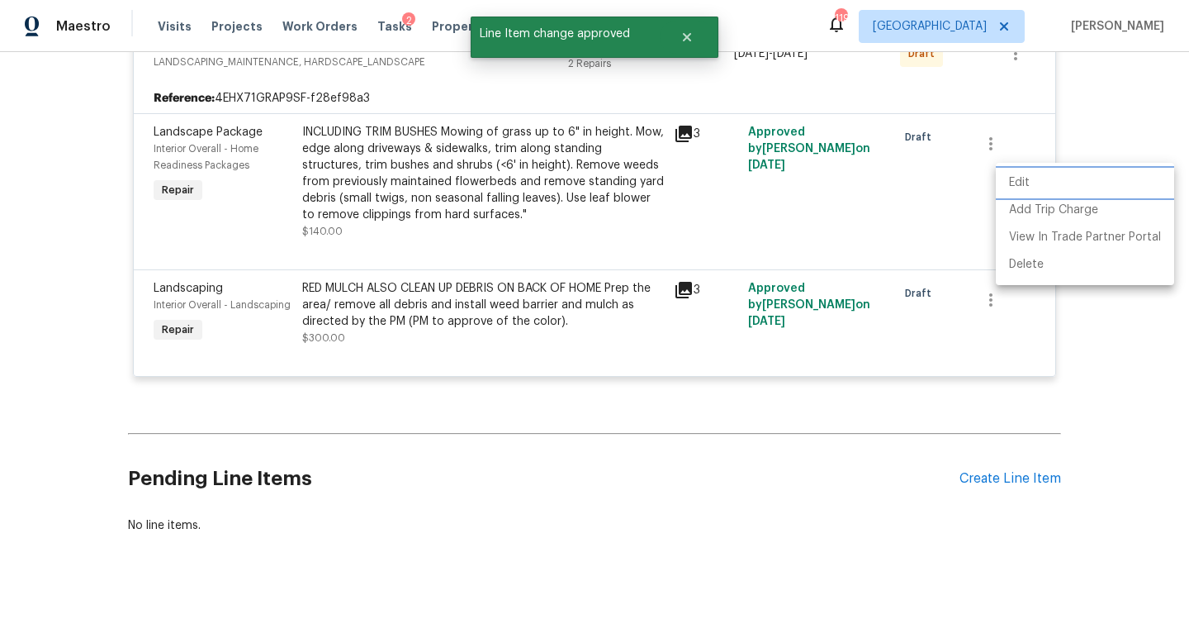
scroll to position [235, 0]
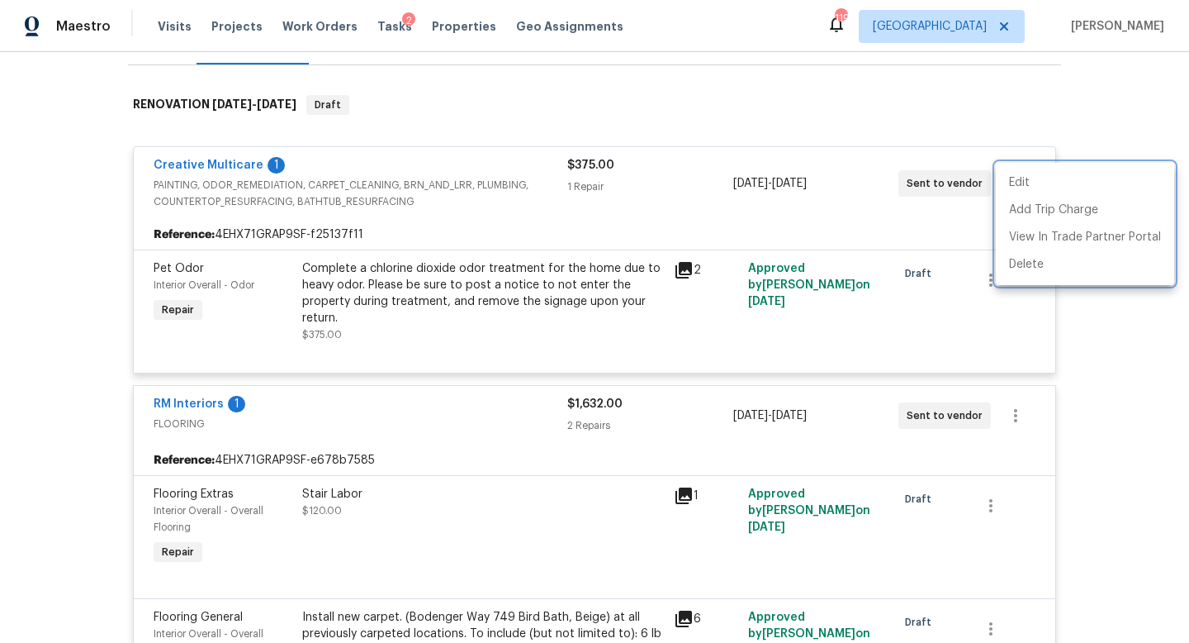
click at [1099, 135] on div at bounding box center [594, 321] width 1189 height 643
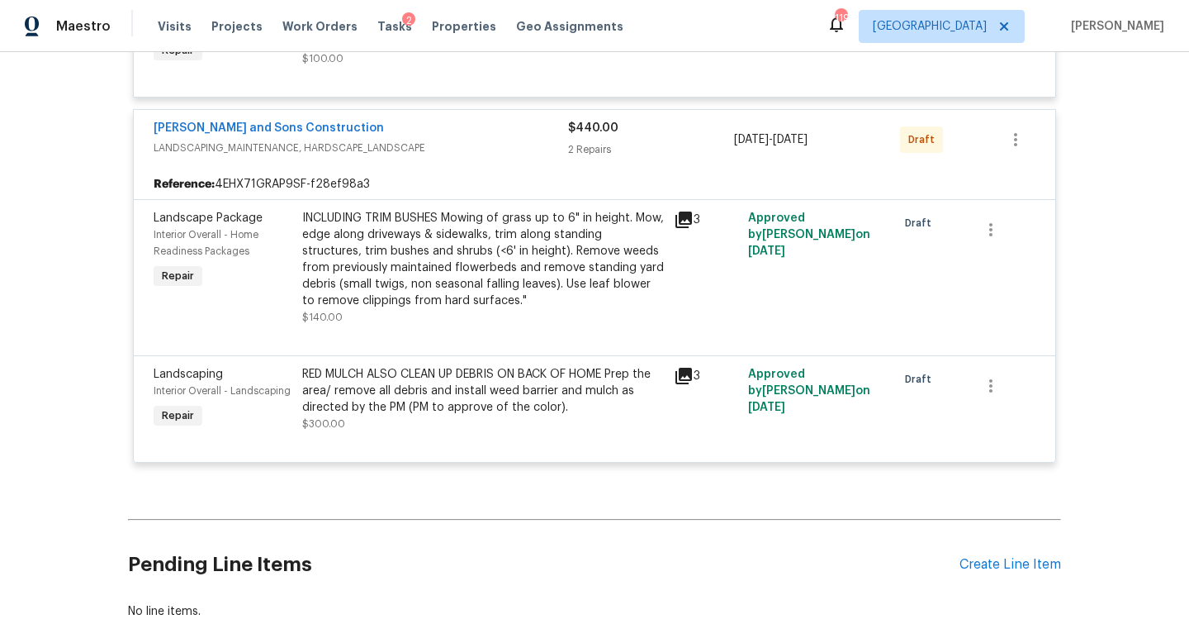
scroll to position [4467, 0]
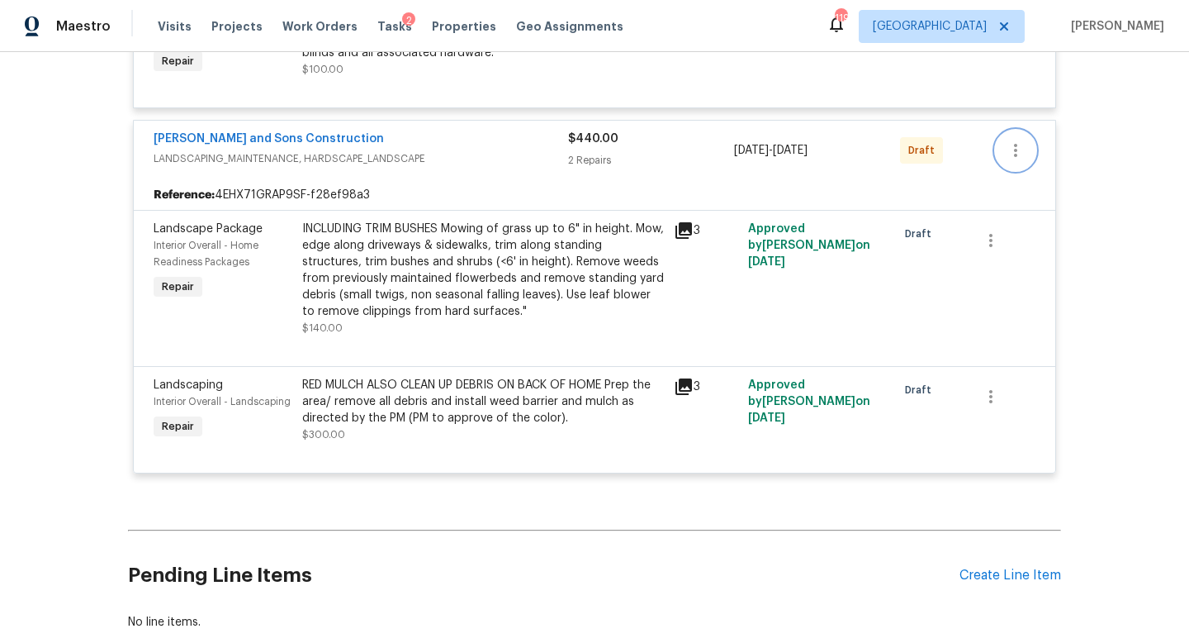
click at [1018, 145] on icon "button" at bounding box center [1016, 150] width 20 height 20
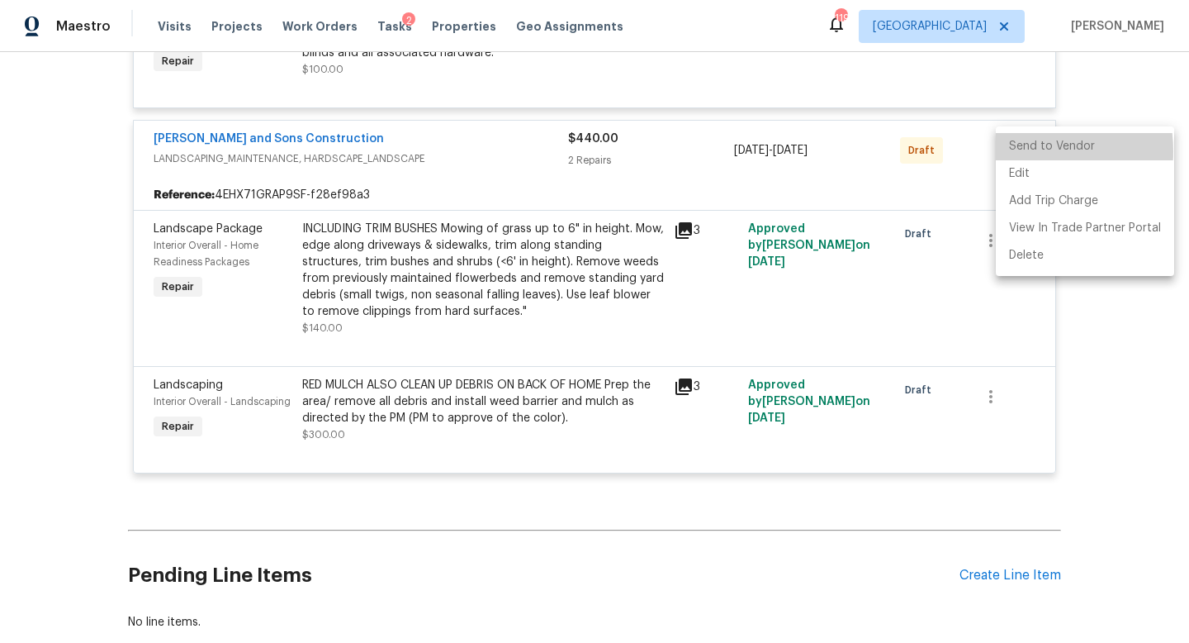
click at [1017, 151] on li "Send to Vendor" at bounding box center [1085, 146] width 178 height 27
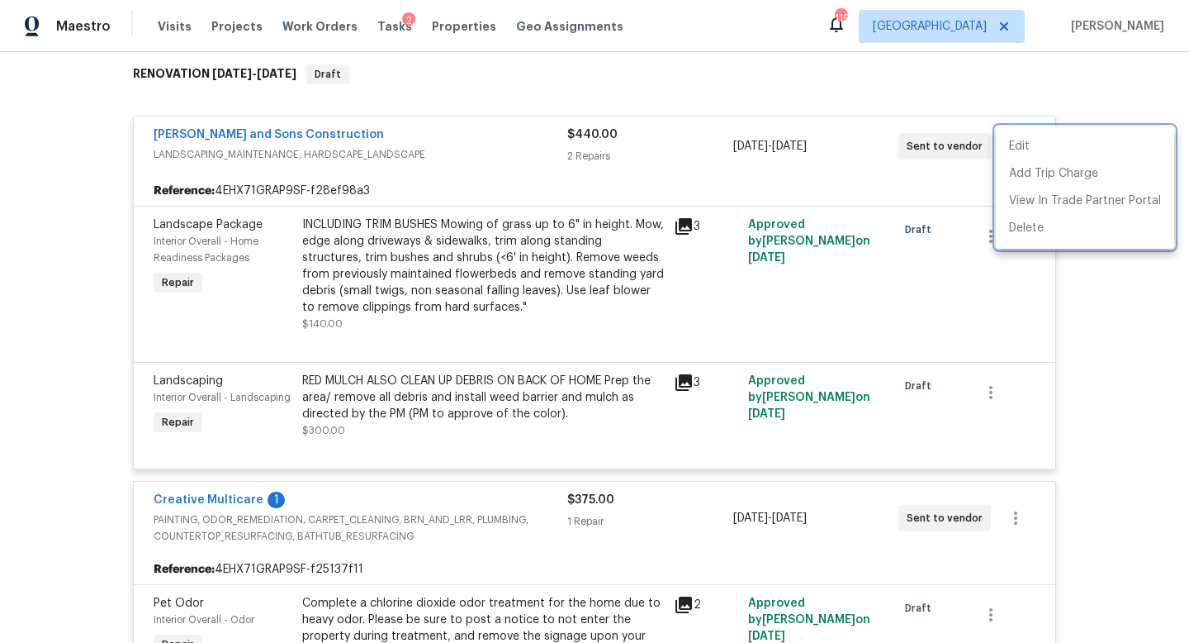
click at [1141, 371] on div at bounding box center [594, 321] width 1189 height 643
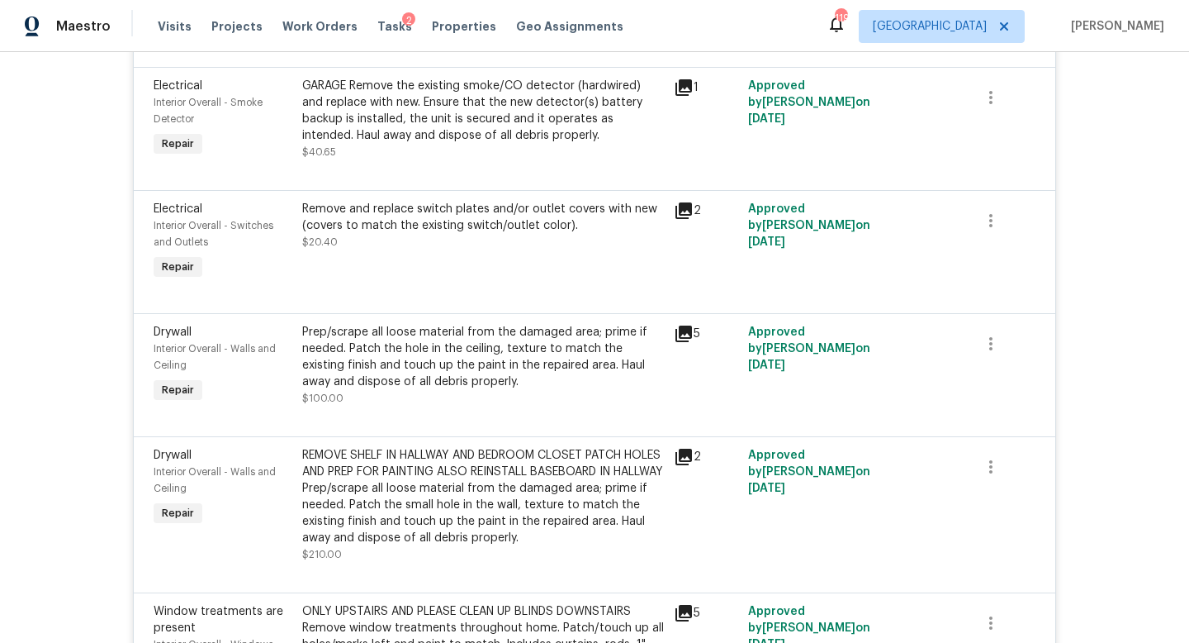
scroll to position [4564, 0]
